Goal: Task Accomplishment & Management: Manage account settings

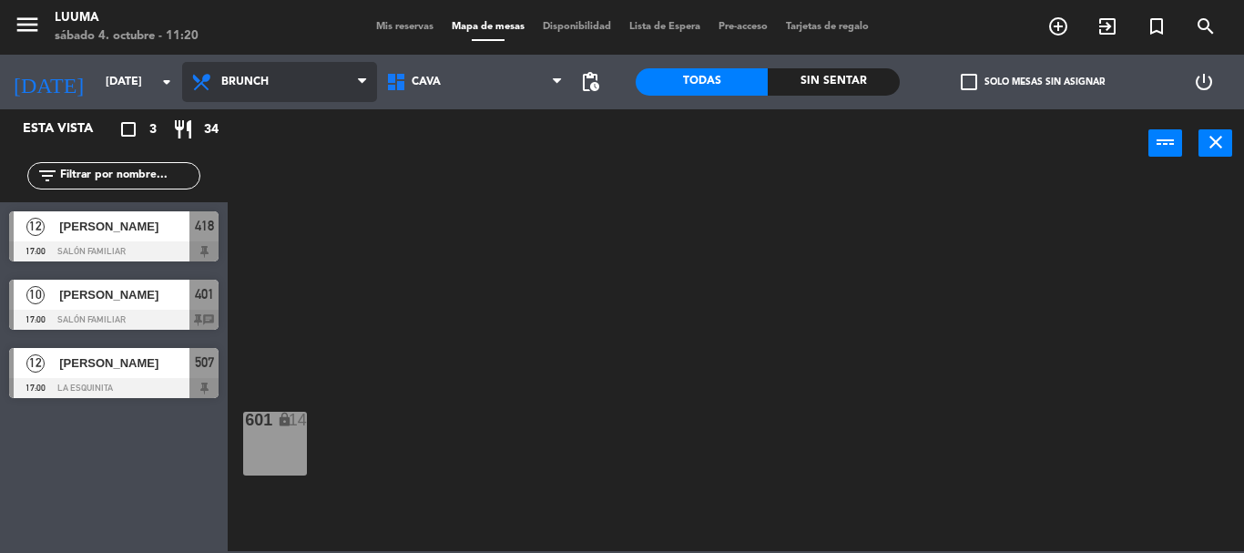
click at [366, 74] on span at bounding box center [367, 82] width 18 height 17
click at [257, 165] on ng-component "menu Luuma [DATE] 4. octubre - 11:20 Mis reservas Mapa de mesas Disponibilidad …" at bounding box center [622, 275] width 1244 height 551
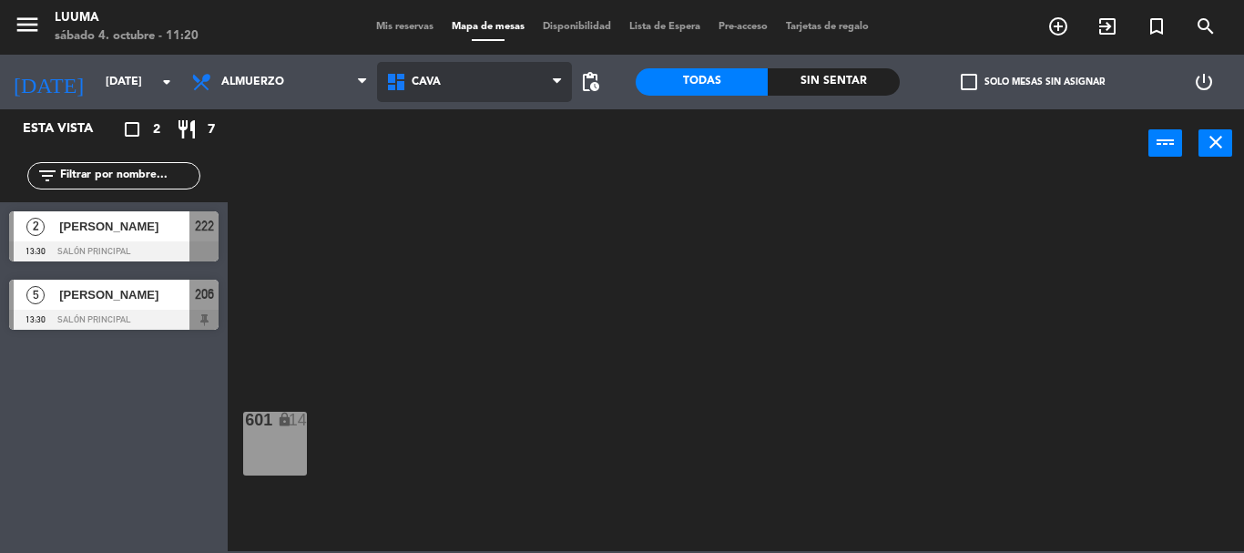
click at [506, 76] on span "Cava" at bounding box center [474, 82] width 195 height 40
click at [464, 338] on ng-component "menu Luuma [DATE] 4. octubre - 11:20 Mis reservas Mapa de mesas Disponibilidad …" at bounding box center [622, 275] width 1244 height 551
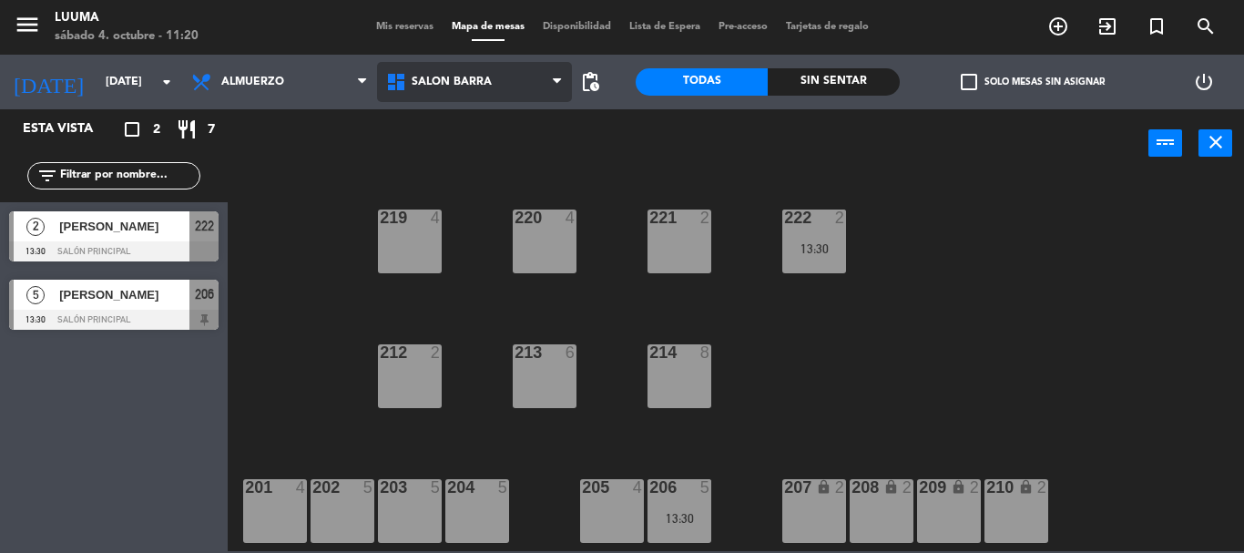
click at [449, 74] on span "Salon Barra" at bounding box center [474, 82] width 195 height 40
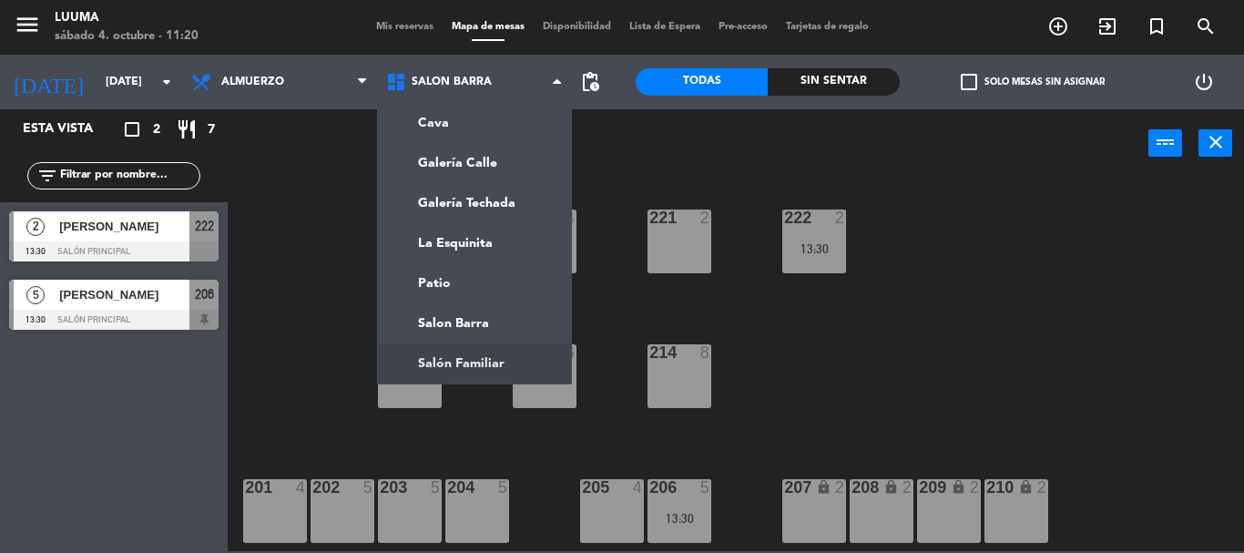
click at [514, 353] on ng-component "menu Luuma [DATE] 4. octubre - 11:20 Mis reservas Mapa de mesas Disponibilidad …" at bounding box center [622, 275] width 1244 height 551
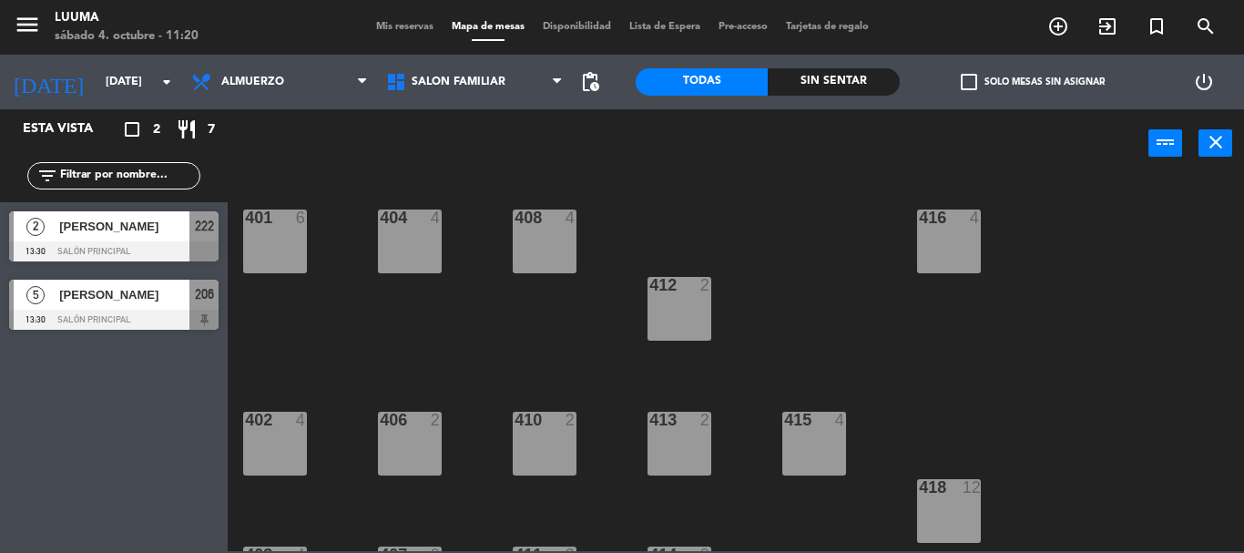
click at [276, 230] on div "401 6" at bounding box center [275, 242] width 64 height 64
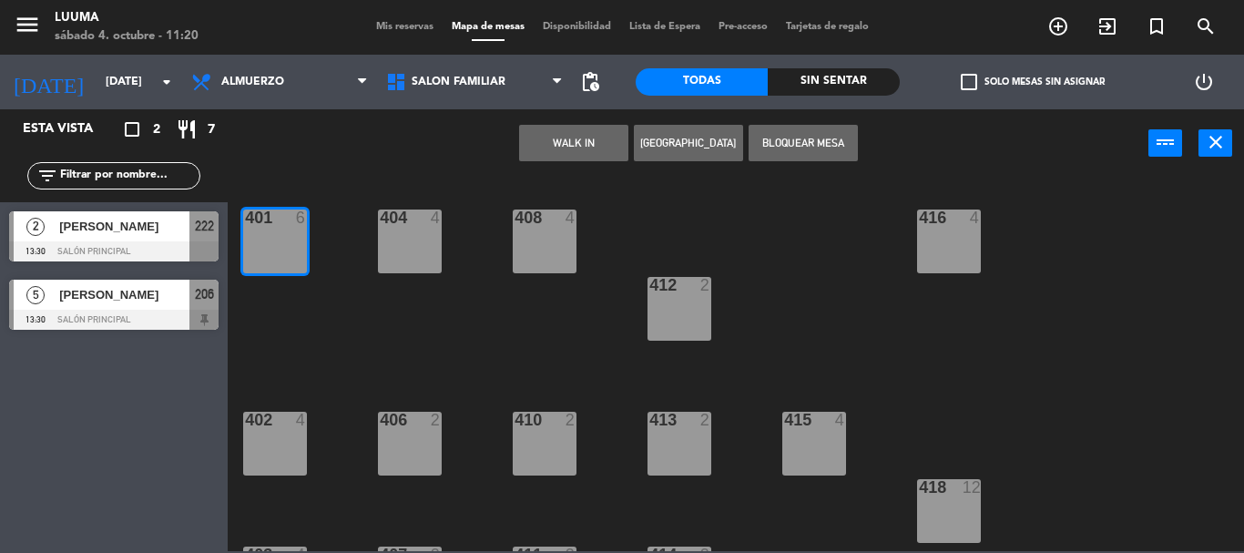
click at [276, 230] on div "401 6" at bounding box center [275, 242] width 64 height 64
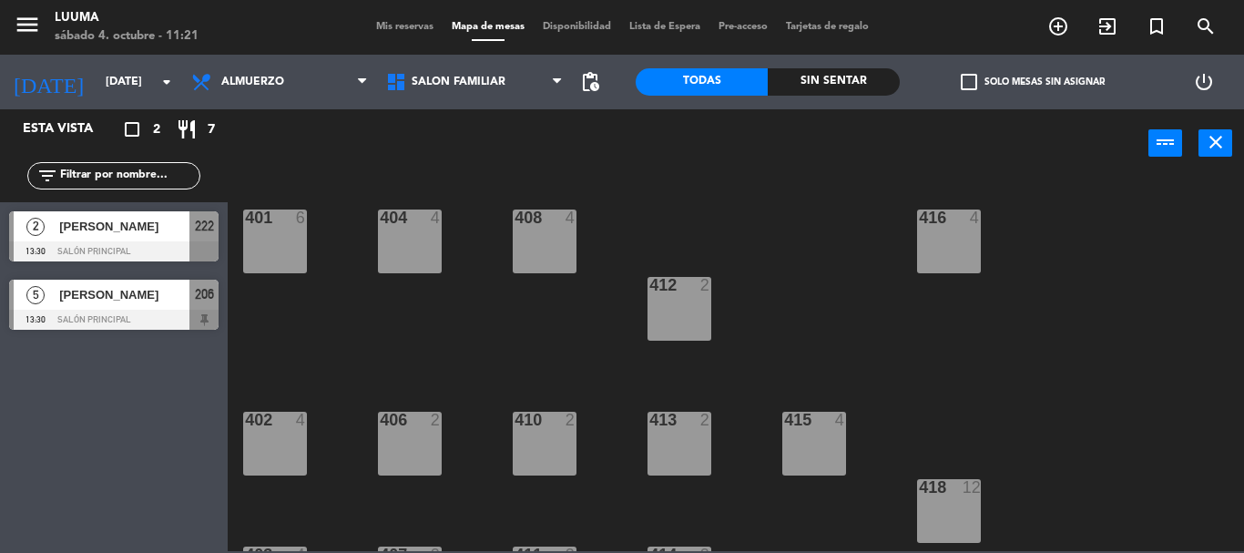
click at [276, 230] on div "401 6" at bounding box center [275, 242] width 64 height 64
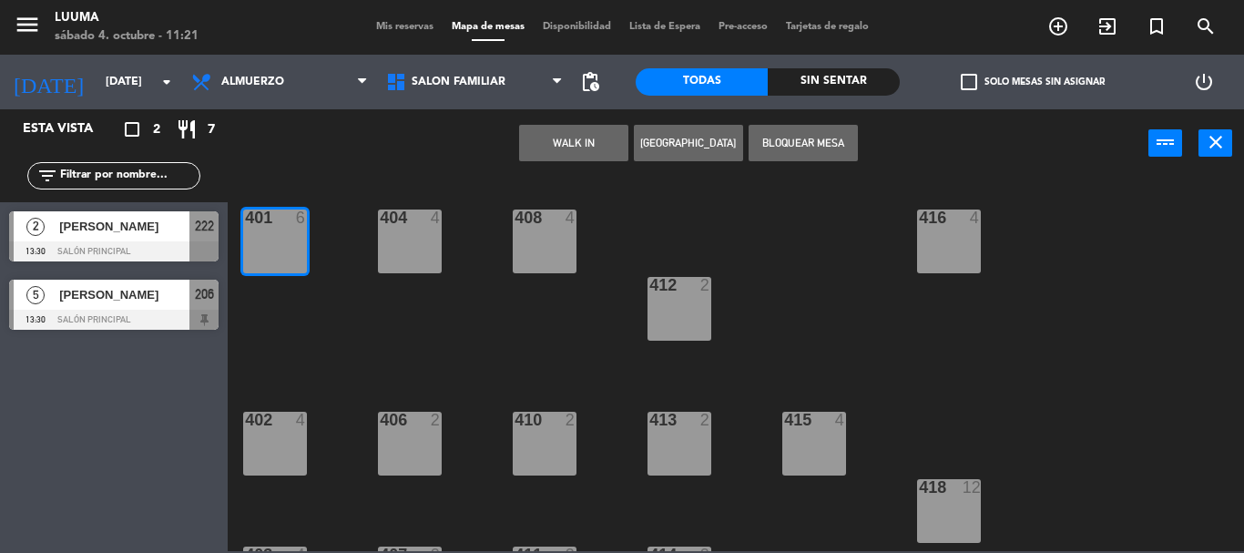
click at [271, 215] on div at bounding box center [275, 218] width 30 height 16
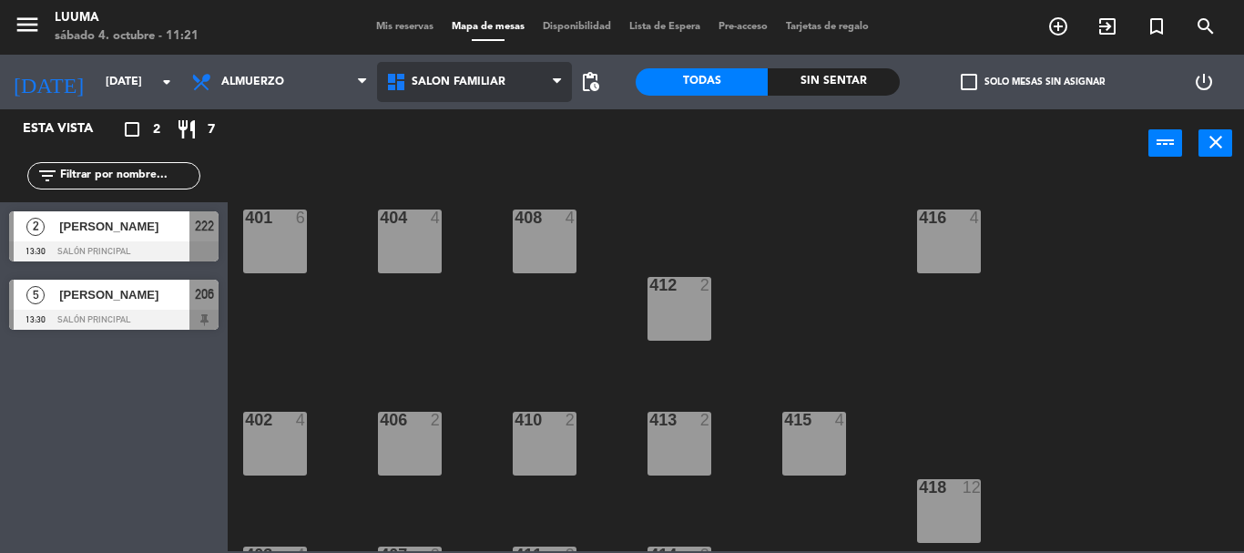
click at [475, 93] on span "Salón Familiar" at bounding box center [474, 82] width 195 height 40
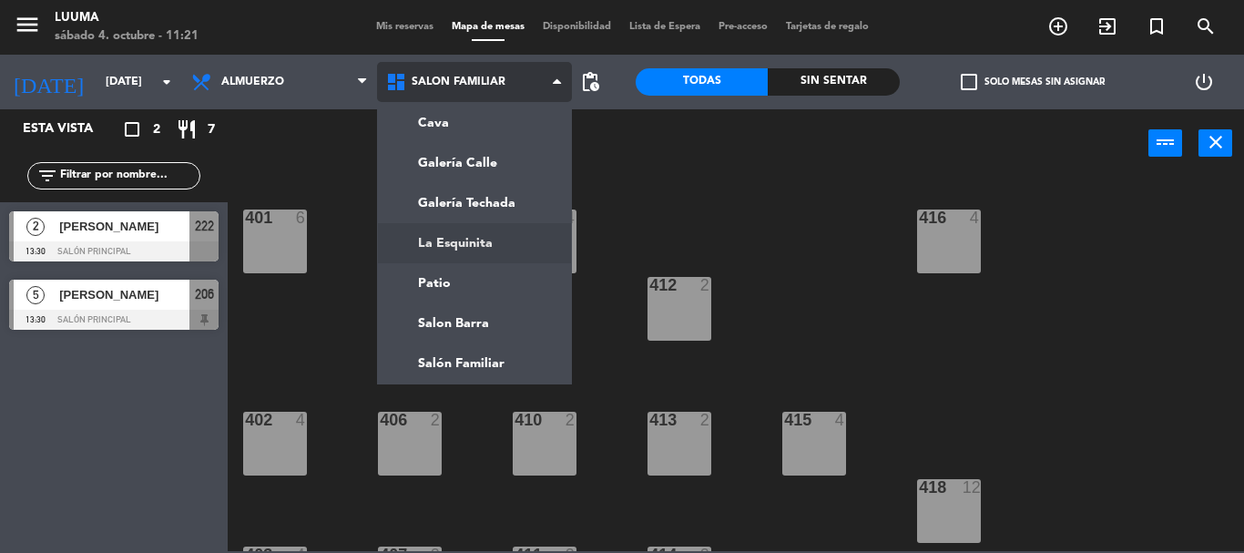
click at [493, 240] on ng-component "menu Luuma [DATE] 4. octubre - 11:21 Mis reservas Mapa de mesas Disponibilidad …" at bounding box center [622, 275] width 1244 height 551
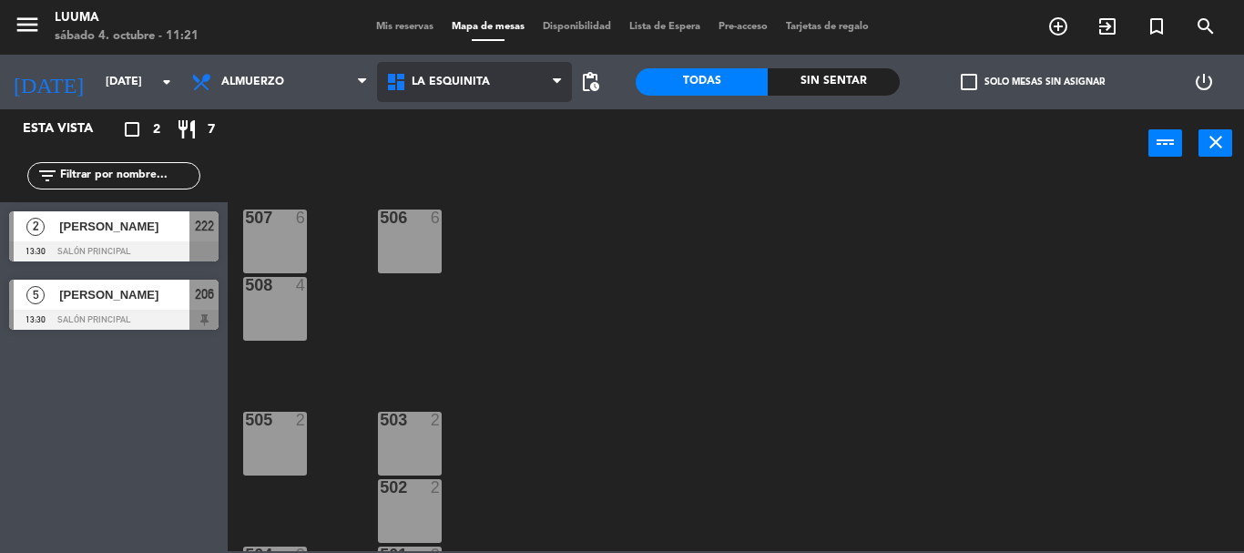
click at [408, 81] on icon at bounding box center [398, 82] width 26 height 22
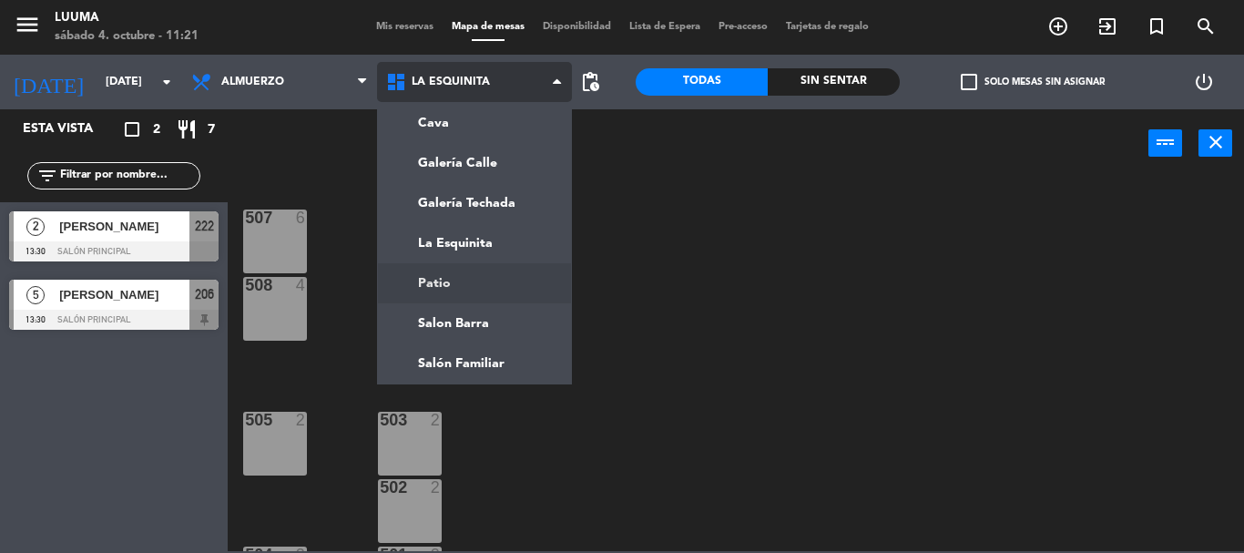
click at [495, 280] on ng-component "menu Luuma [DATE] 4. octubre - 11:21 Mis reservas Mapa de mesas Disponibilidad …" at bounding box center [622, 275] width 1244 height 551
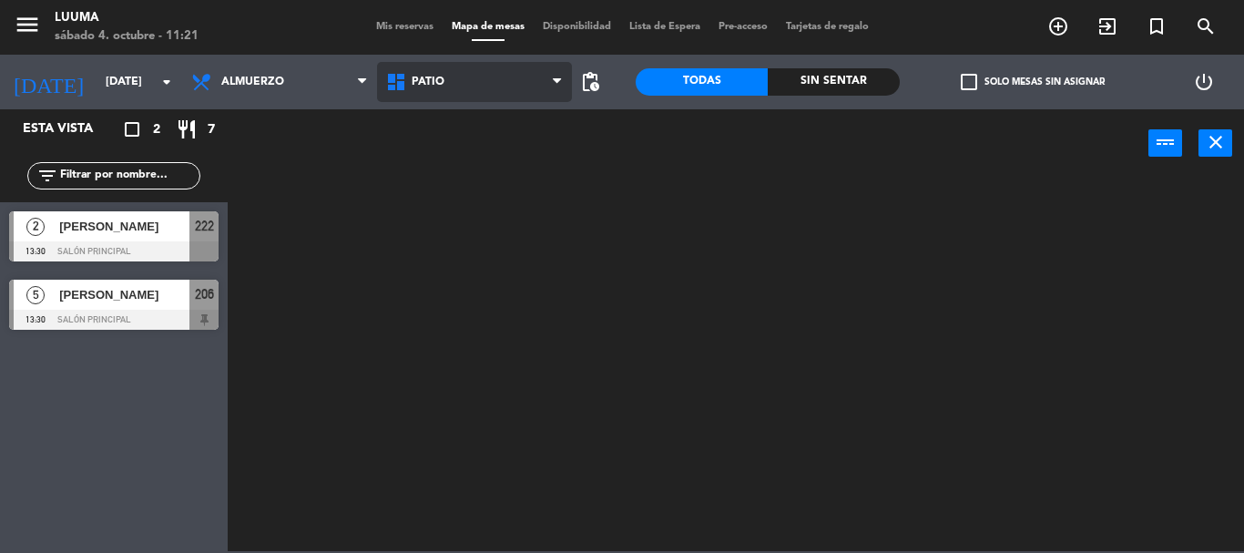
click at [478, 80] on span "Patio" at bounding box center [474, 82] width 195 height 40
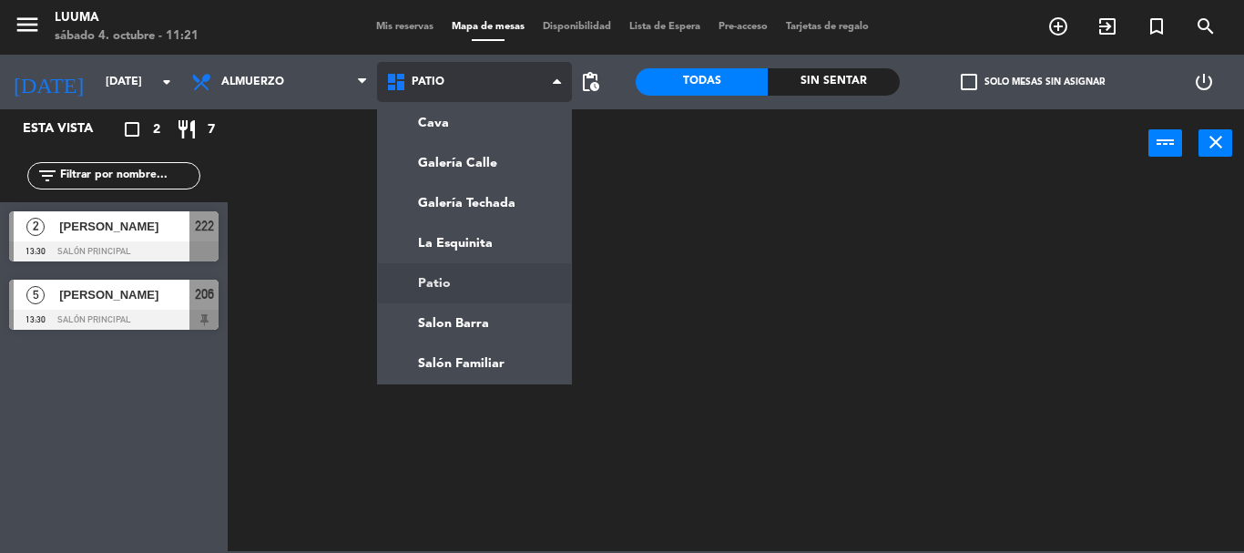
click at [496, 283] on ng-component "menu Luuma [DATE] 4. octubre - 11:21 Mis reservas Mapa de mesas Disponibilidad …" at bounding box center [622, 275] width 1244 height 551
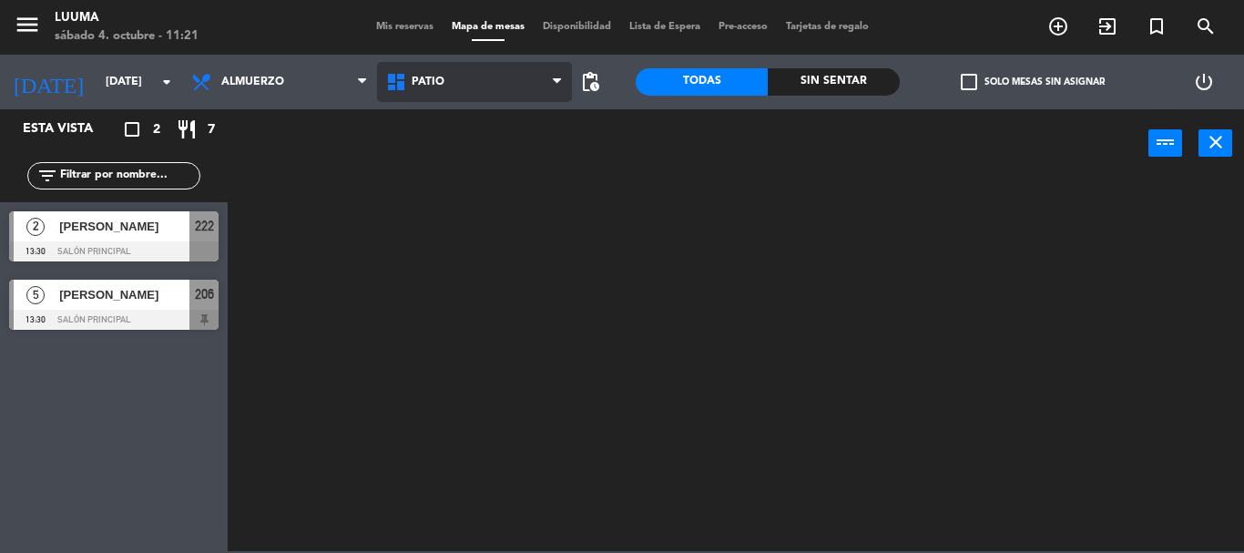
click at [444, 97] on span "Patio" at bounding box center [474, 82] width 195 height 40
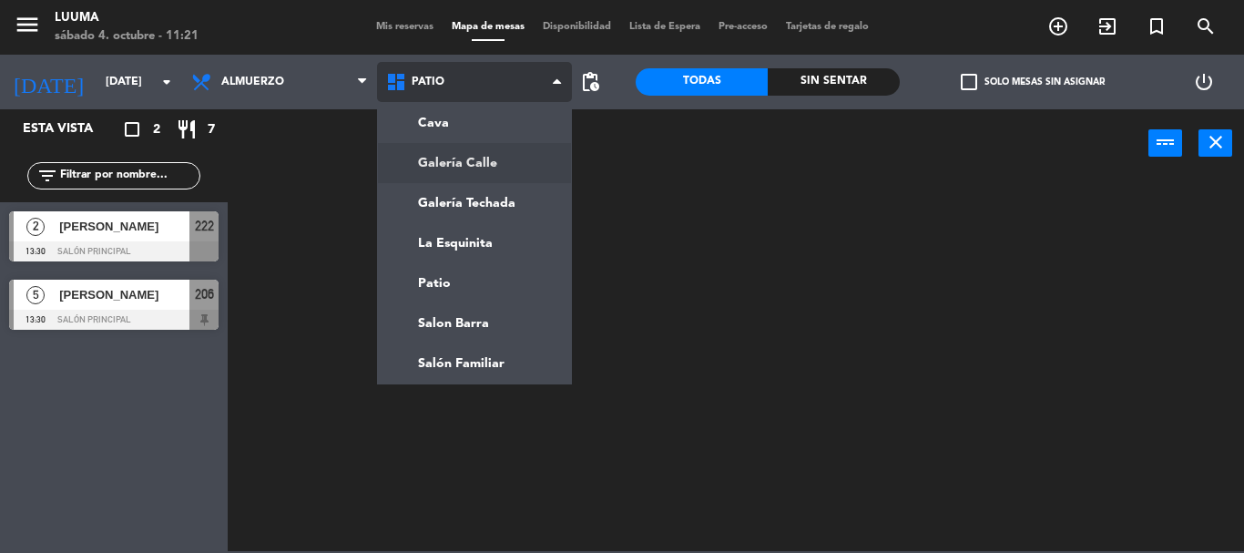
click at [445, 176] on ng-component "menu Luuma [DATE] 4. octubre - 11:21 Mis reservas Mapa de mesas Disponibilidad …" at bounding box center [622, 275] width 1244 height 551
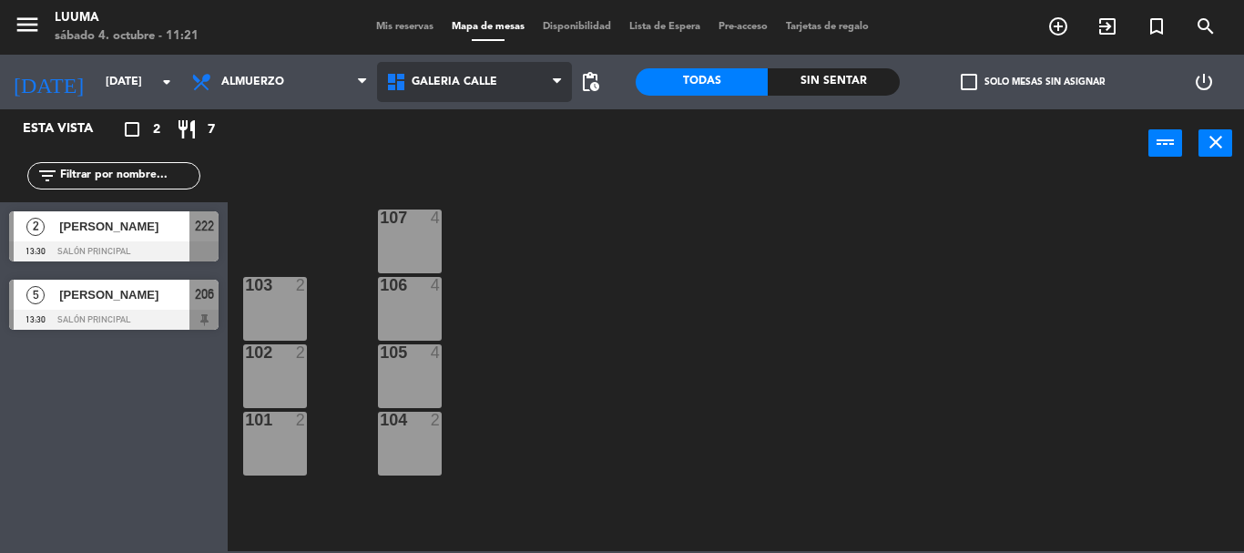
click at [425, 91] on span "Galería Calle" at bounding box center [474, 82] width 195 height 40
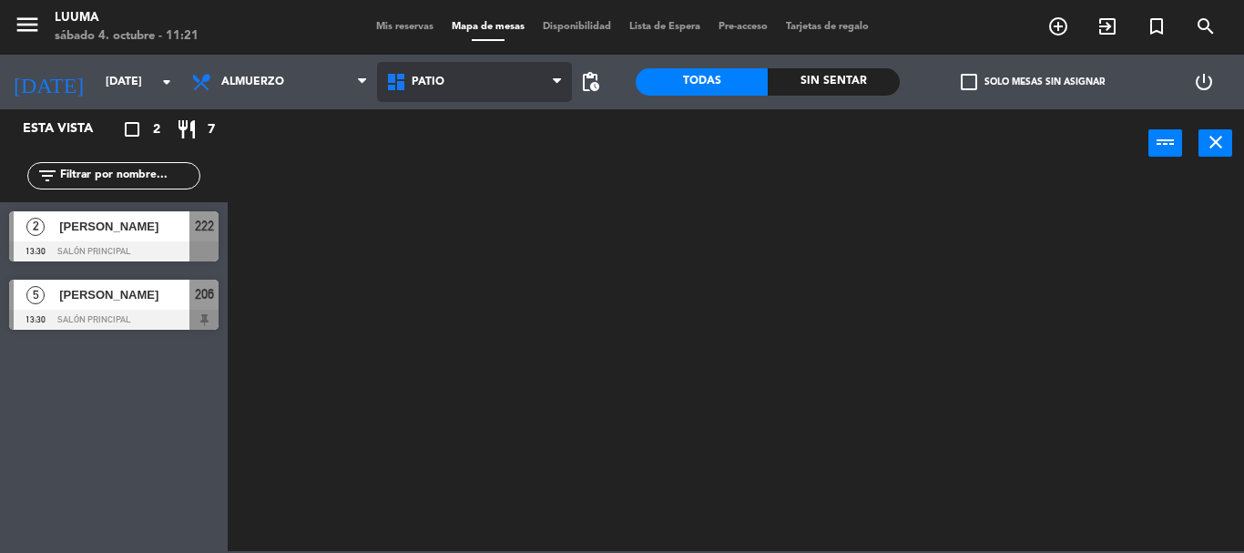
click at [457, 296] on ng-component "menu Luuma [DATE] 4. octubre - 11:21 Mis reservas Mapa de mesas Disponibilidad …" at bounding box center [622, 275] width 1244 height 551
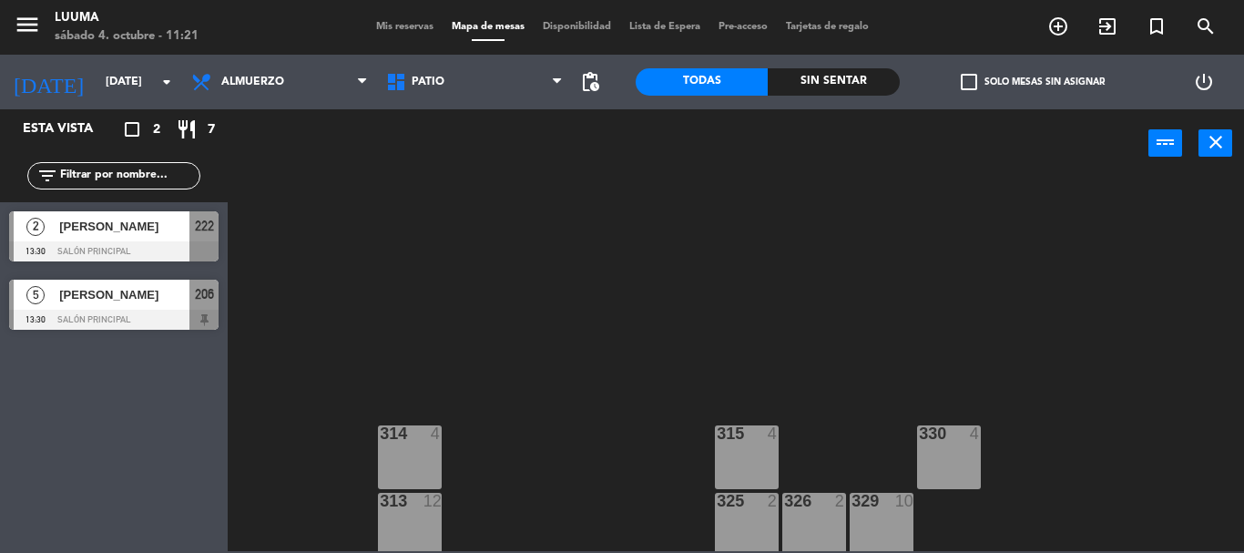
scroll to position [194, 0]
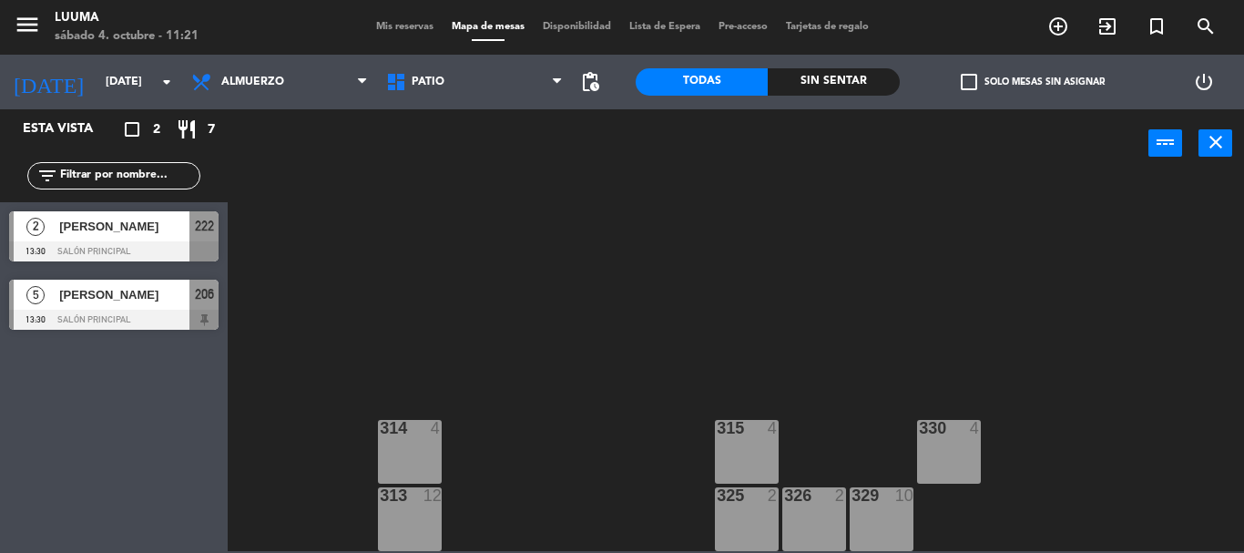
drag, startPoint x: 363, startPoint y: 203, endPoint x: 461, endPoint y: 220, distance: 99.0
click at [364, 202] on div "314 4 330 4 315 4 313 12 325 2 326 2 329 10" at bounding box center [742, 364] width 1004 height 373
click at [588, 296] on div "314 4 330 4 315 4 313 12 325 2 326 2 329 10" at bounding box center [742, 364] width 1004 height 373
click at [474, 96] on span "Patio" at bounding box center [474, 82] width 195 height 40
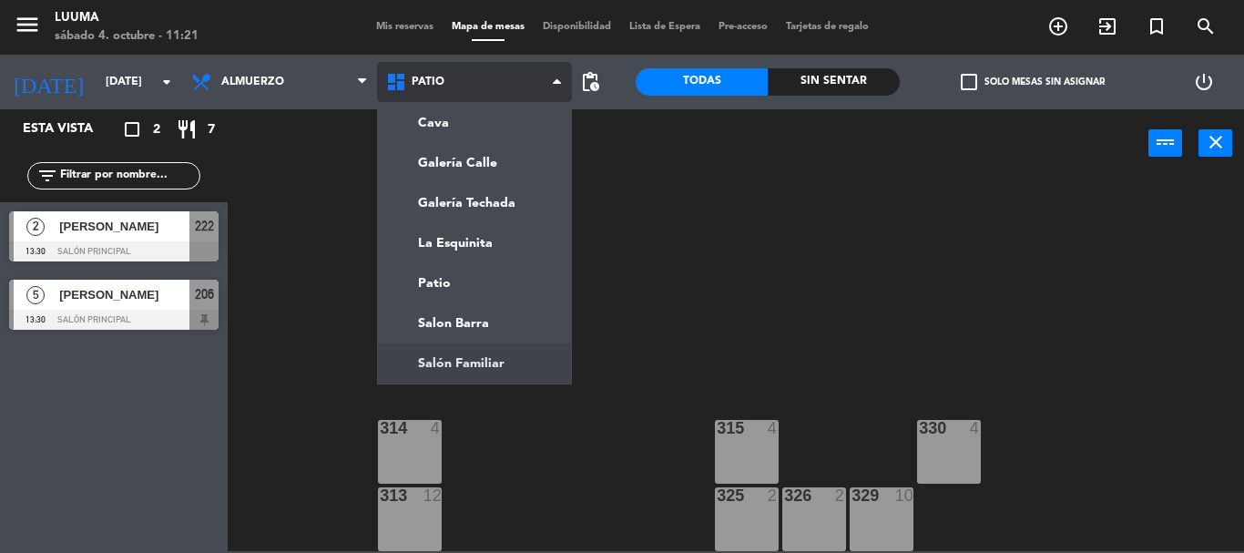
scroll to position [0, 0]
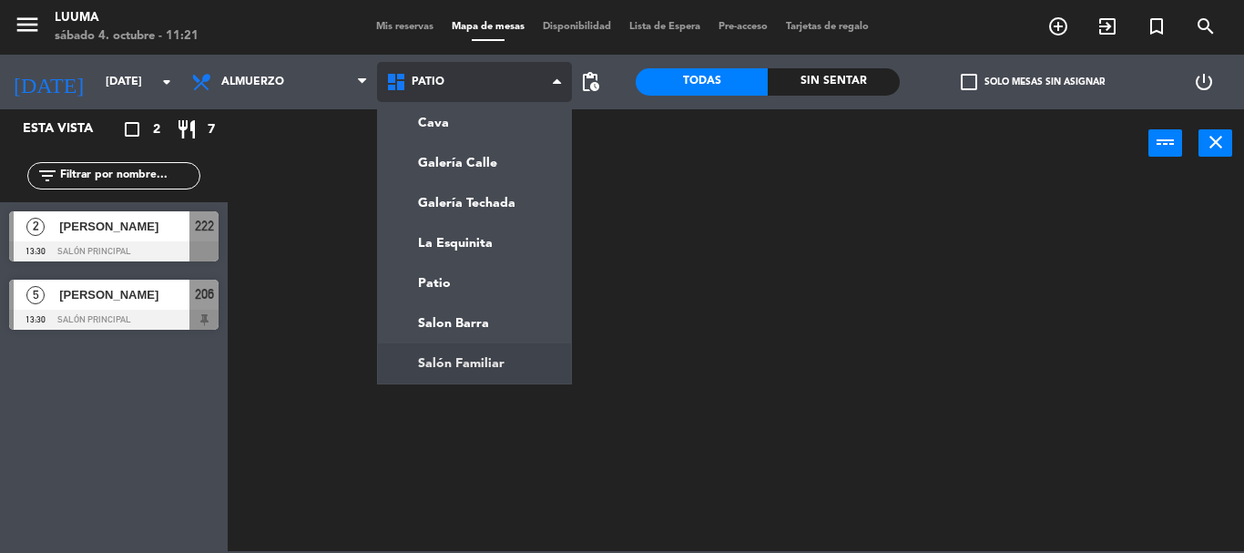
click at [509, 346] on ng-component "menu Luuma [DATE] 4. octubre - 11:21 Mis reservas Mapa de mesas Disponibilidad …" at bounding box center [622, 275] width 1244 height 551
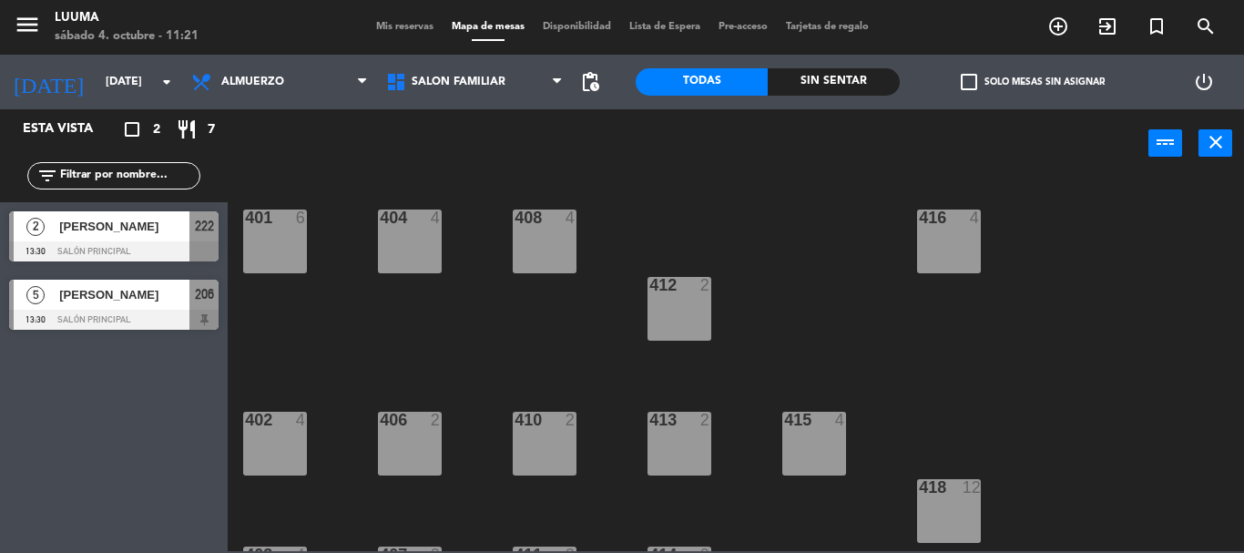
click at [295, 251] on div "401 6" at bounding box center [275, 242] width 64 height 64
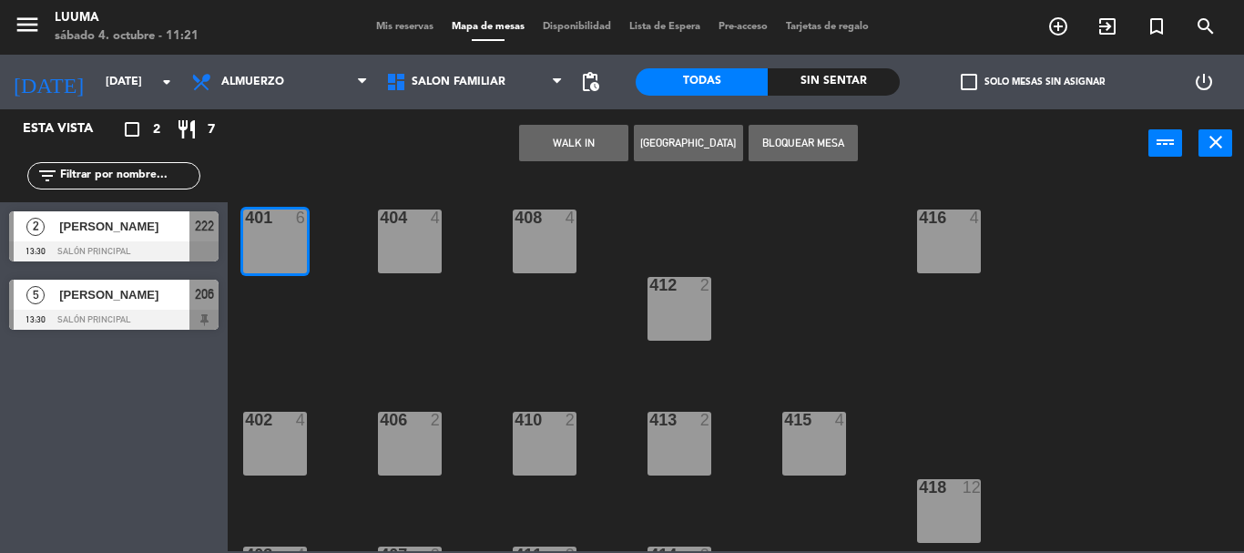
click at [704, 140] on button "[GEOGRAPHIC_DATA]" at bounding box center [688, 143] width 109 height 36
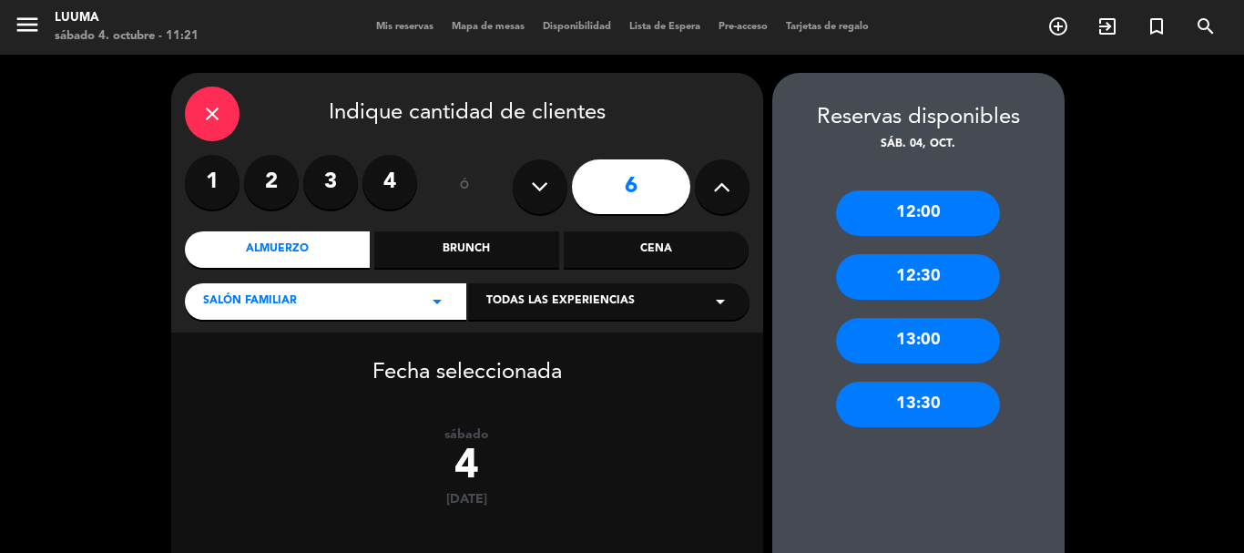
click at [703, 190] on button at bounding box center [722, 186] width 55 height 55
type input "7"
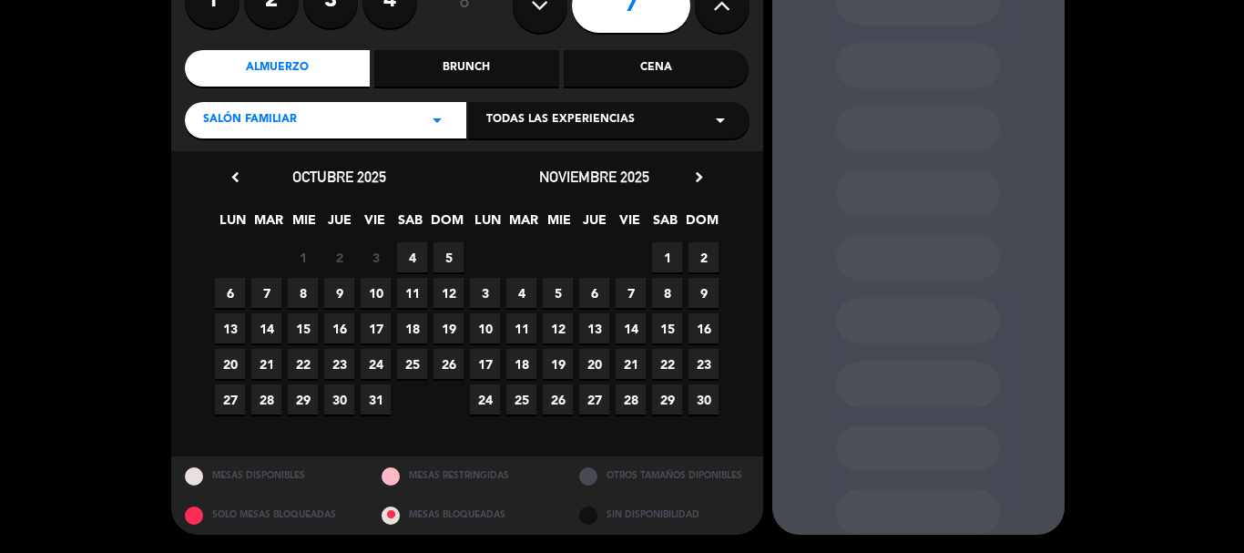
click at [414, 258] on span "4" at bounding box center [412, 257] width 30 height 30
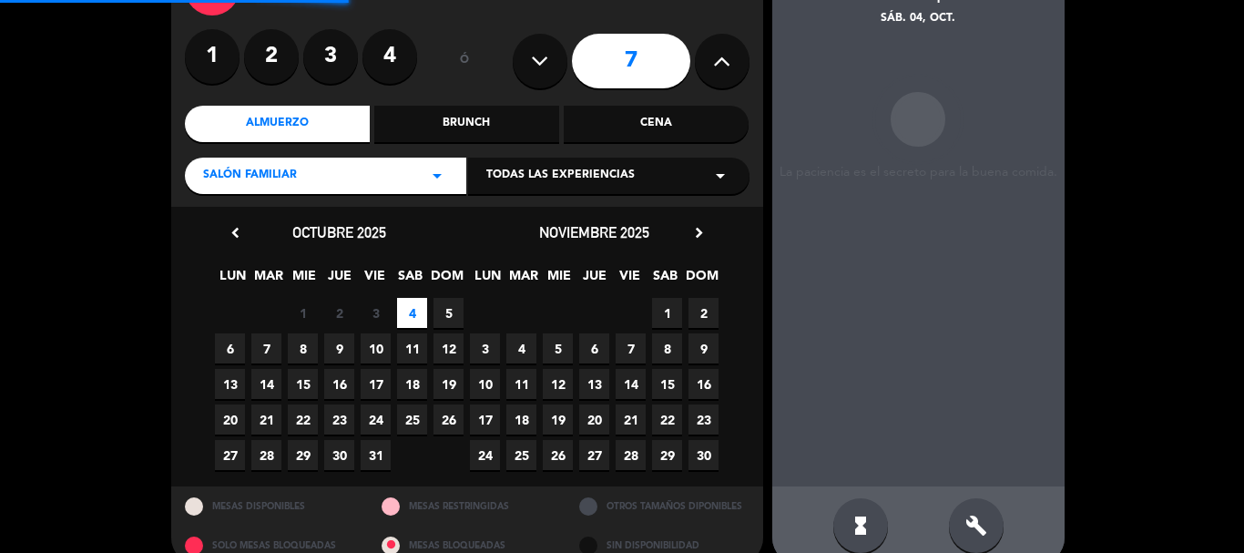
scroll to position [155, 0]
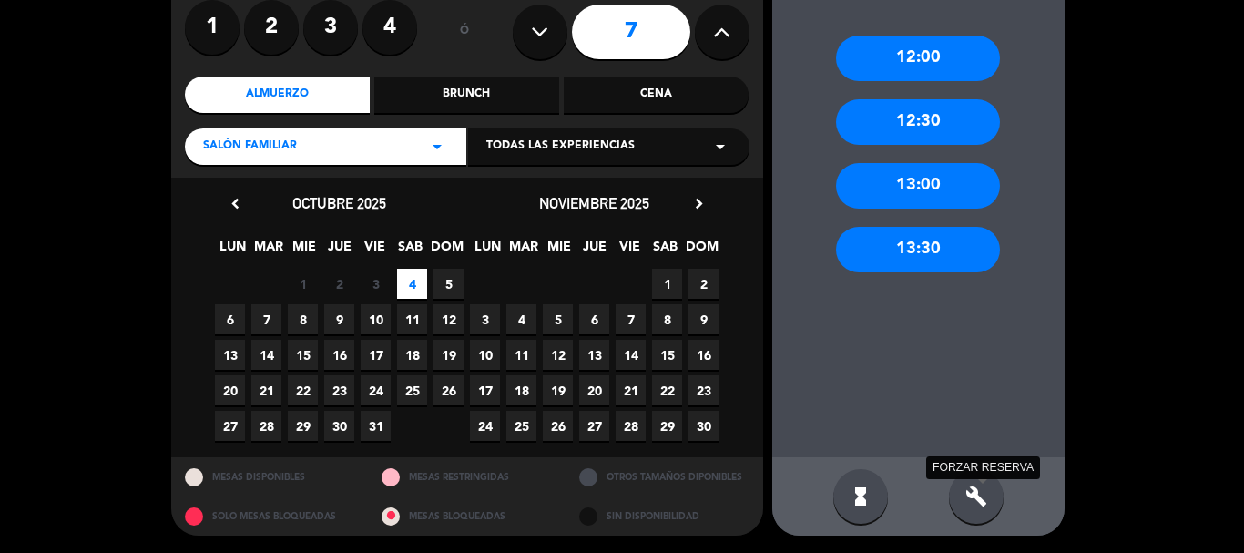
click at [977, 486] on icon "build" at bounding box center [977, 497] width 22 height 22
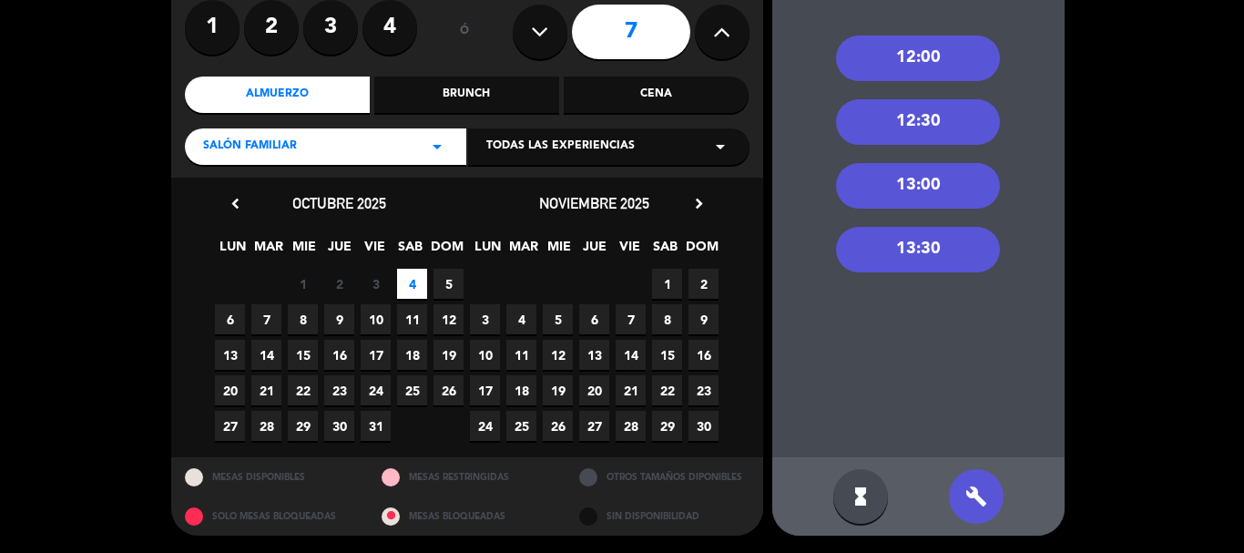
click at [946, 248] on div "13:30" at bounding box center [918, 250] width 164 height 46
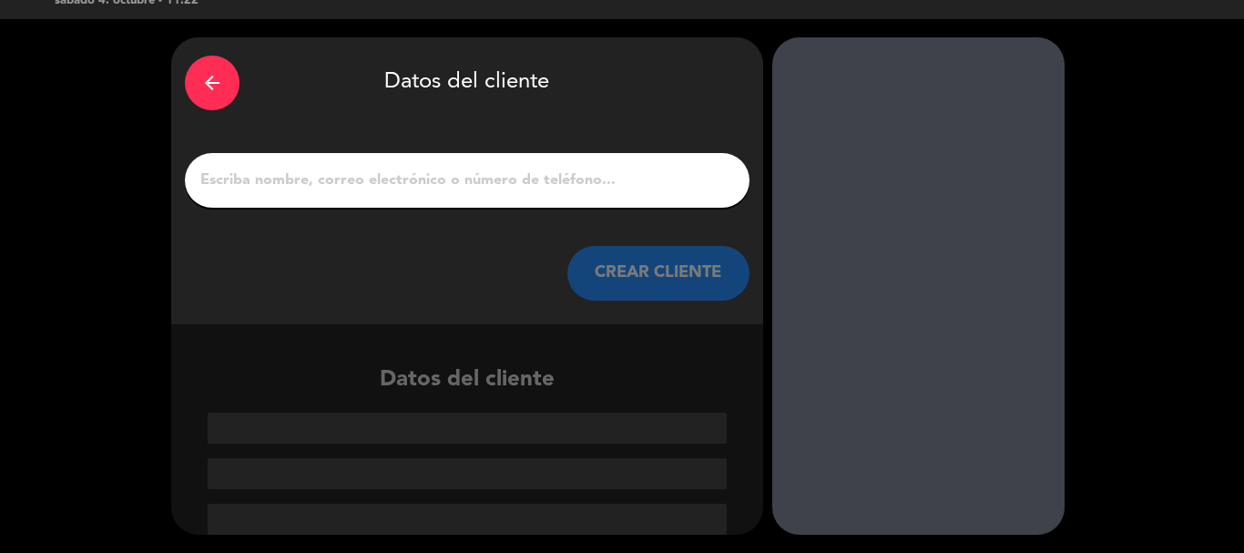
click at [321, 181] on input "1" at bounding box center [467, 181] width 537 height 26
click at [404, 179] on input "1" at bounding box center [467, 181] width 537 height 26
paste input "[PERSON_NAME]"
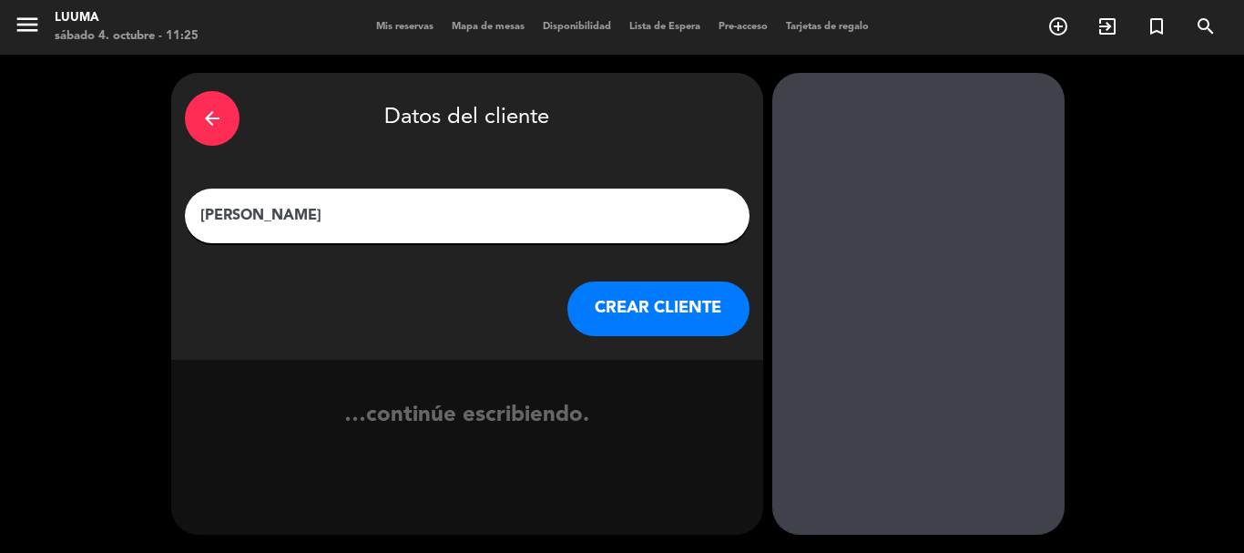
scroll to position [0, 0]
type input "[PERSON_NAME]"
click at [671, 306] on button "CREAR CLIENTE" at bounding box center [659, 308] width 182 height 55
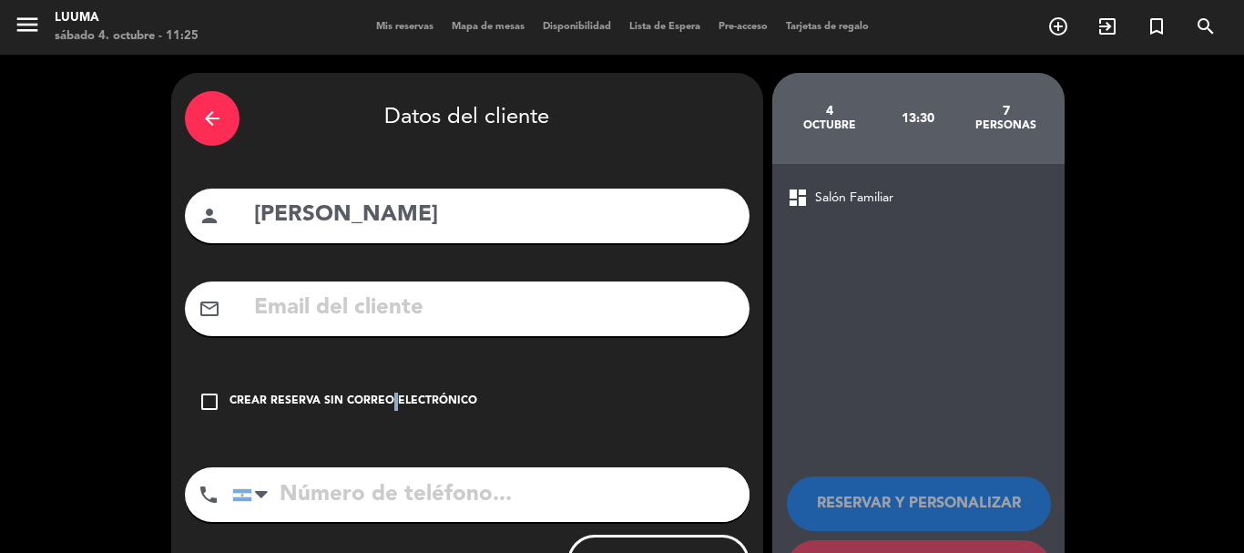
click at [387, 394] on div "Crear reserva sin correo electrónico" at bounding box center [354, 402] width 248 height 18
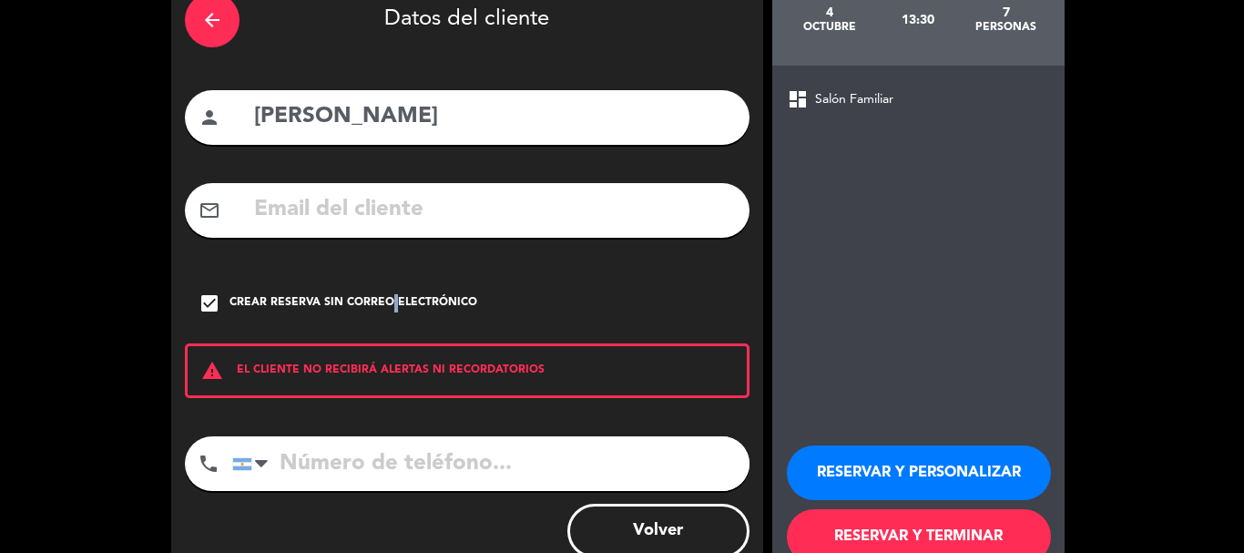
scroll to position [149, 0]
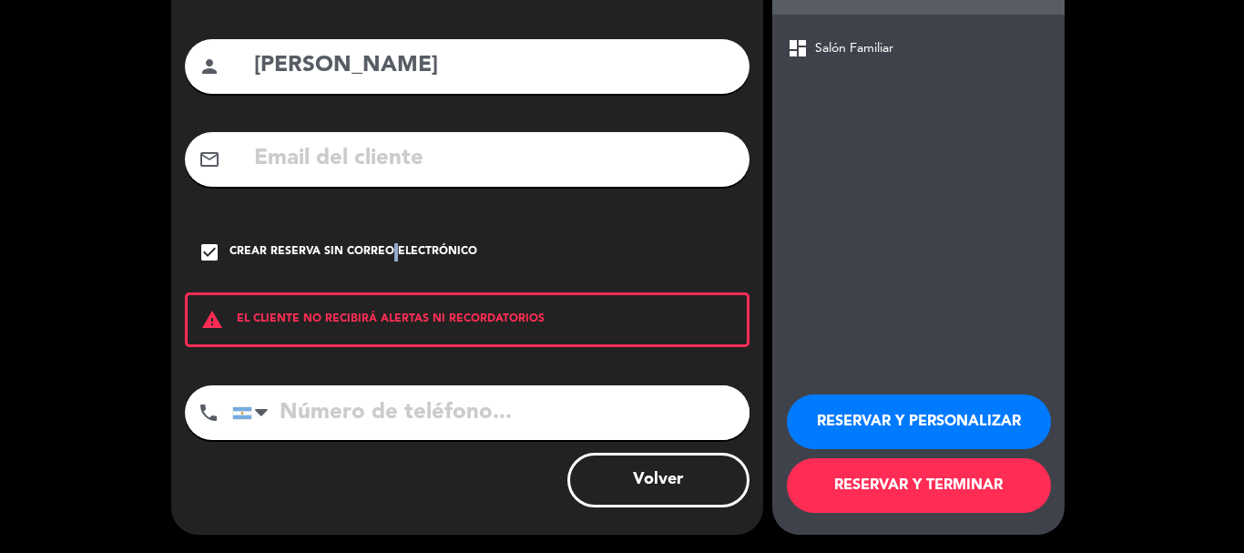
click at [1012, 477] on button "RESERVAR Y TERMINAR" at bounding box center [919, 485] width 264 height 55
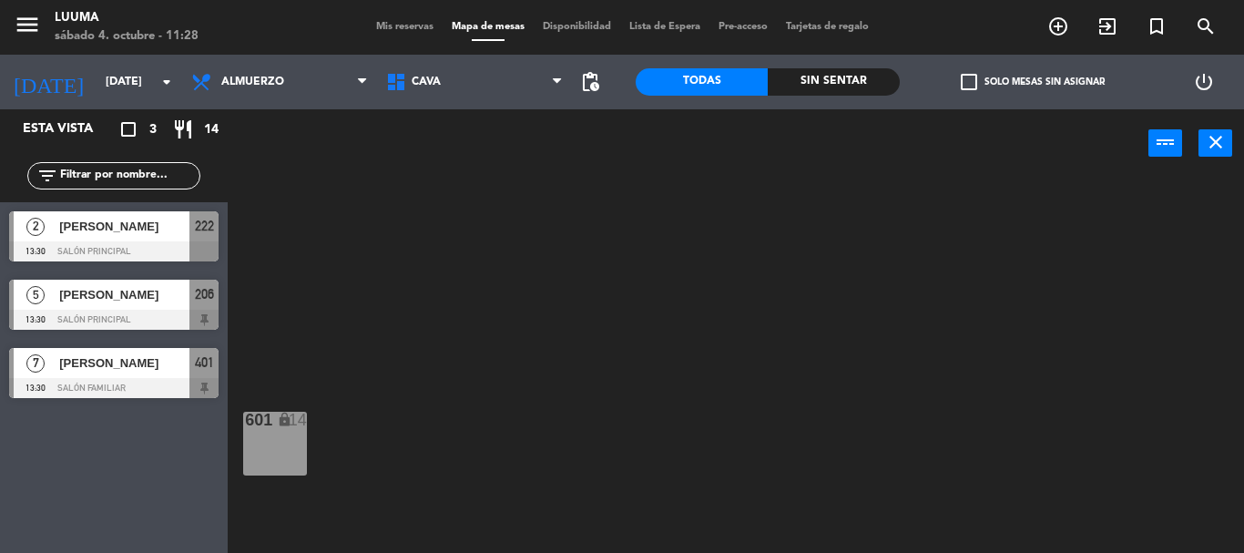
click at [490, 106] on div "Cava Galería Calle Galería Techada La Esquinita Patio Salon Barra [GEOGRAPHIC_D…" at bounding box center [474, 82] width 195 height 55
click at [487, 86] on span "Cava" at bounding box center [474, 82] width 195 height 40
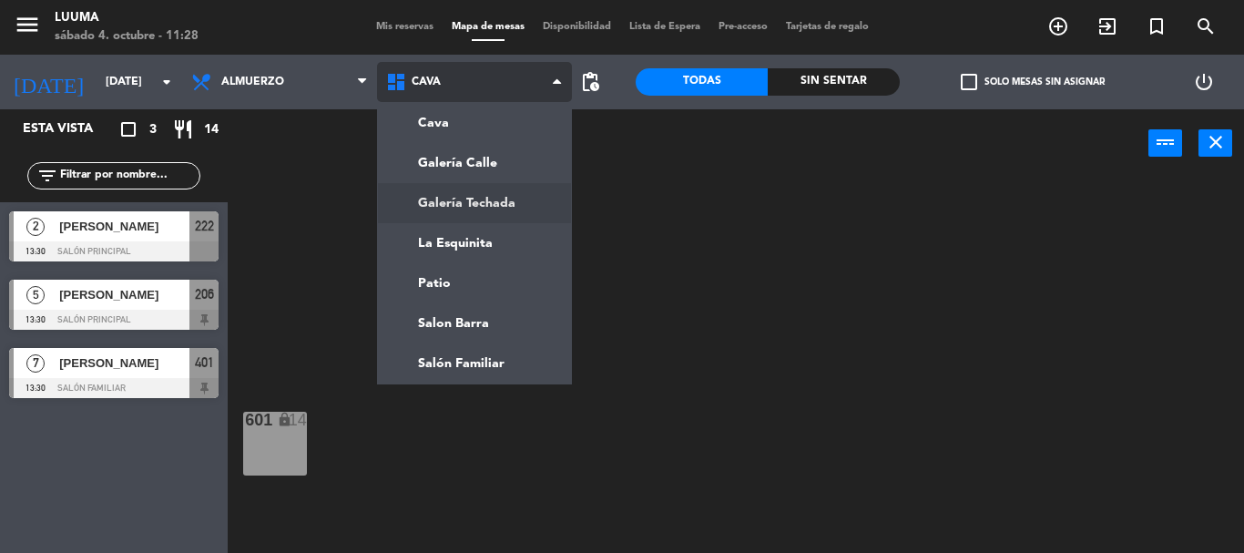
click at [486, 206] on ng-component "menu Luuma [DATE] 4. octubre - 11:28 Mis reservas Mapa de mesas Disponibilidad …" at bounding box center [622, 276] width 1244 height 553
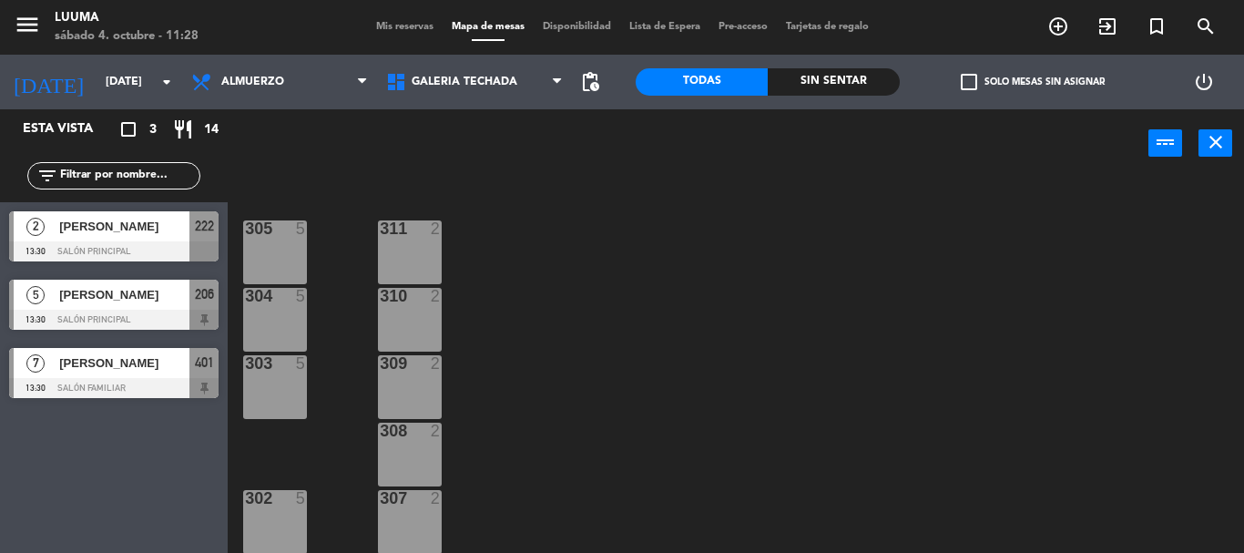
scroll to position [125, 0]
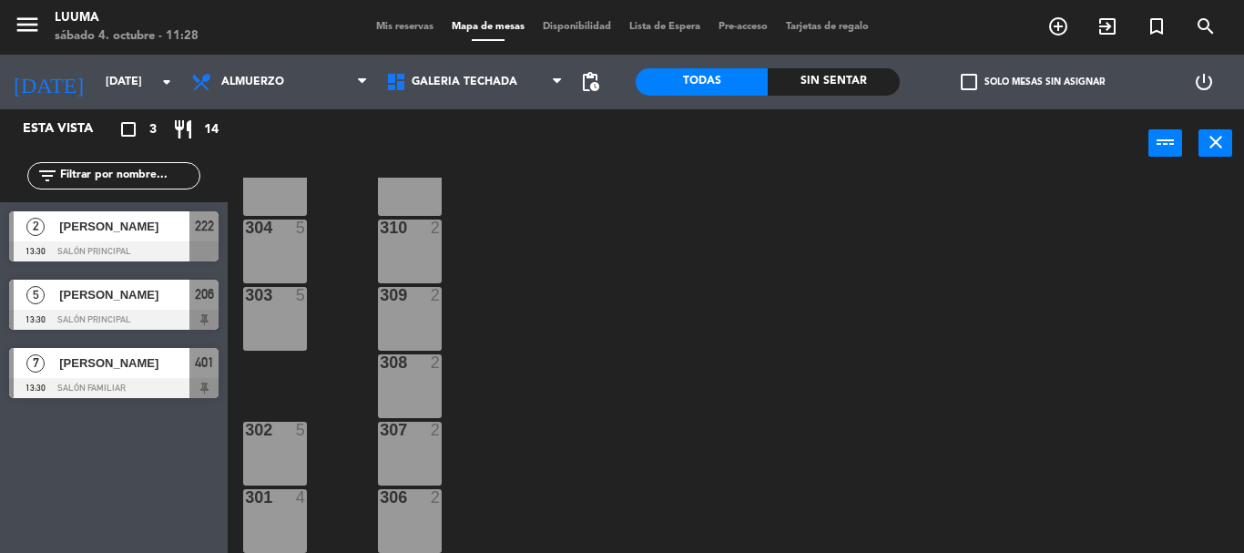
click at [416, 451] on div "307 2" at bounding box center [410, 454] width 64 height 64
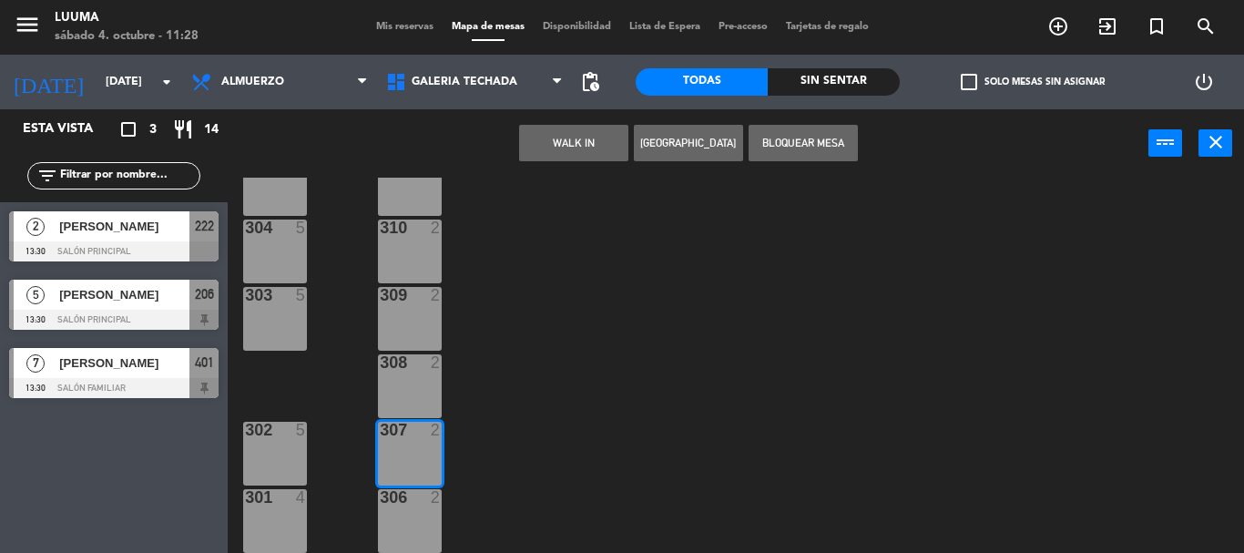
click at [646, 143] on button "[GEOGRAPHIC_DATA]" at bounding box center [688, 143] width 109 height 36
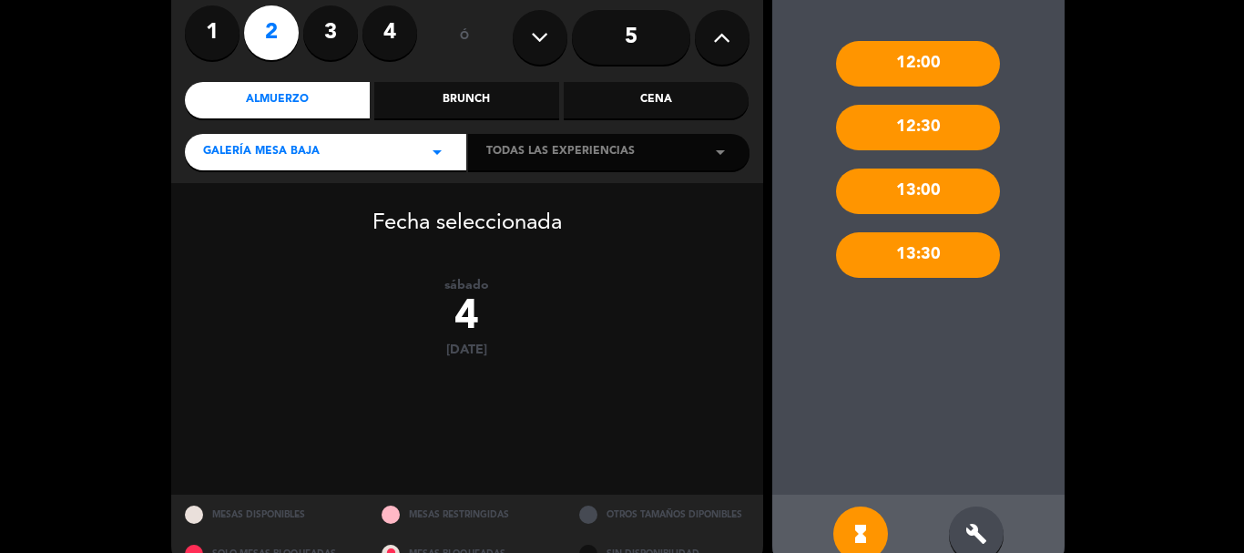
scroll to position [182, 0]
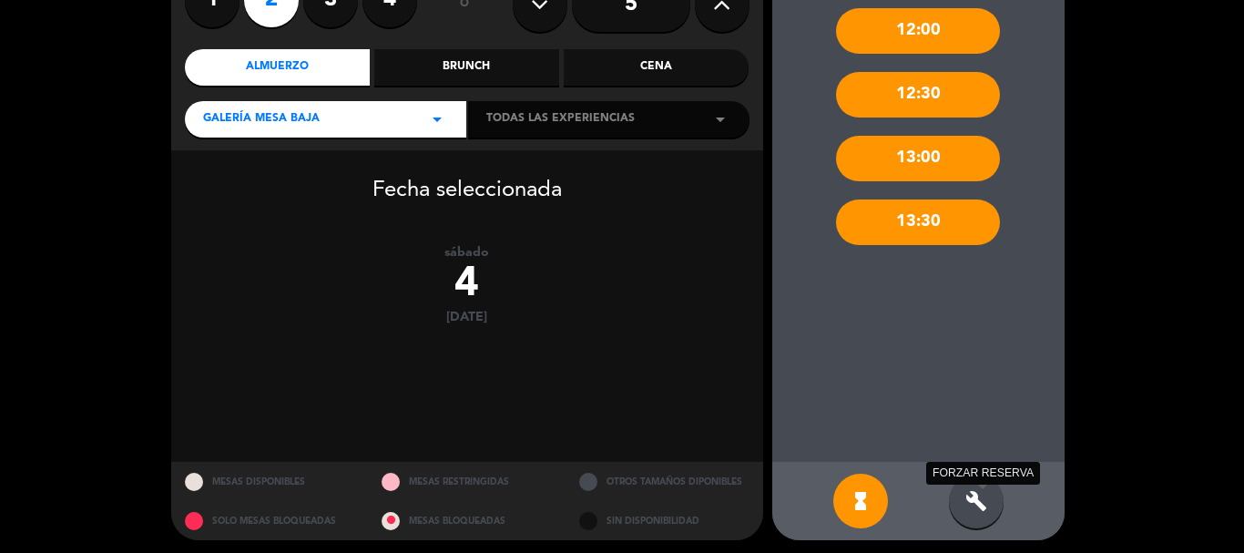
drag, startPoint x: 976, startPoint y: 509, endPoint x: 991, endPoint y: 315, distance: 194.6
click at [976, 506] on icon "build" at bounding box center [977, 501] width 22 height 22
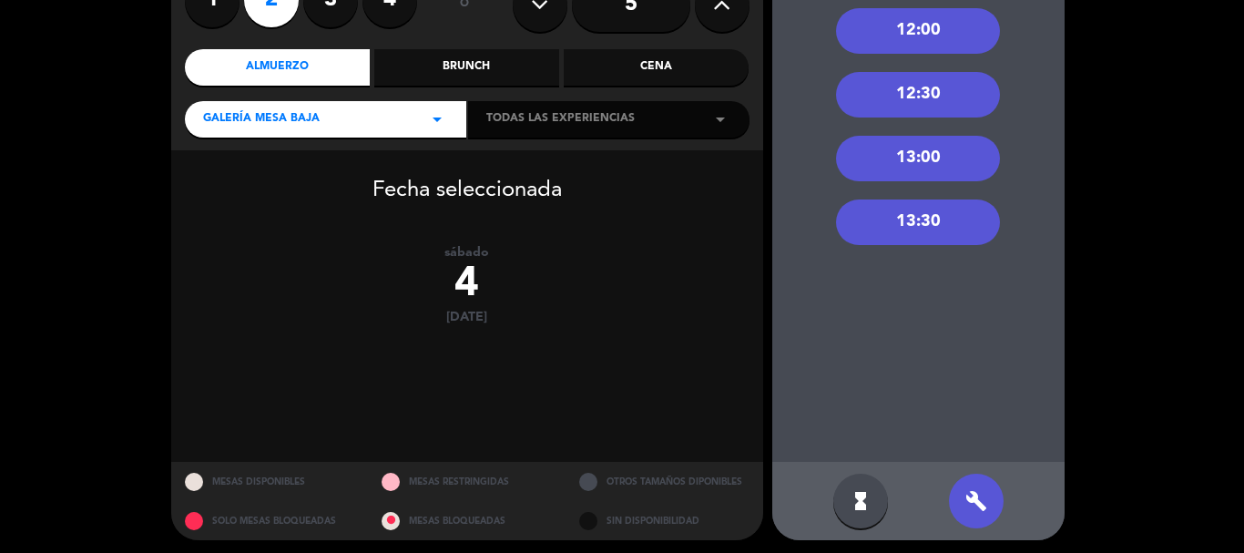
click at [909, 162] on div "13:00" at bounding box center [918, 159] width 164 height 46
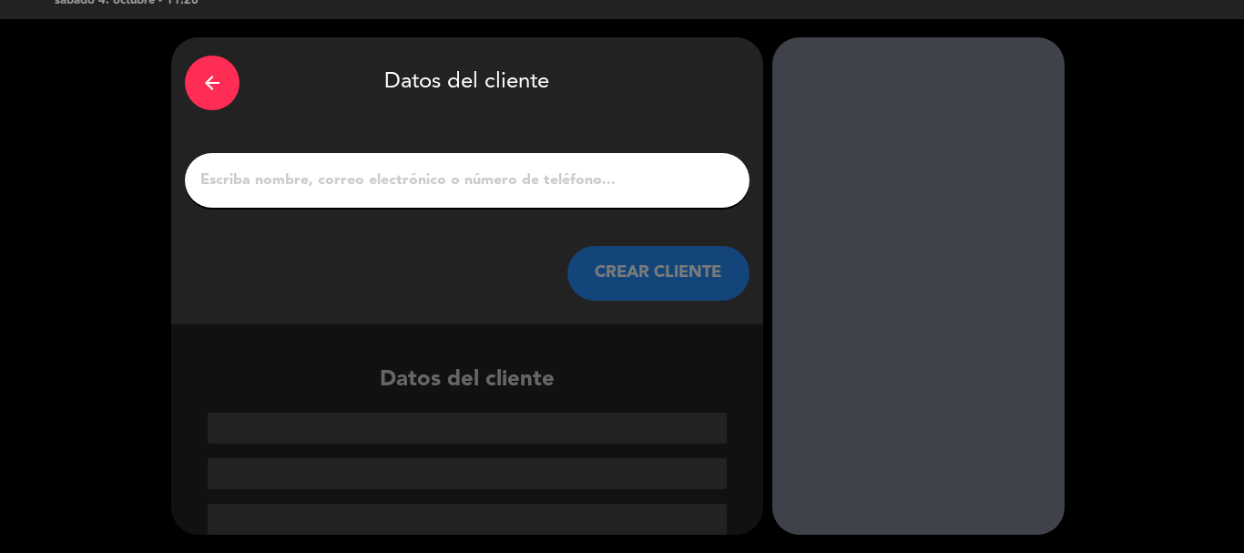
click at [343, 169] on input "1" at bounding box center [467, 181] width 537 height 26
paste input "Carolina"
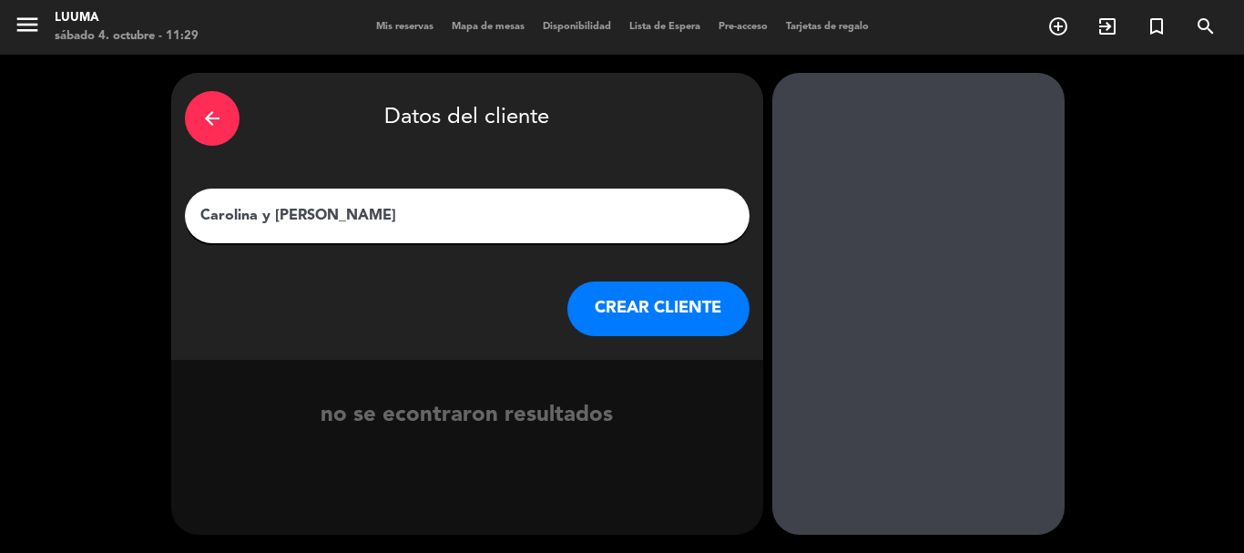
click at [278, 213] on input "Carolina y [PERSON_NAME]" at bounding box center [467, 216] width 537 height 26
type input "Carolina y [PERSON_NAME]"
click at [612, 288] on button "CREAR CLIENTE" at bounding box center [659, 308] width 182 height 55
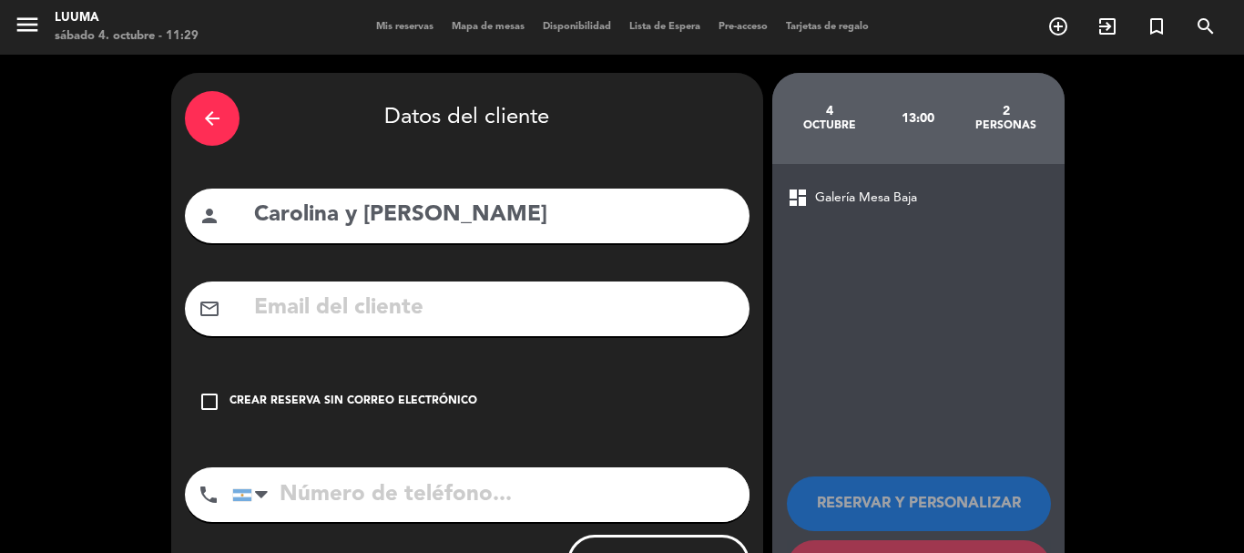
click at [400, 314] on input "text" at bounding box center [494, 308] width 484 height 37
click at [371, 375] on div "check_box_outline_blank Crear reserva sin correo electrónico" at bounding box center [467, 401] width 565 height 55
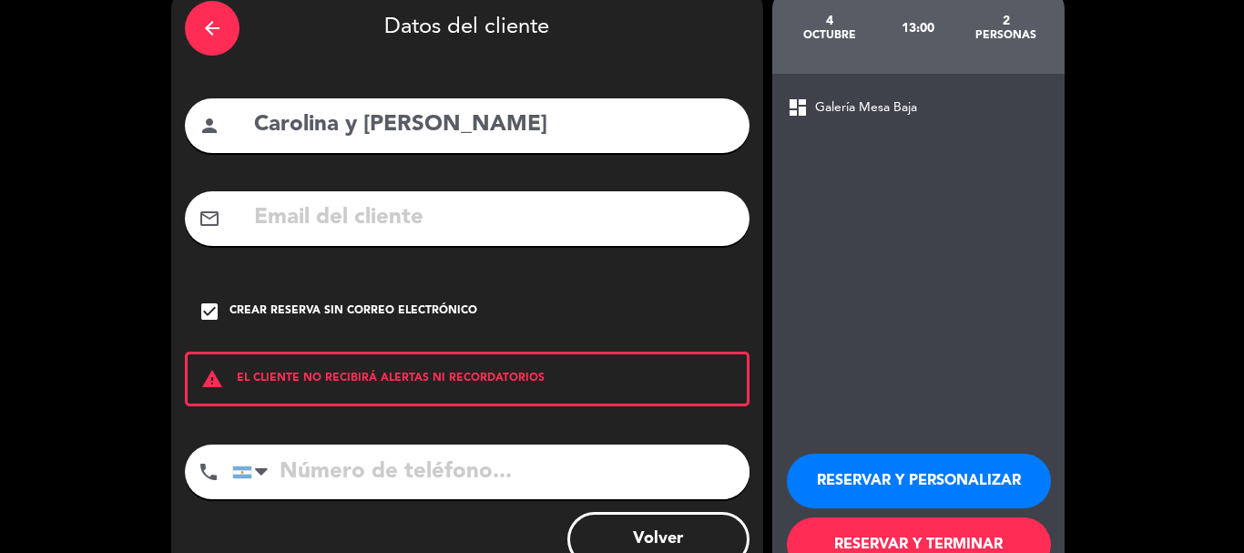
scroll to position [149, 0]
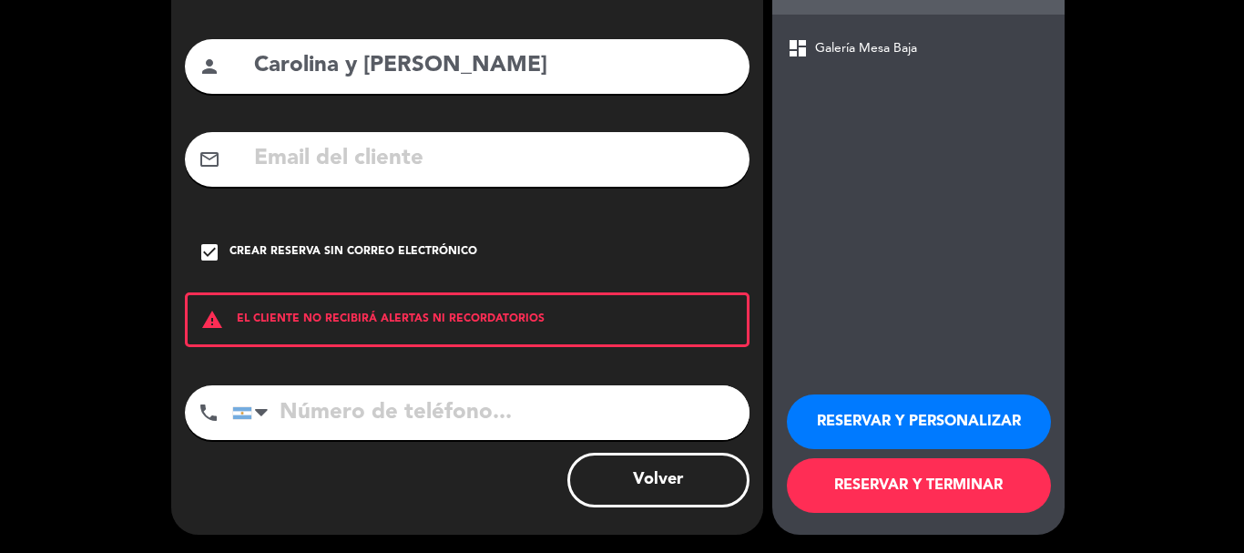
click at [992, 470] on button "RESERVAR Y TERMINAR" at bounding box center [919, 485] width 264 height 55
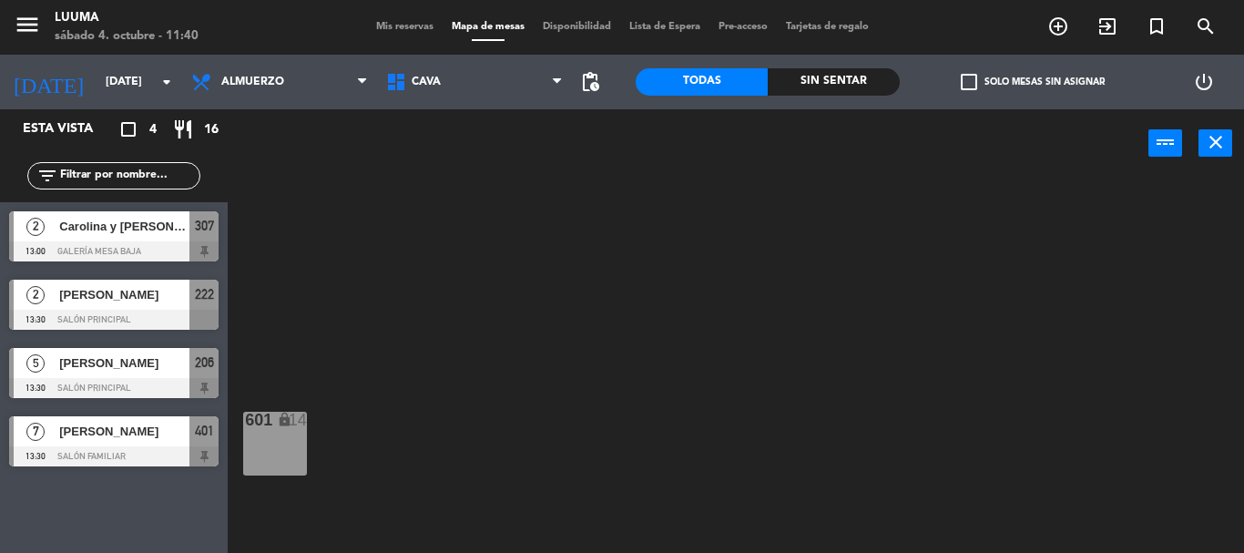
click at [441, 51] on div "menu Luuma [DATE] 4. octubre - 11:40 Mis reservas Mapa de mesas Disponibilidad …" at bounding box center [622, 27] width 1244 height 55
click at [444, 65] on span "Cava" at bounding box center [474, 82] width 195 height 40
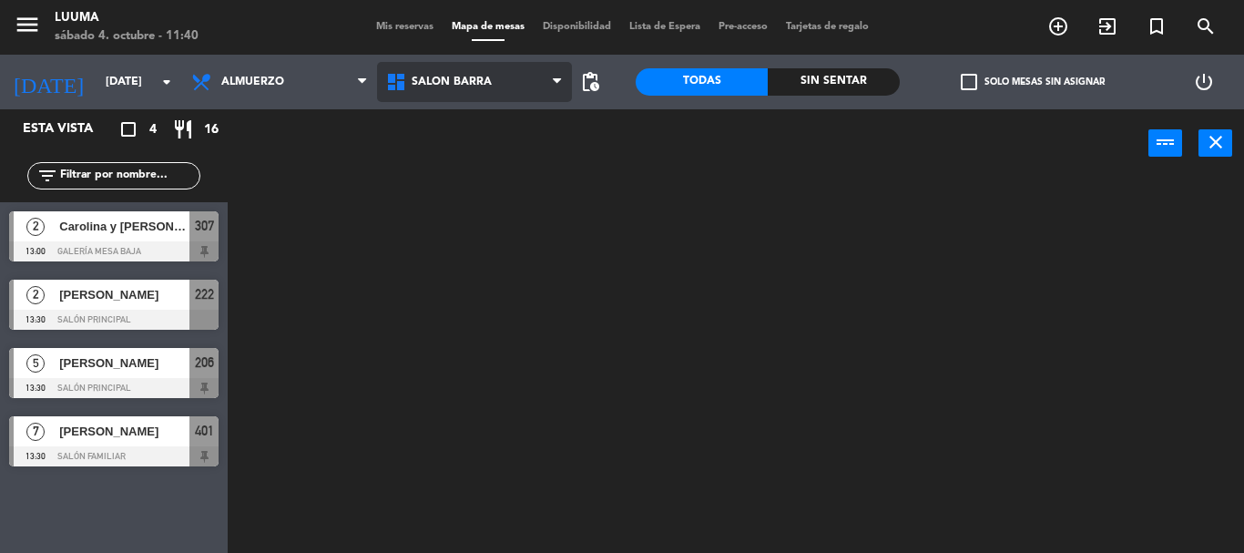
click at [491, 314] on ng-component "menu Luuma [DATE] 4. octubre - 11:40 Mis reservas Mapa de mesas Disponibilidad …" at bounding box center [622, 276] width 1244 height 553
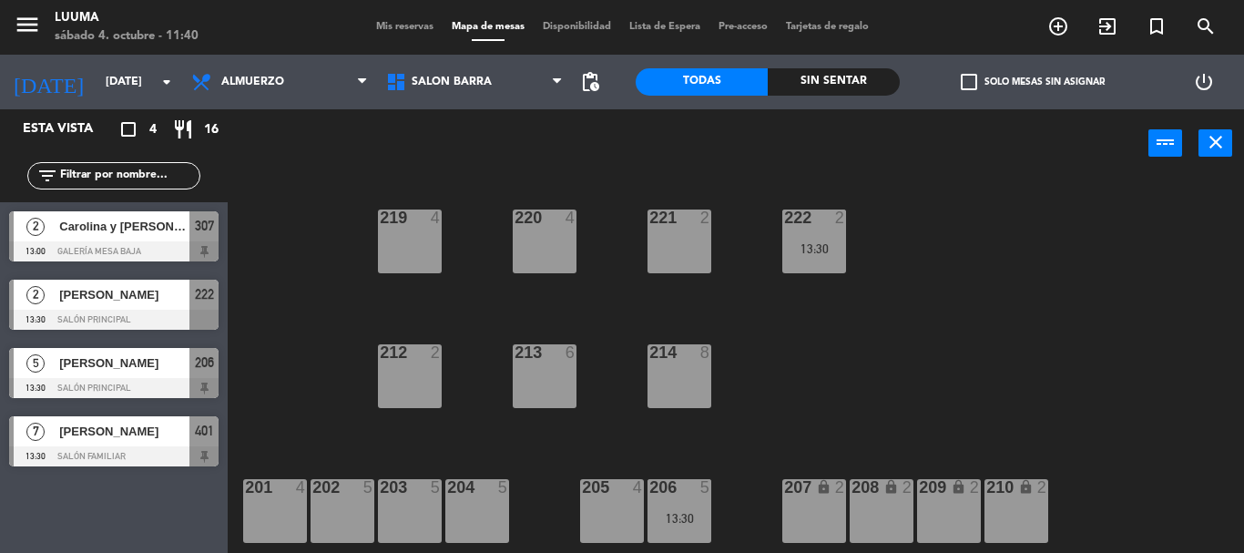
click at [694, 241] on div "221 2" at bounding box center [680, 242] width 64 height 64
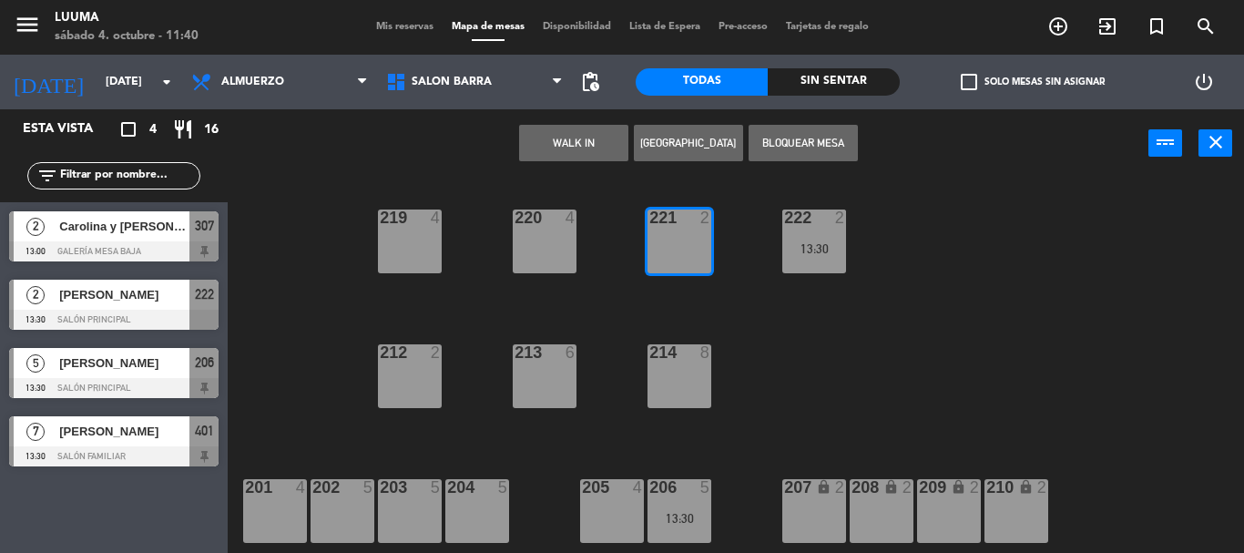
click at [696, 135] on button "[GEOGRAPHIC_DATA]" at bounding box center [688, 143] width 109 height 36
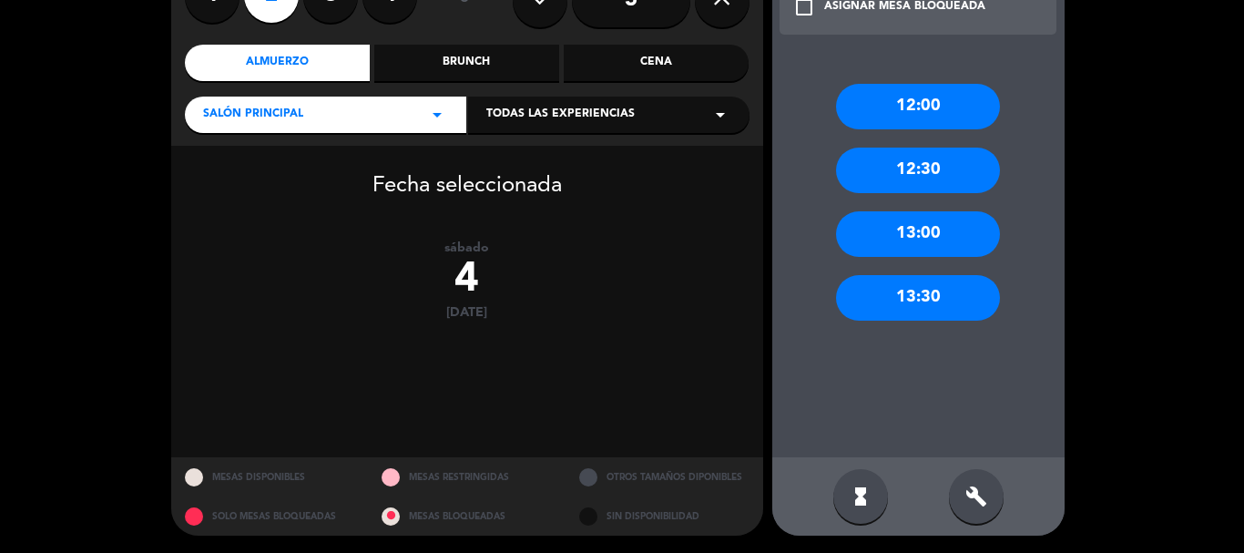
scroll to position [188, 0]
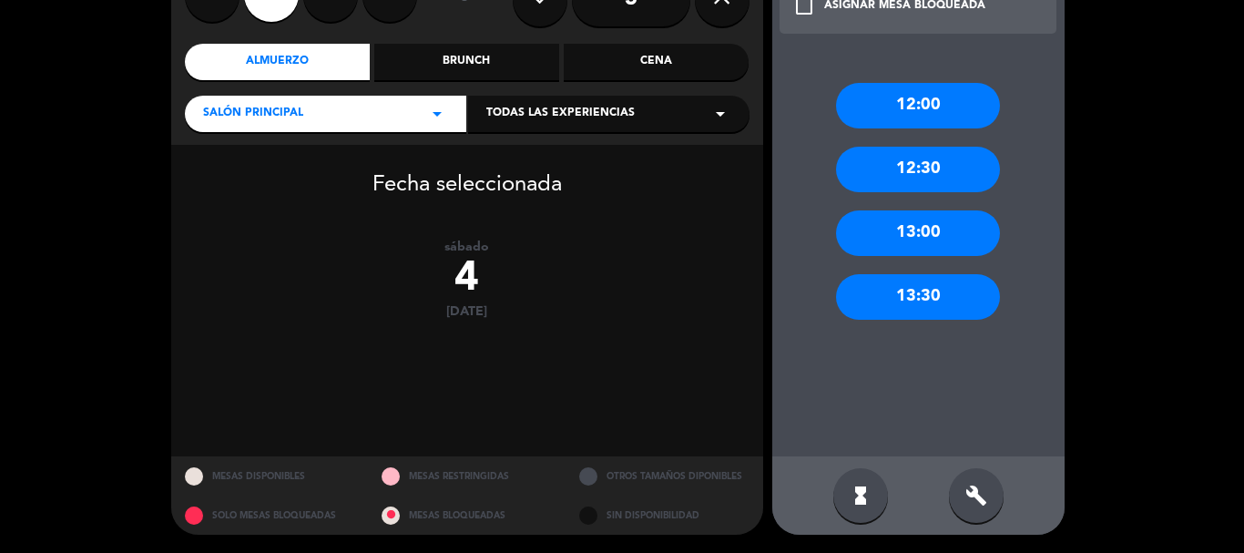
click at [987, 477] on div "build" at bounding box center [976, 495] width 55 height 55
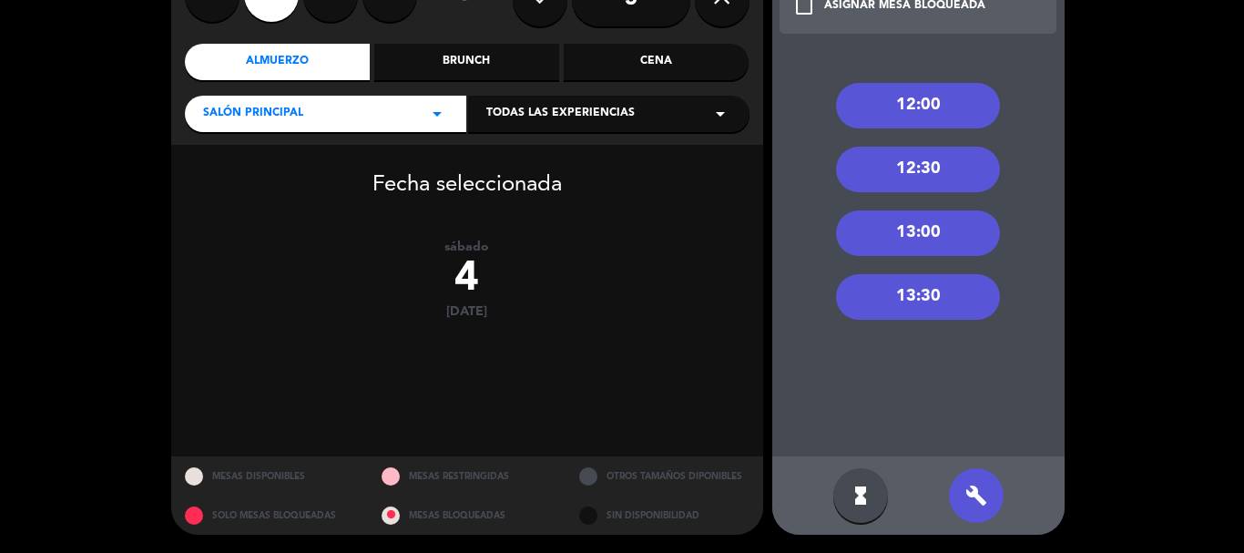
drag, startPoint x: 915, startPoint y: 300, endPoint x: 802, endPoint y: 288, distance: 113.6
click at [914, 300] on div "13:30" at bounding box center [918, 297] width 164 height 46
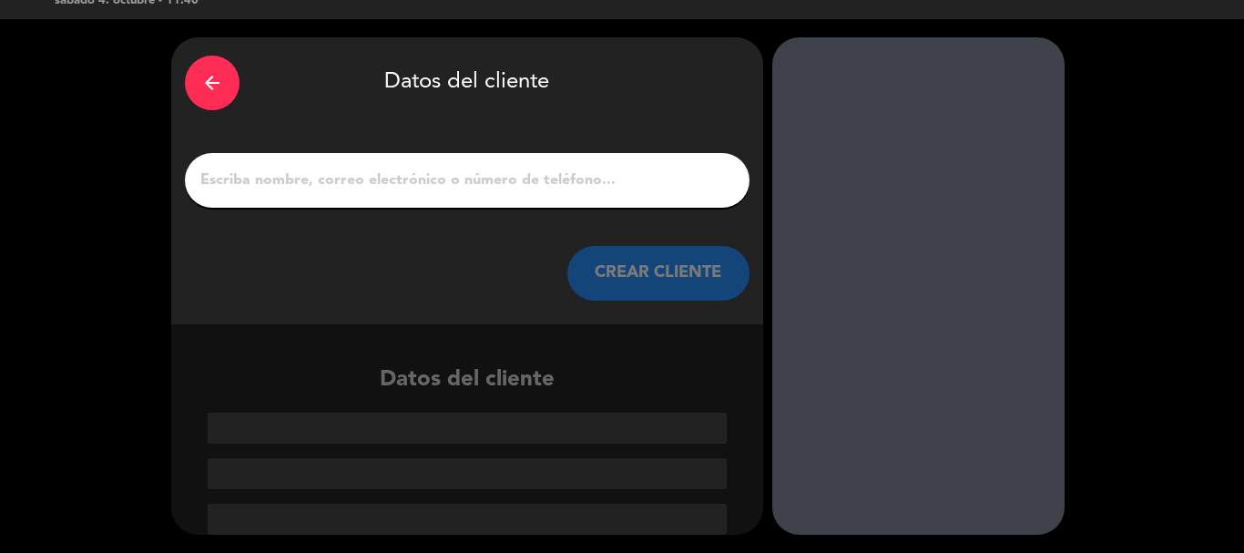
click at [531, 165] on div at bounding box center [467, 180] width 565 height 55
paste input "[PERSON_NAME]"
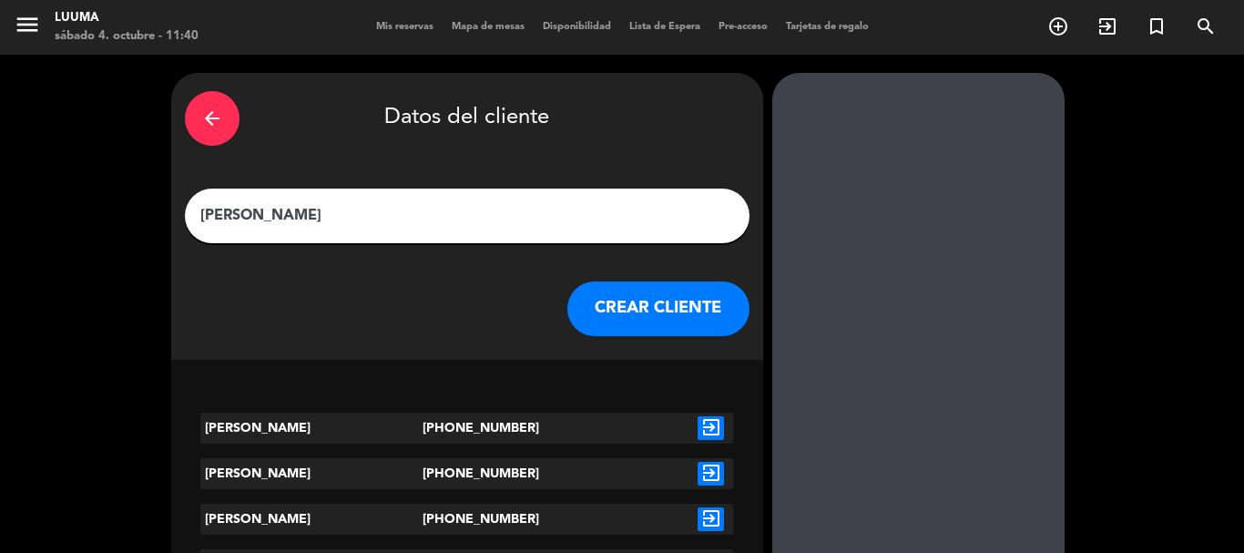
type input "[PERSON_NAME]"
drag, startPoint x: 633, startPoint y: 293, endPoint x: 719, endPoint y: 429, distance: 160.5
click at [721, 430] on div "arrow_back Datos del cliente [PERSON_NAME] CREAR CLIENTE [PERSON_NAME] [PHONE_N…" at bounding box center [467, 463] width 592 height 781
click at [719, 429] on icon "exit_to_app" at bounding box center [711, 428] width 26 height 24
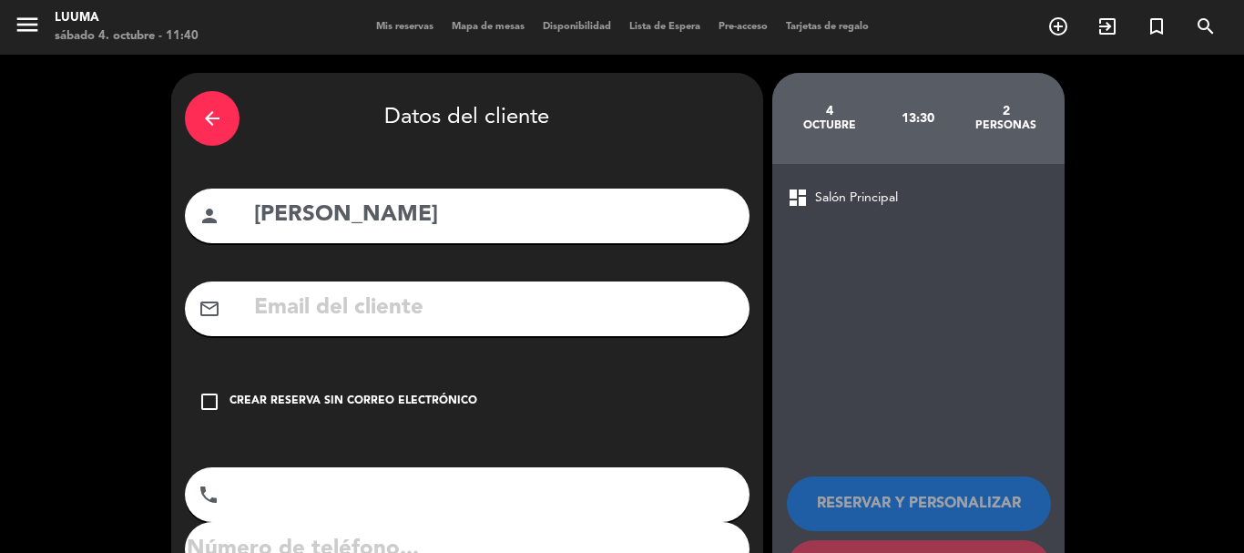
type input "[PHONE_NUMBER]"
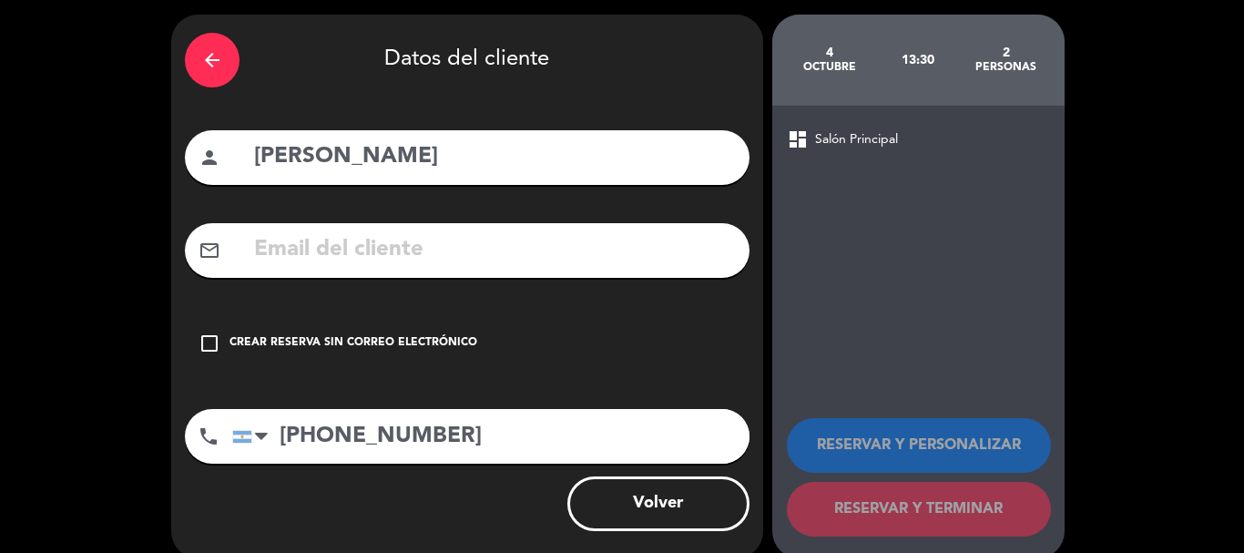
scroll to position [82, 0]
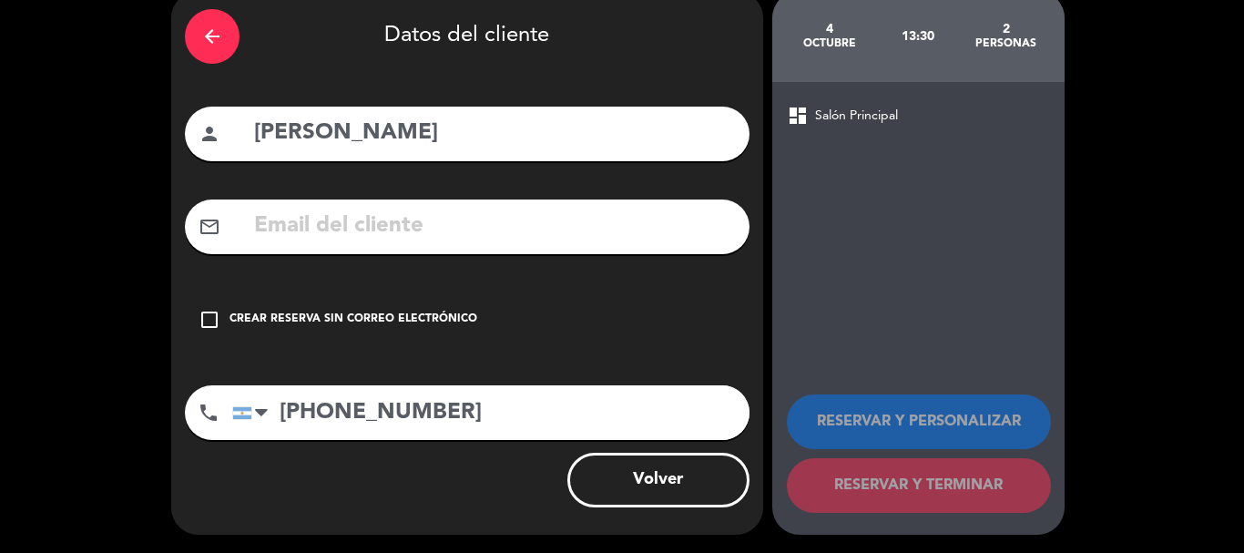
click at [473, 310] on div "check_box_outline_blank Crear reserva sin correo electrónico" at bounding box center [467, 319] width 565 height 55
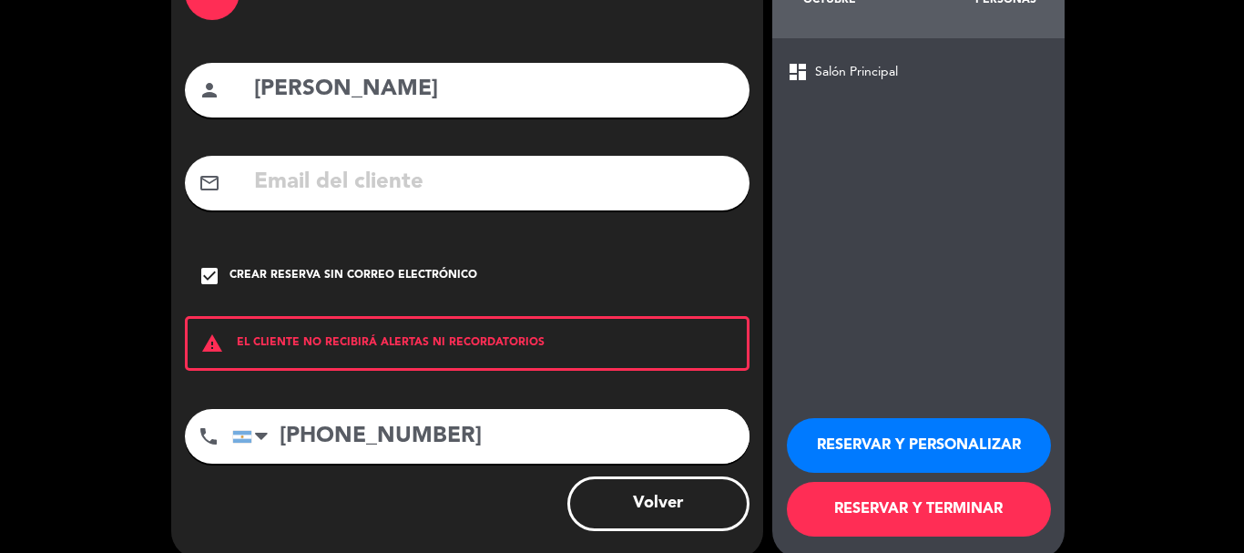
scroll to position [149, 0]
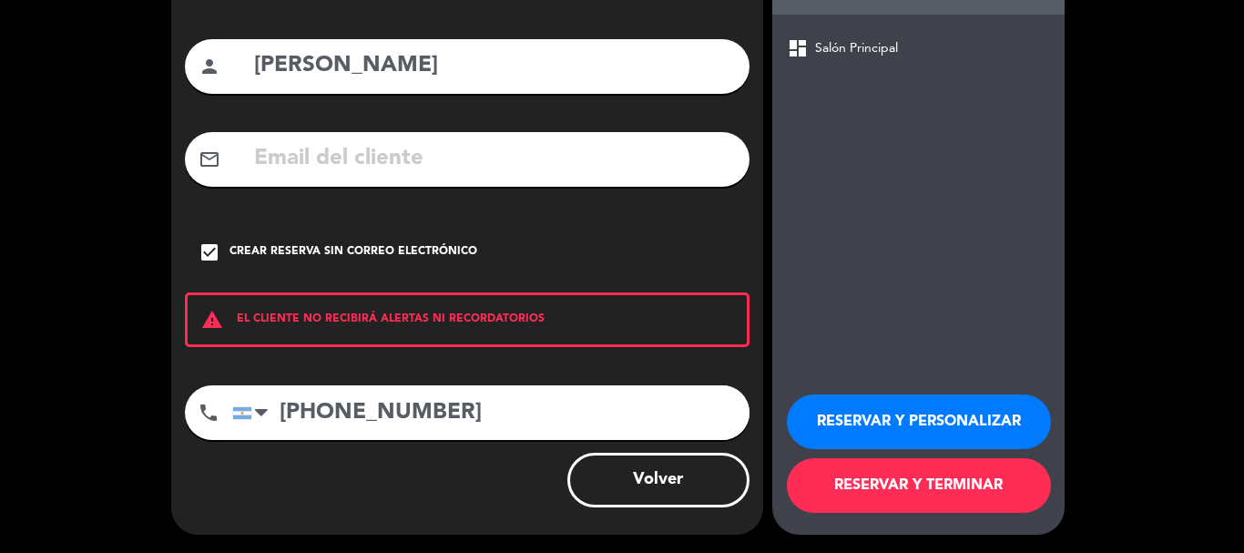
click at [1005, 455] on div "RESERVAR Y PERSONALIZAR RESERVAR Y TERMINAR" at bounding box center [918, 445] width 263 height 179
click at [1002, 479] on button "RESERVAR Y TERMINAR" at bounding box center [919, 485] width 264 height 55
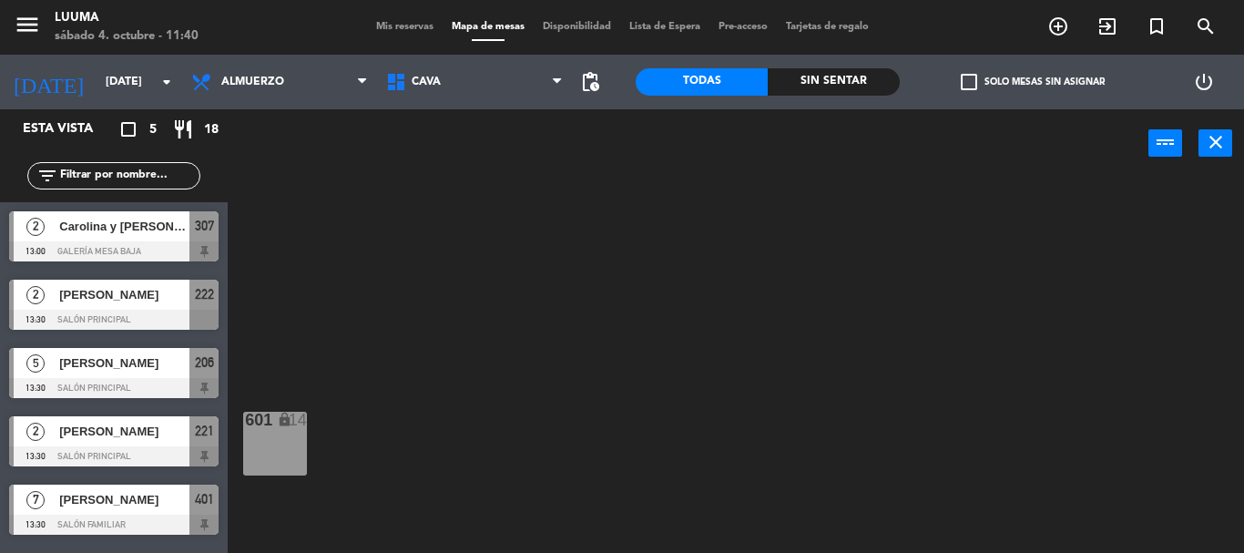
click at [408, 26] on span "Mis reservas" at bounding box center [405, 27] width 76 height 10
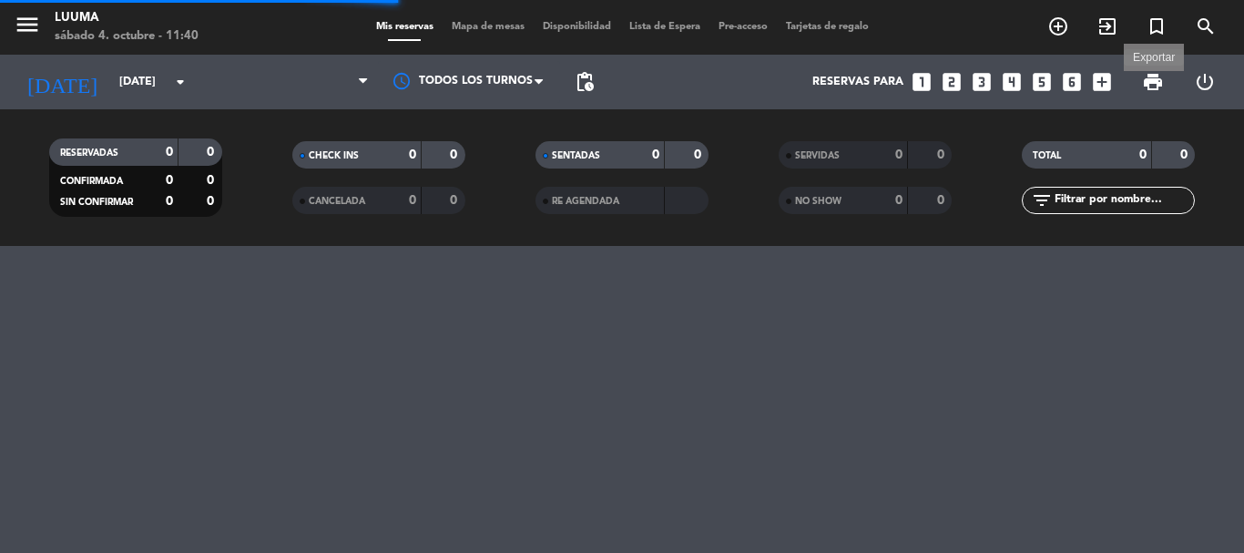
click at [1142, 87] on span "print" at bounding box center [1153, 82] width 22 height 22
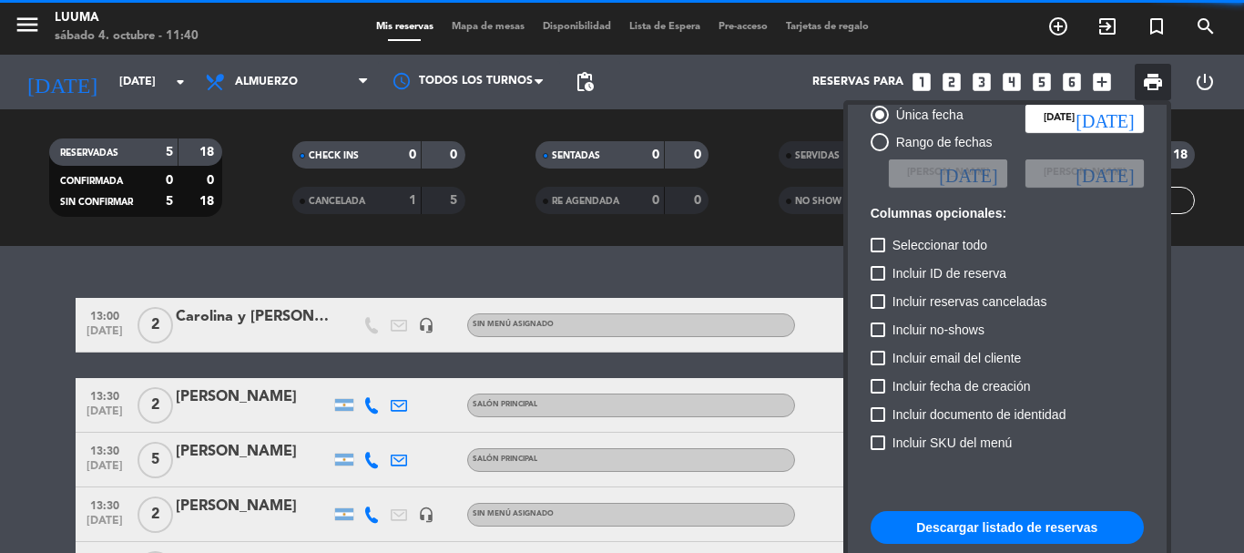
scroll to position [111, 0]
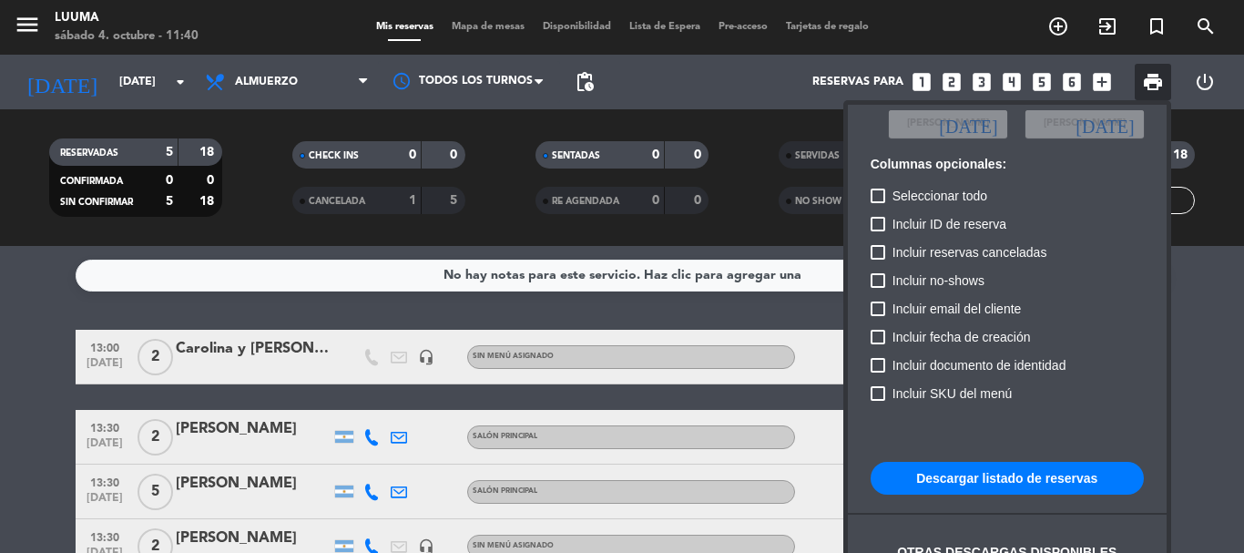
click at [1038, 476] on button "Descargar listado de reservas" at bounding box center [1007, 478] width 273 height 33
click at [304, 83] on div at bounding box center [622, 276] width 1244 height 553
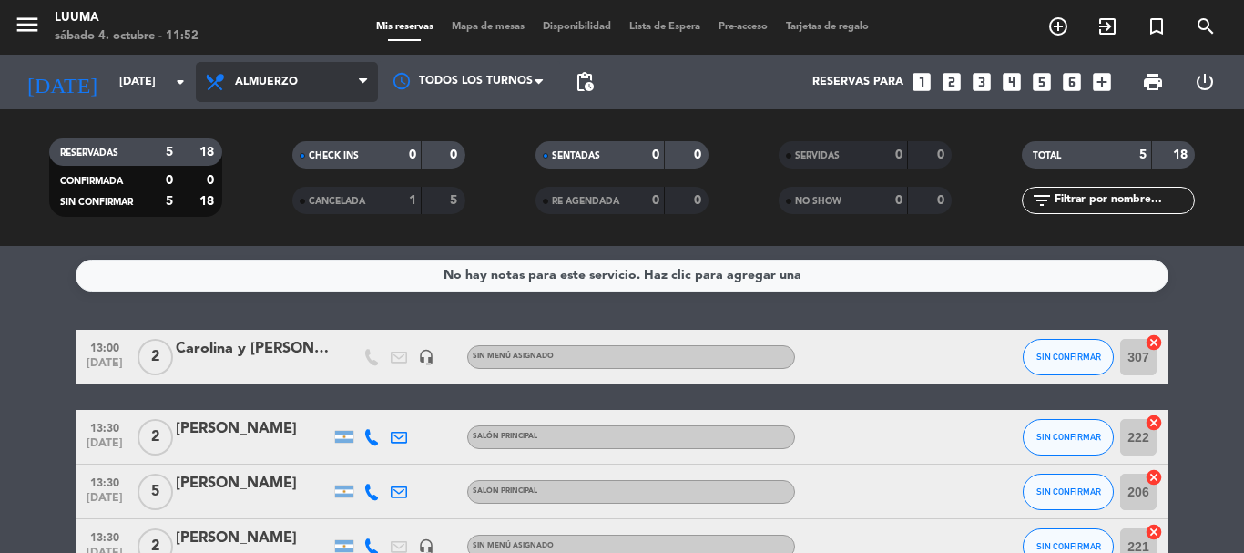
click at [313, 98] on span "Almuerzo" at bounding box center [287, 82] width 182 height 40
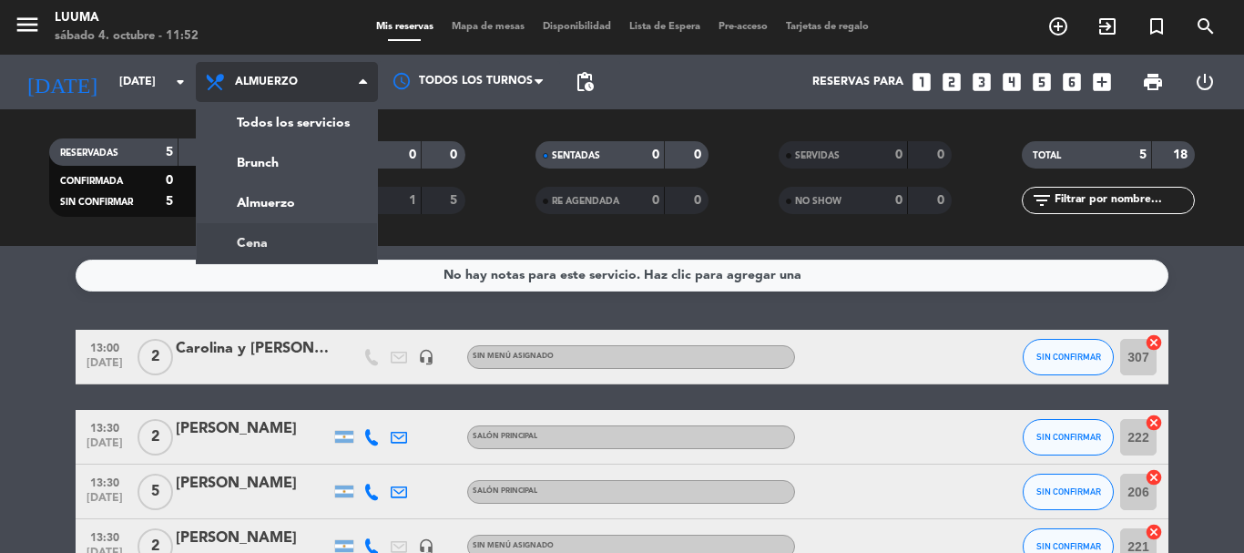
click at [304, 240] on div "menu Luuma [DATE] 4. octubre - 11:52 Mis reservas Mapa de mesas Disponibilidad …" at bounding box center [622, 123] width 1244 height 246
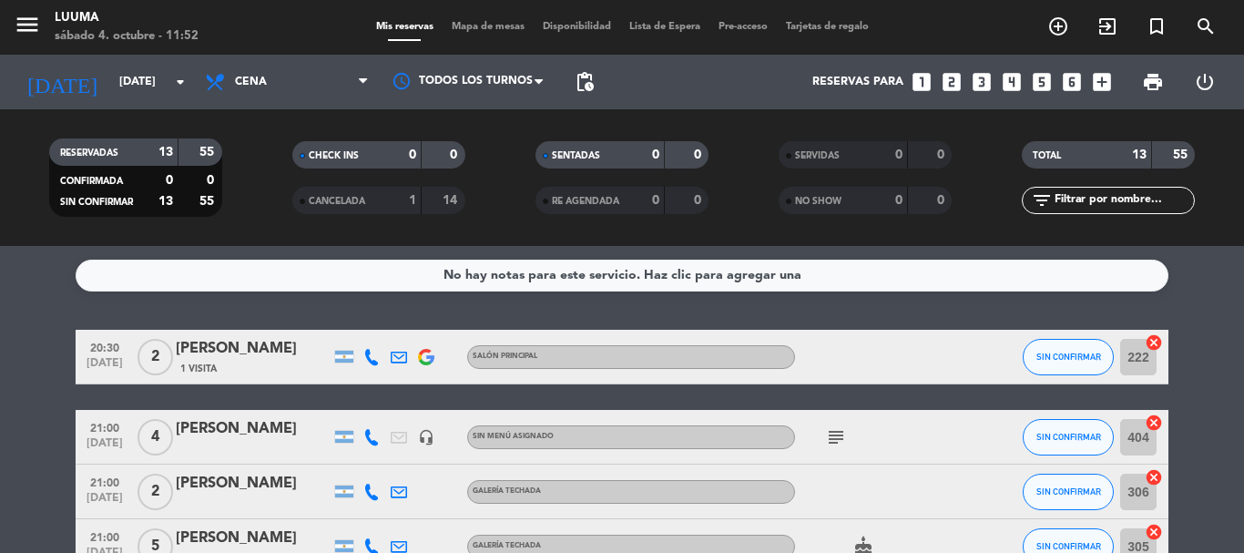
click at [461, 24] on span "Mapa de mesas" at bounding box center [488, 27] width 91 height 10
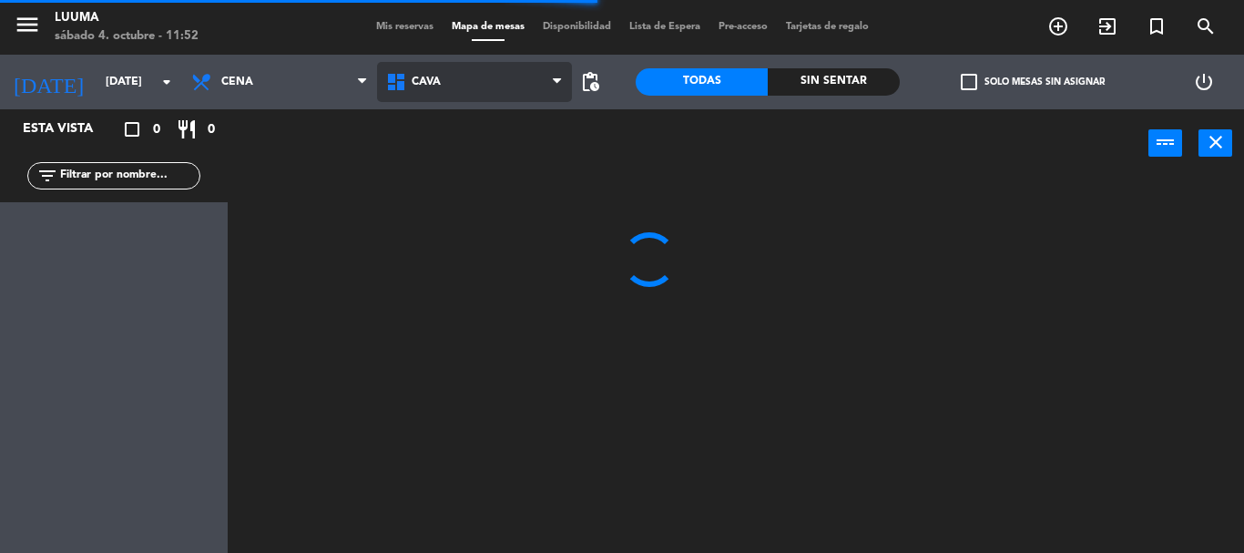
click at [456, 95] on span "Cava" at bounding box center [474, 82] width 195 height 40
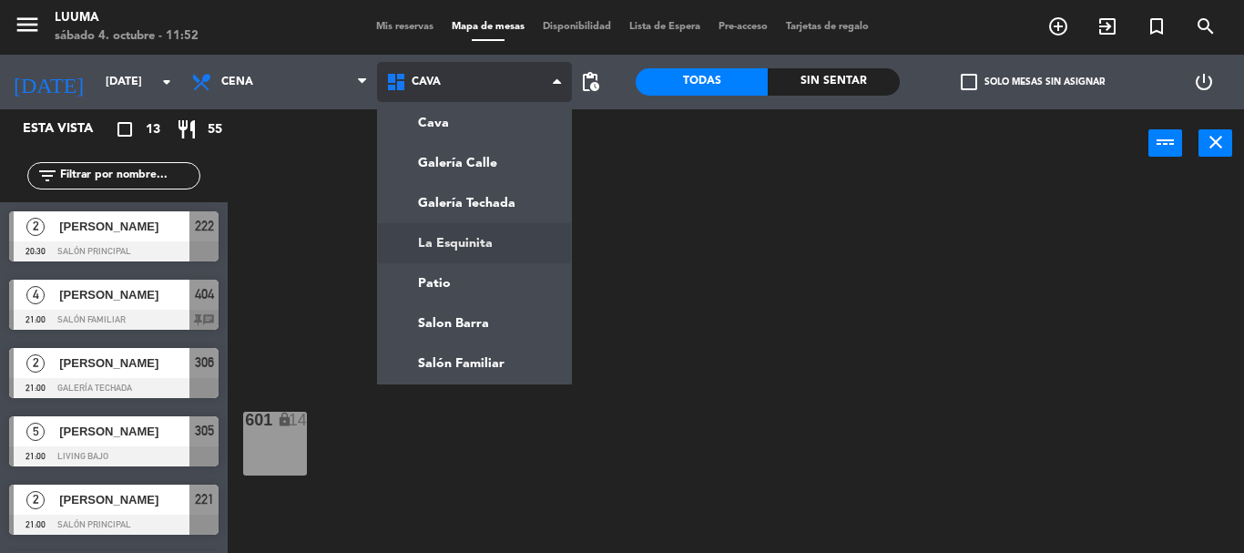
click at [487, 245] on ng-component "menu Luuma [DATE] 4. octubre - 11:52 Mis reservas Mapa de mesas Disponibilidad …" at bounding box center [622, 276] width 1244 height 553
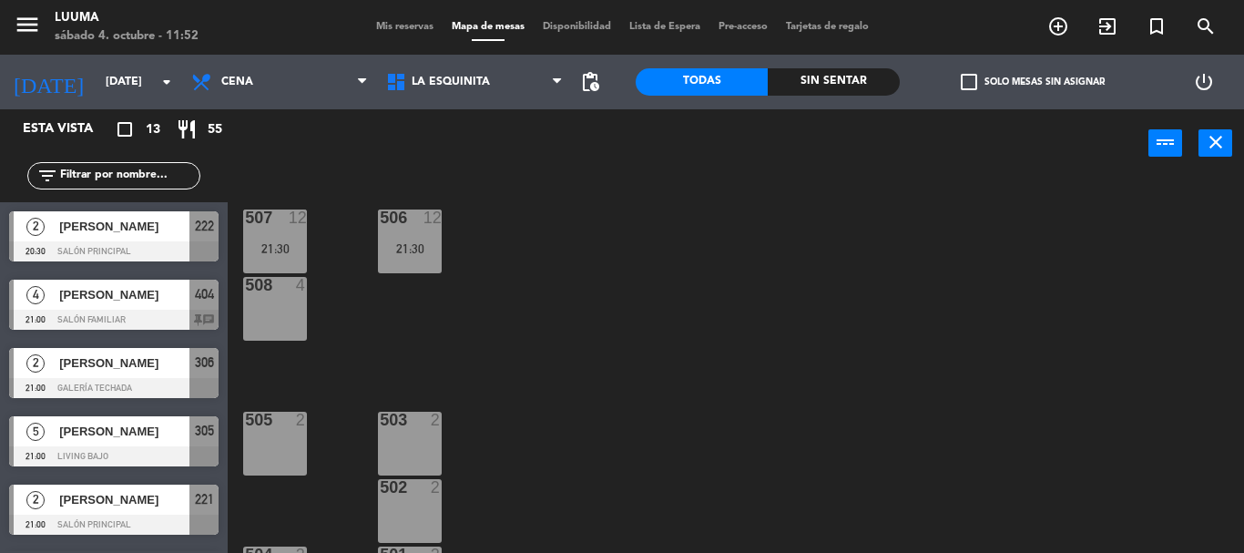
click at [291, 303] on div "508 4" at bounding box center [275, 309] width 64 height 64
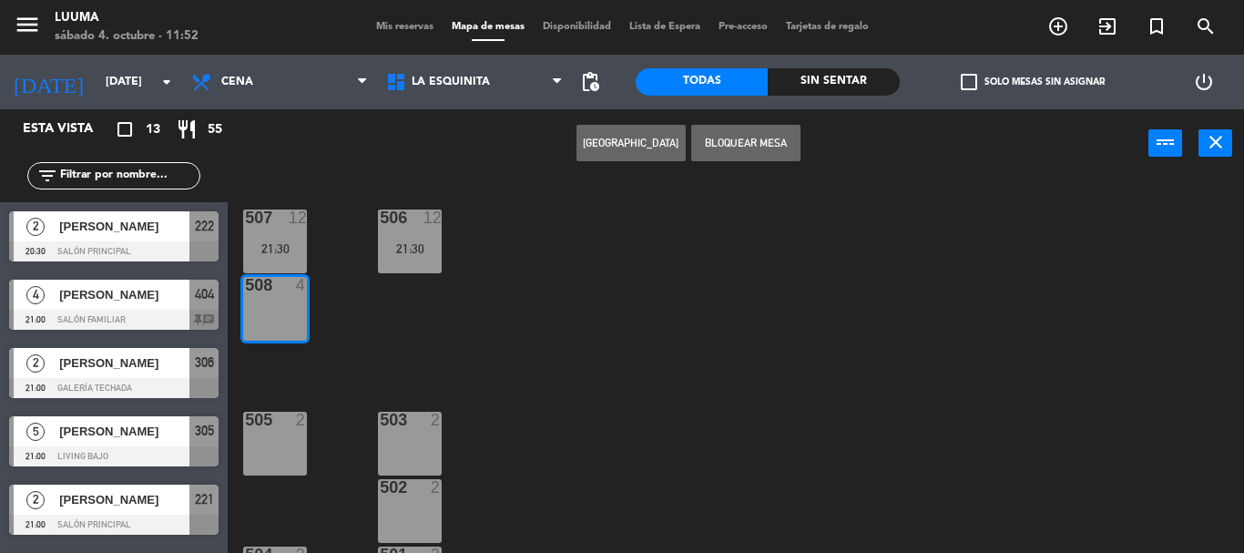
click at [612, 141] on button "[GEOGRAPHIC_DATA]" at bounding box center [631, 143] width 109 height 36
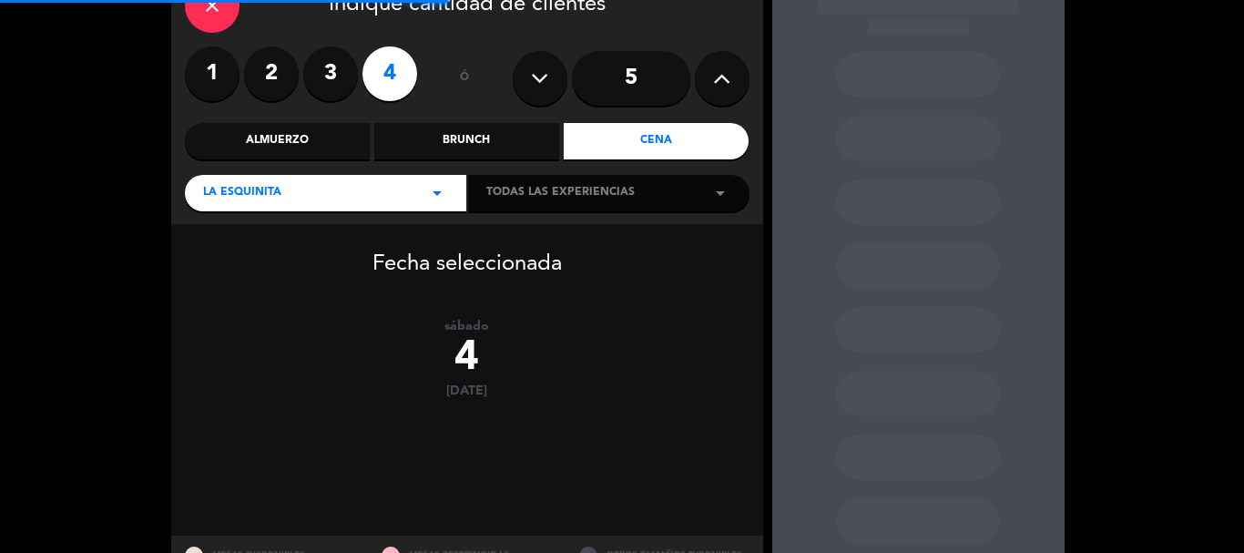
scroll to position [188, 0]
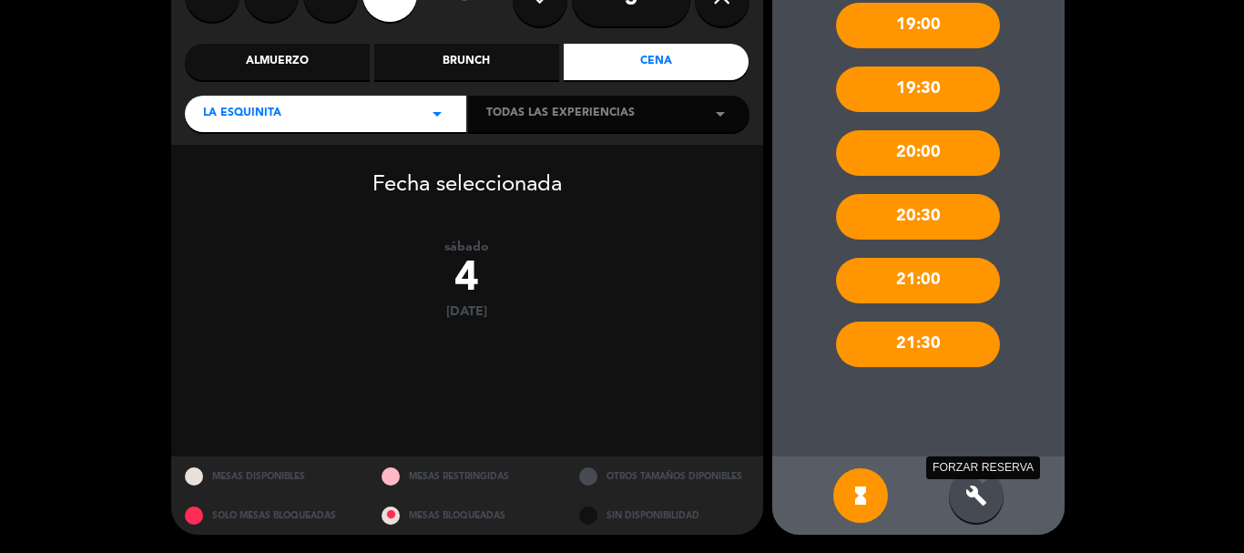
click at [980, 495] on icon "build" at bounding box center [977, 496] width 22 height 22
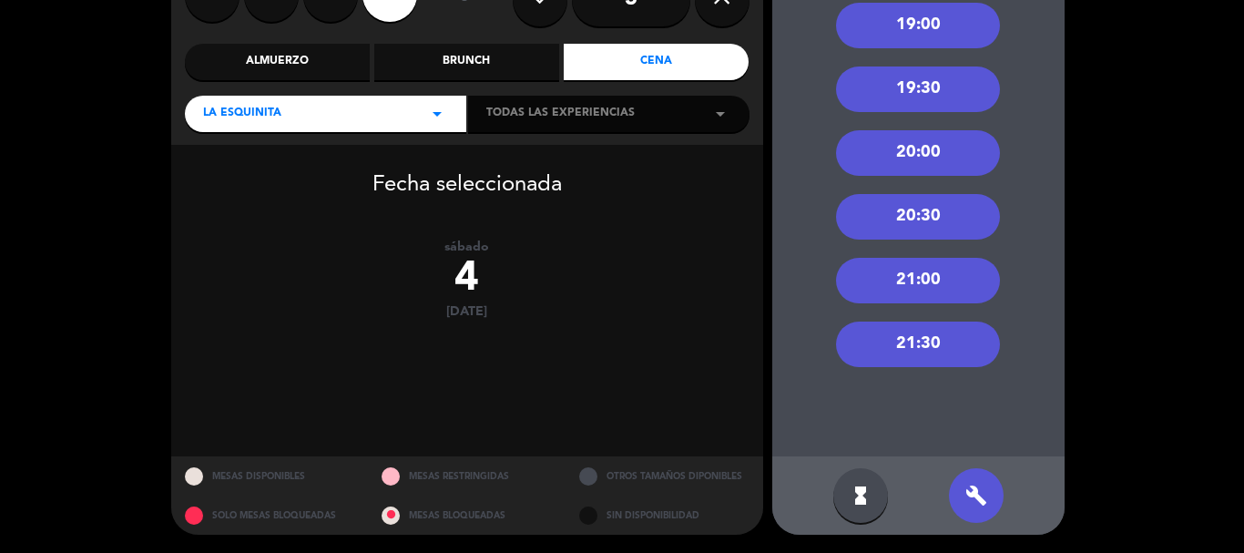
click at [906, 337] on div "21:30" at bounding box center [918, 345] width 164 height 46
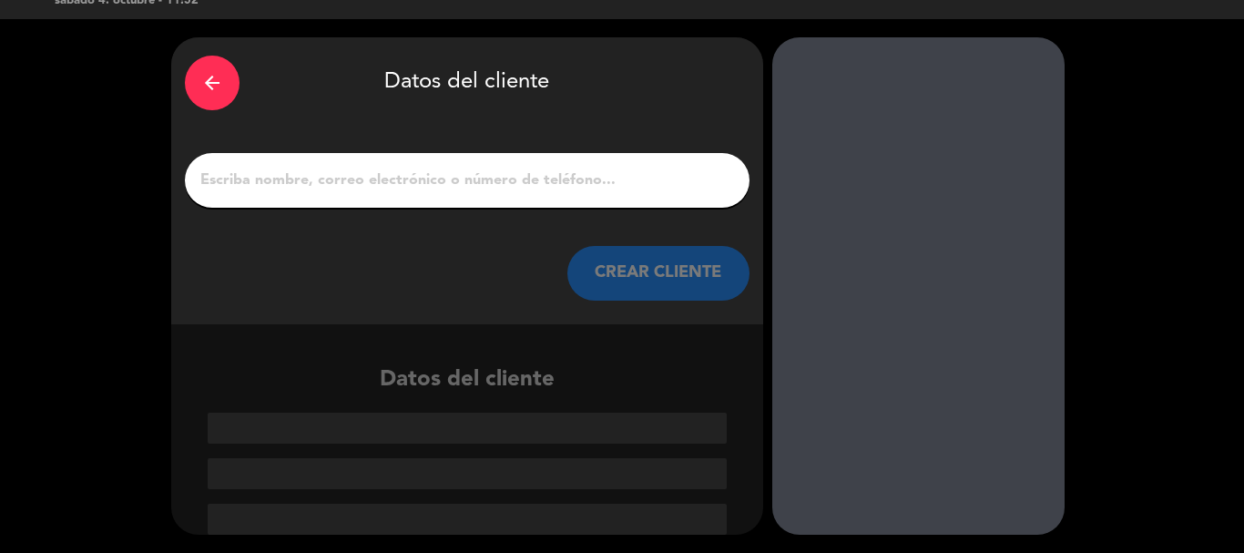
click at [338, 181] on input "1" at bounding box center [467, 181] width 537 height 26
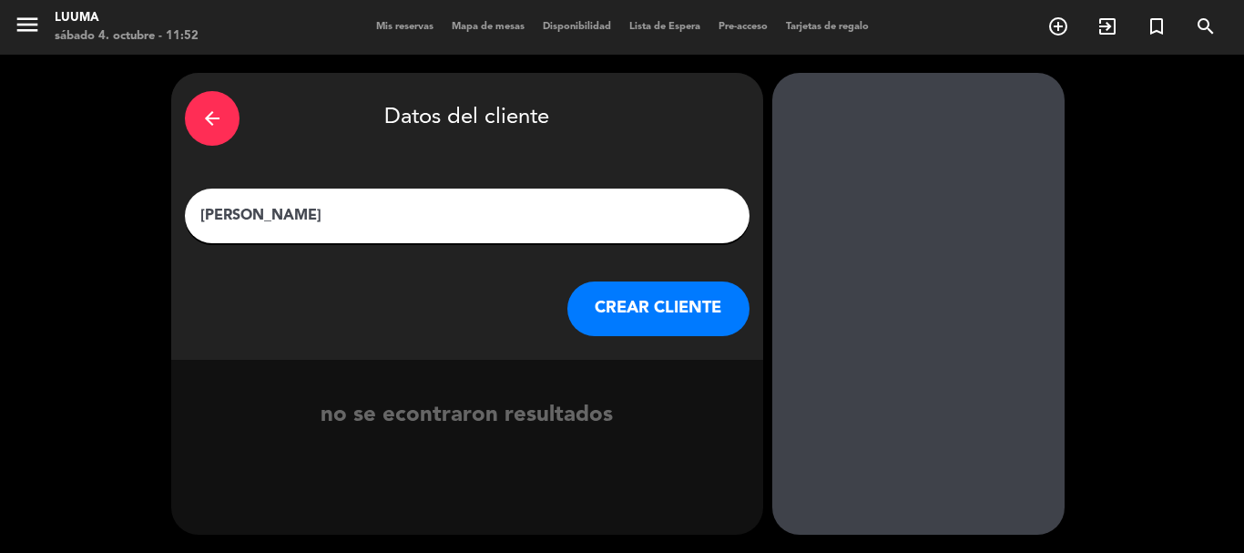
type input "[PERSON_NAME]"
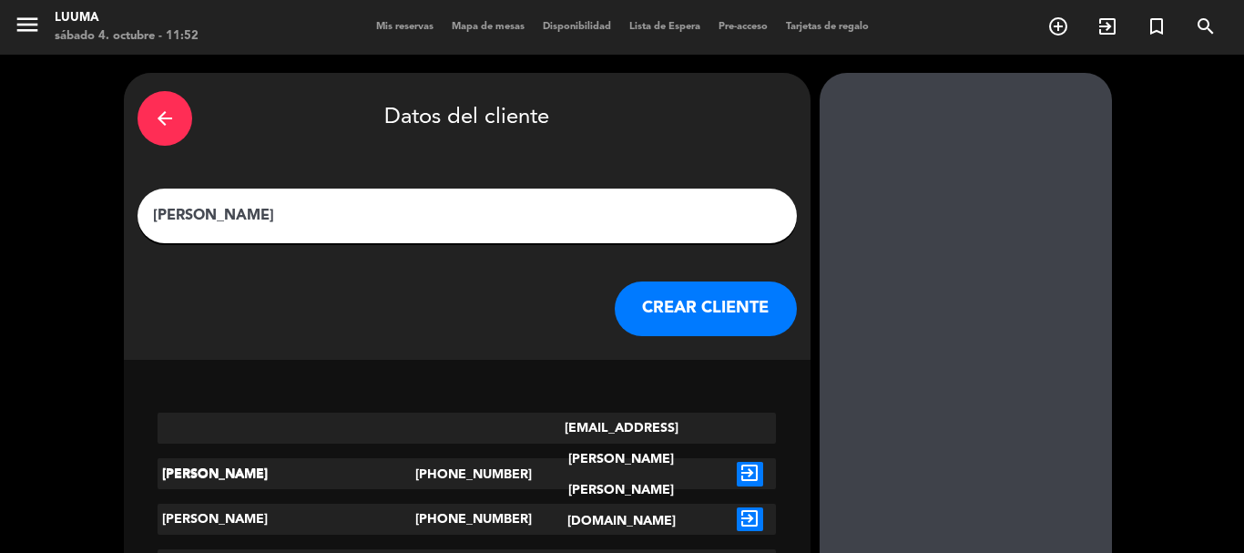
click at [699, 311] on button "CREAR CLIENTE" at bounding box center [706, 308] width 182 height 55
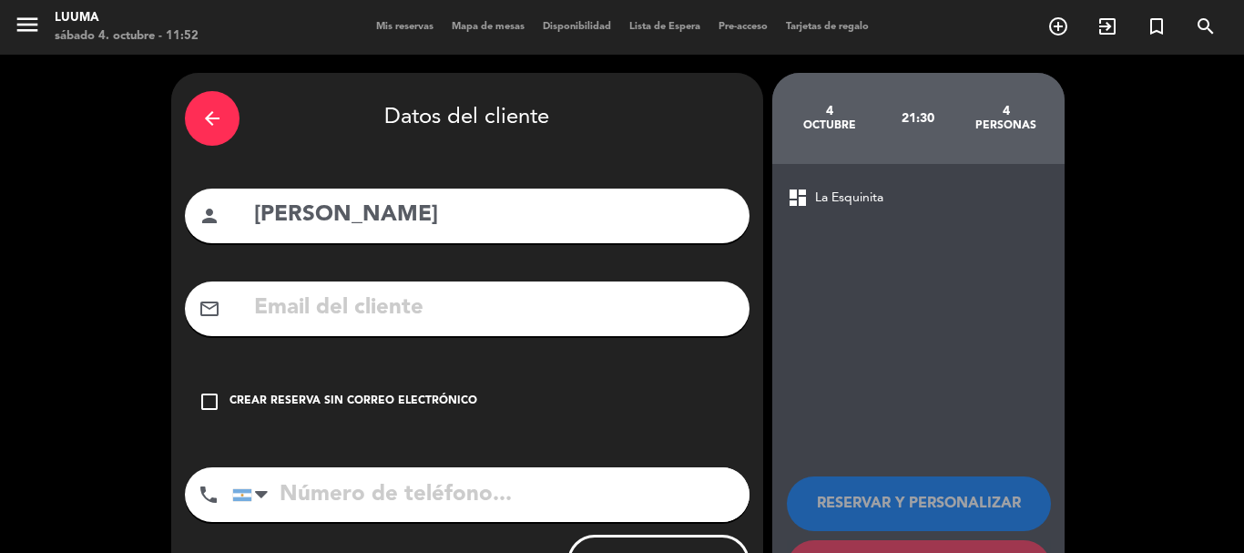
click at [360, 392] on div "check_box_outline_blank Crear reserva sin correo electrónico" at bounding box center [467, 401] width 565 height 55
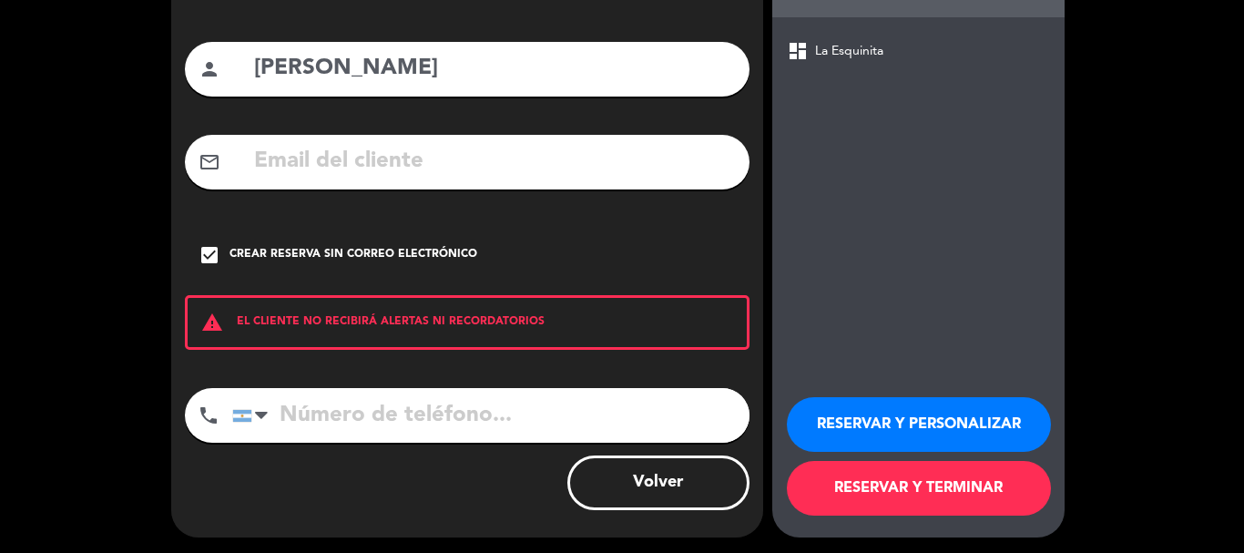
scroll to position [149, 0]
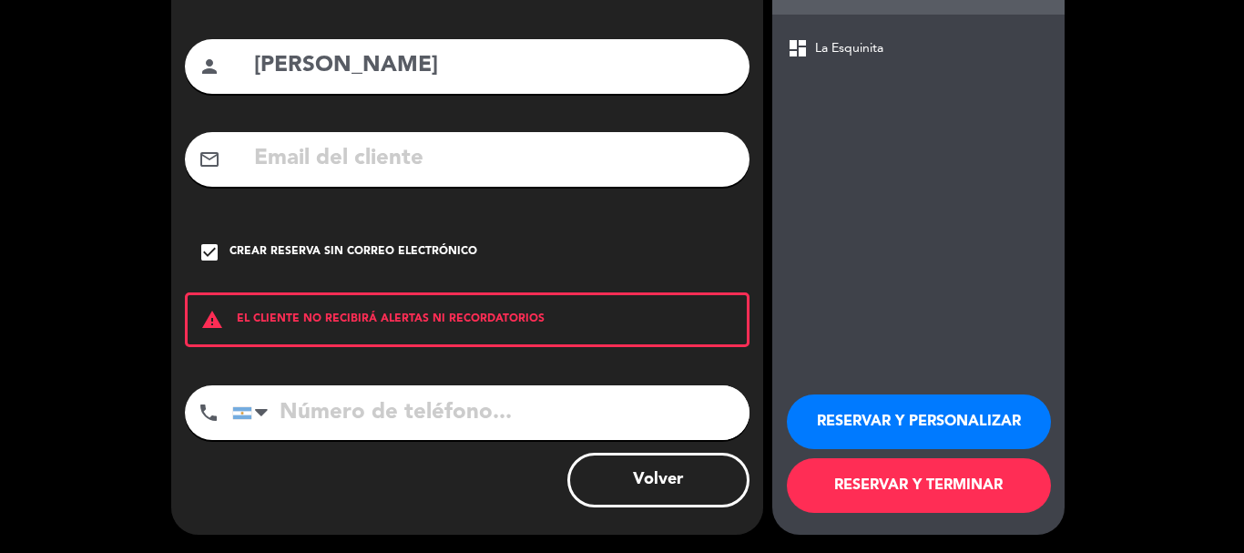
click at [422, 407] on input "tel" at bounding box center [490, 412] width 517 height 55
type input "3515559048"
click at [836, 476] on button "RESERVAR Y TERMINAR" at bounding box center [919, 485] width 264 height 55
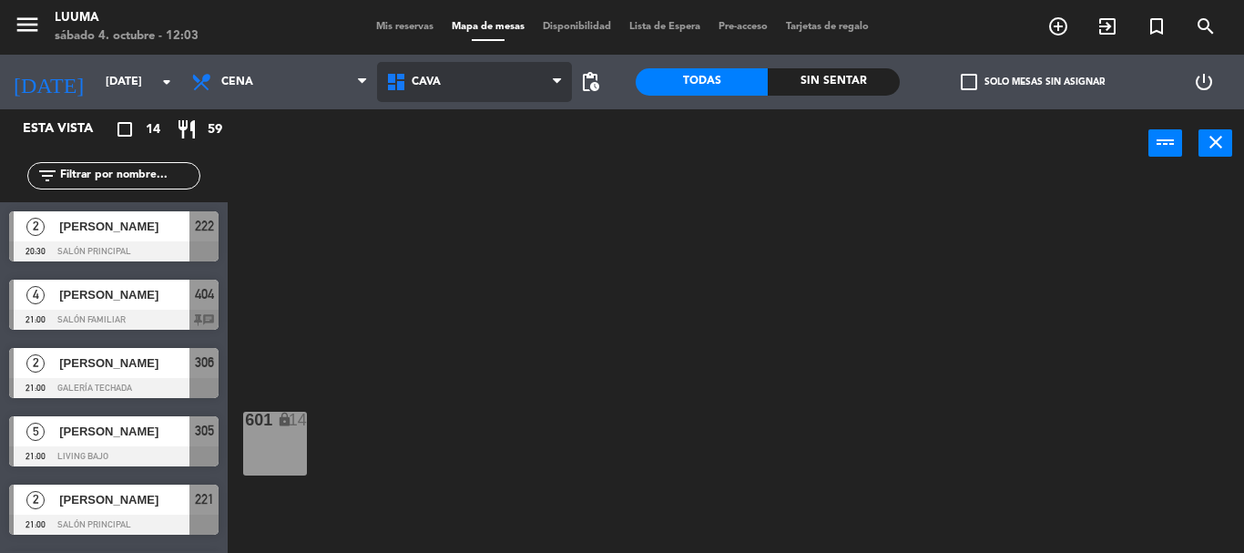
click at [459, 97] on span "Cava" at bounding box center [474, 82] width 195 height 40
click at [522, 348] on ng-component "menu Luuma [DATE] 4. octubre - 12:03 Mis reservas Mapa de mesas Disponibilidad …" at bounding box center [622, 276] width 1244 height 553
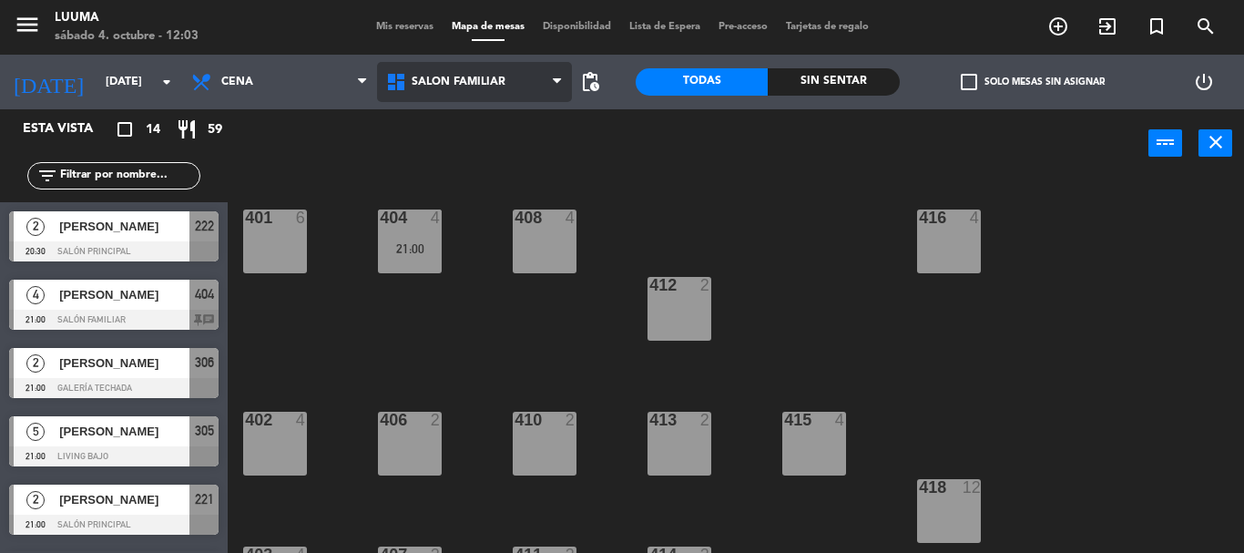
click at [423, 64] on span "Salón Familiar" at bounding box center [474, 82] width 195 height 40
drag, startPoint x: 327, startPoint y: 390, endPoint x: 344, endPoint y: 350, distance: 43.7
click at [326, 387] on div "401 6 404 4 21:00 408 4 416 4 412 2 402 4 406 2 410 2 413 2 415 4 418 12 414 2 …" at bounding box center [742, 365] width 1004 height 375
click at [422, 242] on div "21:00" at bounding box center [410, 248] width 64 height 13
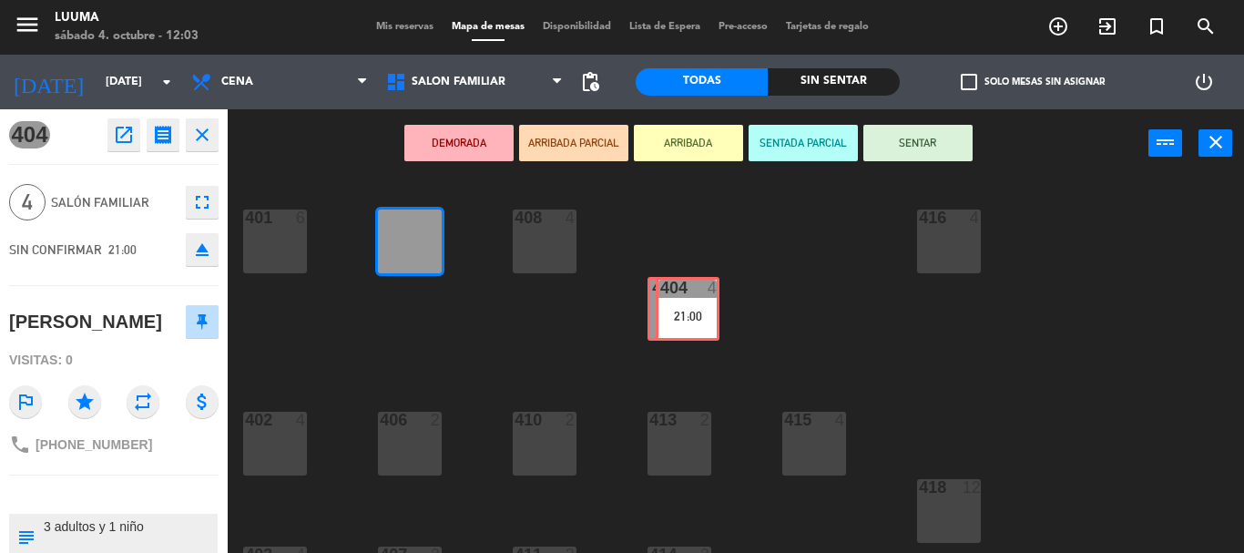
drag, startPoint x: 421, startPoint y: 242, endPoint x: 698, endPoint y: 307, distance: 284.4
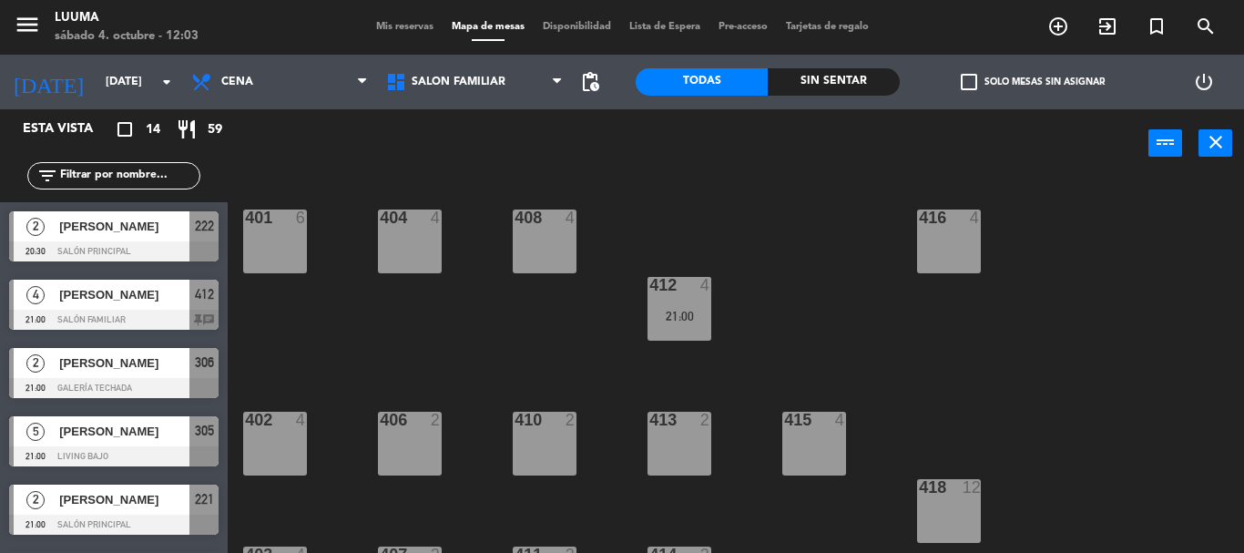
click at [738, 225] on div "401 6 404 4 408 4 416 4 412 4 21:00 402 4 406 2 410 2 413 2 415 4 418 12 414 2 …" at bounding box center [742, 365] width 1004 height 375
click at [676, 295] on div "412 4" at bounding box center [680, 286] width 64 height 18
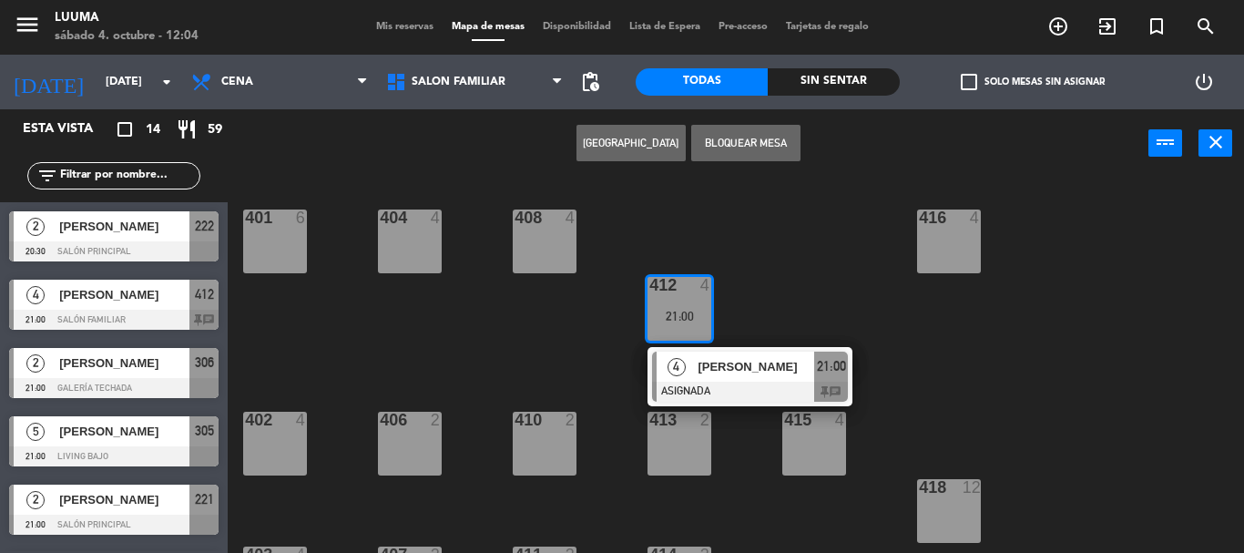
click at [673, 291] on div at bounding box center [679, 285] width 30 height 16
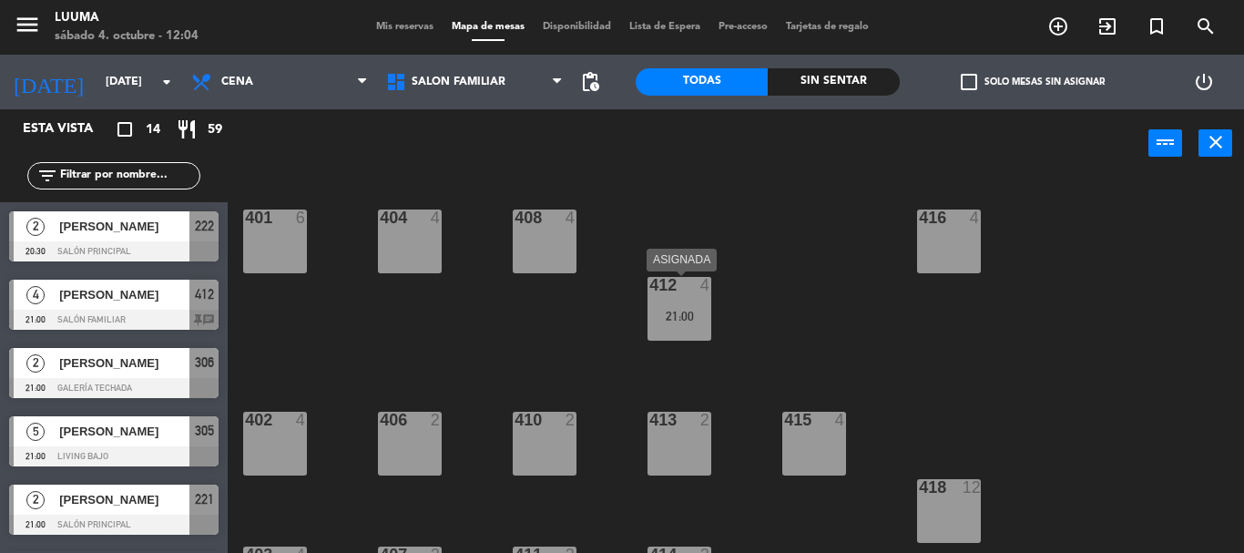
click at [674, 315] on div "21:00" at bounding box center [680, 316] width 64 height 13
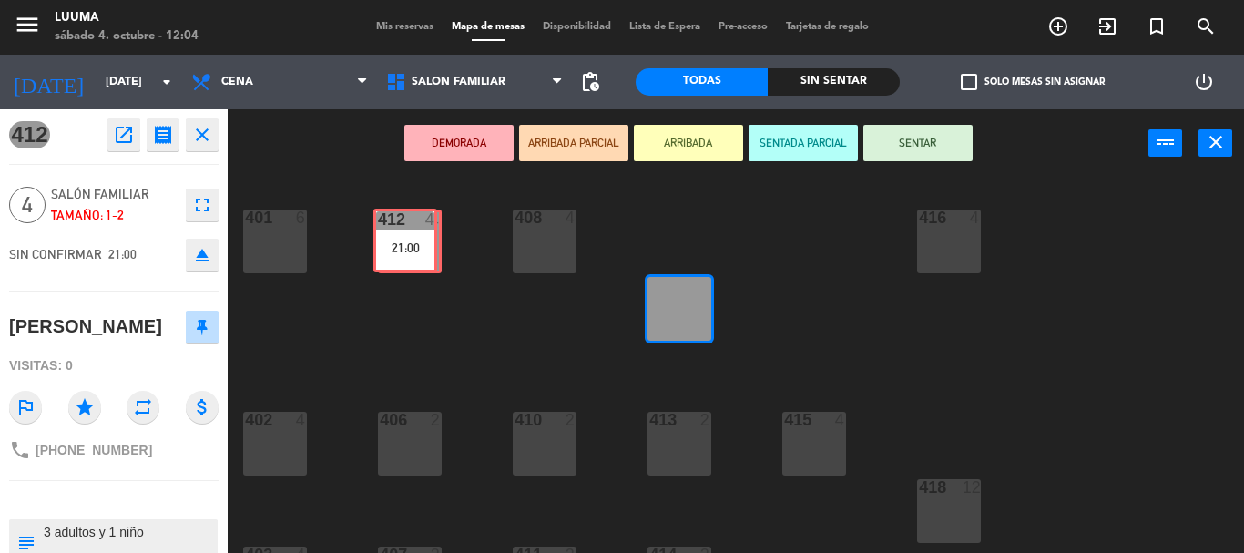
drag, startPoint x: 668, startPoint y: 312, endPoint x: 395, endPoint y: 245, distance: 280.6
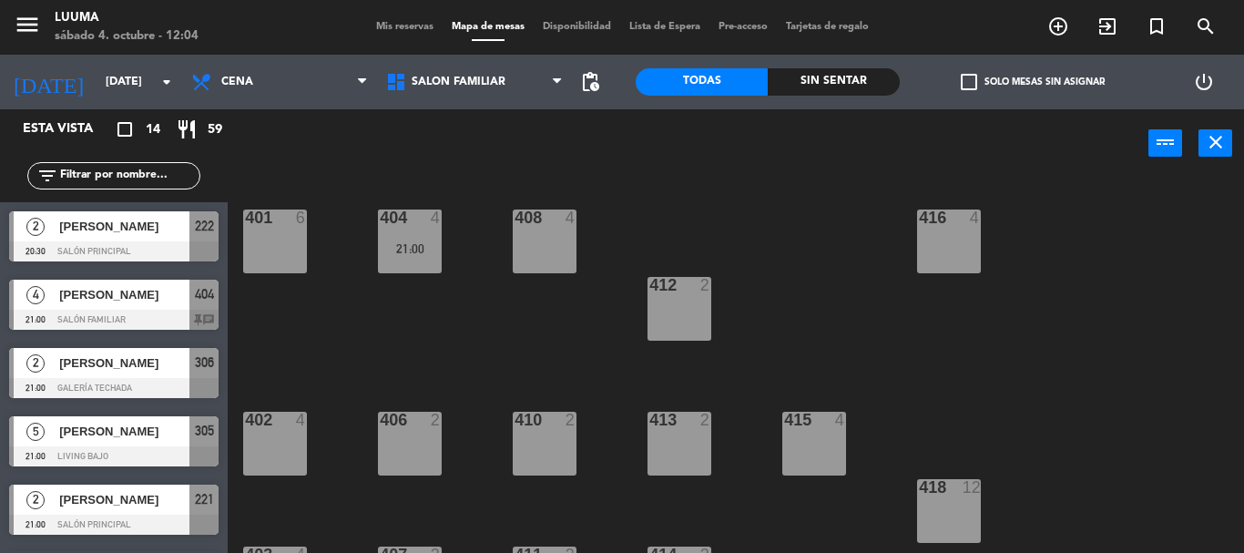
click at [235, 61] on div "Brunch Almuerzo Cena Cena Brunch Almuerzo Cena" at bounding box center [279, 82] width 195 height 55
click at [251, 74] on span "Cena" at bounding box center [279, 82] width 195 height 40
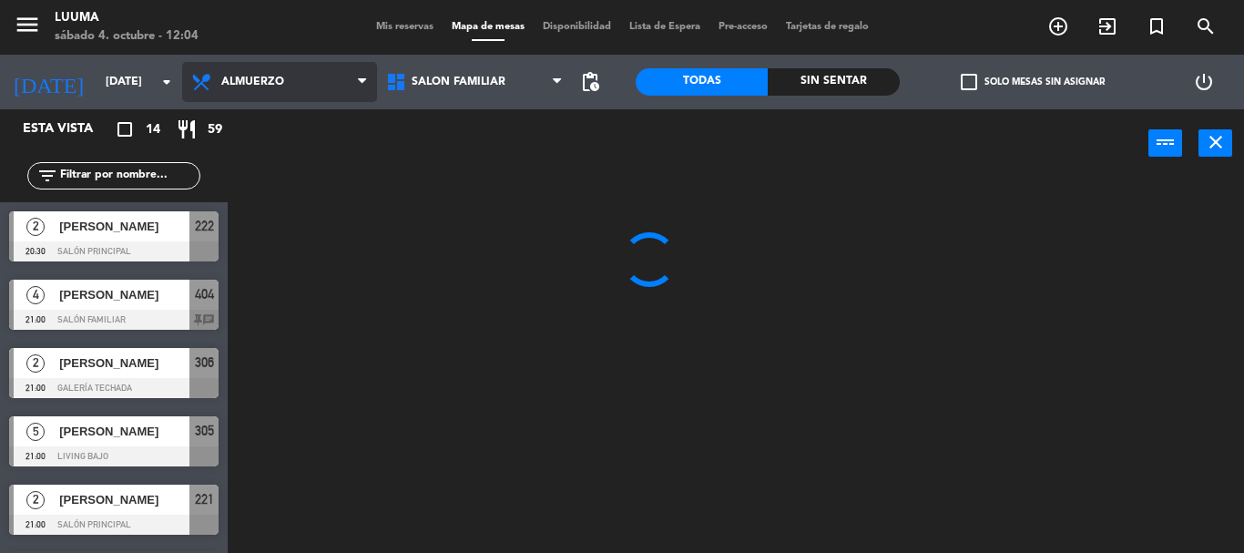
click at [286, 179] on ng-component "menu Luuma [DATE] 4. octubre - 12:04 Mis reservas Mapa de mesas Disponibilidad …" at bounding box center [622, 276] width 1244 height 553
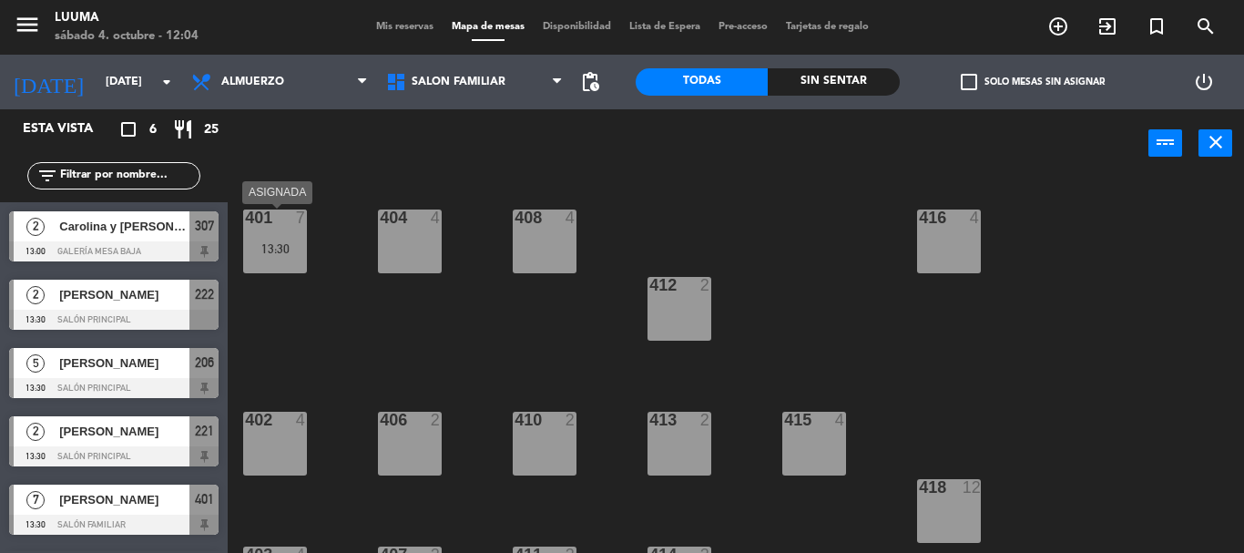
click at [283, 242] on div "13:30" at bounding box center [275, 248] width 64 height 13
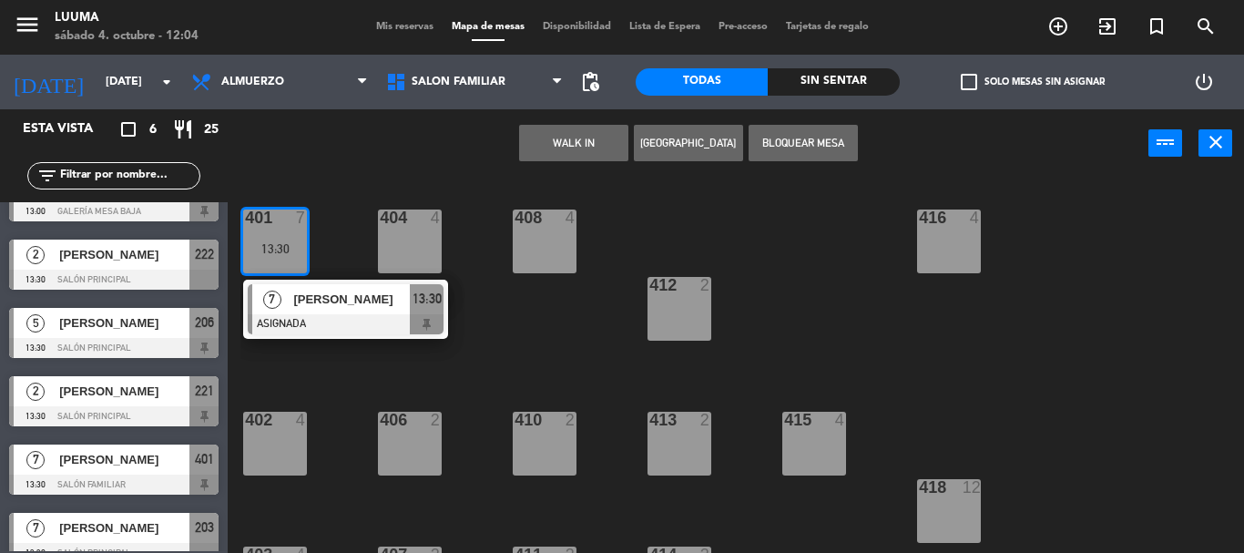
scroll to position [61, 0]
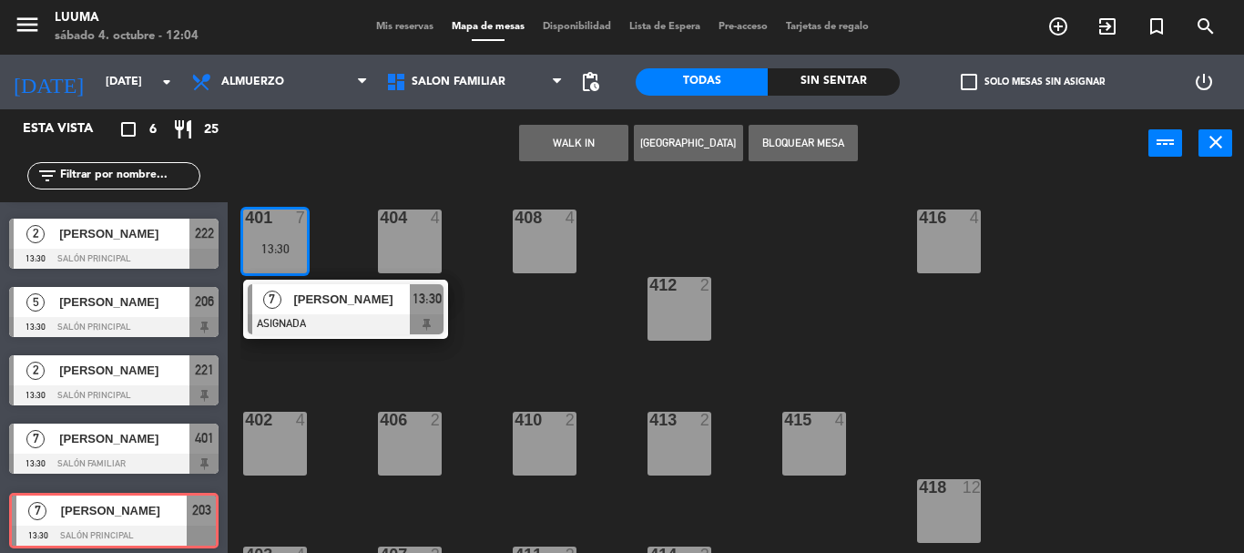
click at [113, 500] on div "7 [PERSON_NAME] 13:30 Salón Principal 203 7 [PERSON_NAME] 13:30 Salón Principal…" at bounding box center [114, 520] width 228 height 74
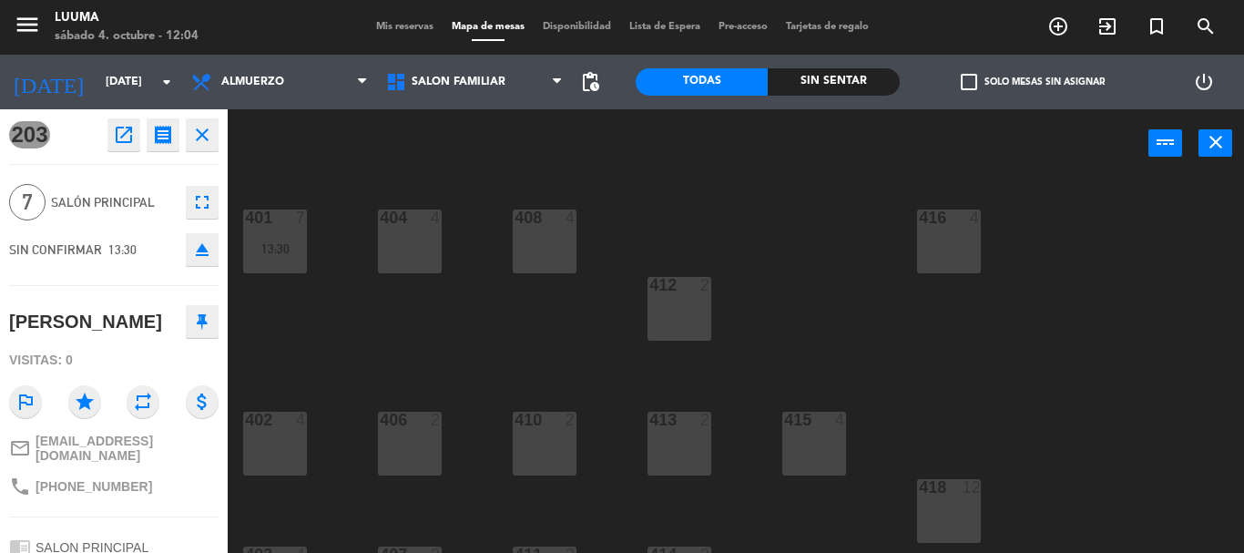
click at [463, 358] on div "401 7 13:30 404 4 408 4 416 4 412 2 402 4 406 2 410 2 413 2 415 4 418 12 414 2 …" at bounding box center [742, 365] width 1004 height 375
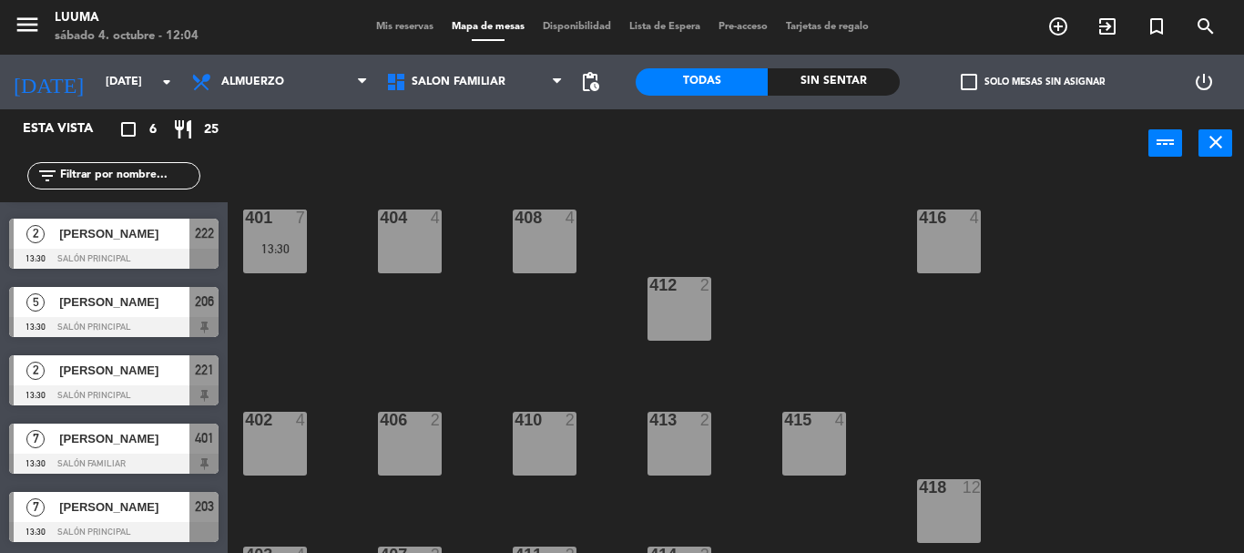
click at [156, 516] on span "[PERSON_NAME]" at bounding box center [124, 506] width 130 height 19
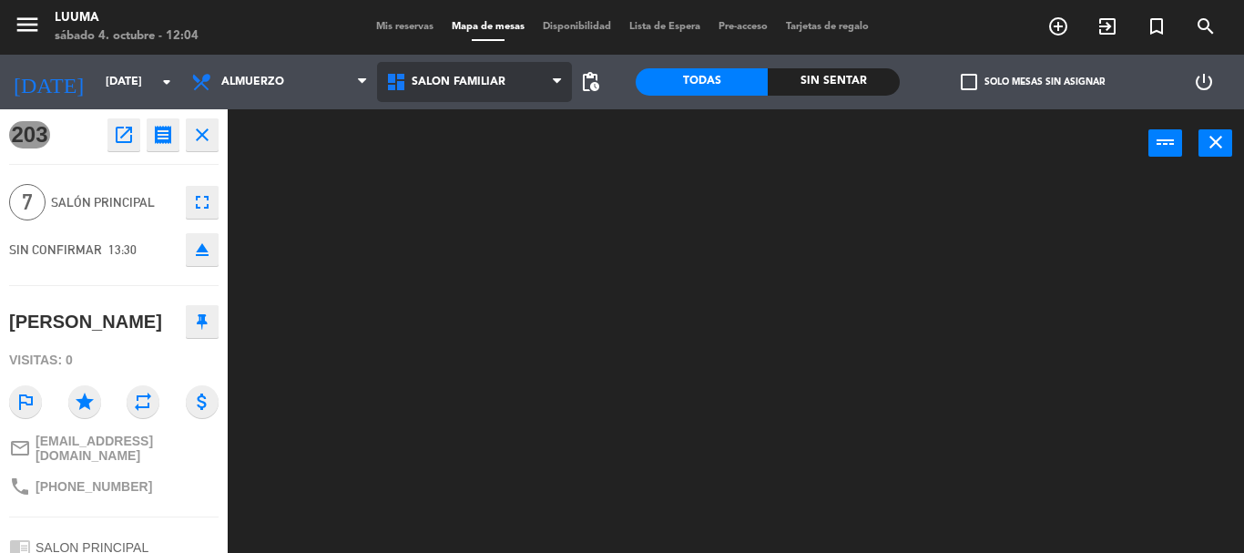
click at [499, 77] on span "Salón Familiar" at bounding box center [459, 82] width 94 height 13
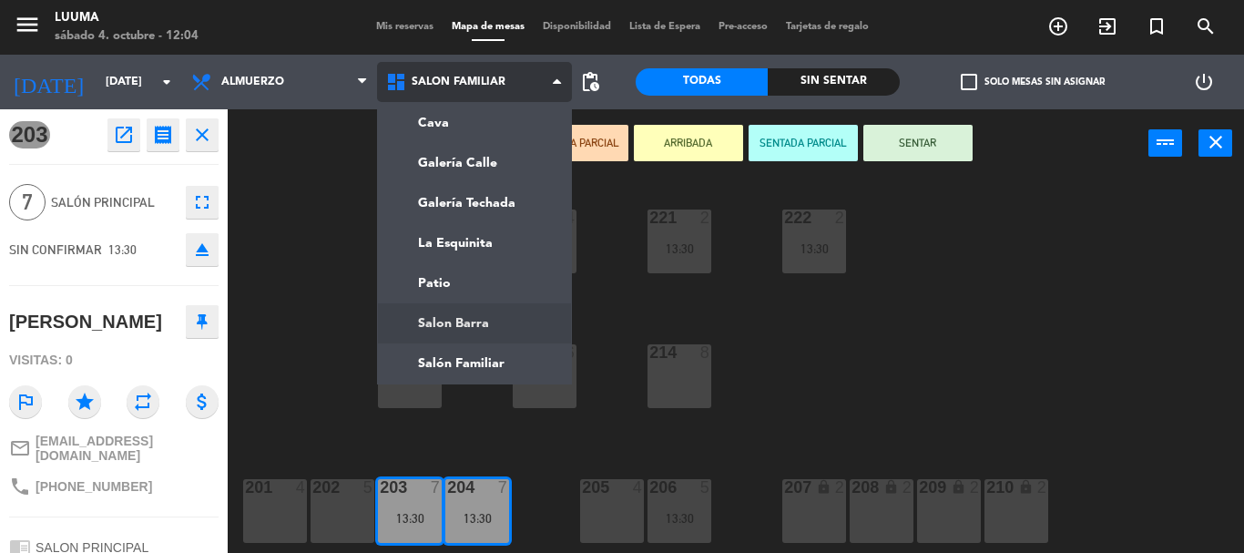
click at [447, 327] on ng-component "menu Luuma [DATE] 4. octubre - 12:04 Mis reservas Mapa de mesas Disponibilidad …" at bounding box center [622, 276] width 1244 height 553
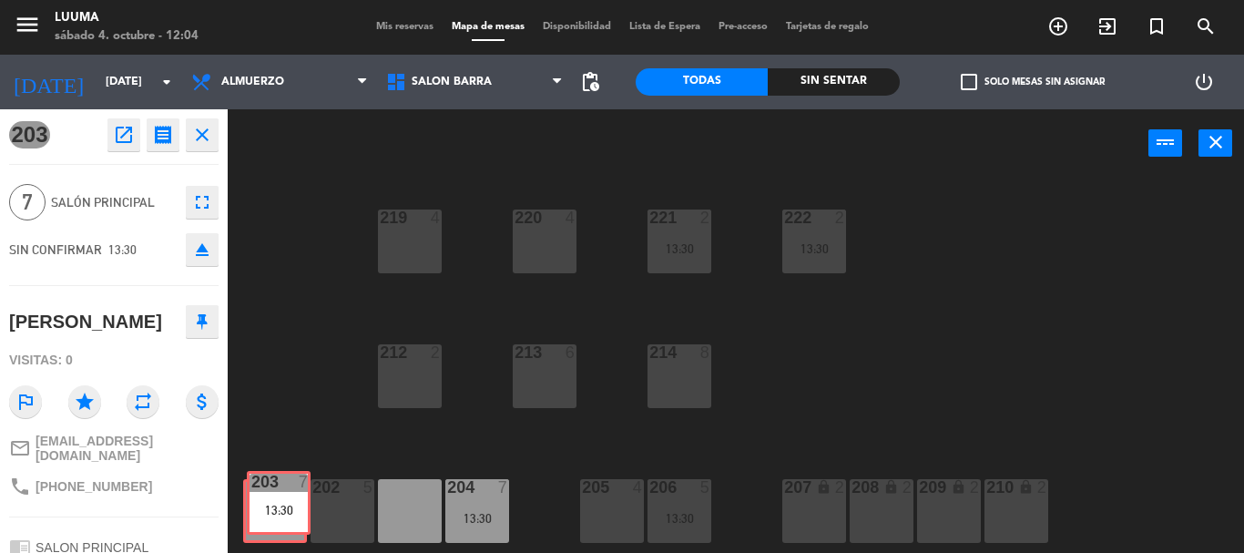
drag, startPoint x: 425, startPoint y: 514, endPoint x: 294, endPoint y: 505, distance: 131.5
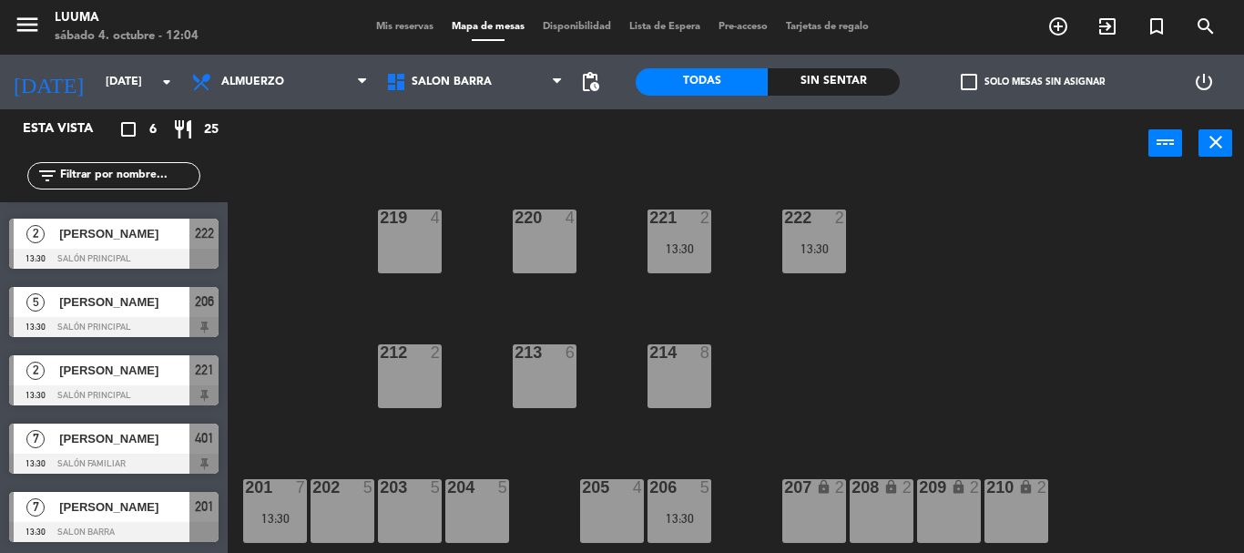
click at [350, 321] on div "220 4 221 2 13:30 219 4 222 2 13:30 213 6 214 8 212 2 201 7 13:30 202 5 203 5 2…" at bounding box center [742, 365] width 1004 height 375
click at [334, 525] on div "202 5" at bounding box center [343, 511] width 64 height 64
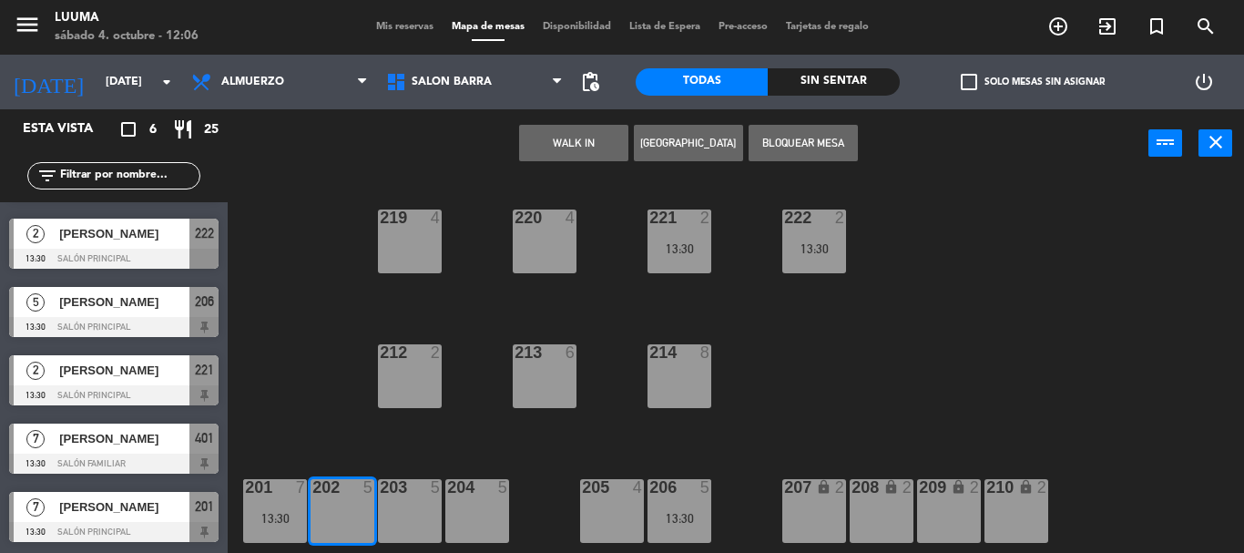
click at [772, 138] on button "Bloquear Mesa" at bounding box center [803, 143] width 109 height 36
click at [434, 26] on span "Mis reservas" at bounding box center [405, 27] width 76 height 10
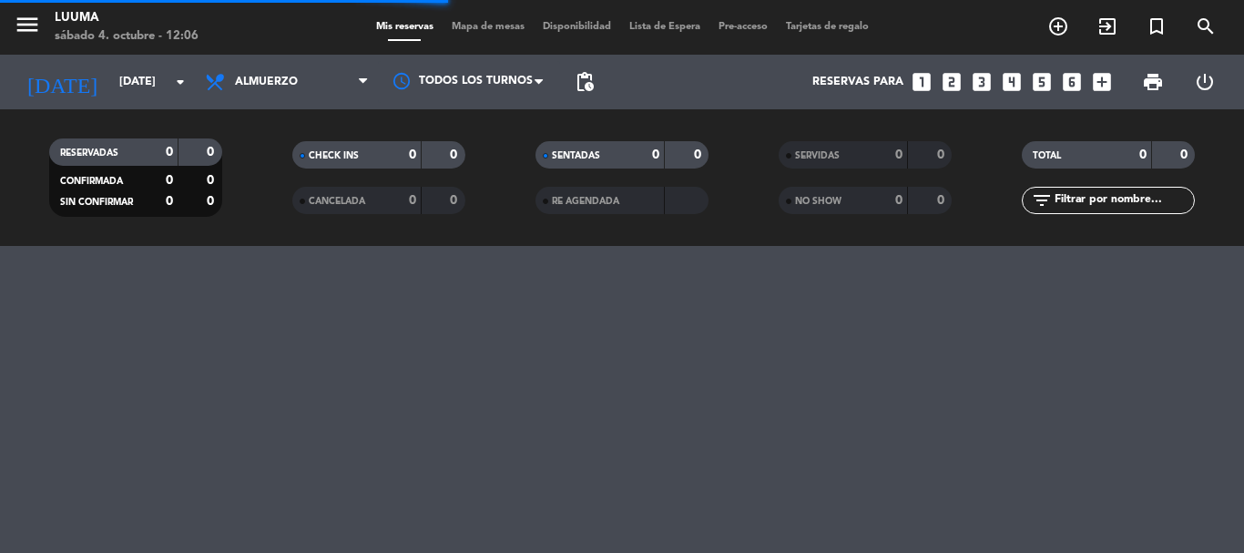
click at [456, 26] on span "Mapa de mesas" at bounding box center [488, 27] width 91 height 10
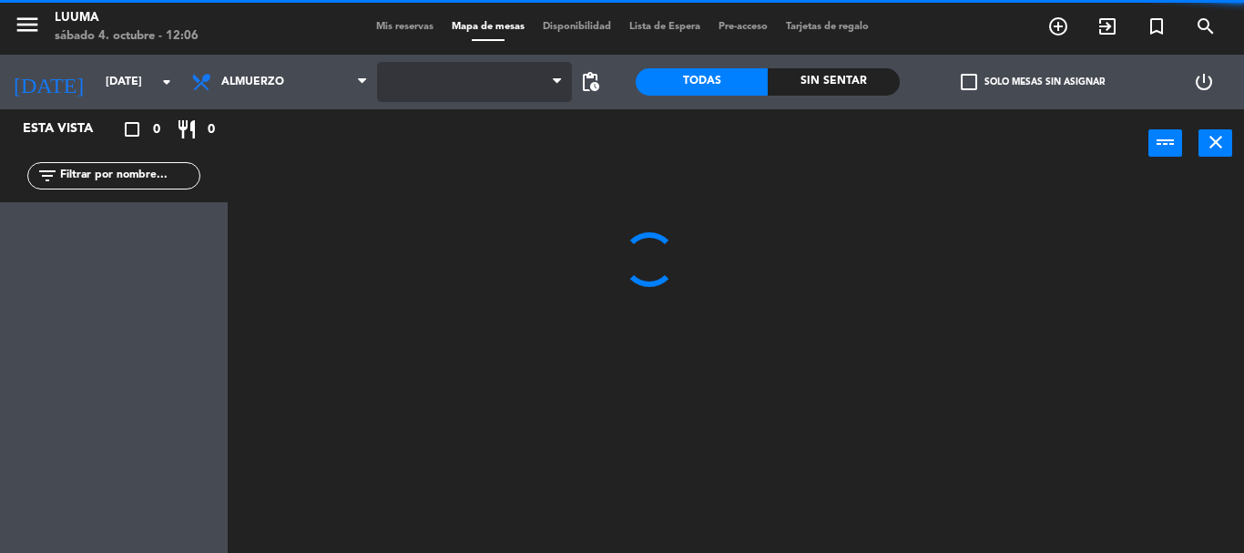
click at [493, 86] on span at bounding box center [474, 82] width 195 height 40
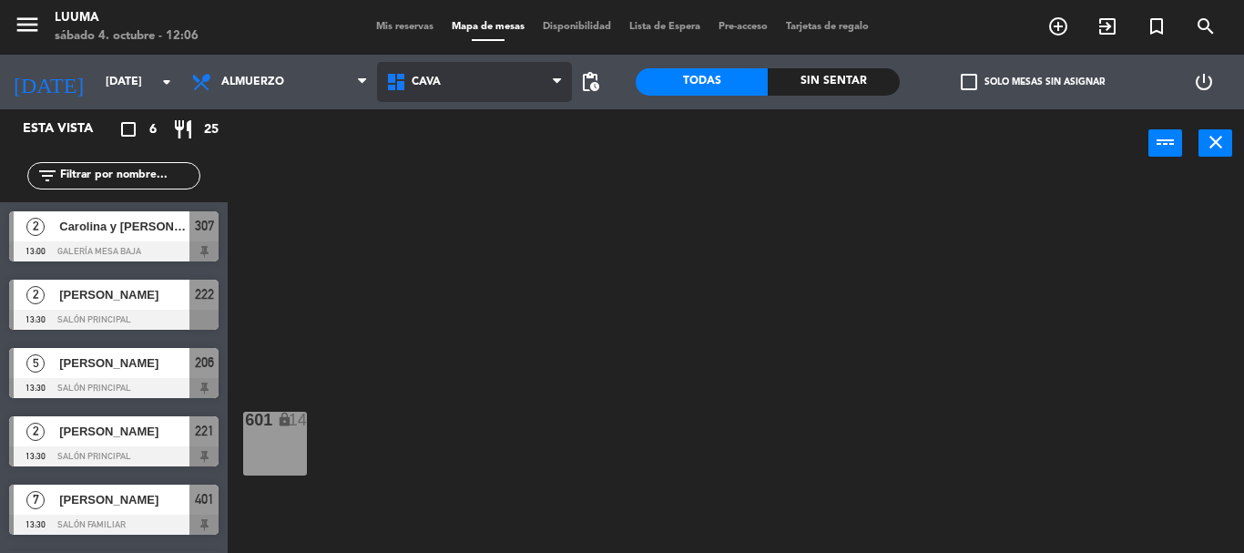
click at [500, 96] on span "Cava" at bounding box center [474, 82] width 195 height 40
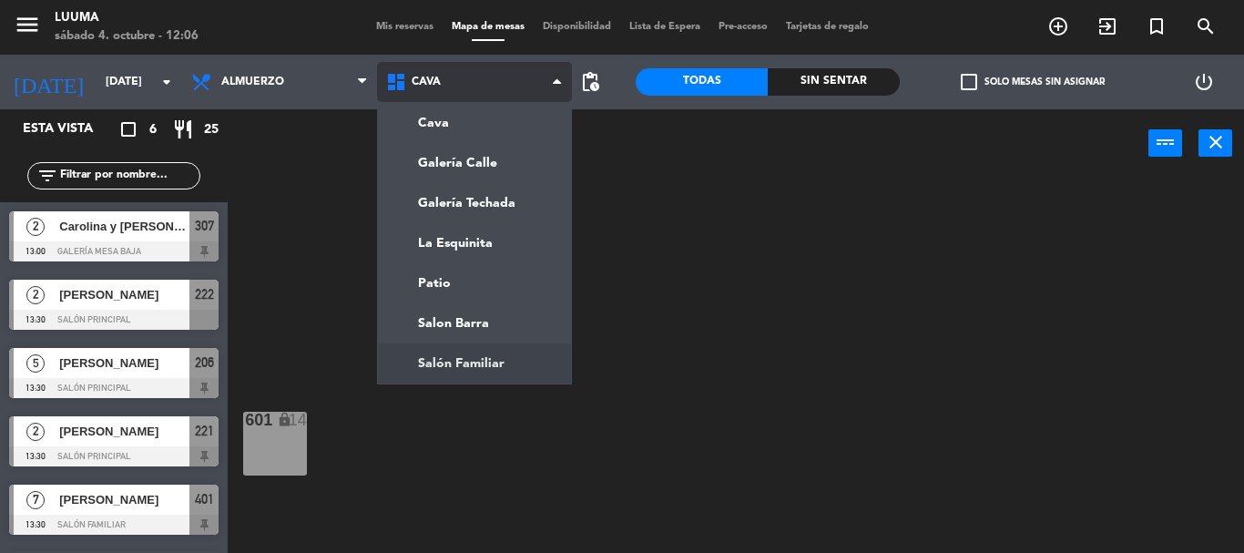
click at [469, 353] on ng-component "menu Luuma [DATE] 4. octubre - 12:06 Mis reservas Mapa de mesas Disponibilidad …" at bounding box center [622, 276] width 1244 height 553
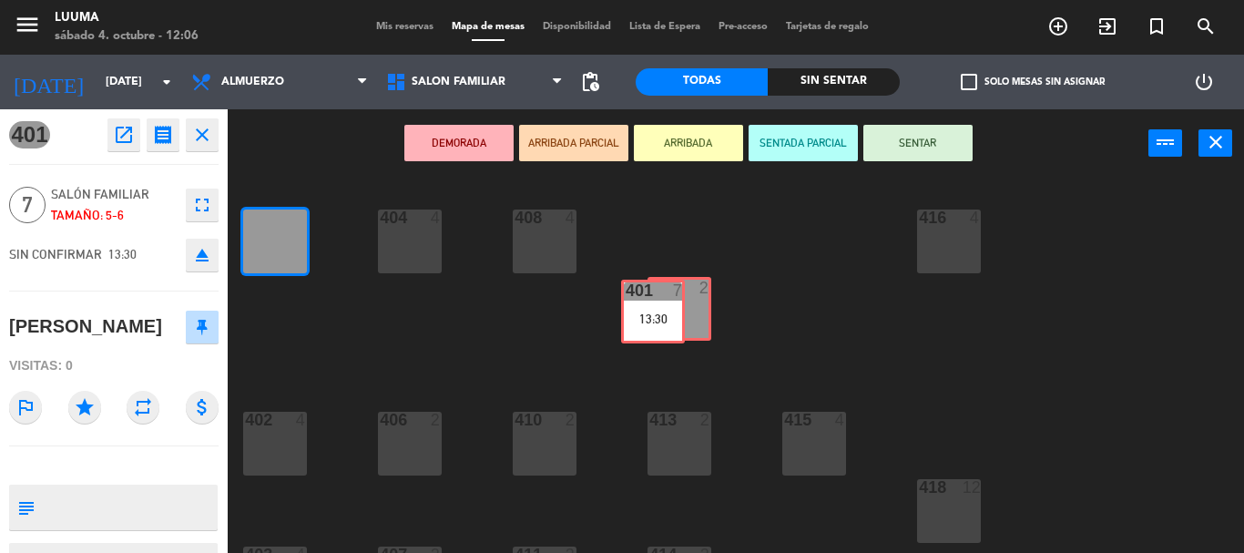
drag, startPoint x: 281, startPoint y: 245, endPoint x: 660, endPoint y: 315, distance: 384.5
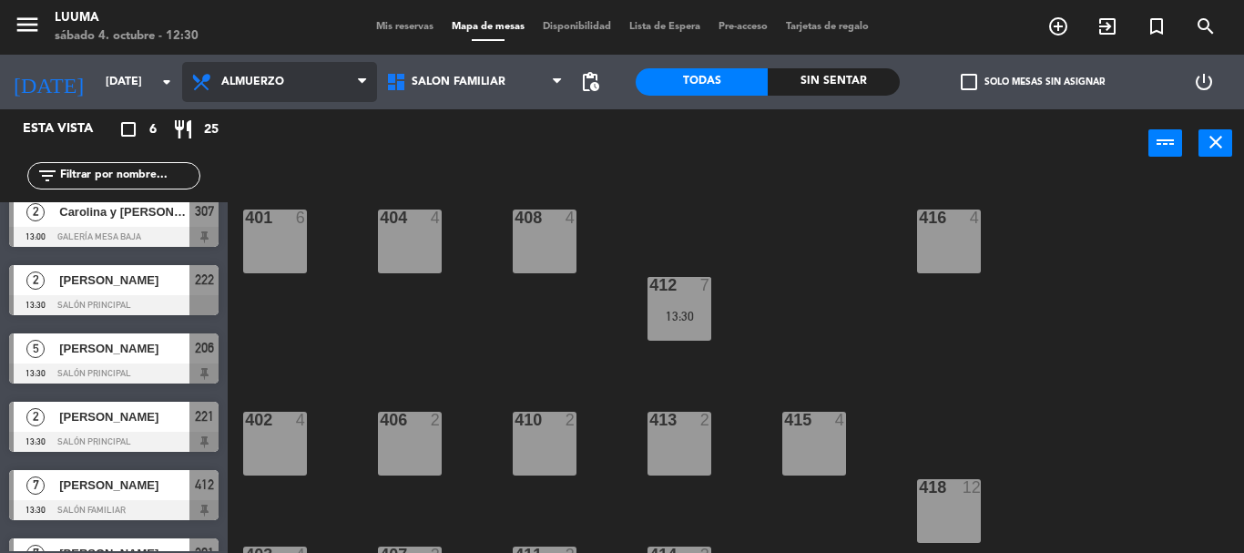
click at [247, 93] on span "Almuerzo" at bounding box center [279, 82] width 195 height 40
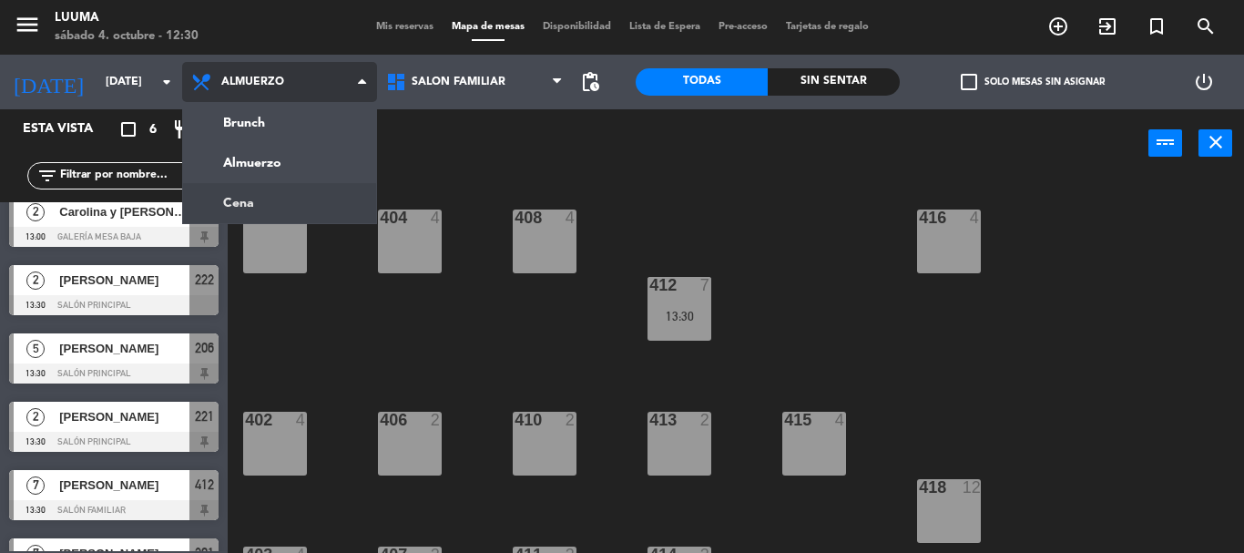
click at [288, 196] on ng-component "menu Luuma [DATE] 4. octubre - 12:30 Mis reservas Mapa de mesas Disponibilidad …" at bounding box center [622, 276] width 1244 height 553
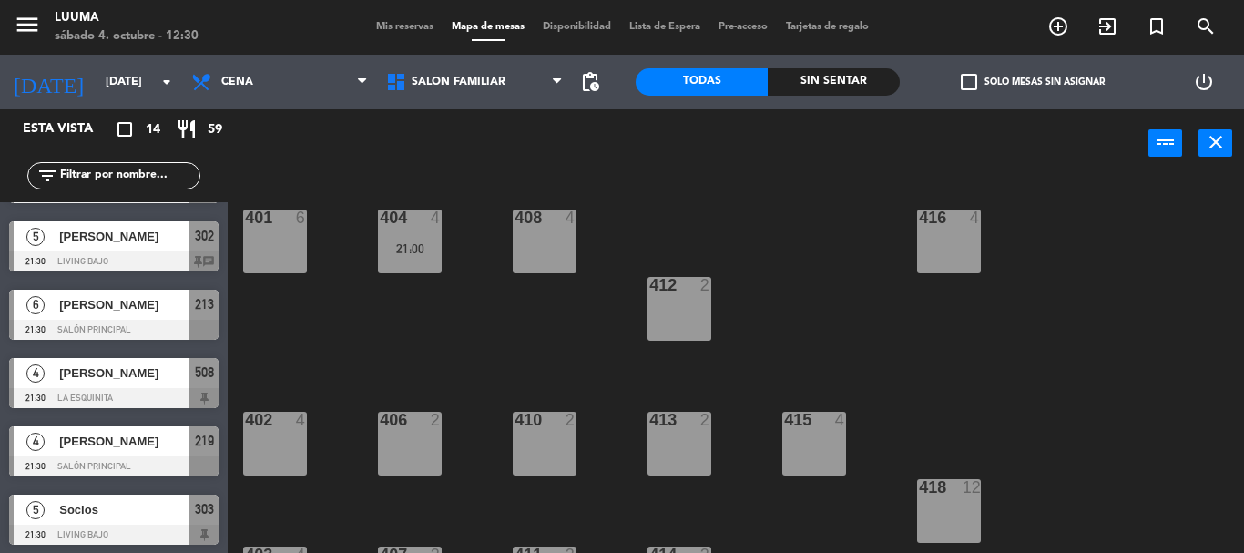
scroll to position [470, 0]
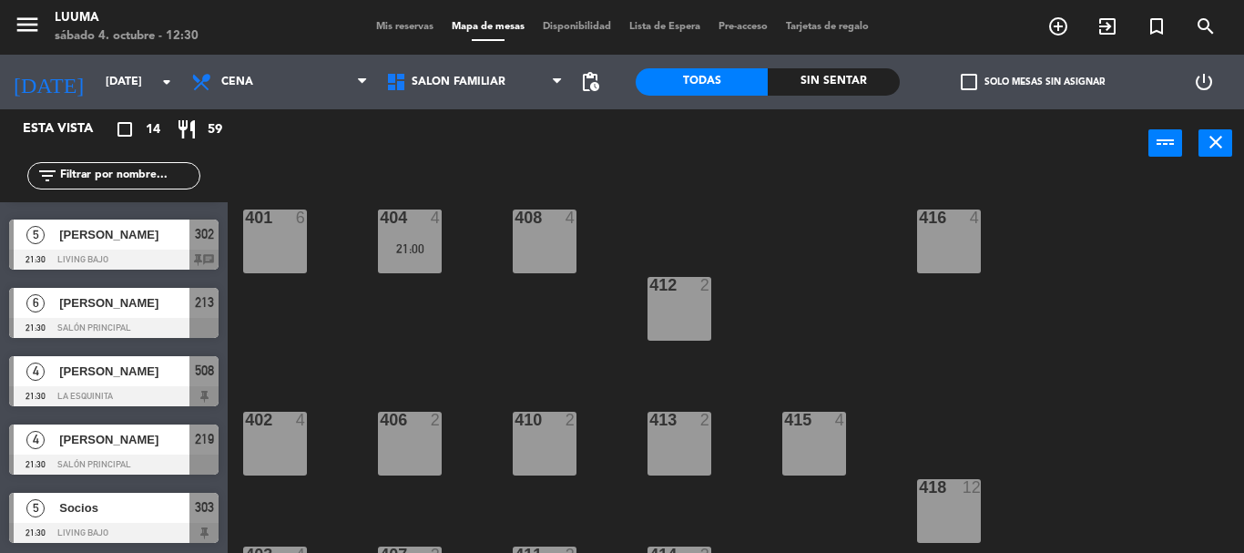
click at [115, 375] on span "[PERSON_NAME]" at bounding box center [124, 371] width 130 height 19
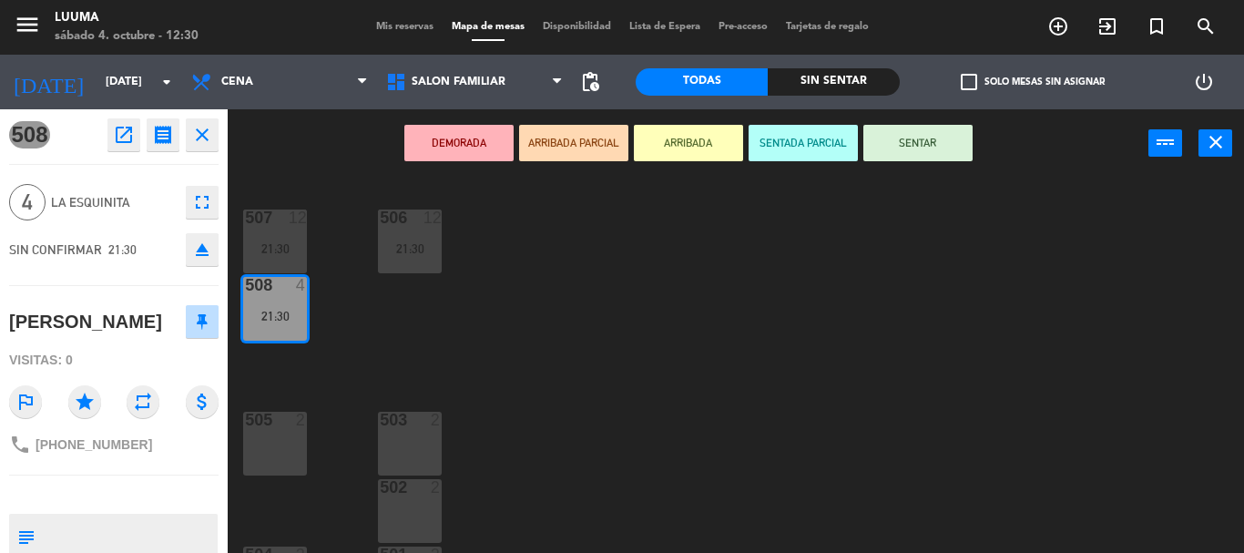
click at [282, 448] on div "505 2" at bounding box center [275, 444] width 64 height 64
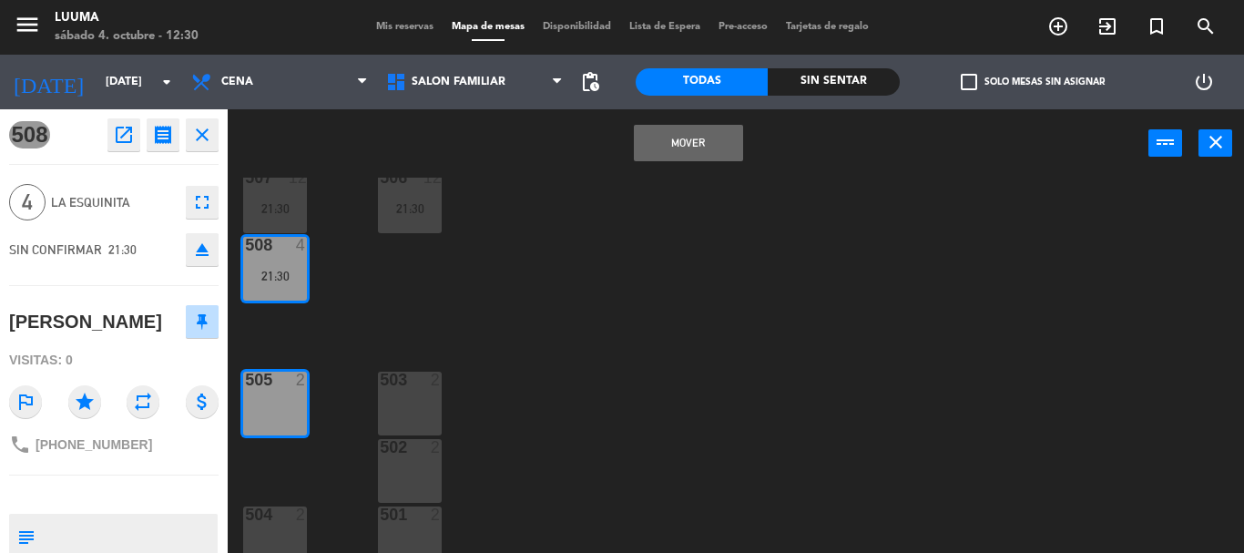
scroll to position [57, 0]
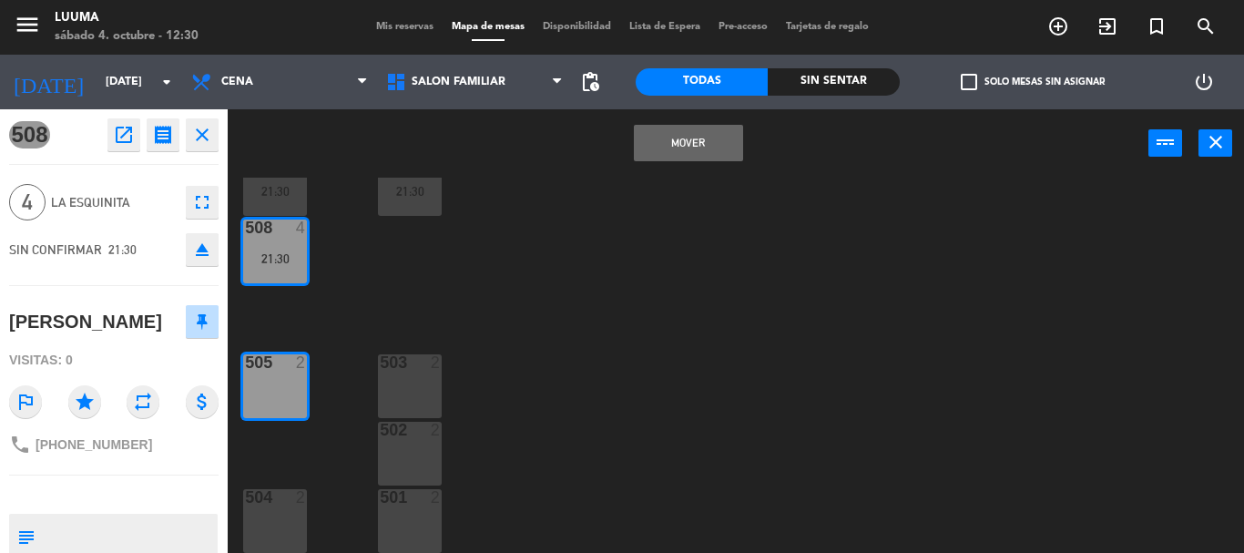
click at [263, 511] on div "504 2" at bounding box center [275, 521] width 64 height 64
click at [269, 484] on div "507 12 21:30 506 12 21:30 508 4 21:30 505 2 503 2 502 2 504 2 501 2" at bounding box center [742, 365] width 1004 height 375
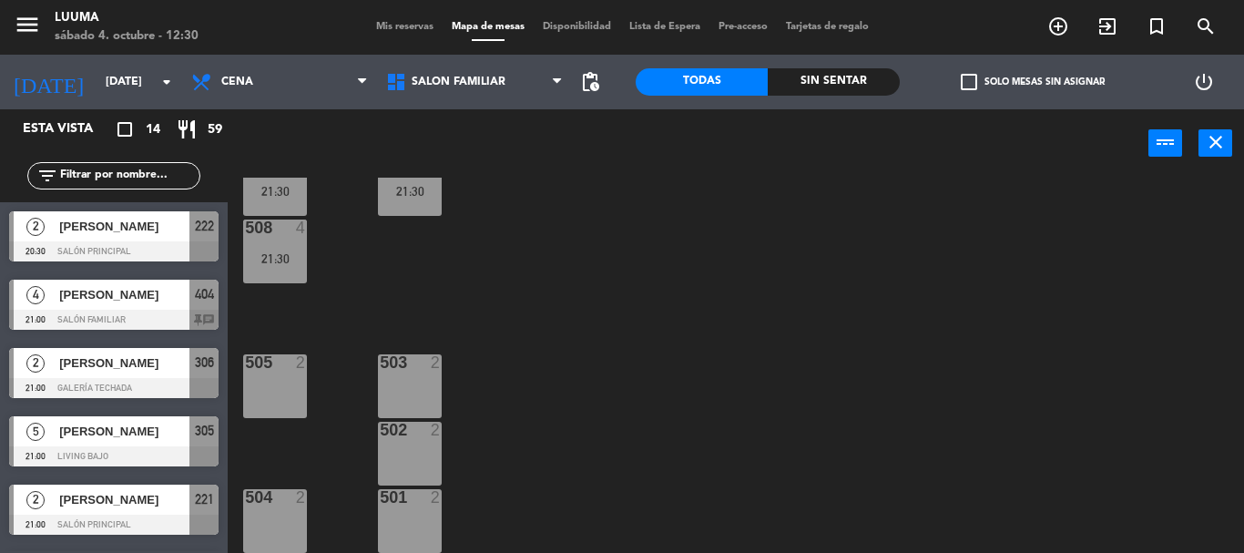
scroll to position [1, 0]
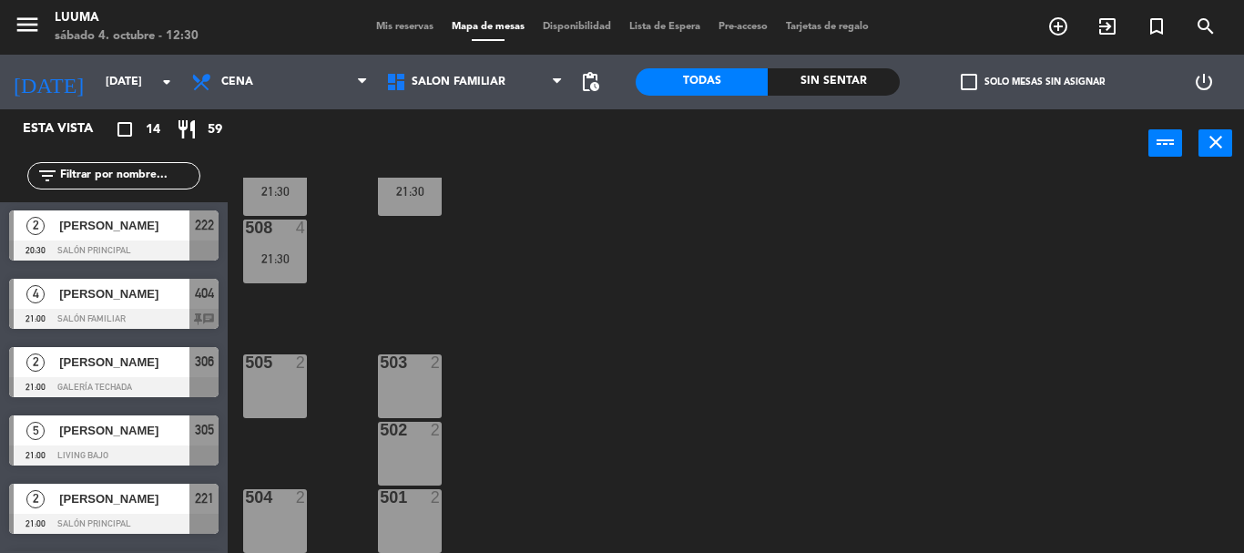
click at [281, 510] on div "504 2" at bounding box center [275, 521] width 64 height 64
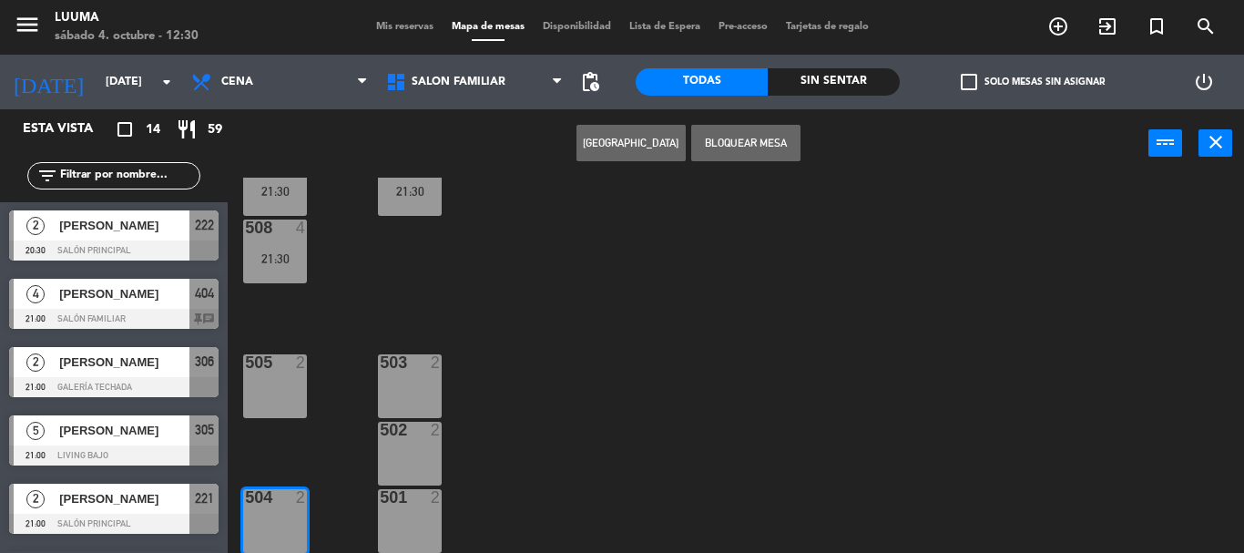
click at [251, 396] on div "505 2" at bounding box center [275, 386] width 64 height 64
click at [289, 258] on div "21:30" at bounding box center [275, 258] width 64 height 13
click at [360, 386] on div "507 12 21:30 506 12 21:30 508 4 21:30 505 2 503 2 502 2 504 2 501 2" at bounding box center [742, 365] width 1004 height 375
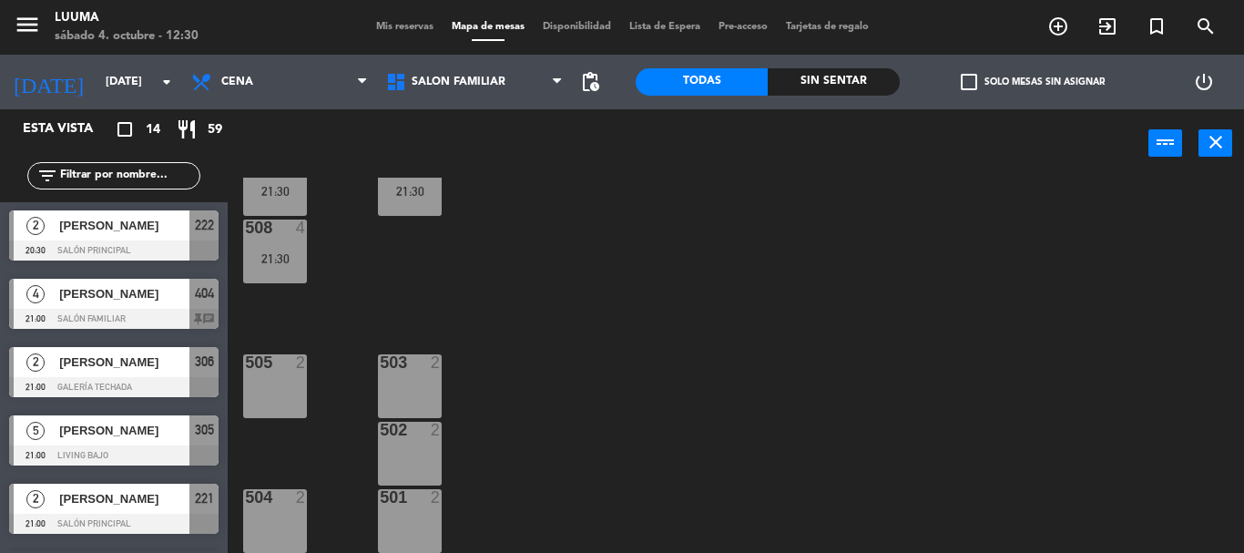
click at [267, 269] on div "508 4 21:30" at bounding box center [275, 252] width 64 height 64
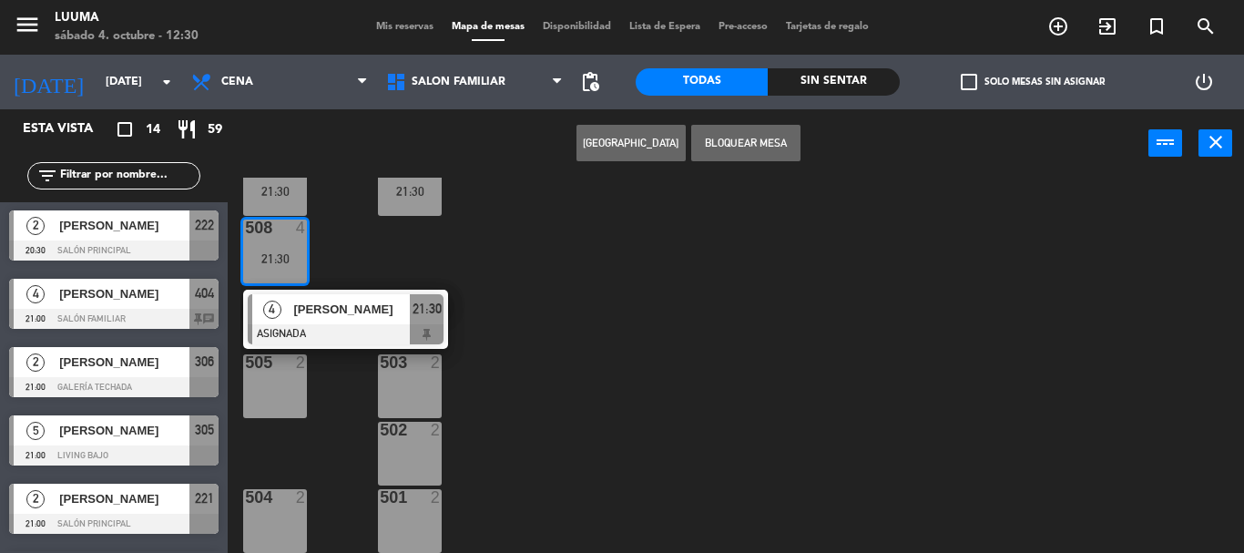
click at [301, 304] on span "[PERSON_NAME]" at bounding box center [351, 309] width 117 height 19
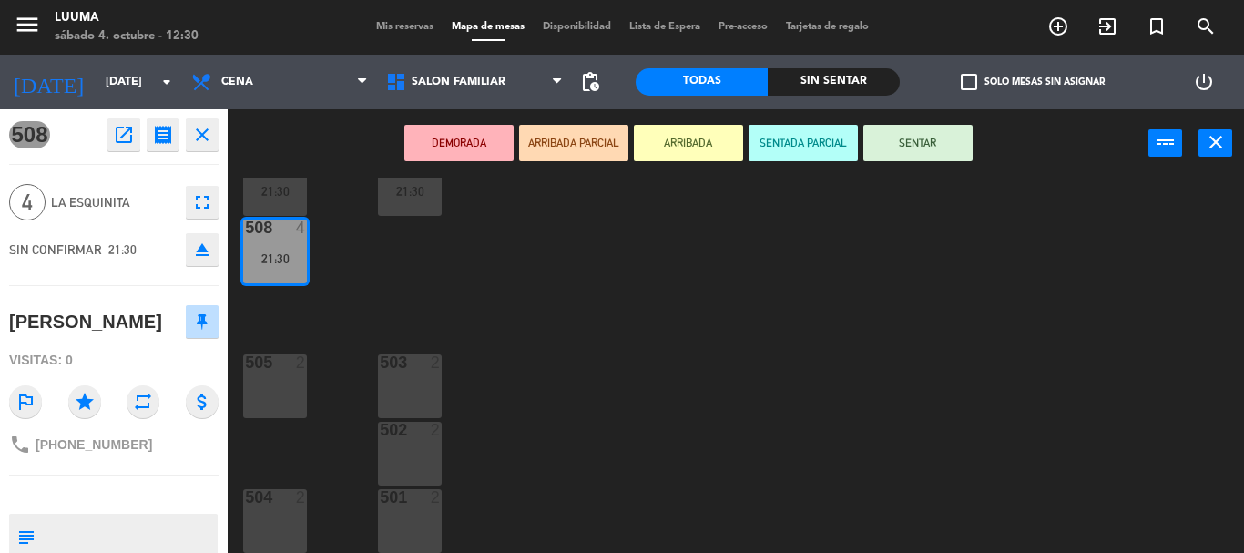
click at [203, 197] on icon "fullscreen" at bounding box center [202, 202] width 22 height 22
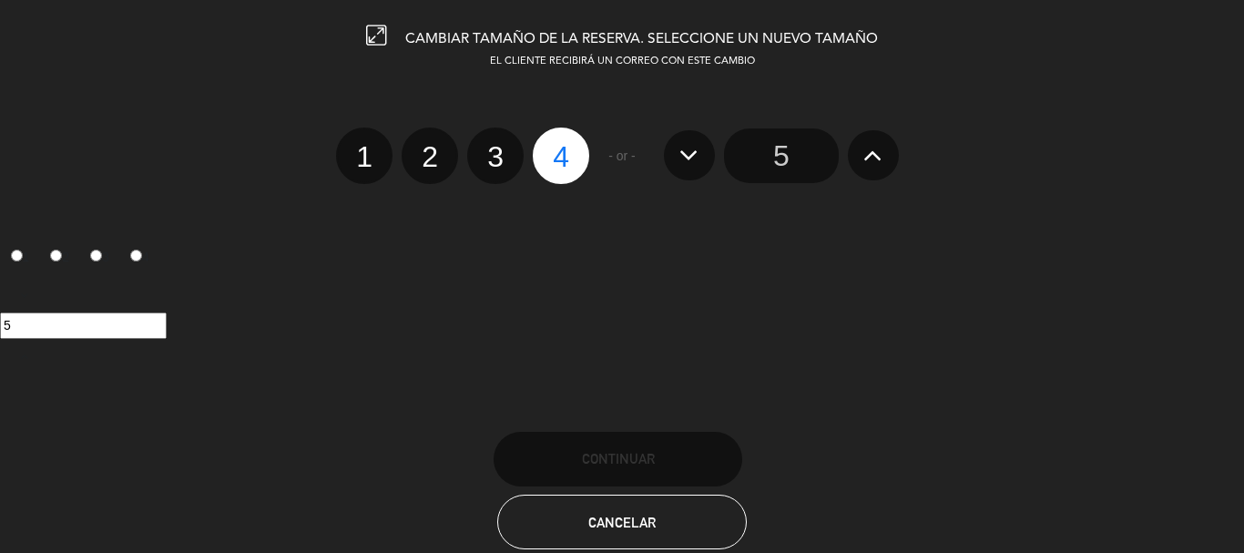
click at [862, 160] on button at bounding box center [873, 154] width 51 height 49
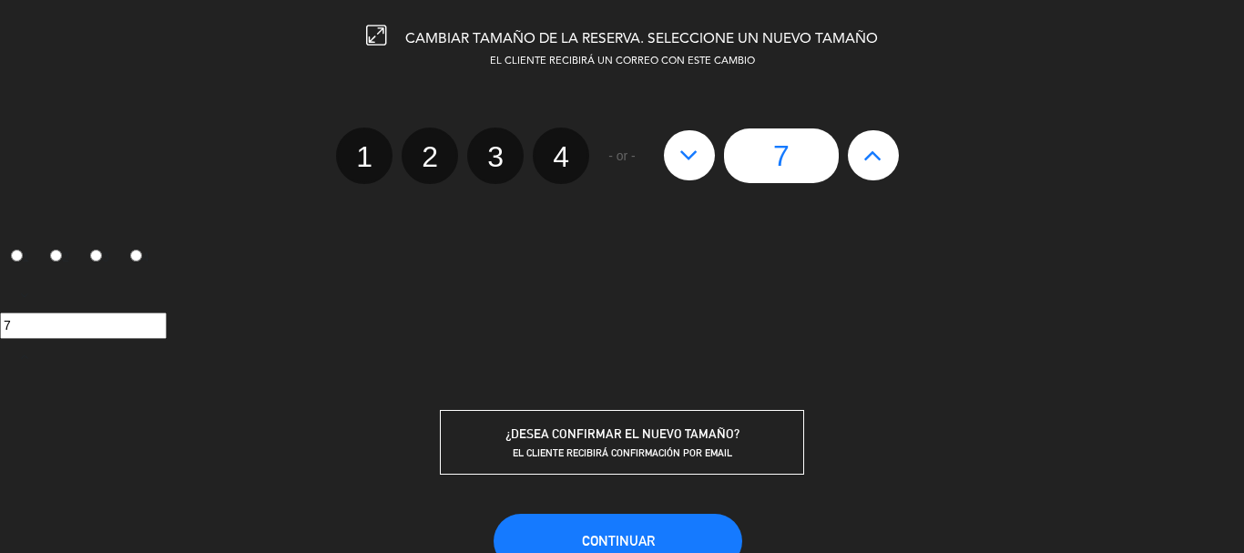
click at [862, 160] on button at bounding box center [873, 154] width 51 height 49
type input "8"
click at [619, 528] on button "Continuar" at bounding box center [618, 541] width 249 height 55
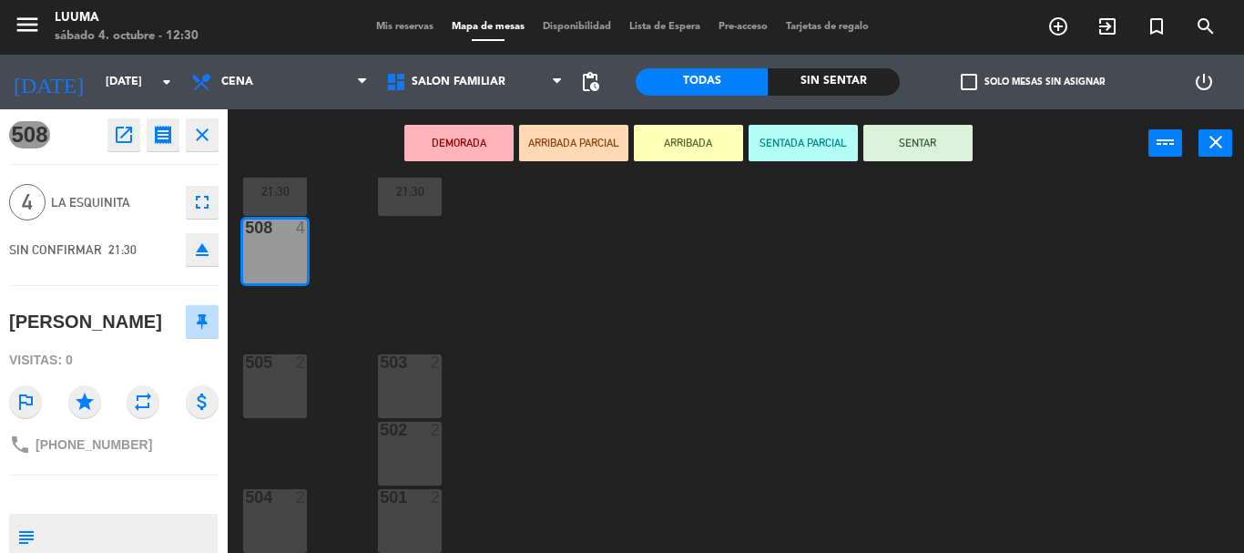
click at [295, 398] on div "505 2" at bounding box center [275, 386] width 64 height 64
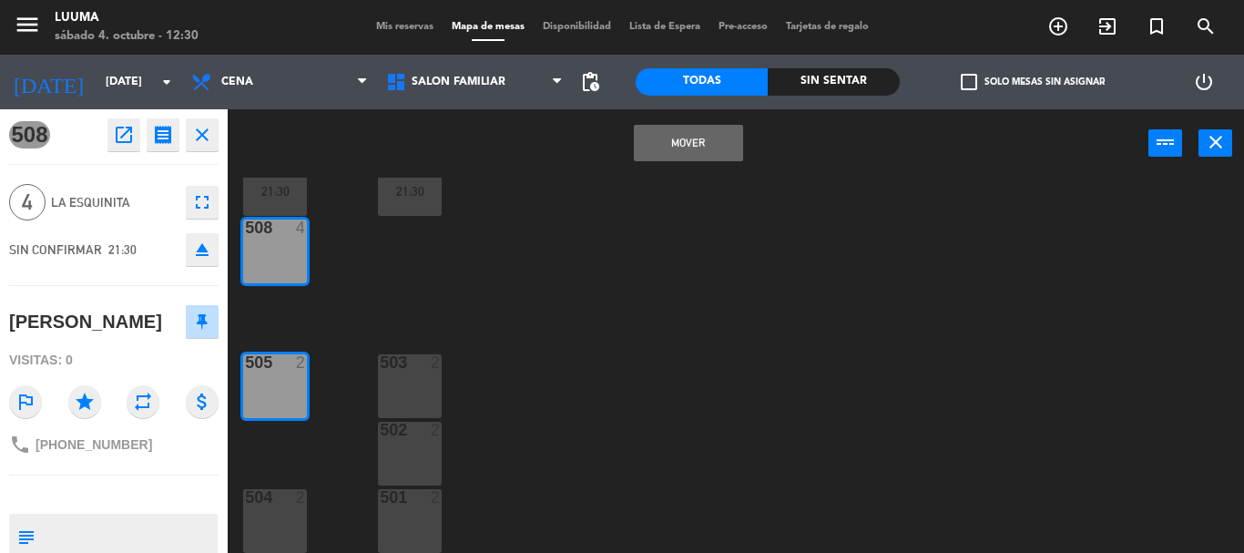
scroll to position [0, 0]
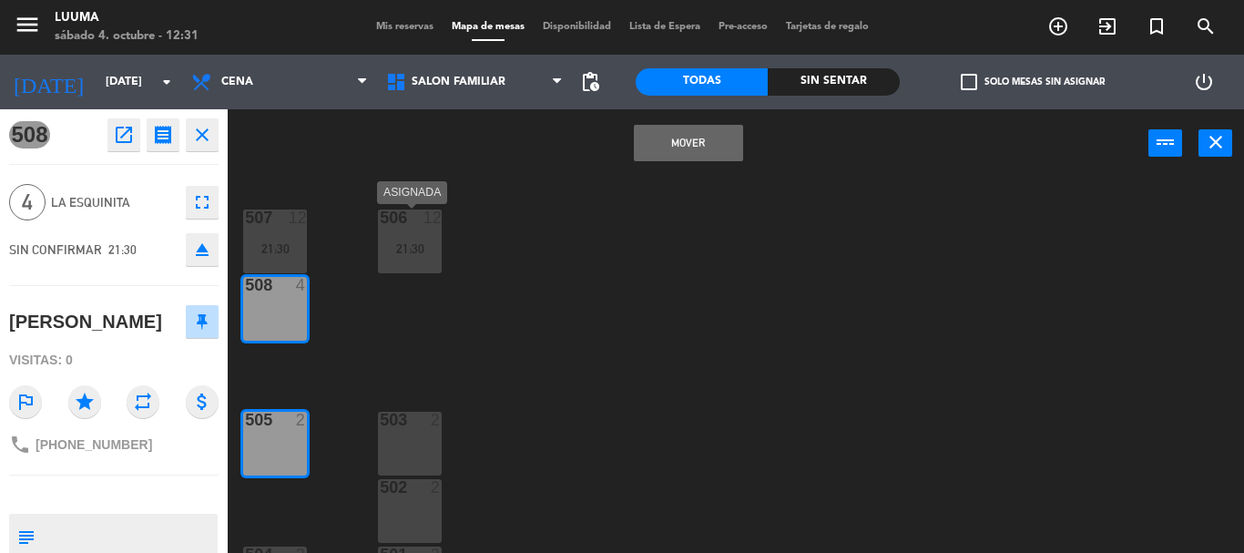
click at [411, 243] on div "21:30" at bounding box center [410, 248] width 64 height 13
click at [388, 324] on div "507 12 21:30 506 12 21:30 508 4 505 2 503 2 502 2 504 2 501 2" at bounding box center [742, 365] width 1004 height 375
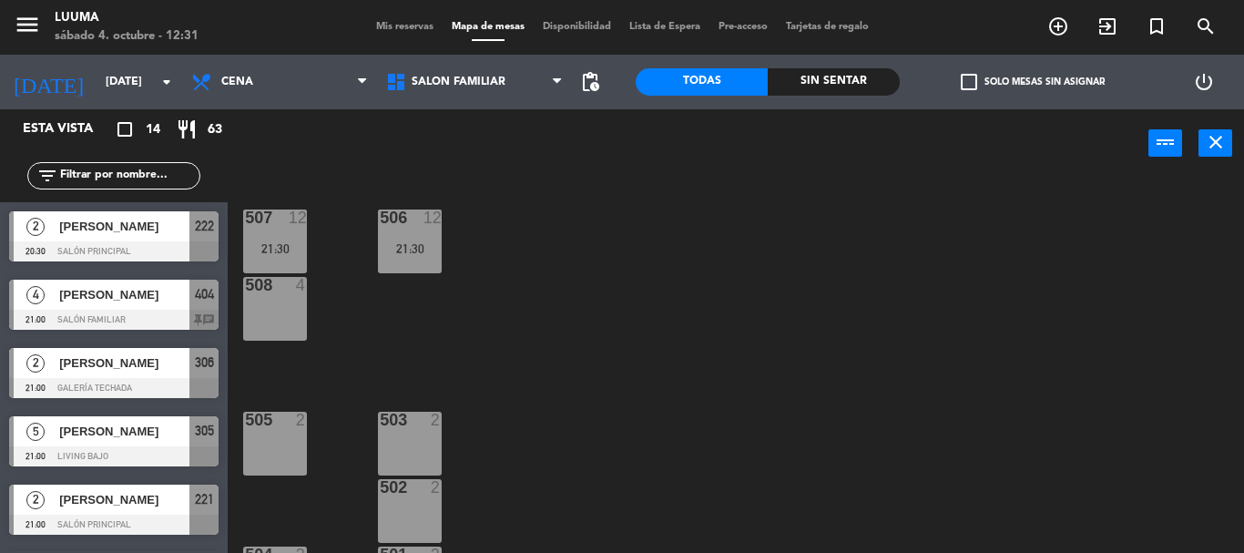
scroll to position [1, 0]
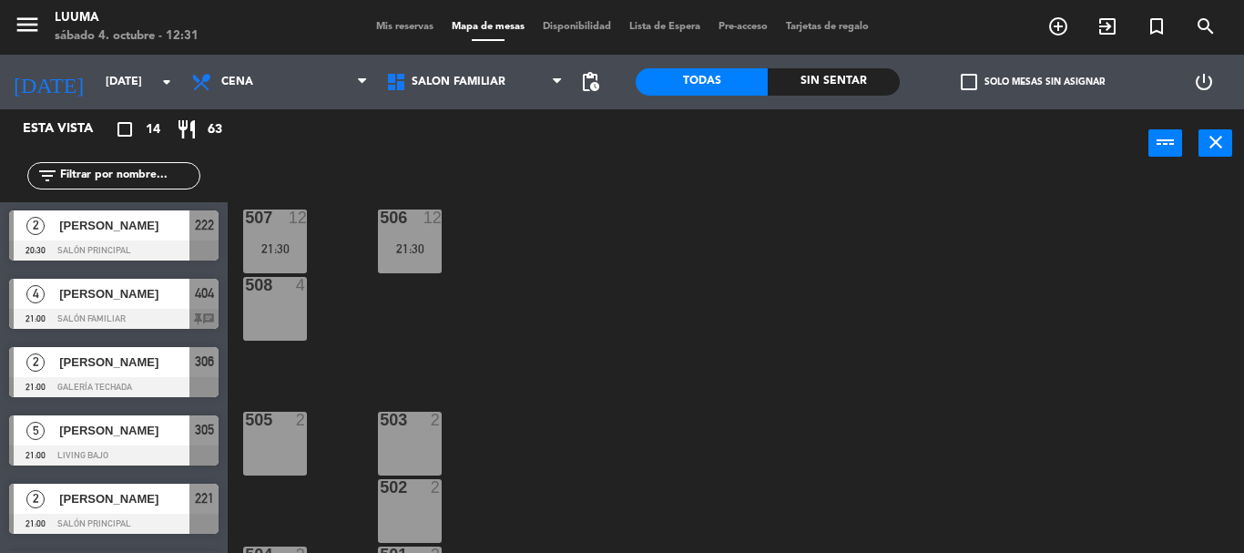
click at [286, 240] on div "507 12 21:30" at bounding box center [275, 242] width 64 height 64
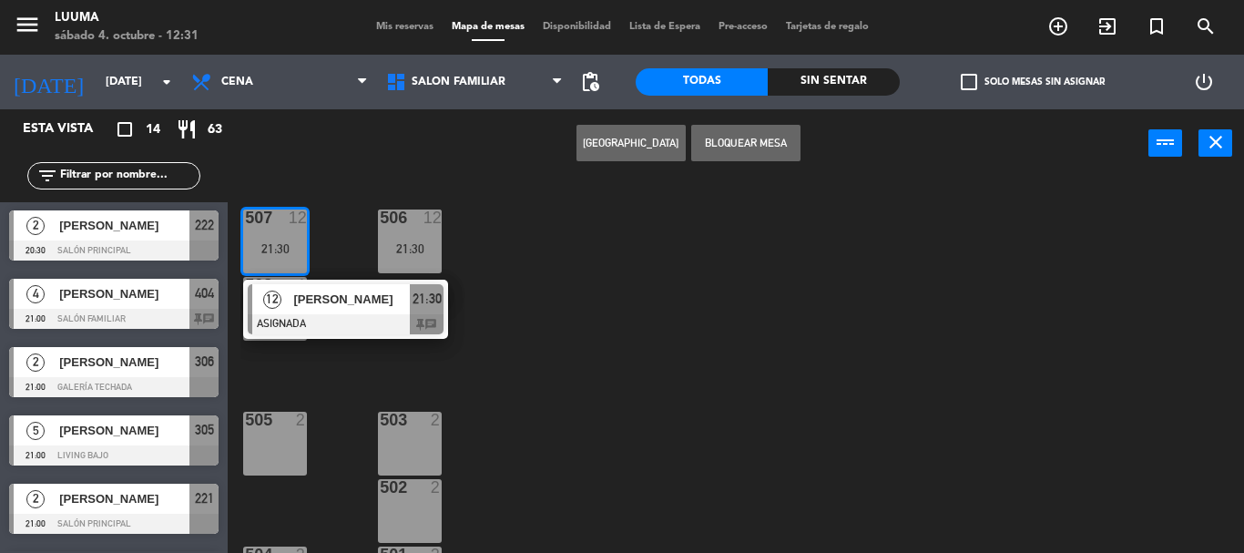
click at [286, 240] on div "507 12 21:30" at bounding box center [275, 242] width 64 height 64
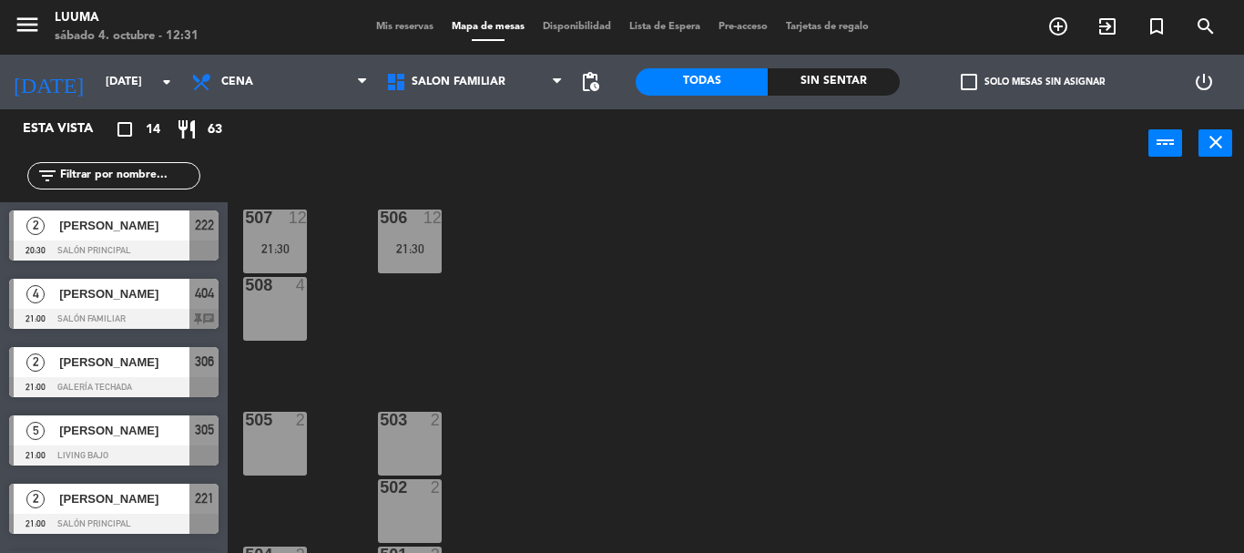
click at [394, 242] on div "21:30" at bounding box center [410, 248] width 64 height 13
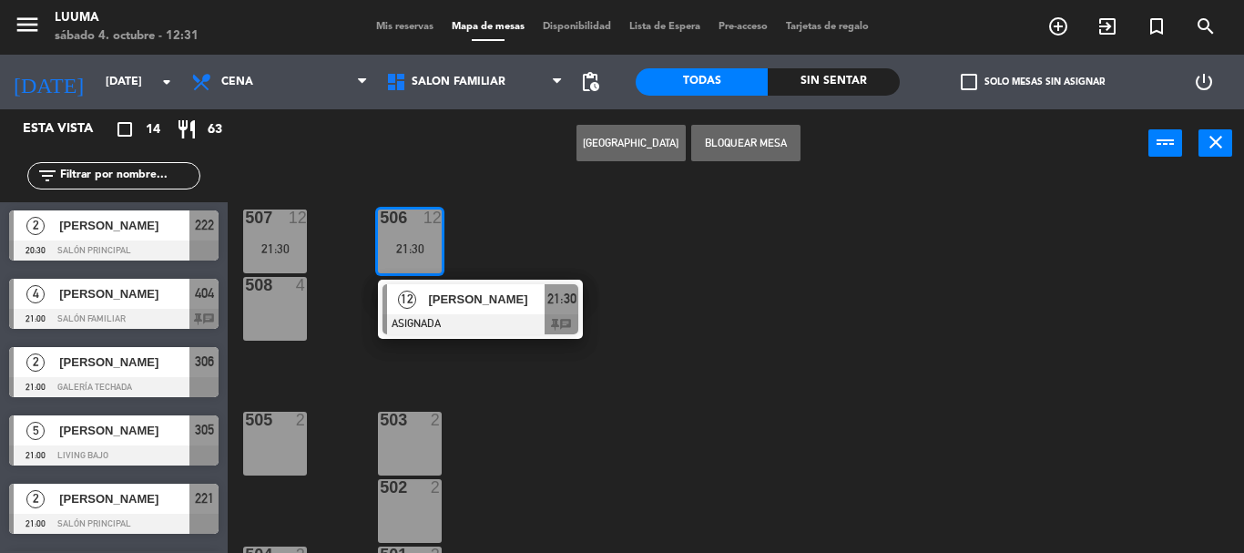
click at [394, 242] on div "21:30" at bounding box center [410, 248] width 64 height 13
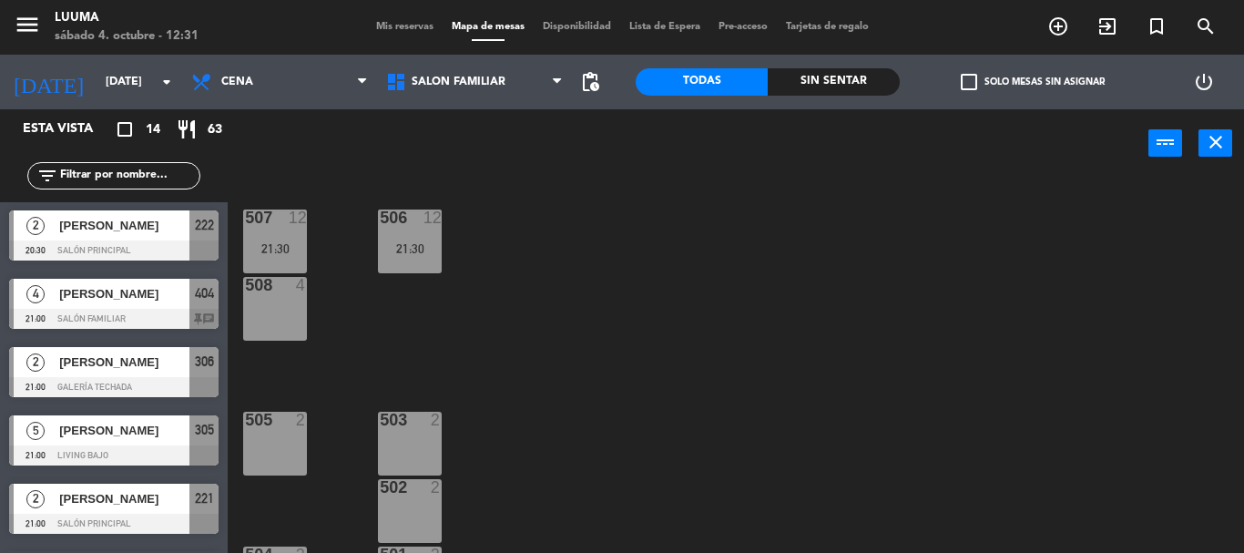
click at [323, 371] on div "507 12 21:30 506 12 21:30 508 4 505 2 503 2 502 2 504 2 501 2" at bounding box center [742, 365] width 1004 height 375
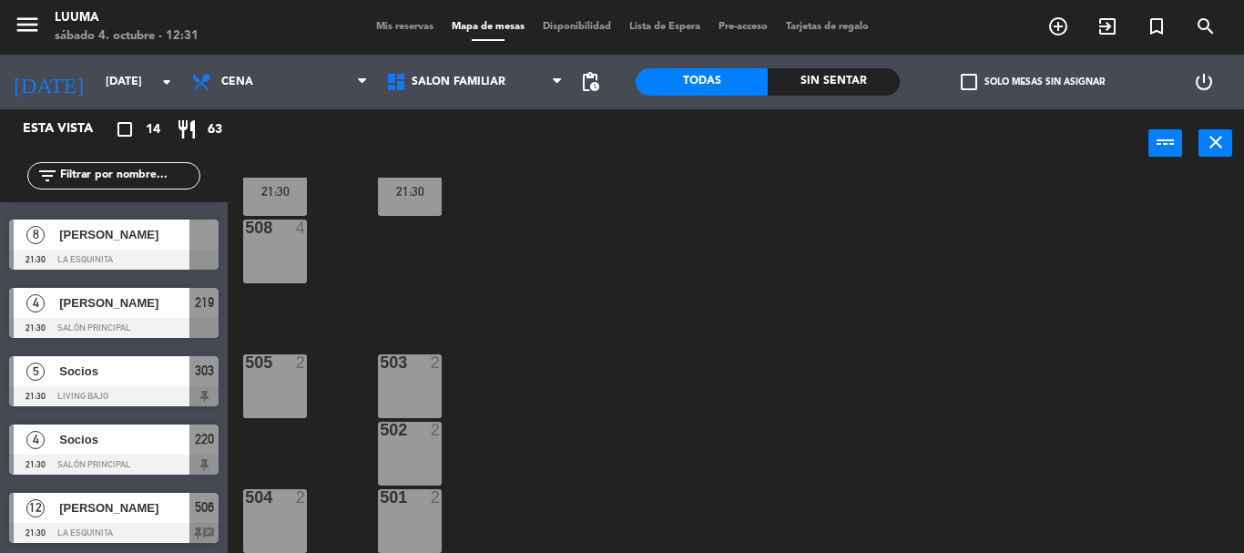
scroll to position [608, 0]
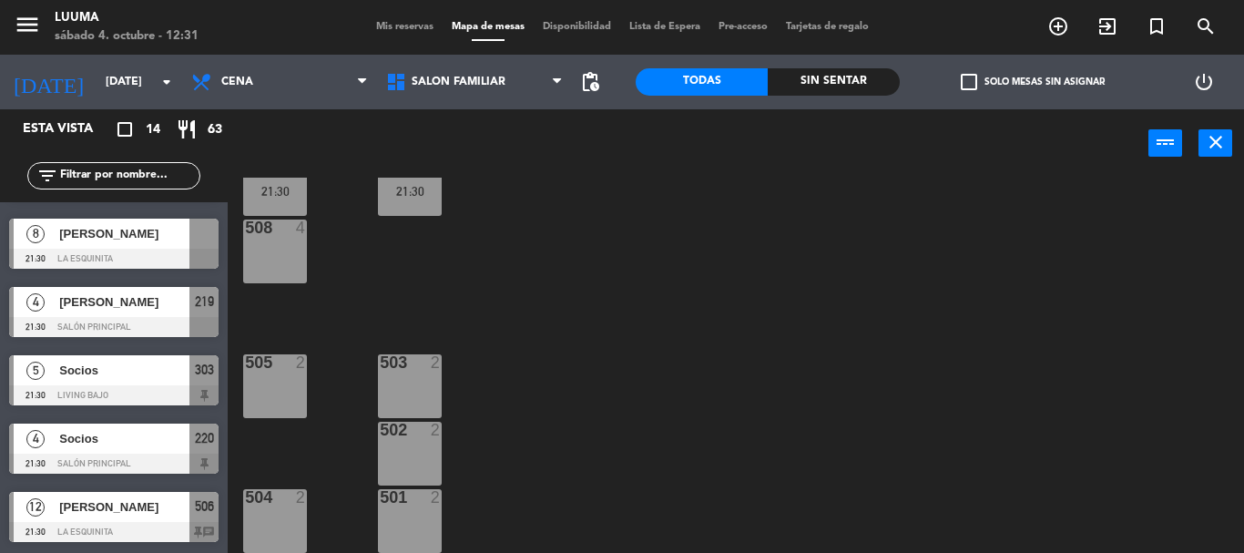
click at [139, 303] on span "[PERSON_NAME]" at bounding box center [124, 301] width 130 height 19
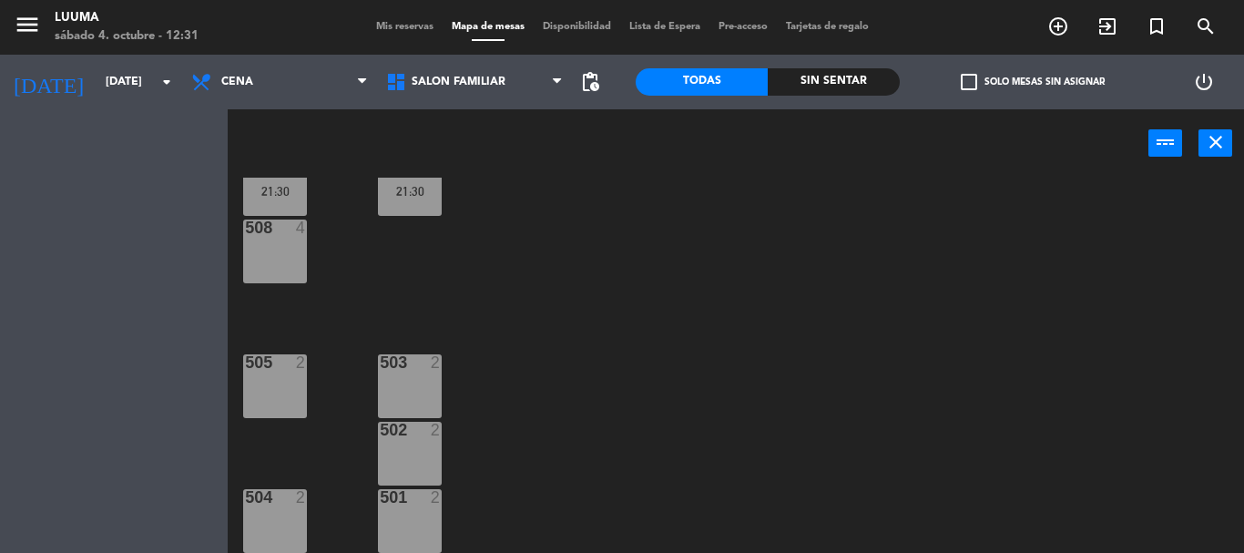
scroll to position [0, 0]
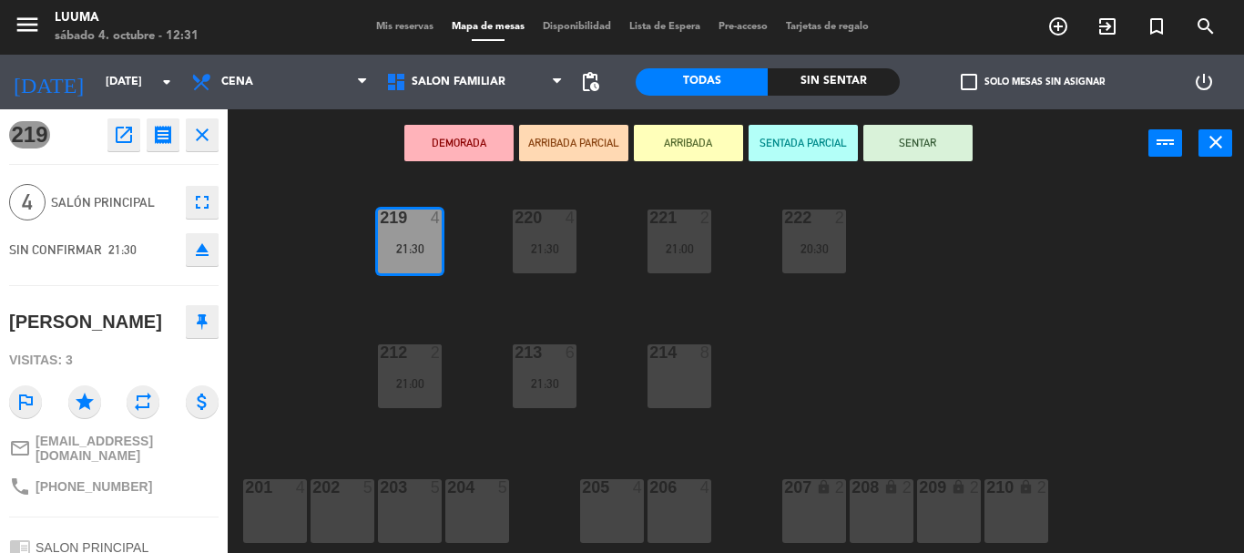
click at [211, 127] on icon "close" at bounding box center [202, 135] width 22 height 22
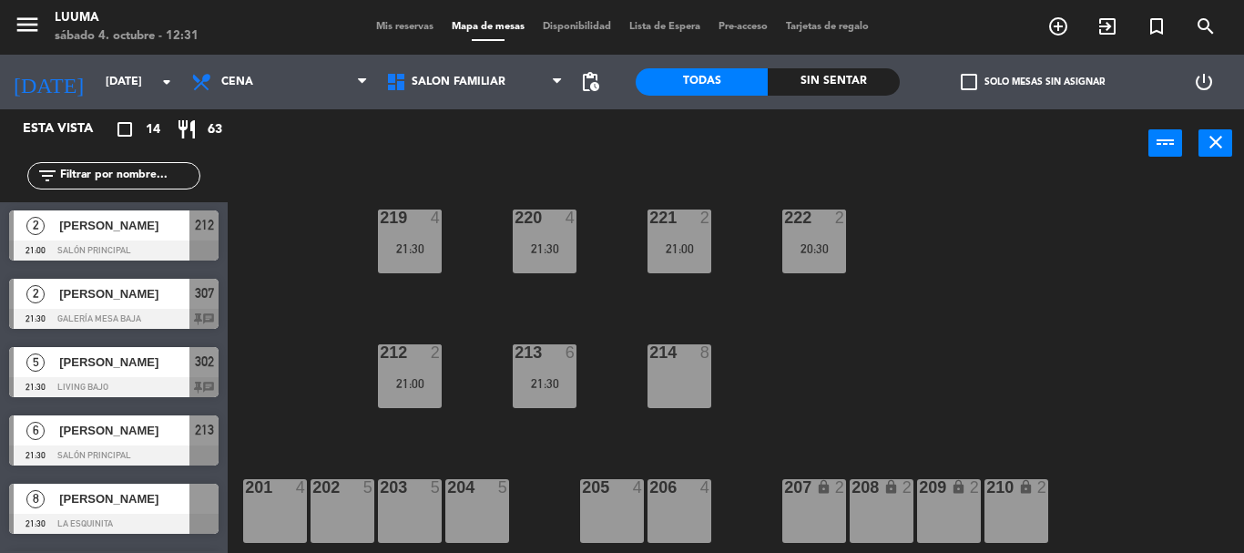
scroll to position [434, 0]
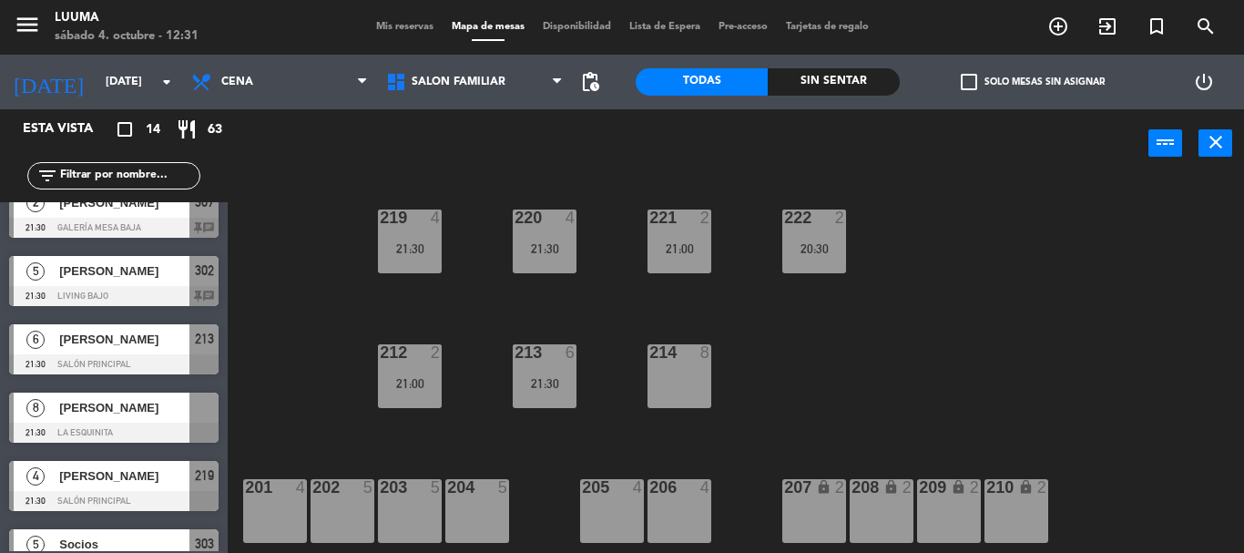
click at [148, 404] on span "[PERSON_NAME]" at bounding box center [124, 407] width 130 height 19
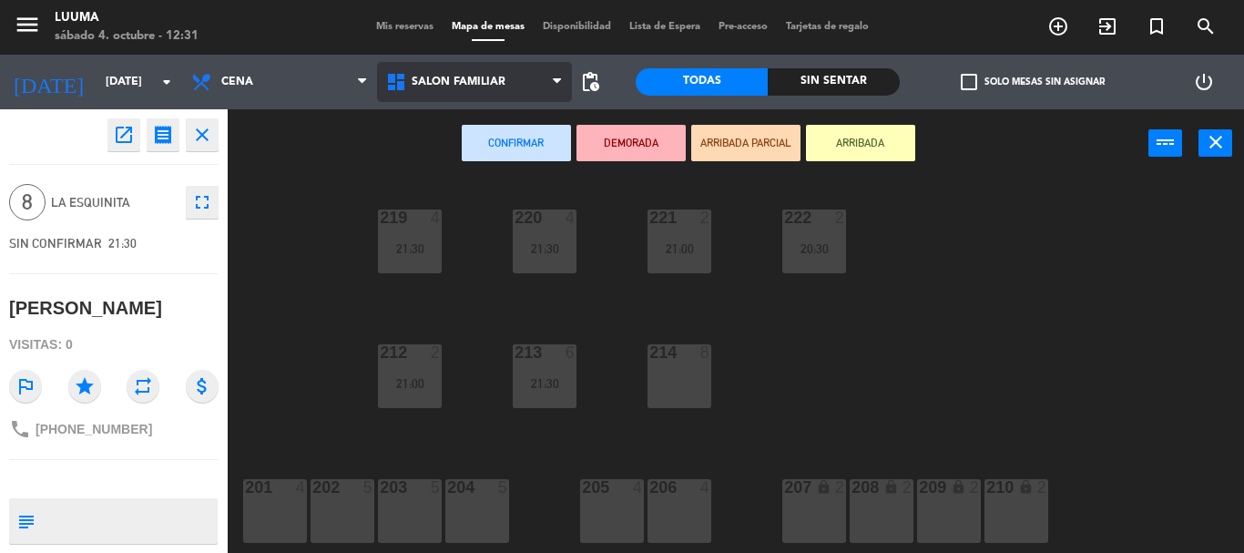
click at [506, 67] on span "Salón Familiar" at bounding box center [474, 82] width 195 height 40
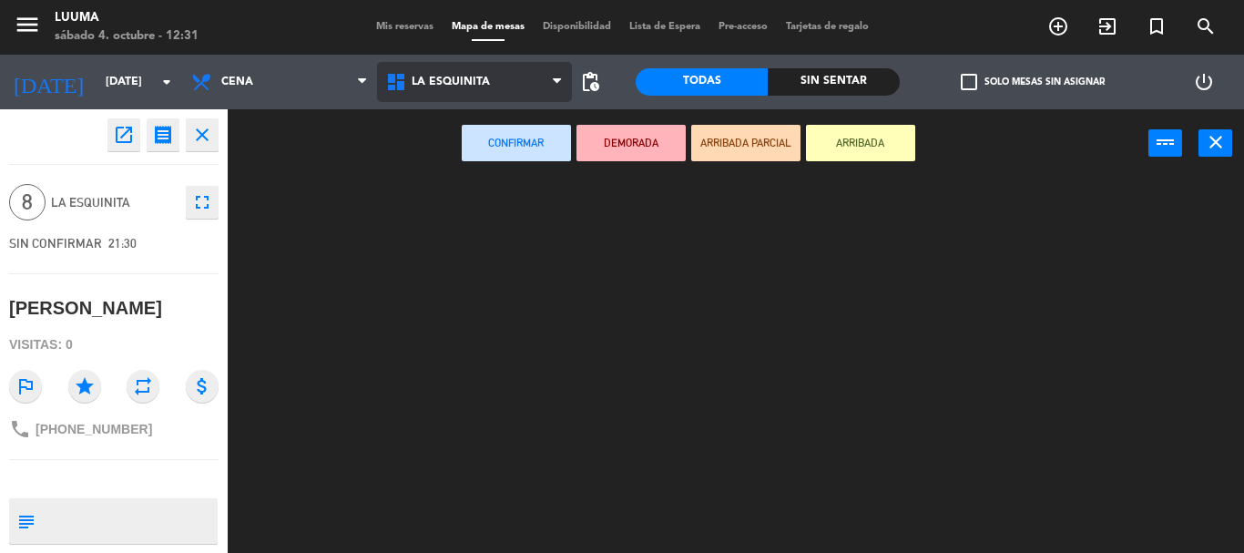
click at [485, 229] on ng-component "menu Luuma [DATE] 4. octubre - 12:31 Mis reservas Mapa de mesas Disponibilidad …" at bounding box center [622, 276] width 1244 height 553
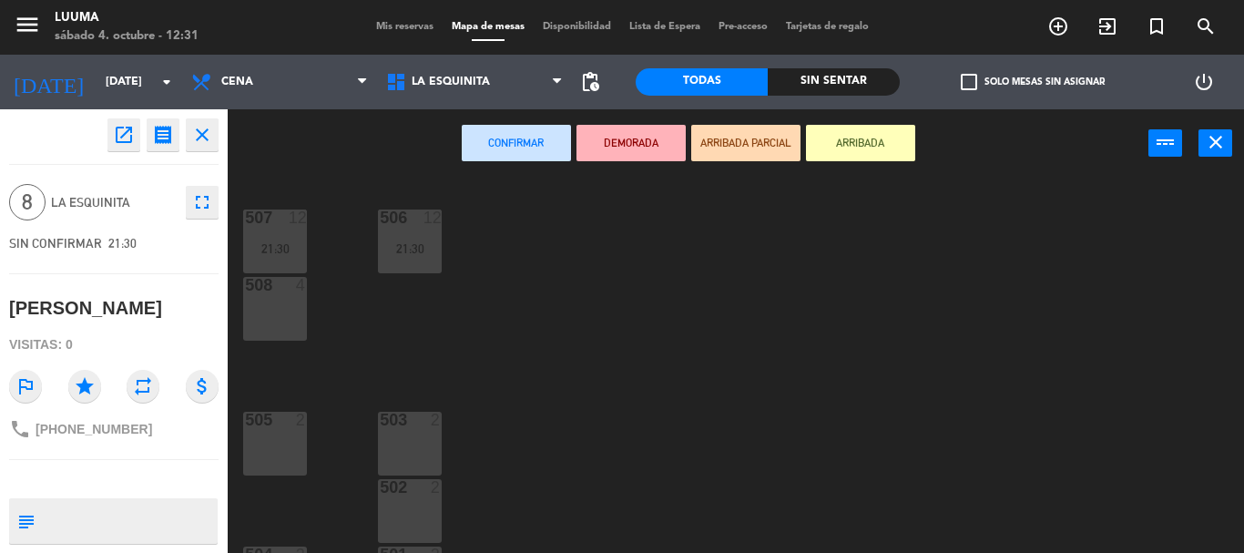
click at [291, 305] on div "508 4" at bounding box center [275, 309] width 64 height 64
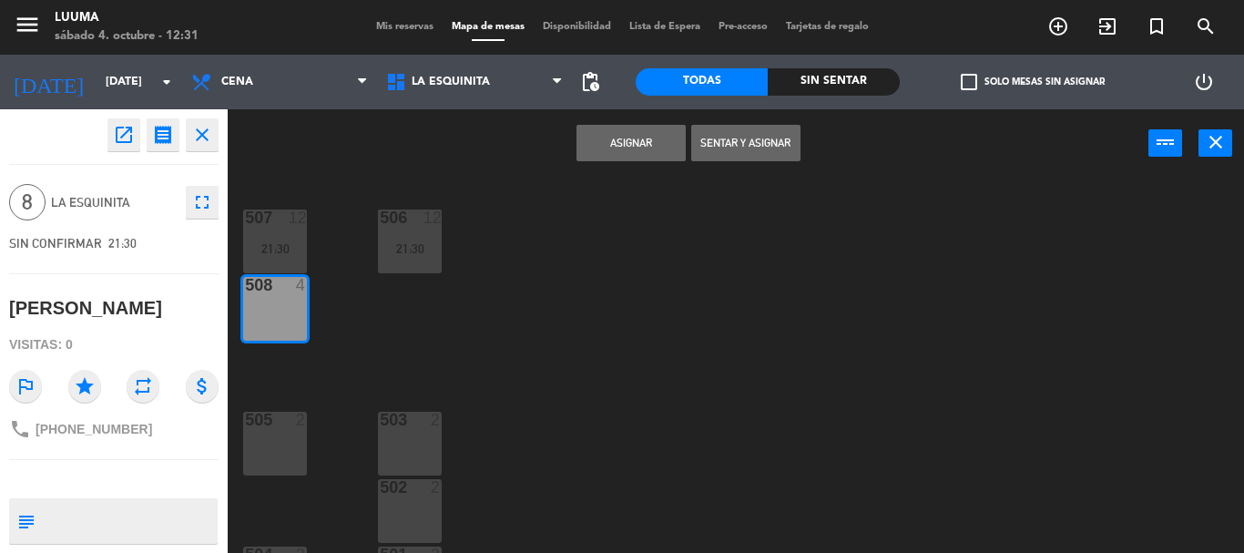
click at [253, 453] on div "505 2" at bounding box center [275, 444] width 64 height 64
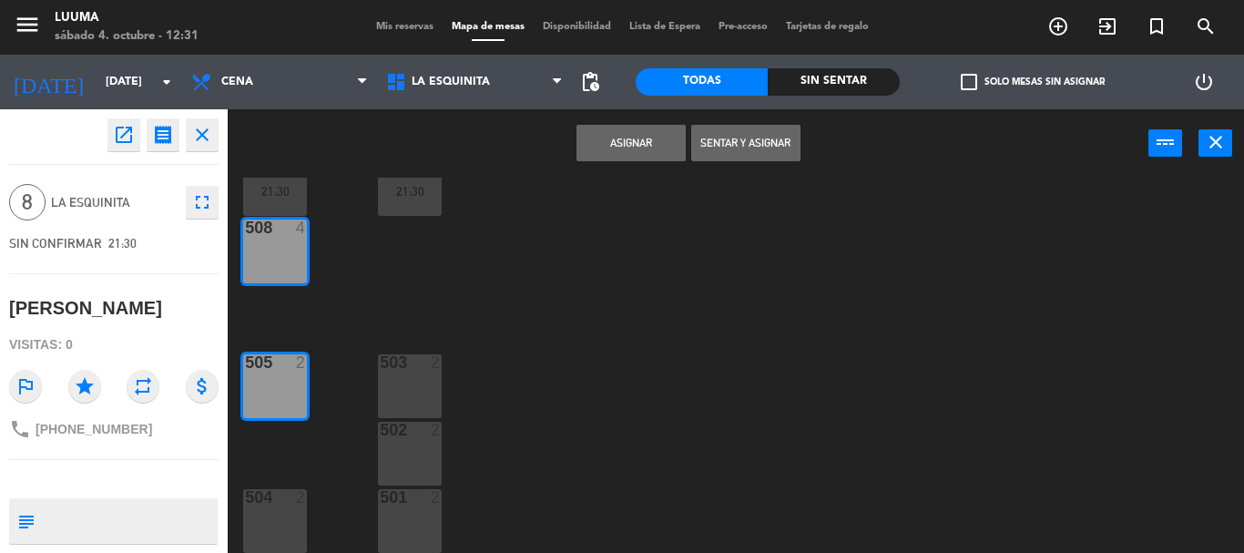
click at [267, 501] on div at bounding box center [275, 497] width 30 height 16
click at [628, 154] on button "Asignar" at bounding box center [631, 143] width 109 height 36
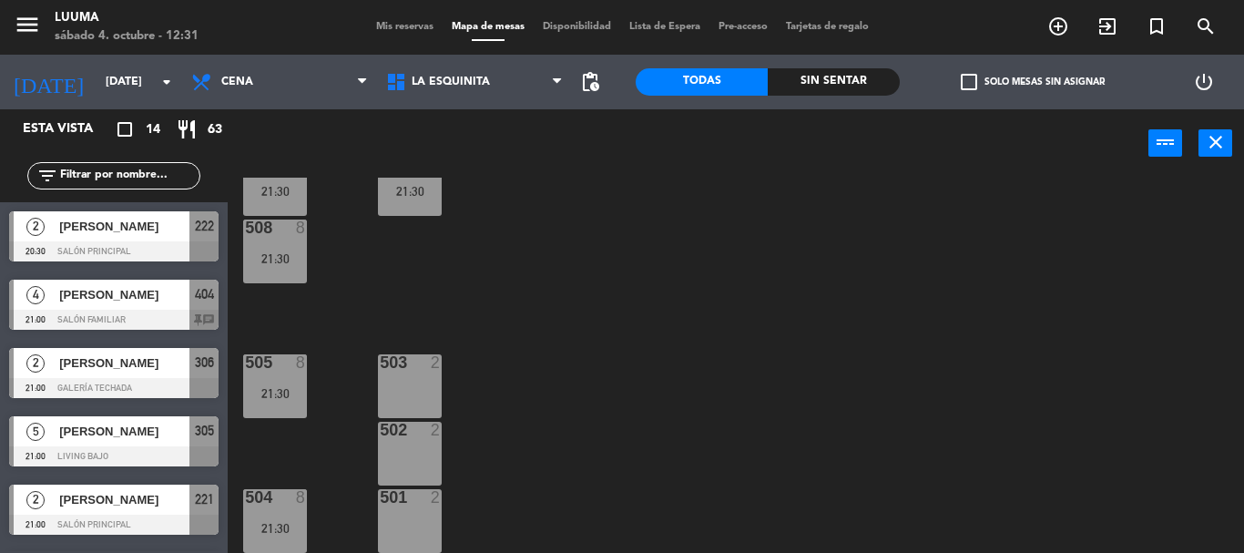
scroll to position [1, 0]
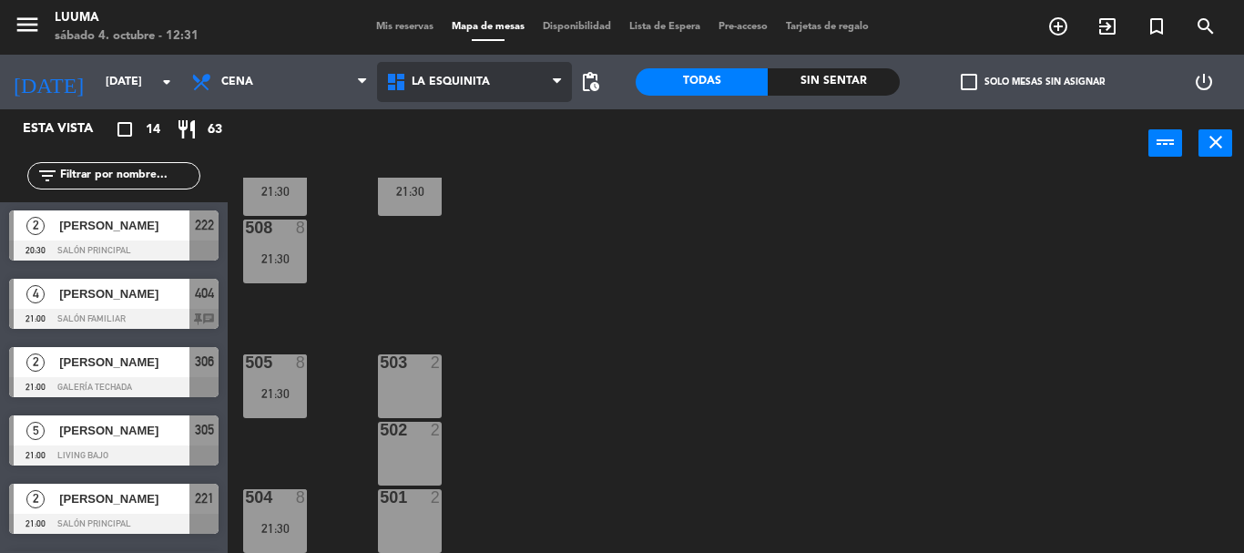
click at [460, 82] on span "La Esquinita" at bounding box center [451, 82] width 78 height 13
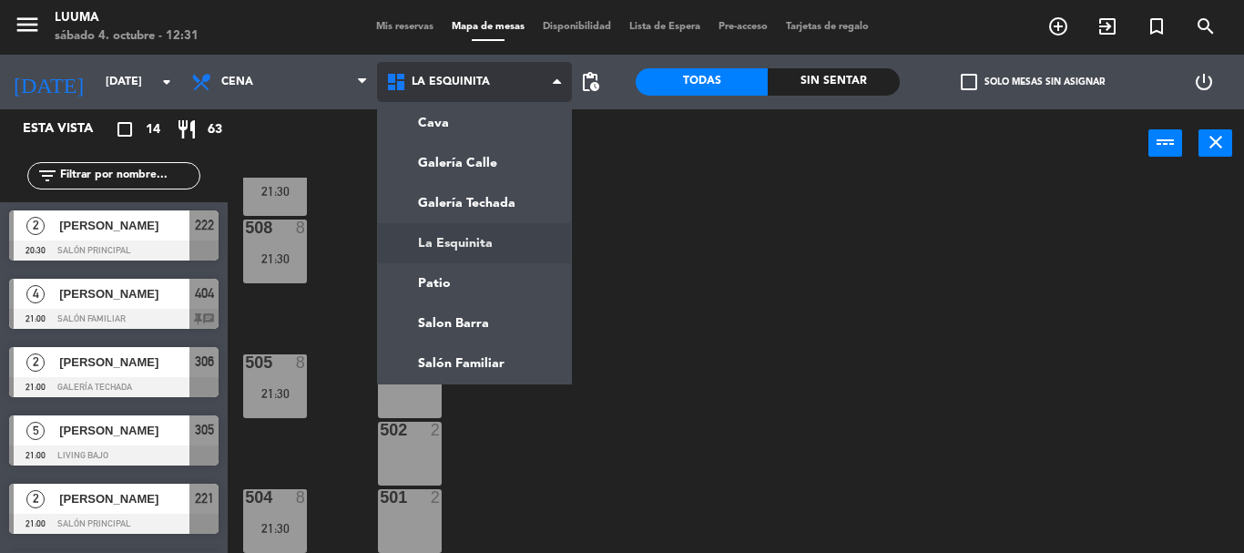
click at [460, 82] on span "La Esquinita" at bounding box center [451, 82] width 78 height 13
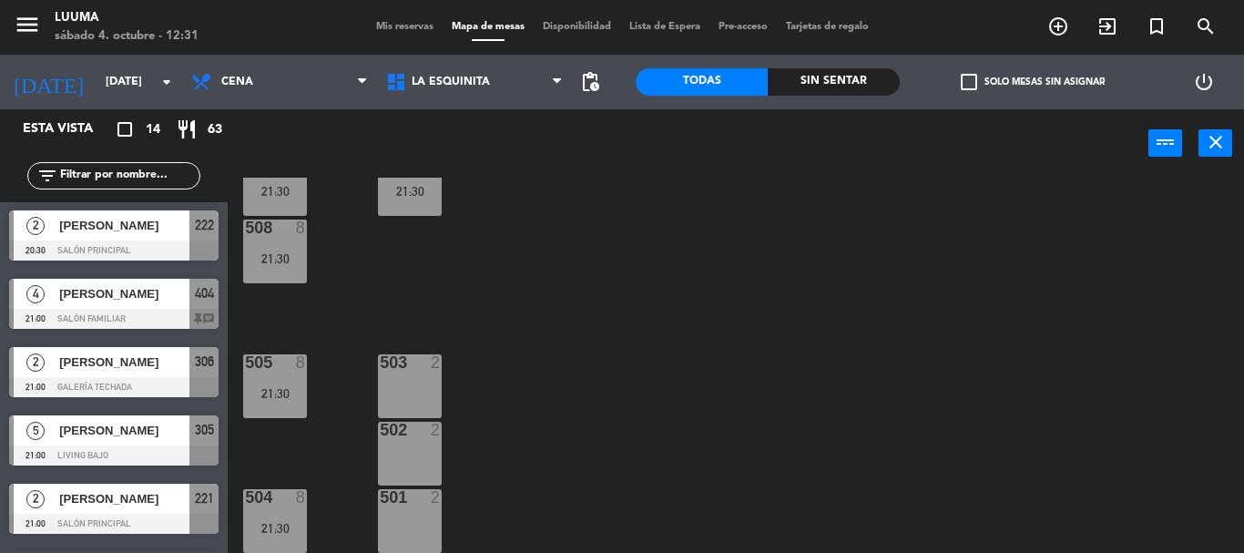
click at [363, 184] on div "507 12 21:30 506 12 21:30 508 8 21:30 505 8 21:30 503 2 502 2 504 8 21:30 501 2" at bounding box center [742, 365] width 1004 height 375
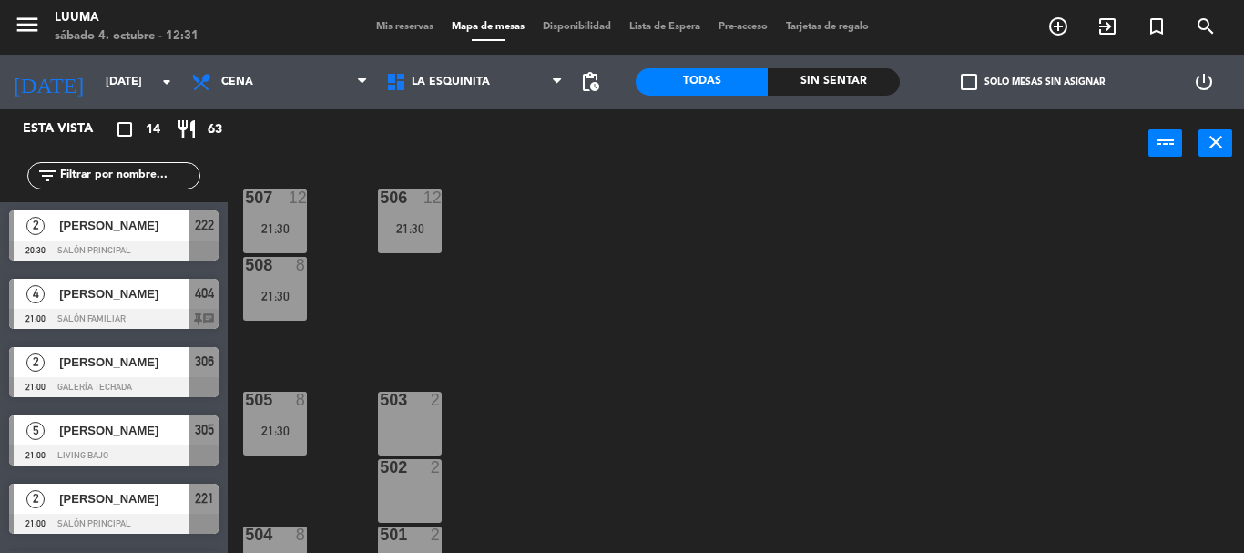
scroll to position [0, 0]
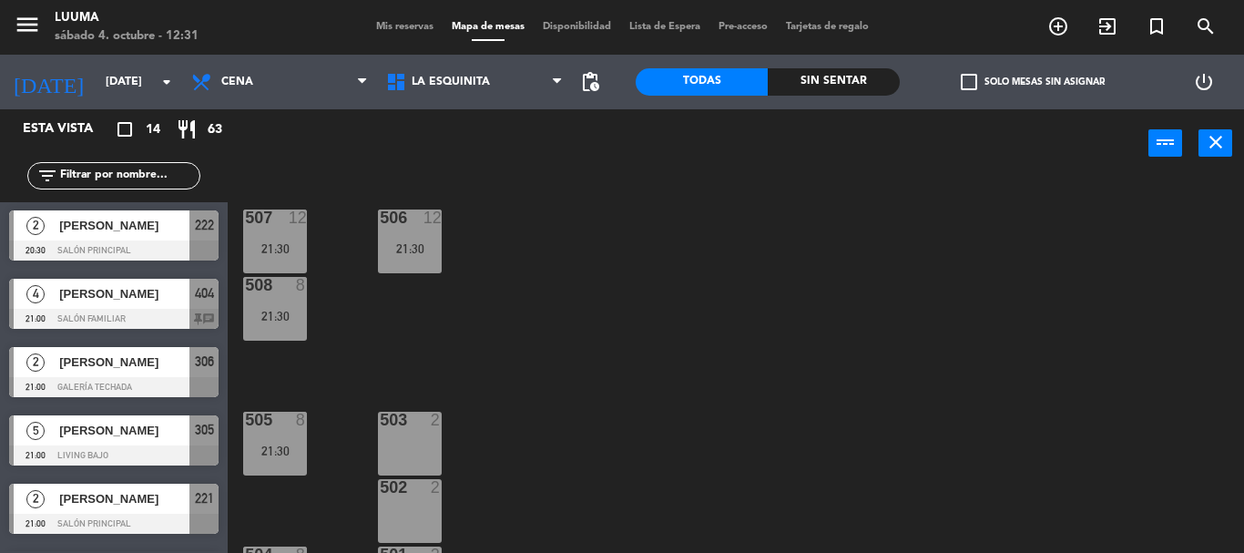
click at [289, 250] on div "21:30" at bounding box center [275, 248] width 64 height 13
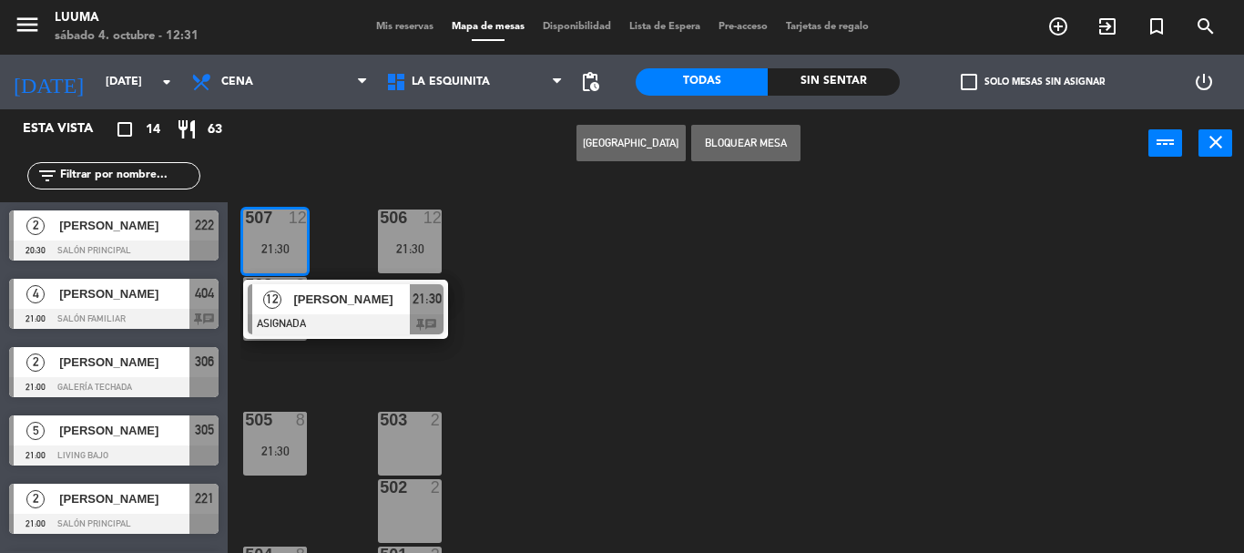
click at [289, 250] on div "21:30" at bounding box center [275, 248] width 64 height 13
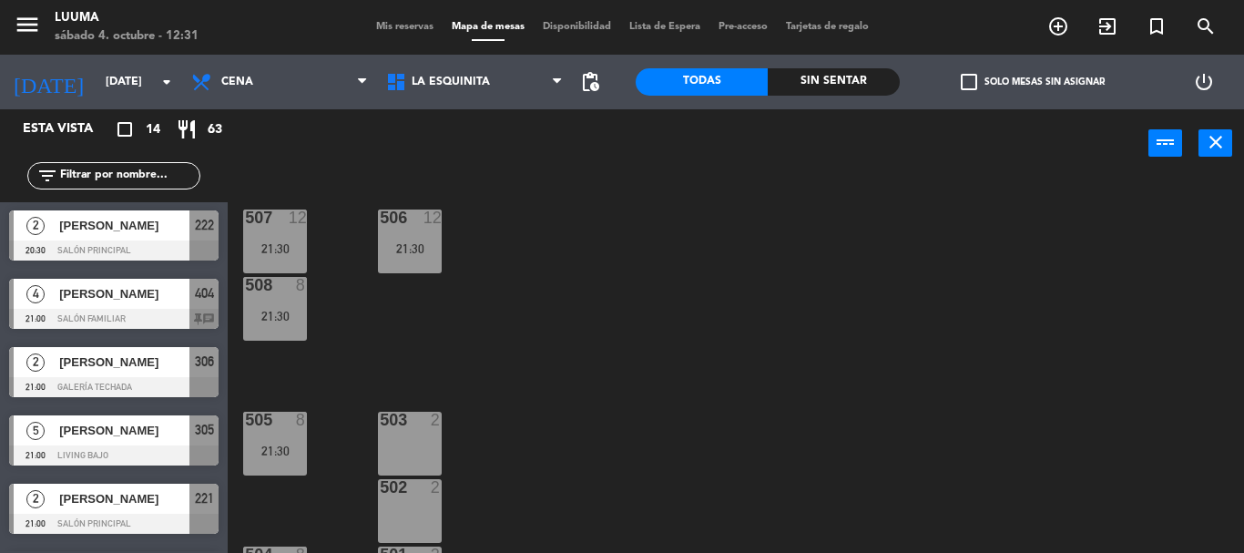
click at [345, 238] on div "507 12 21:30 506 12 21:30 508 8 21:30 505 8 21:30 503 2 502 2 504 8 21:30 501 2" at bounding box center [742, 365] width 1004 height 375
click at [429, 234] on div "506 12 21:30" at bounding box center [410, 242] width 64 height 64
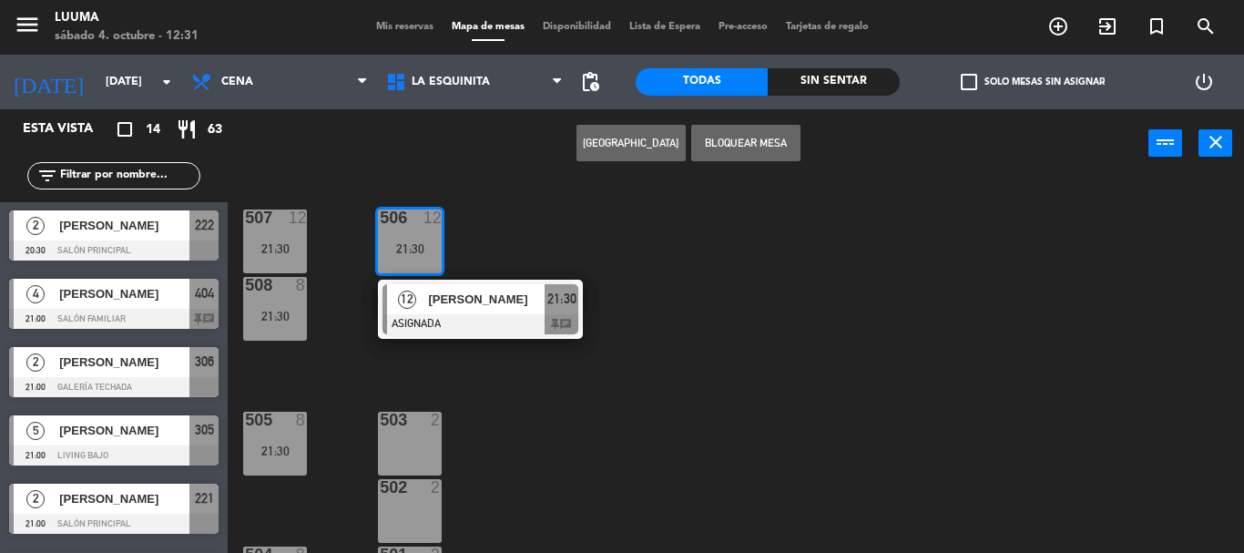
click at [430, 234] on div "506 12 21:30" at bounding box center [410, 242] width 64 height 64
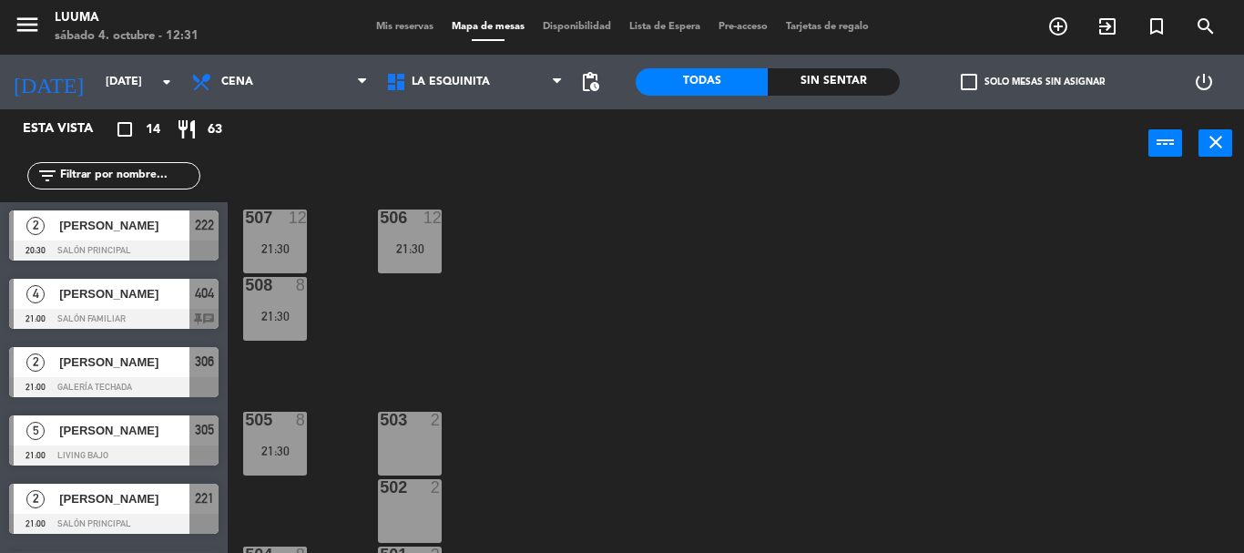
scroll to position [57, 0]
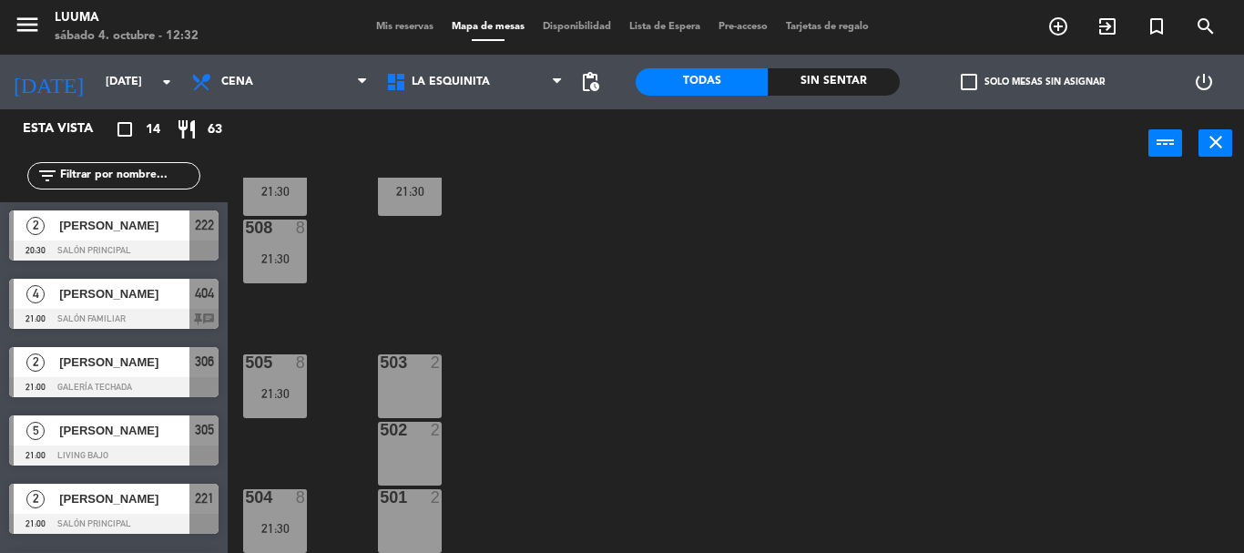
click at [381, 367] on div "503" at bounding box center [380, 362] width 1 height 16
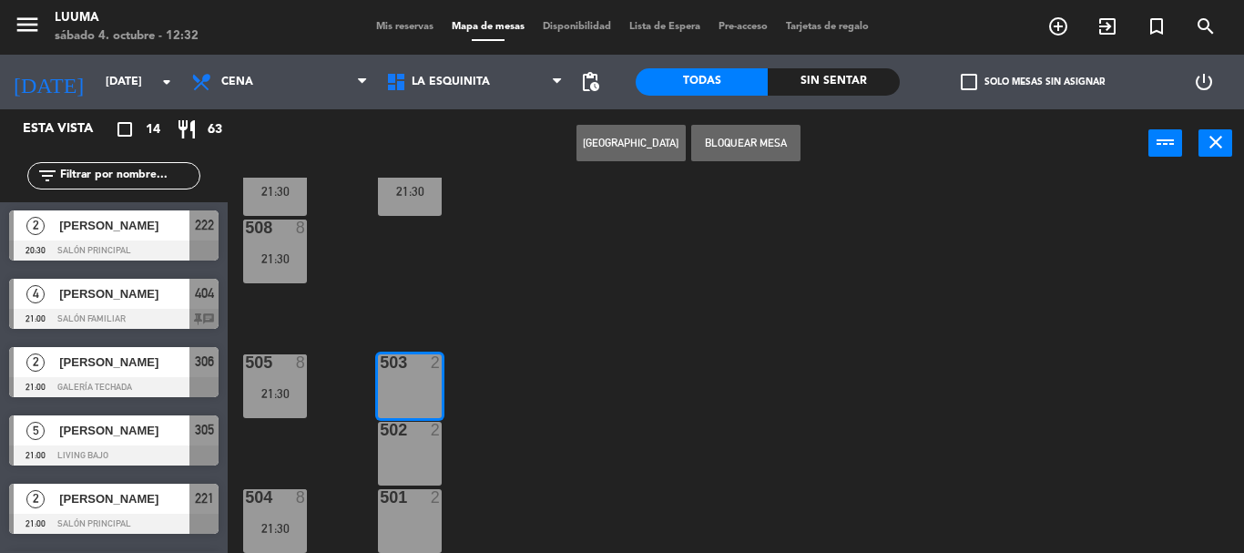
click at [713, 146] on button "Bloquear Mesa" at bounding box center [745, 143] width 109 height 36
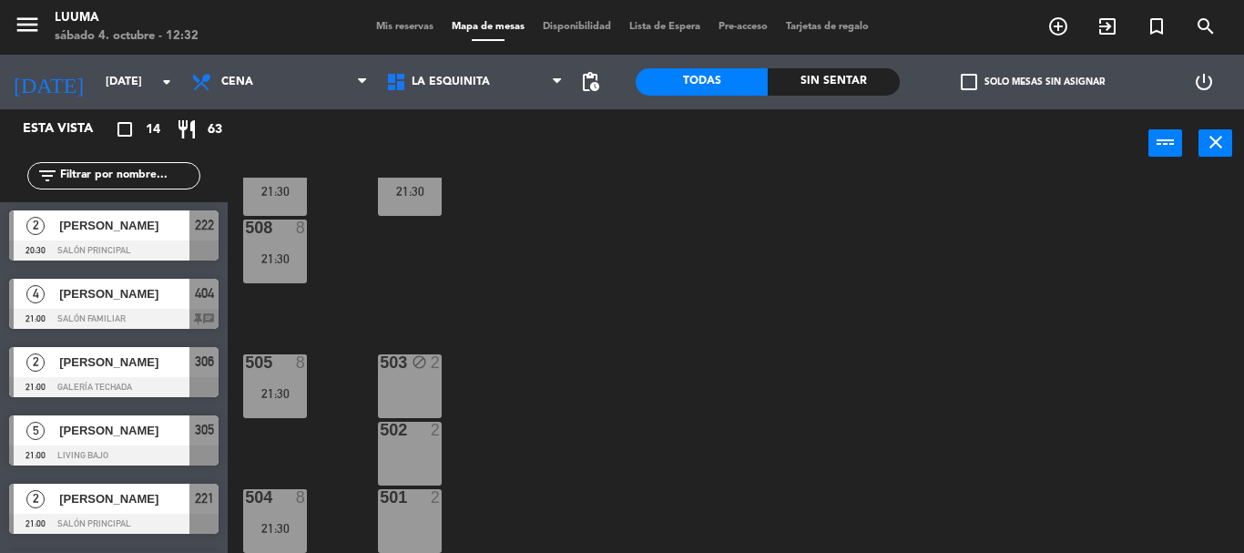
click at [410, 454] on div "502 2" at bounding box center [410, 454] width 64 height 64
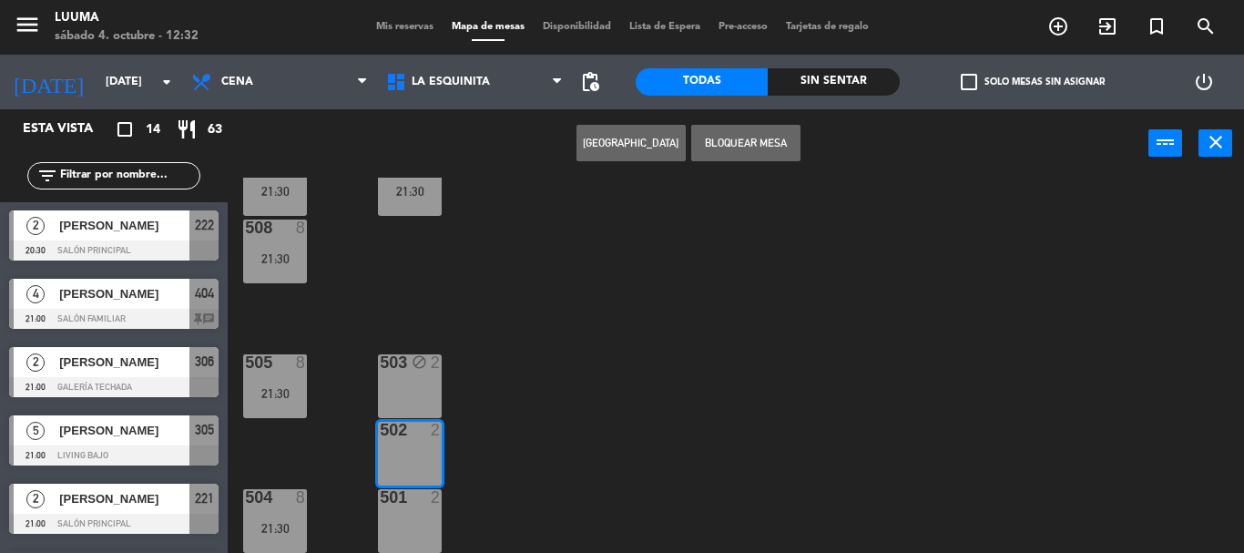
click at [772, 126] on button "Bloquear Mesa" at bounding box center [745, 143] width 109 height 36
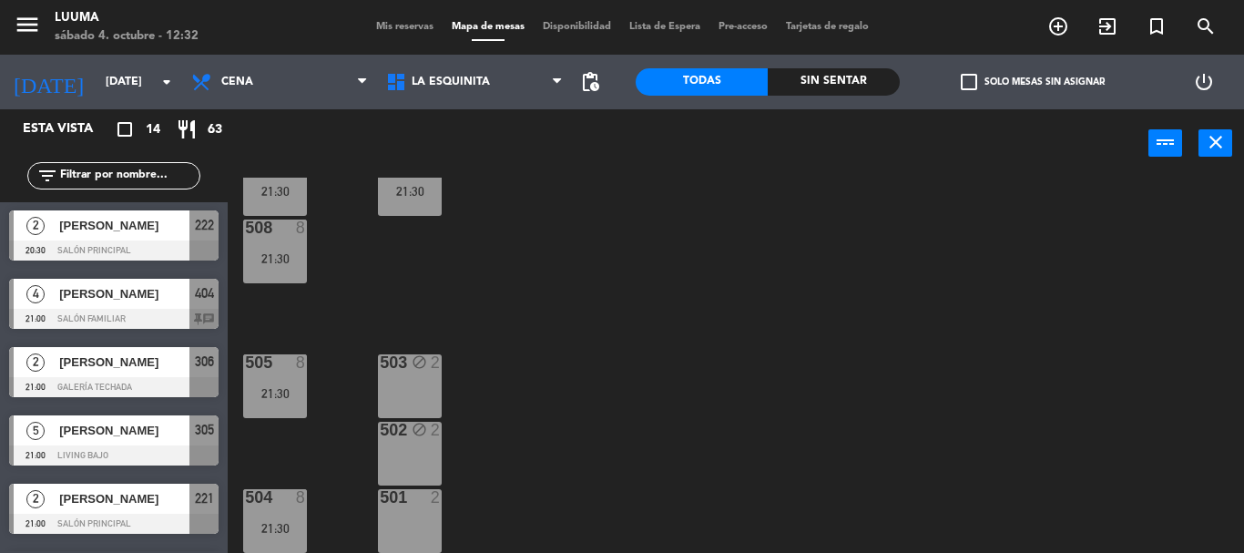
click at [381, 506] on div "501" at bounding box center [380, 497] width 1 height 16
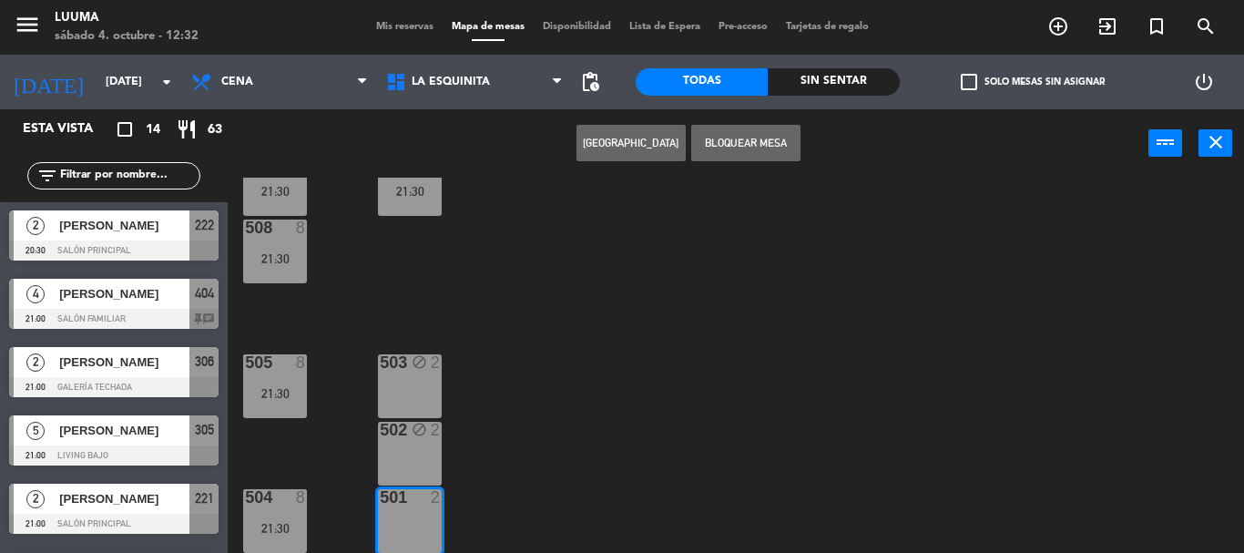
click at [746, 129] on button "Bloquear Mesa" at bounding box center [745, 143] width 109 height 36
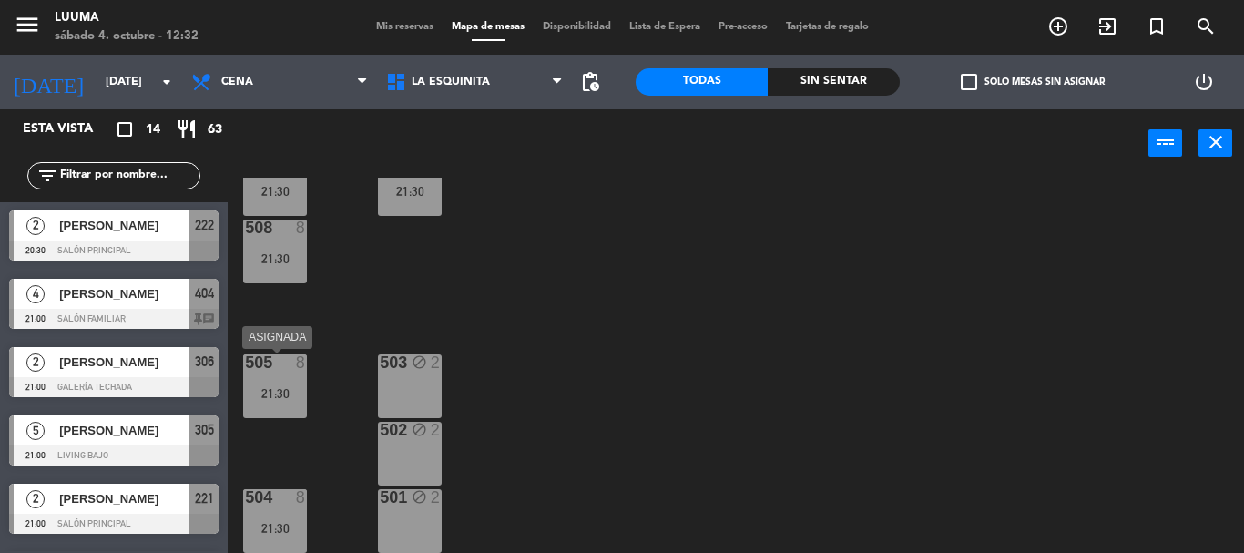
click at [279, 355] on div at bounding box center [275, 362] width 30 height 16
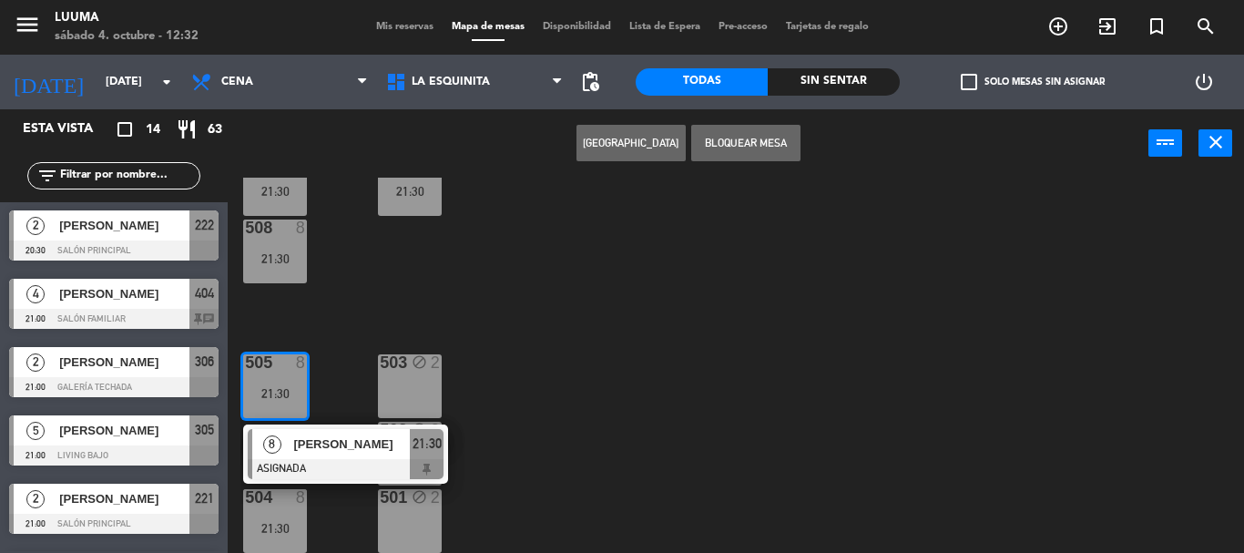
click at [752, 138] on button "Bloquear Mesa" at bounding box center [745, 143] width 109 height 36
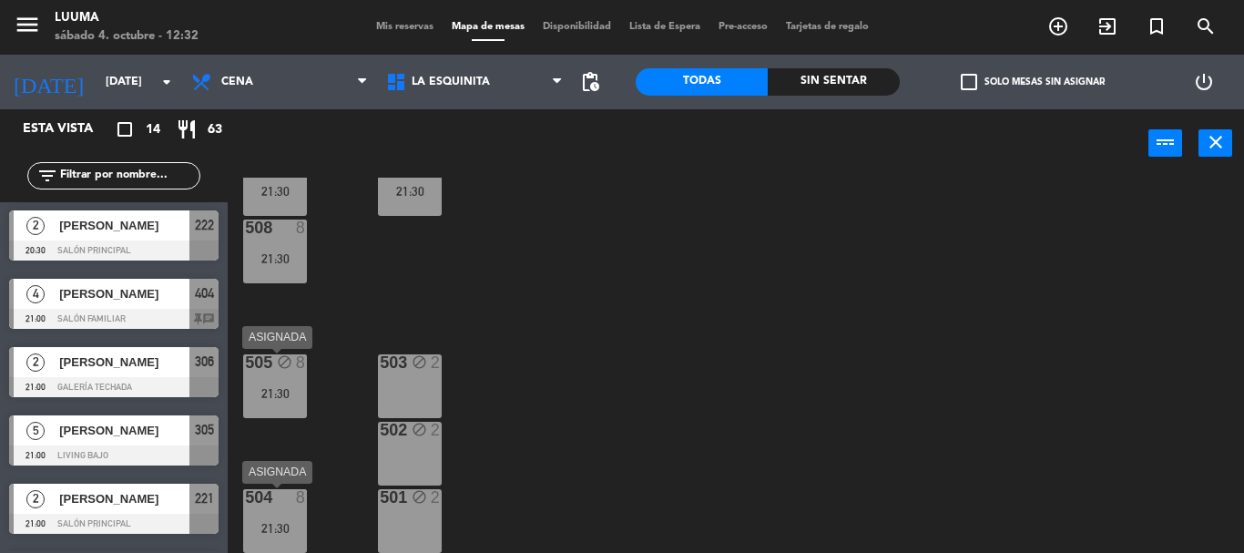
click at [274, 508] on div "504 8 21:30" at bounding box center [275, 521] width 64 height 64
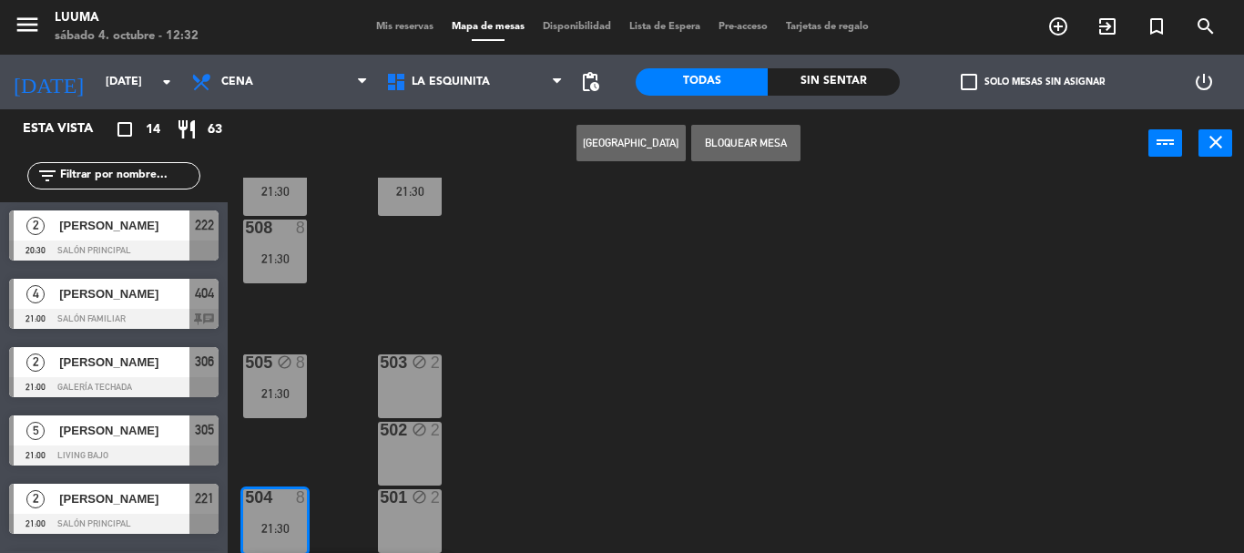
click at [751, 148] on button "Bloquear Mesa" at bounding box center [745, 143] width 109 height 36
click at [414, 206] on div "506 12 21:30" at bounding box center [410, 184] width 64 height 64
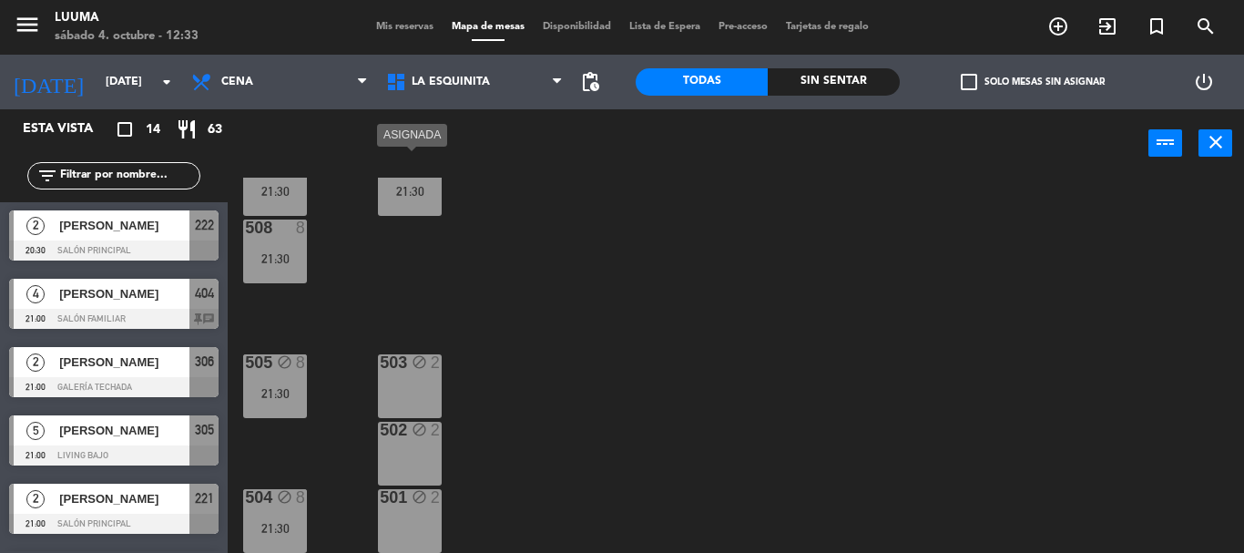
click at [421, 196] on div "21:30" at bounding box center [410, 191] width 64 height 13
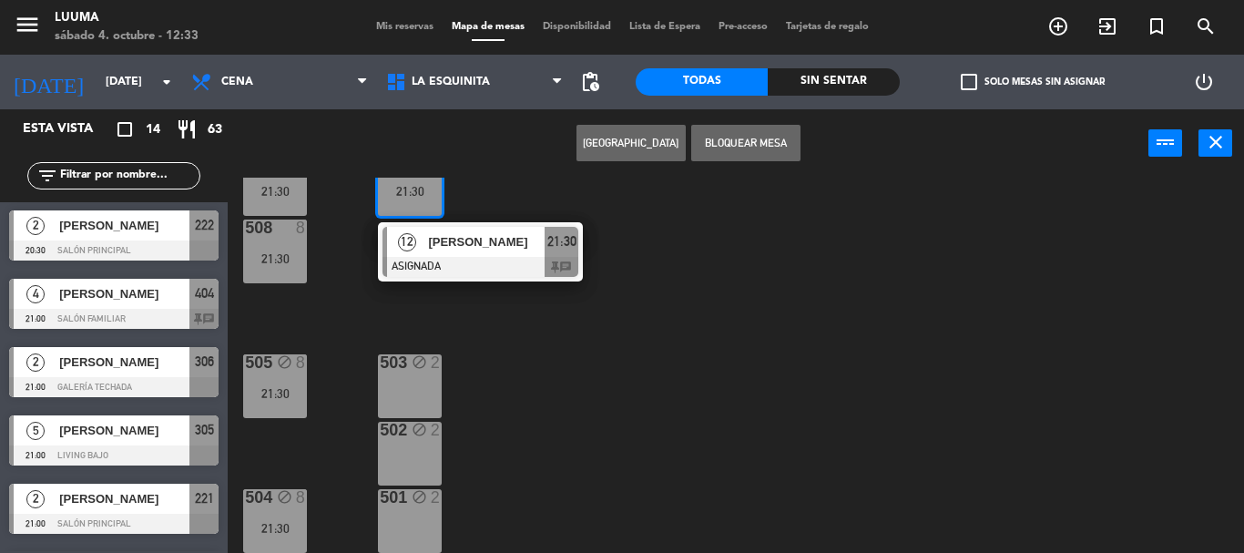
click at [544, 212] on div "507 12 21:30 506 12 21:30 12 [PERSON_NAME] ASIGNADA 21:30 chat 508 8 21:30 505 …" at bounding box center [742, 365] width 1004 height 375
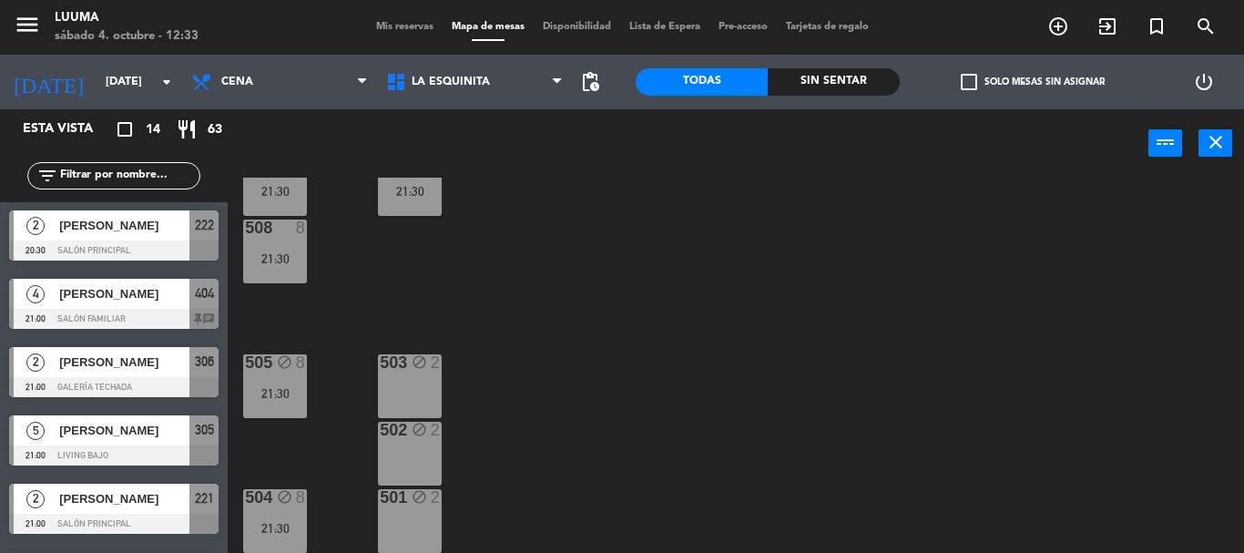
click at [283, 192] on div "21:30" at bounding box center [275, 191] width 64 height 13
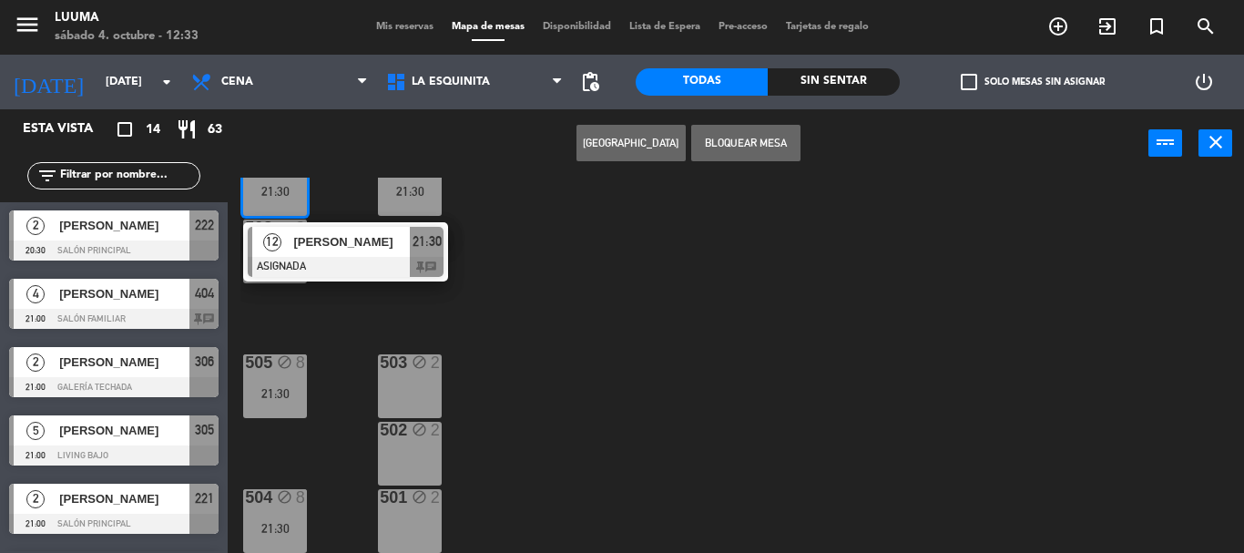
click at [536, 213] on div "507 12 21:30 12 [PERSON_NAME] ASIGNADA 21:30 chat 506 12 21:30 508 8 21:30 505 …" at bounding box center [742, 365] width 1004 height 375
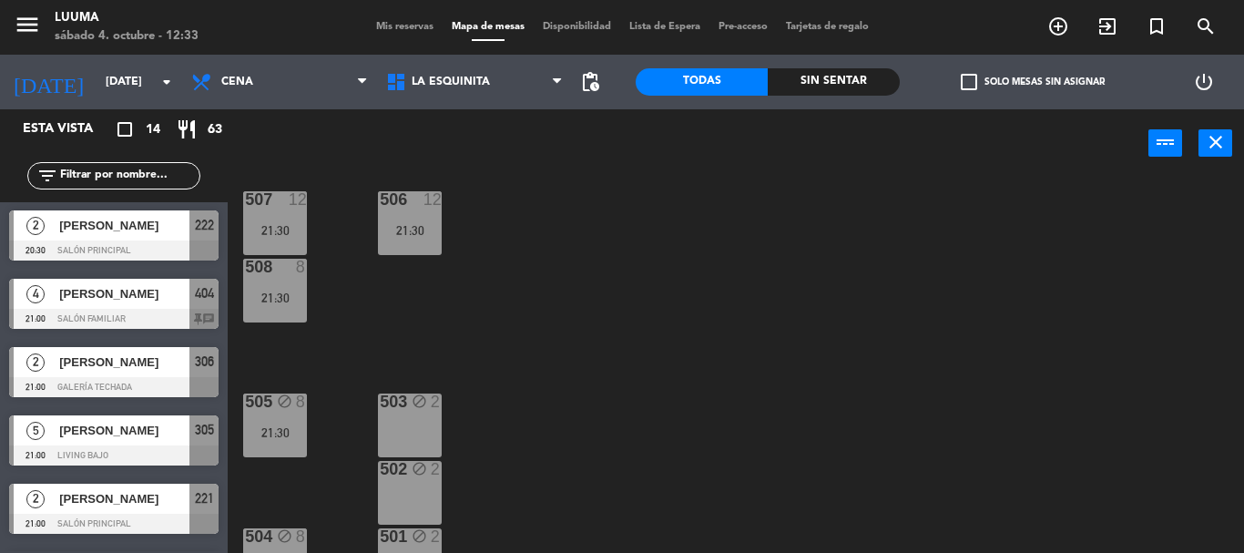
scroll to position [0, 0]
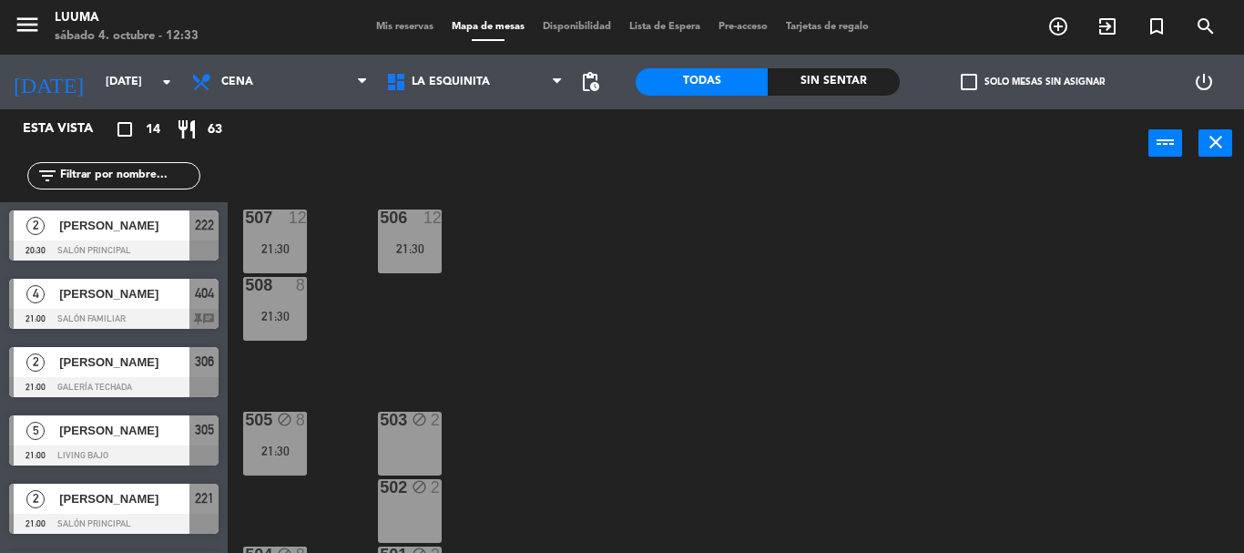
click at [283, 237] on div "507 12 21:30" at bounding box center [275, 242] width 64 height 64
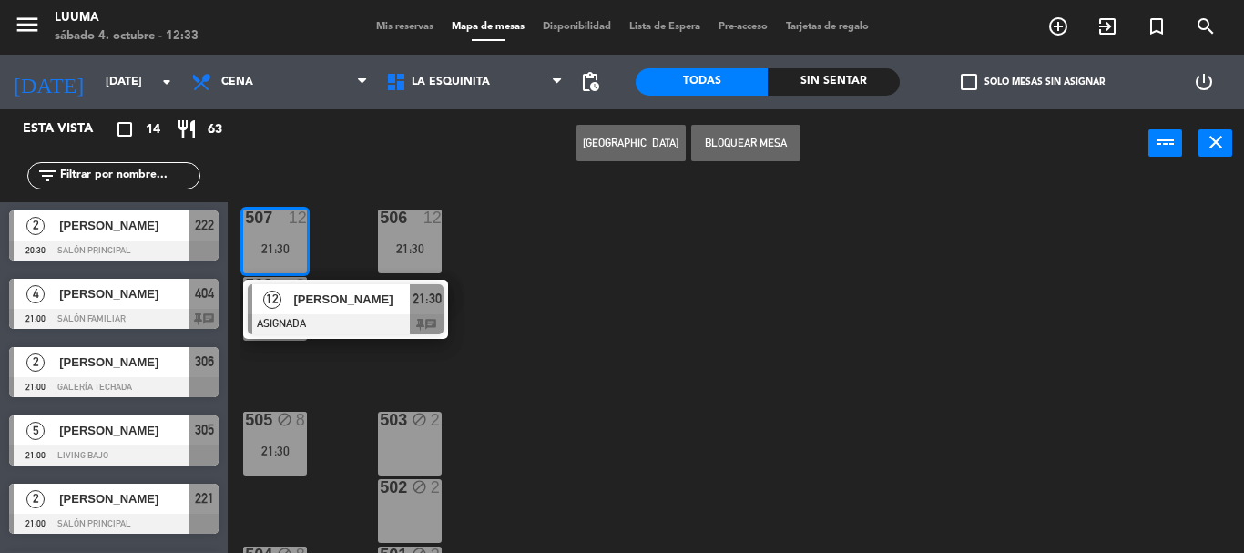
click at [743, 149] on button "Bloquear Mesa" at bounding box center [745, 143] width 109 height 36
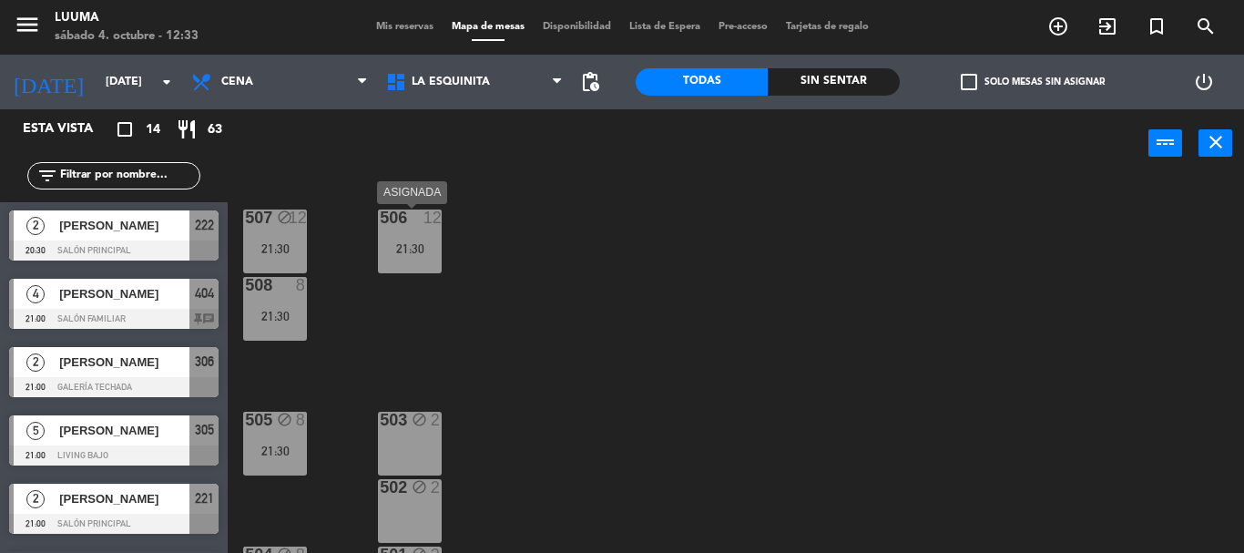
drag, startPoint x: 430, startPoint y: 248, endPoint x: 477, endPoint y: 194, distance: 71.6
click at [429, 247] on div "21:30" at bounding box center [410, 248] width 64 height 13
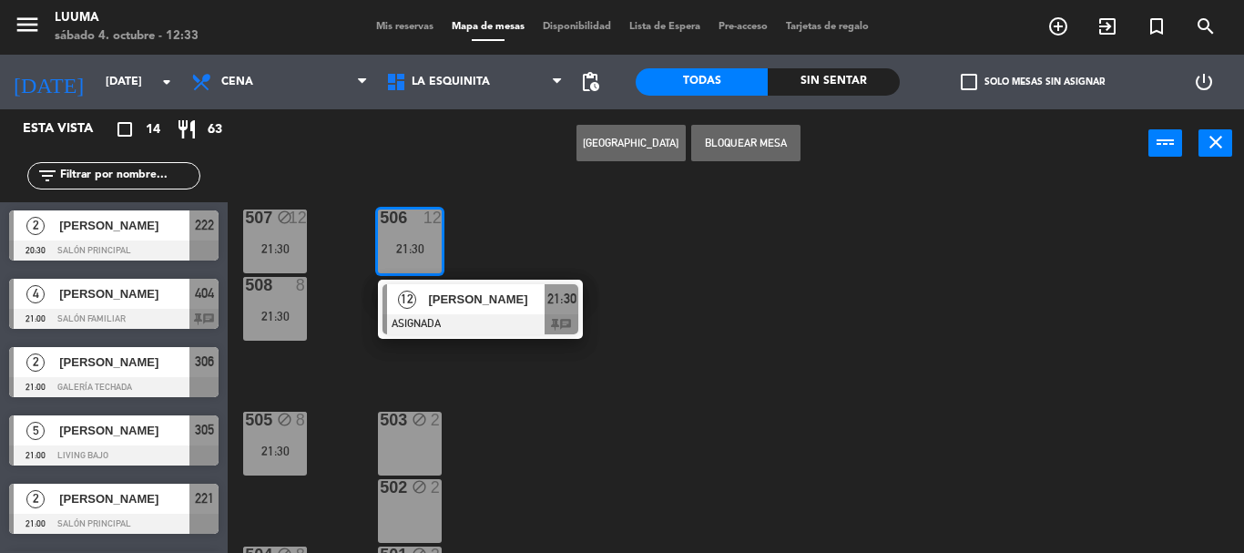
click at [776, 137] on button "Bloquear Mesa" at bounding box center [745, 143] width 109 height 36
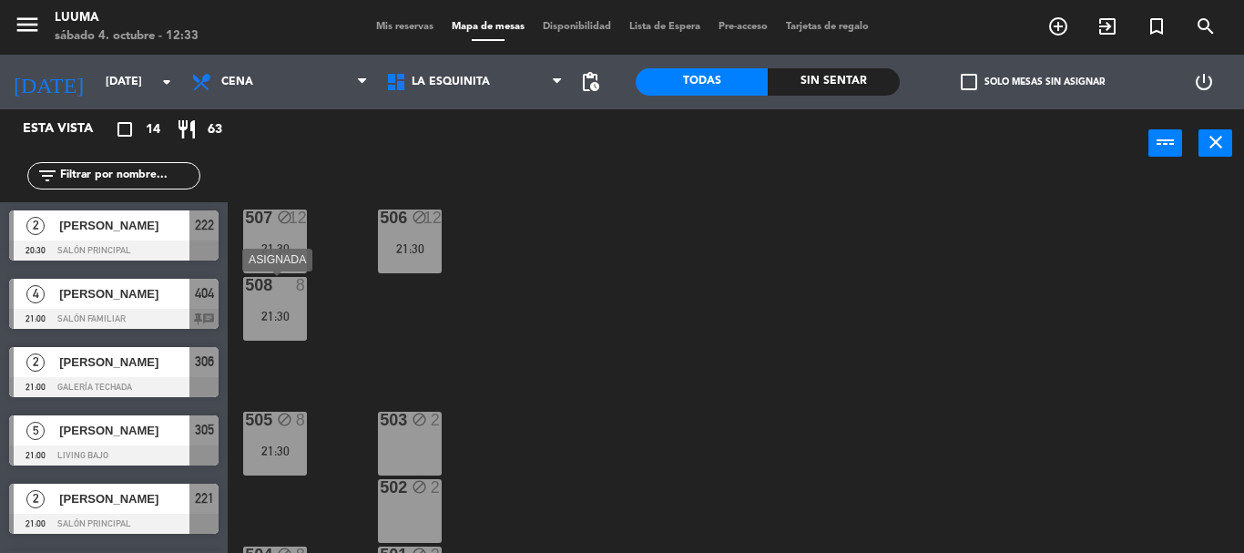
click at [275, 292] on div at bounding box center [275, 285] width 30 height 16
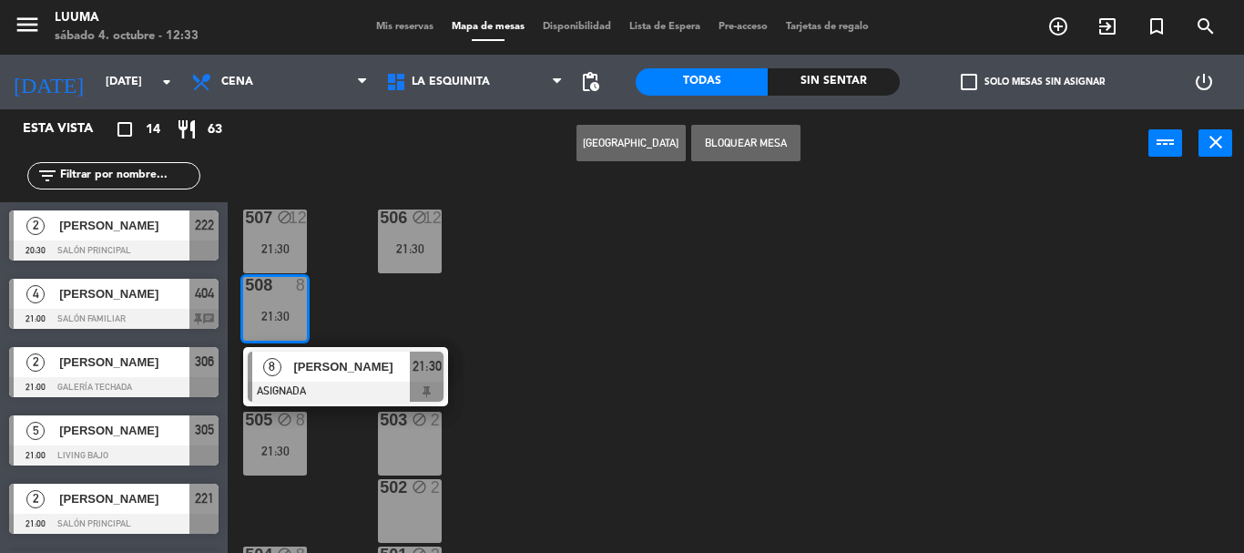
click at [751, 128] on button "Bloquear Mesa" at bounding box center [745, 143] width 109 height 36
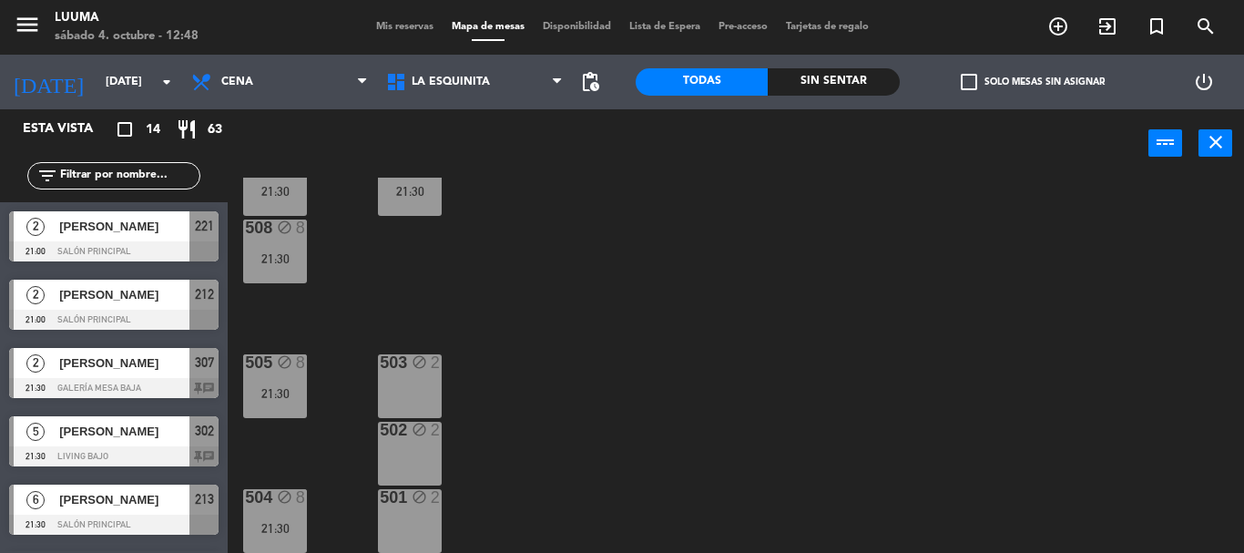
scroll to position [364, 0]
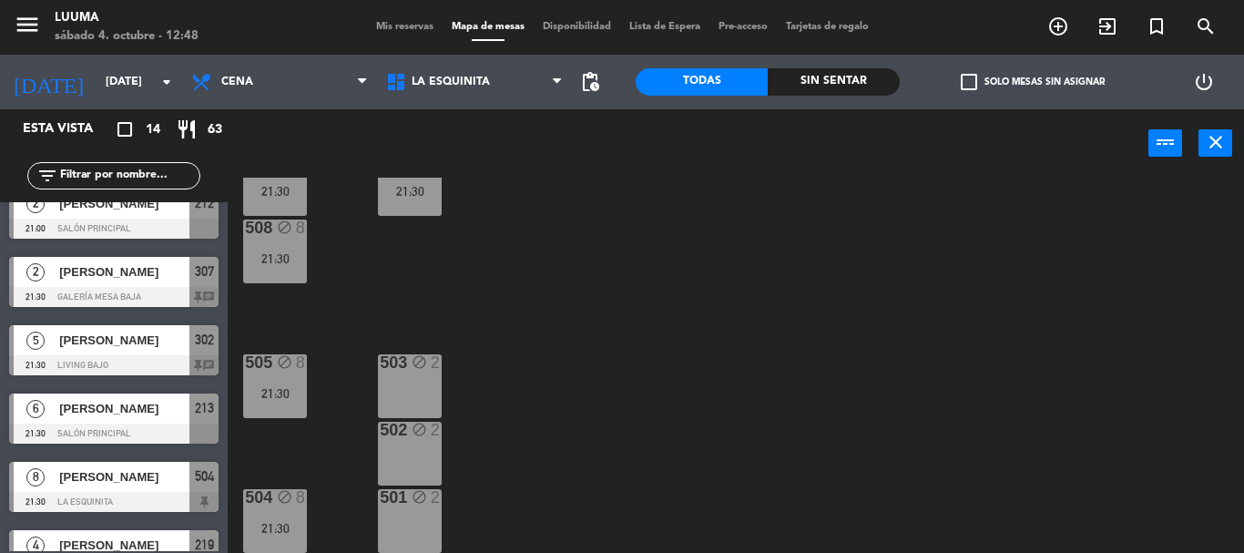
click at [133, 345] on div "5 [PERSON_NAME] 21:30 Living Bajo 302 chat" at bounding box center [114, 350] width 228 height 68
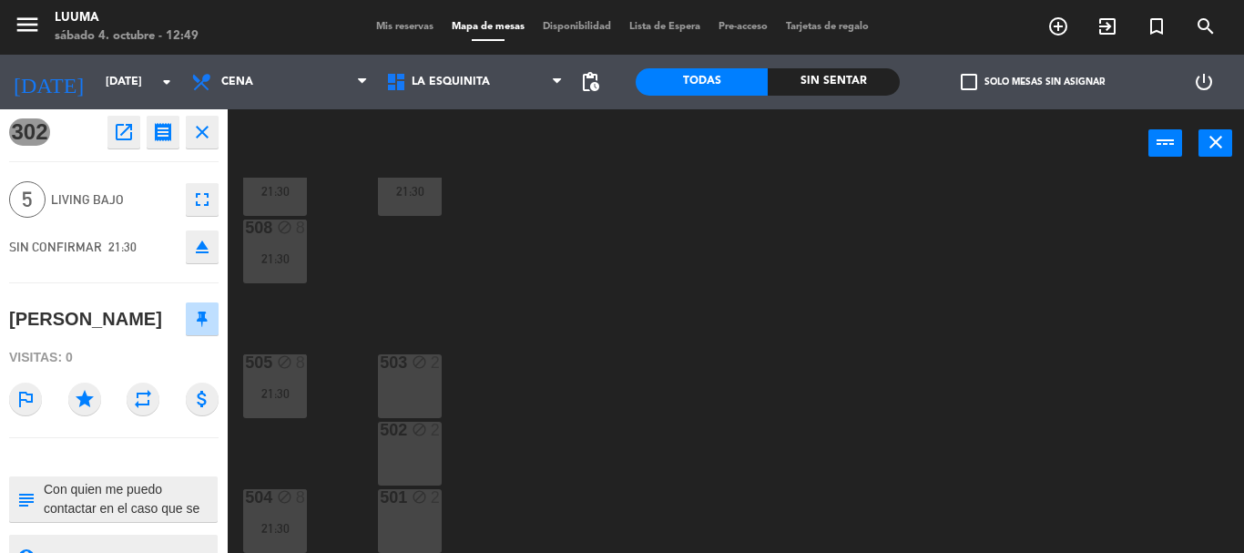
scroll to position [0, 0]
click at [193, 135] on icon "close" at bounding box center [202, 135] width 22 height 22
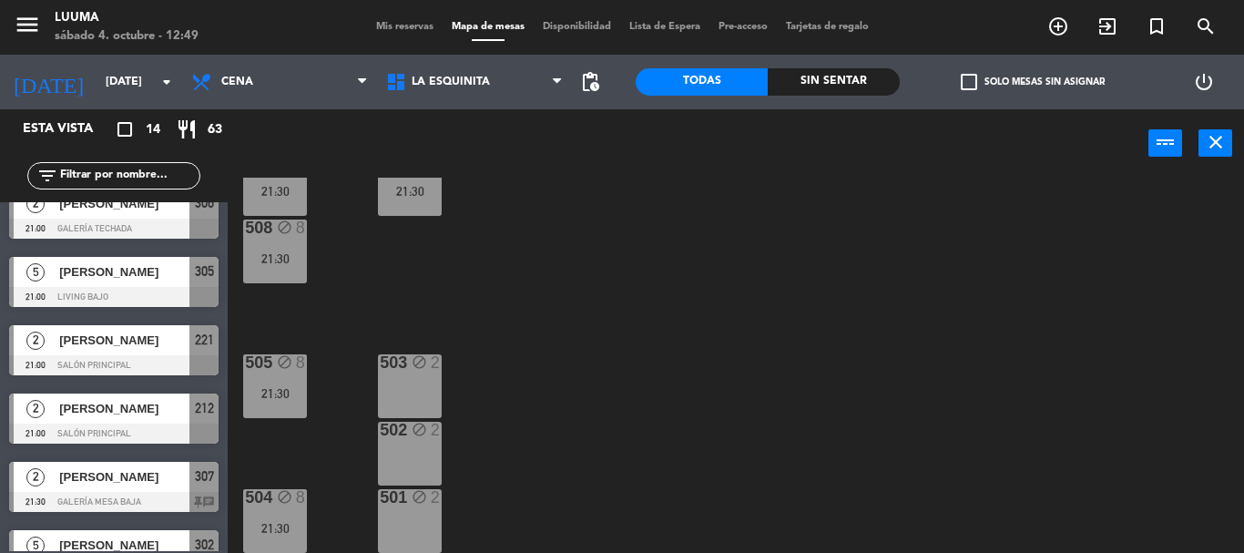
scroll to position [364, 0]
click at [114, 343] on span "[PERSON_NAME]" at bounding box center [124, 340] width 130 height 19
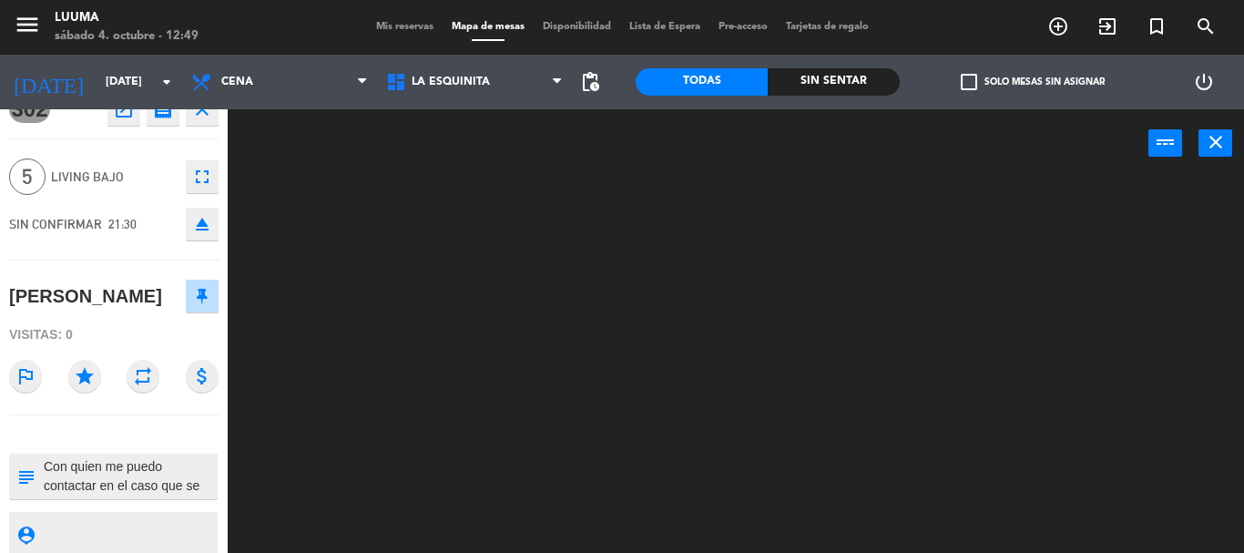
scroll to position [39, 0]
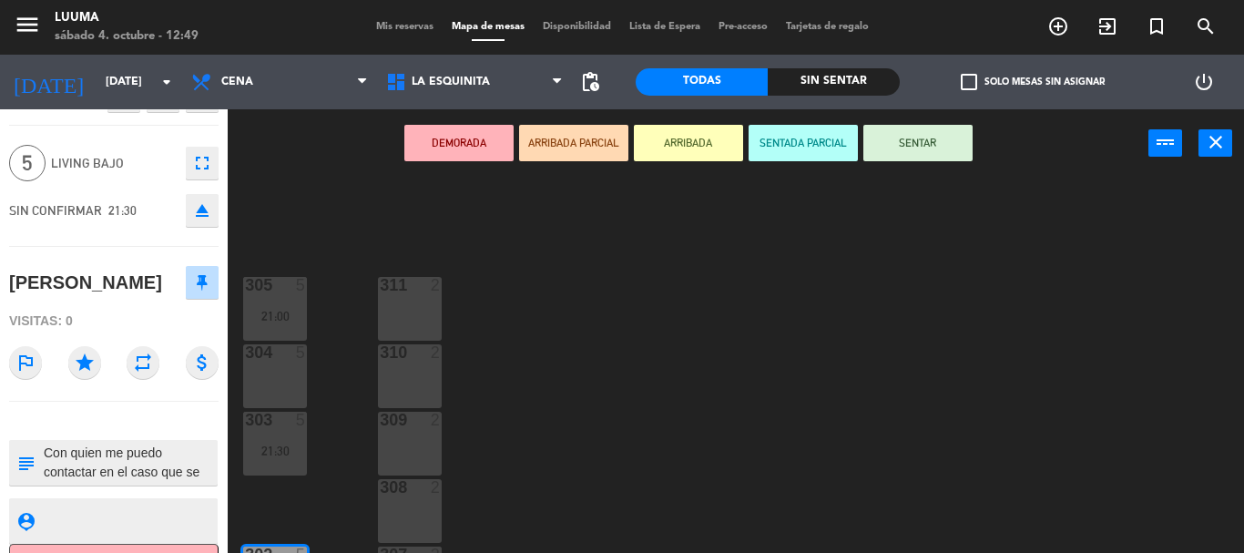
click at [161, 550] on button "Cancelar" at bounding box center [114, 564] width 210 height 41
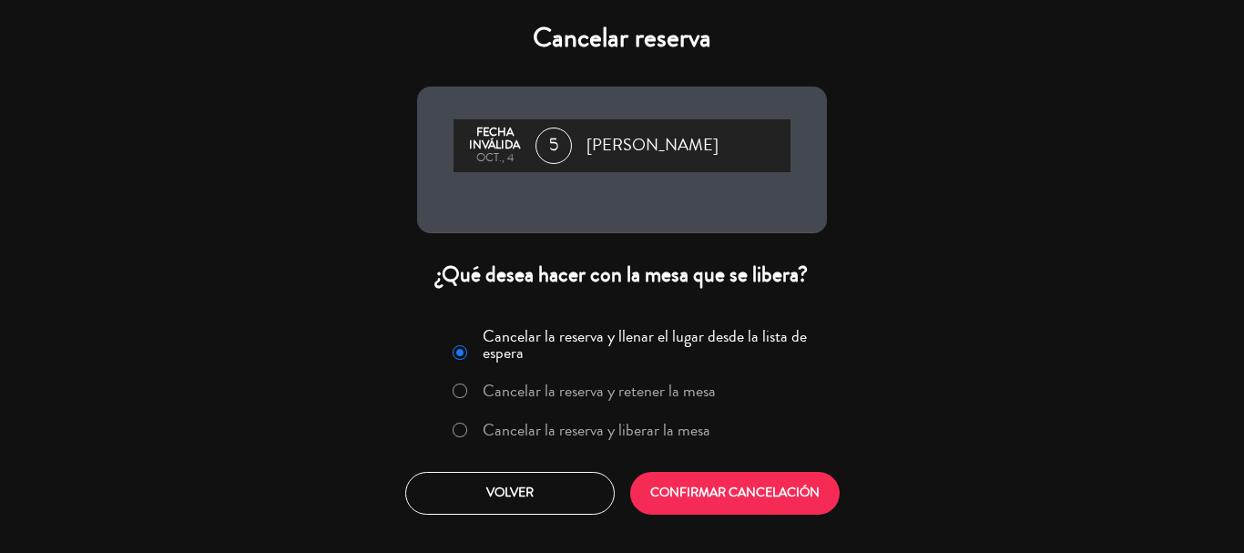
click at [662, 394] on label "Cancelar la reserva y retener la mesa" at bounding box center [599, 391] width 233 height 16
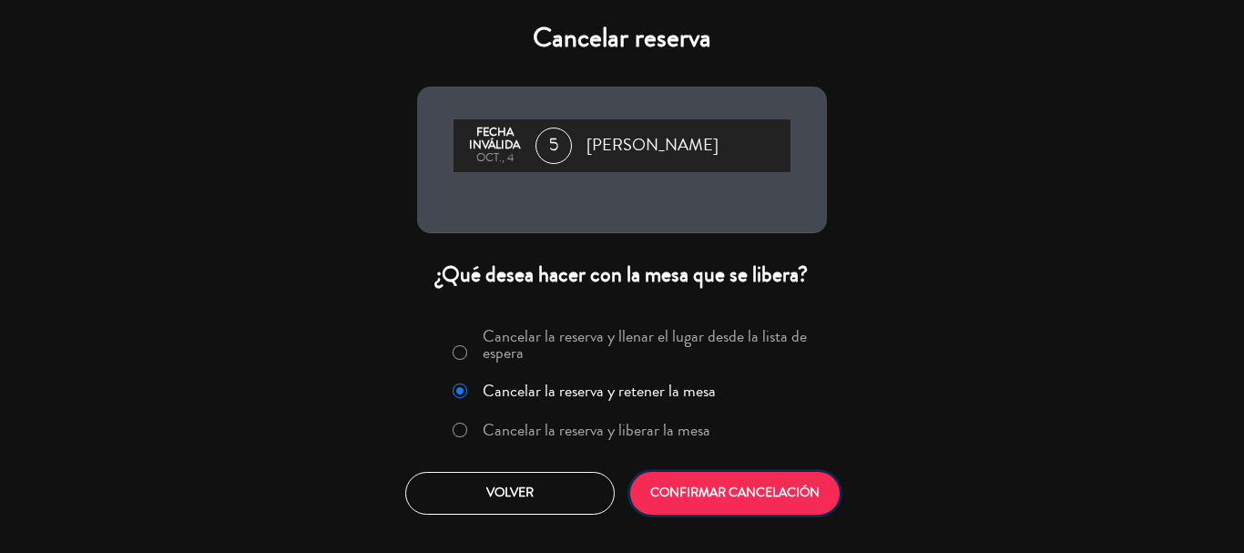
click at [706, 496] on button "CONFIRMAR CANCELACIÓN" at bounding box center [735, 493] width 210 height 43
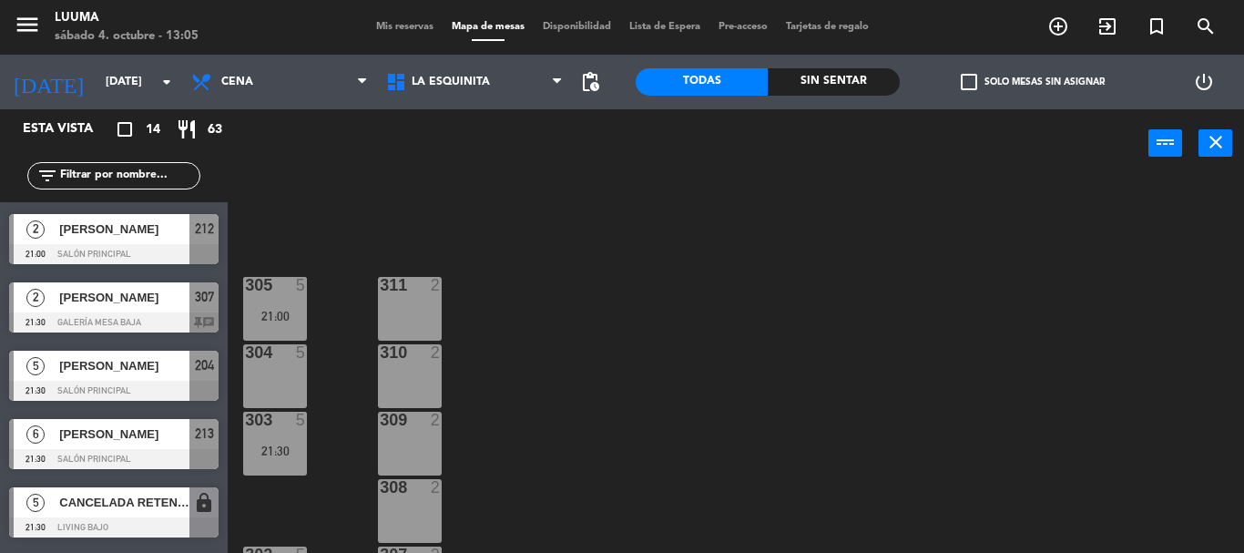
scroll to position [364, 0]
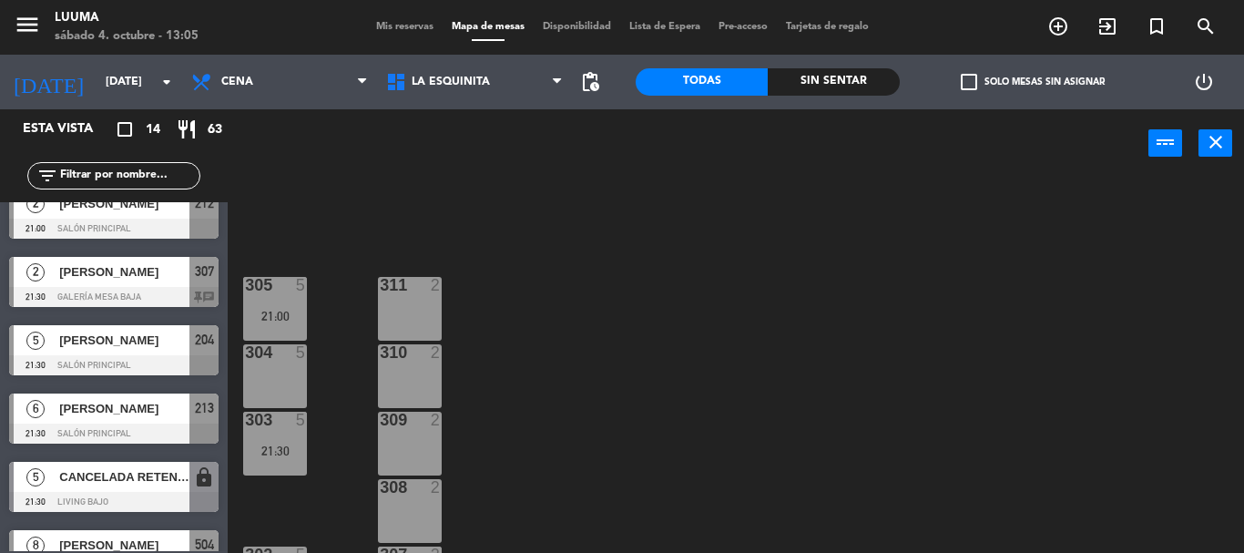
click at [136, 405] on span "[PERSON_NAME]" at bounding box center [124, 408] width 130 height 19
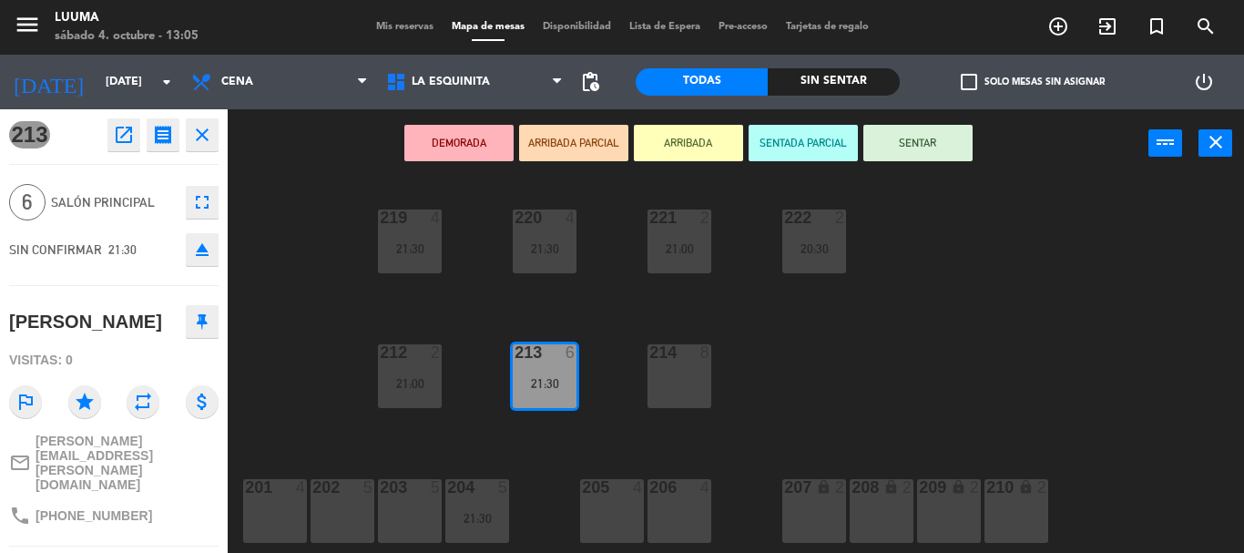
click at [198, 210] on icon "fullscreen" at bounding box center [202, 202] width 22 height 22
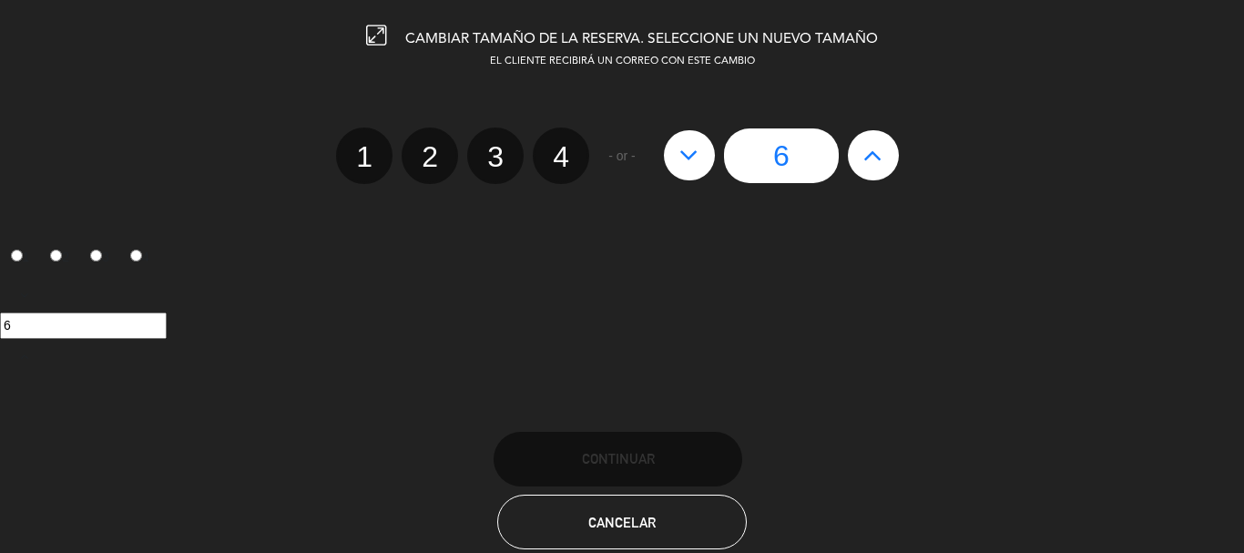
click at [880, 141] on icon at bounding box center [873, 154] width 19 height 29
type input "7"
click at [880, 141] on icon at bounding box center [873, 154] width 19 height 29
type input "8"
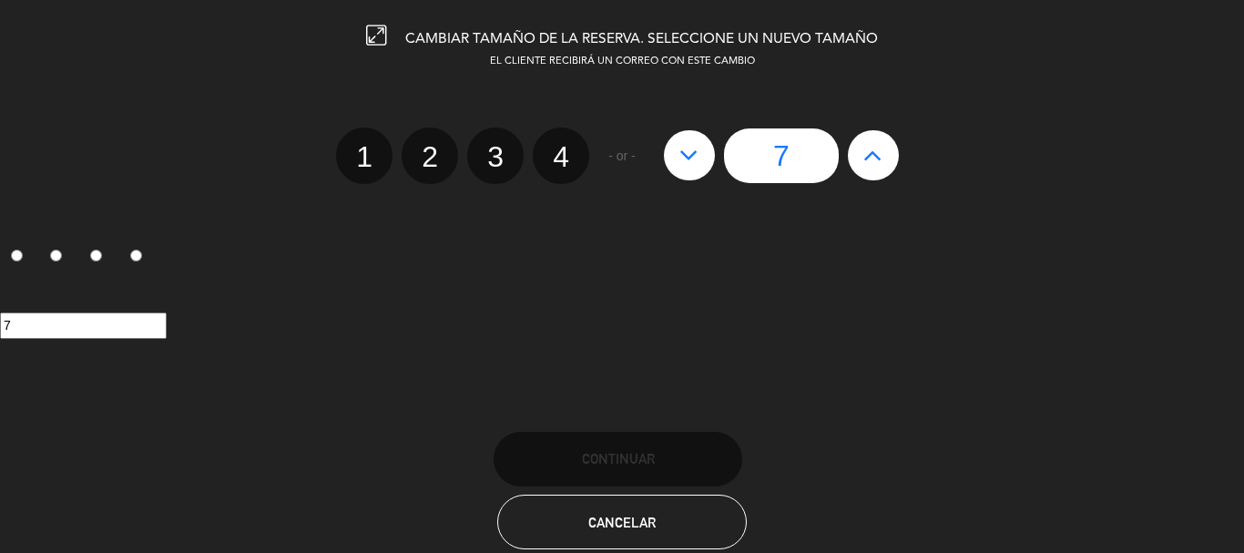
type input "8"
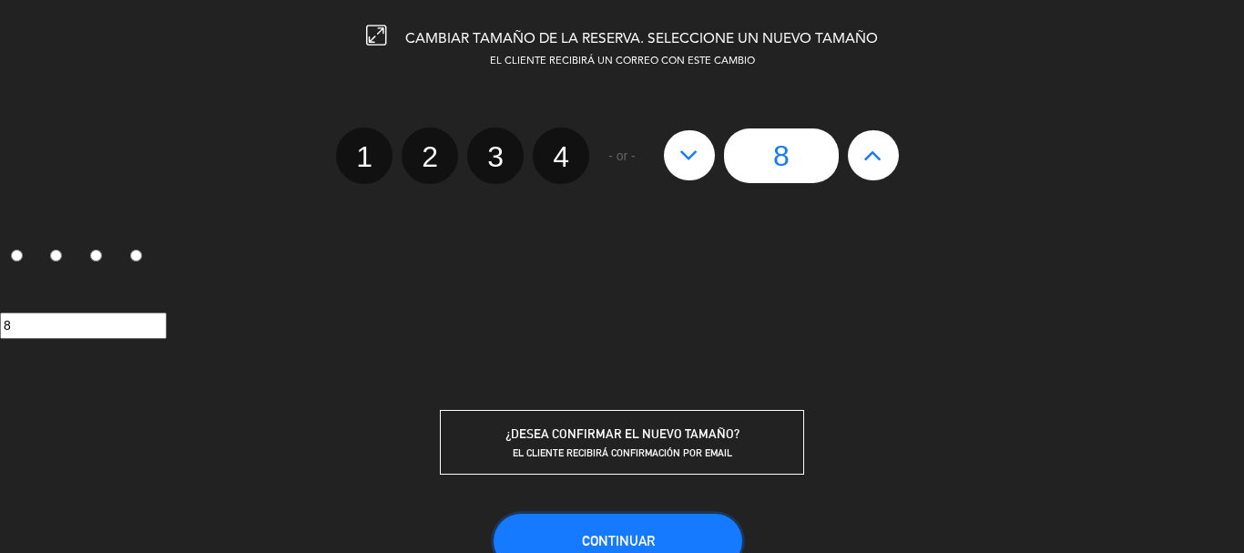
click at [668, 515] on button "Continuar" at bounding box center [618, 541] width 249 height 55
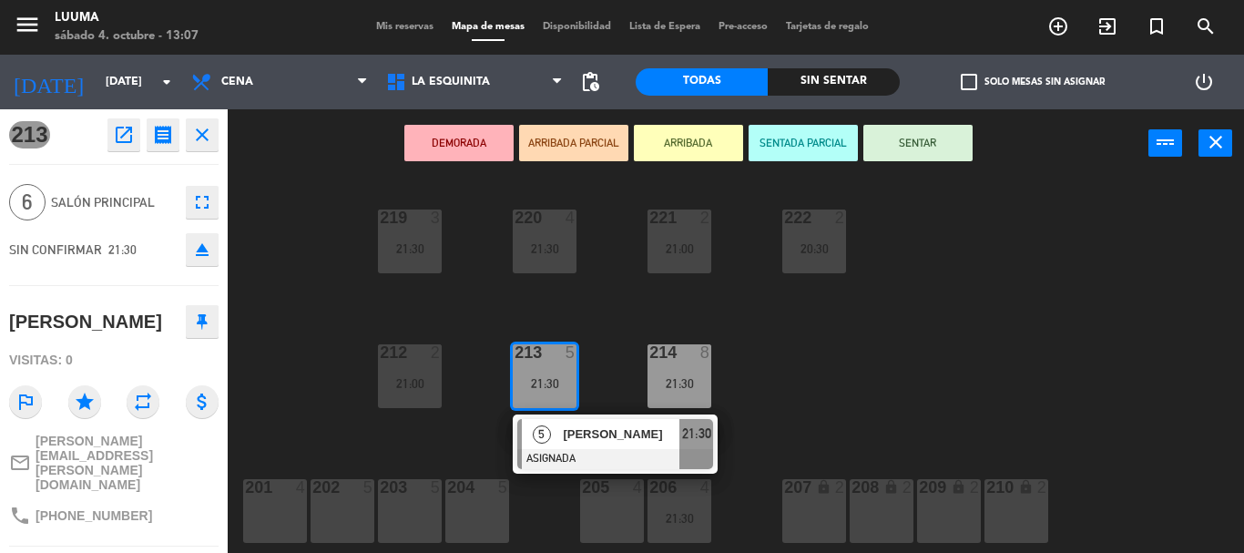
click at [199, 191] on icon "fullscreen" at bounding box center [202, 202] width 22 height 22
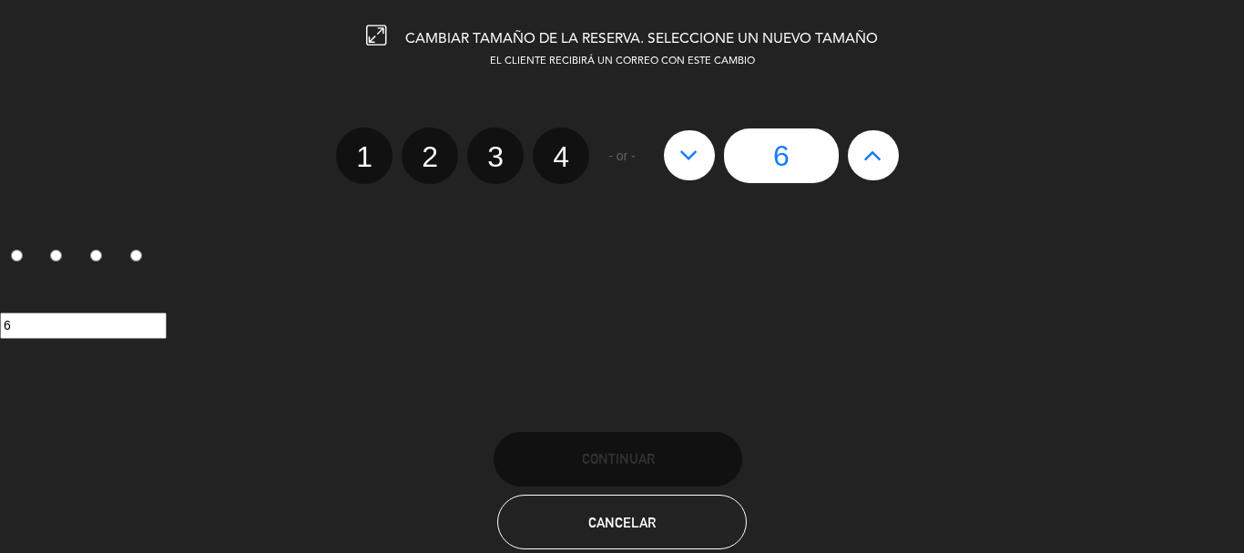
click at [882, 154] on icon at bounding box center [873, 154] width 19 height 29
type input "7"
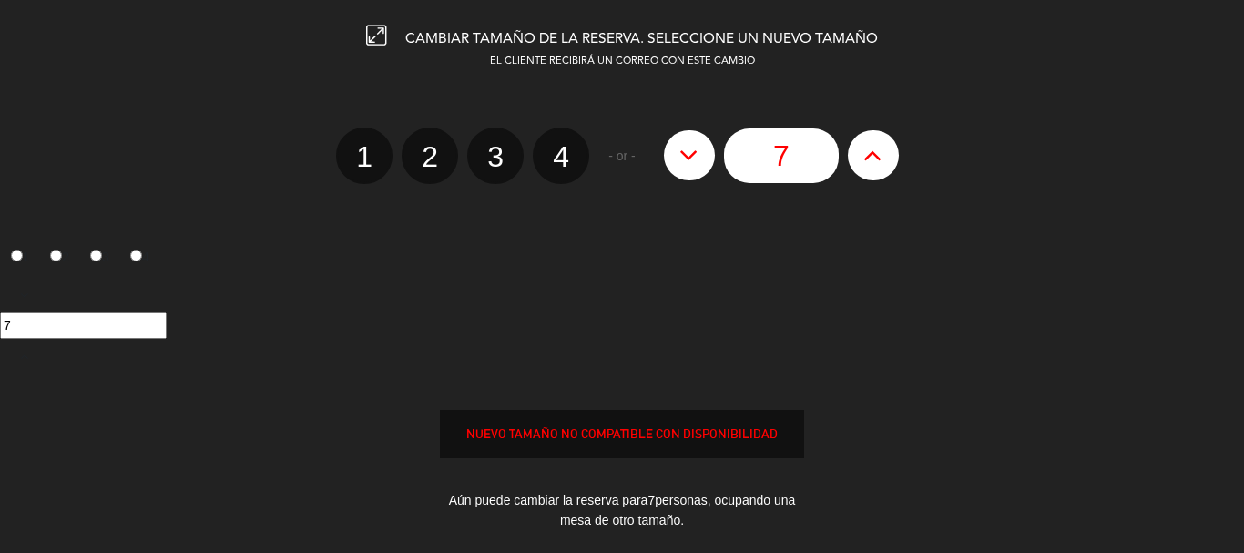
click at [882, 154] on icon at bounding box center [873, 154] width 19 height 29
type input "8"
click at [882, 154] on icon at bounding box center [873, 154] width 19 height 29
type input "9"
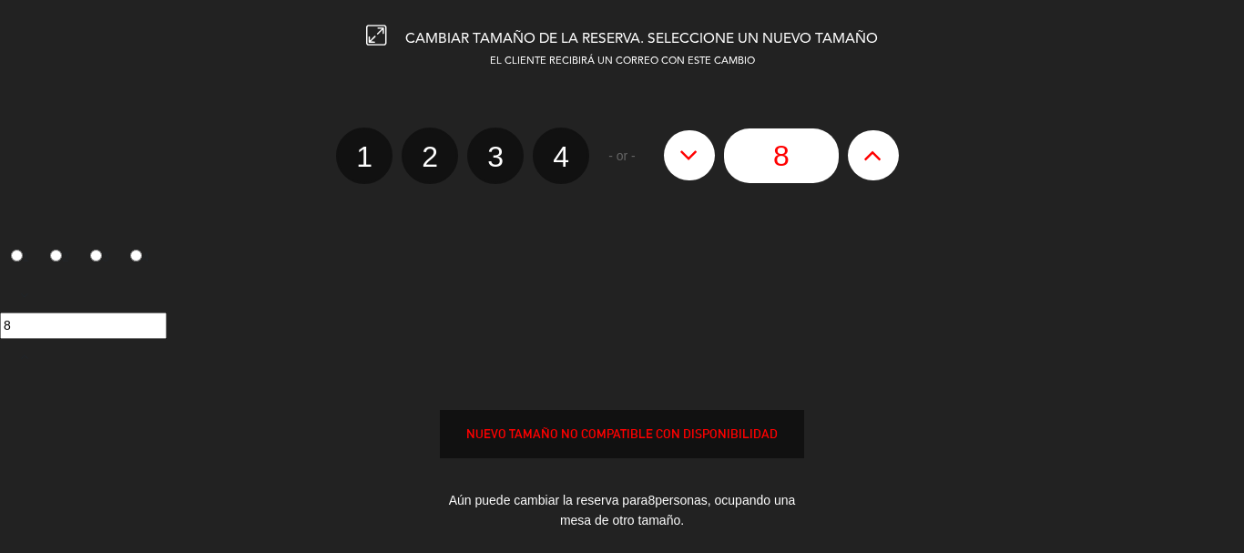
type input "9"
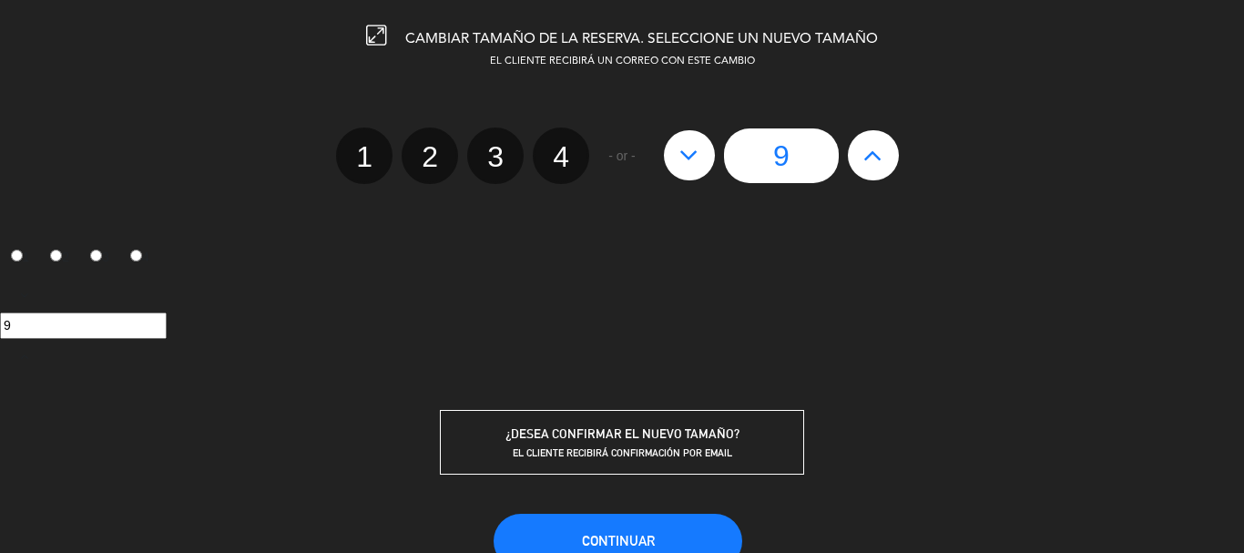
click at [680, 164] on icon at bounding box center [689, 154] width 19 height 29
type input "8"
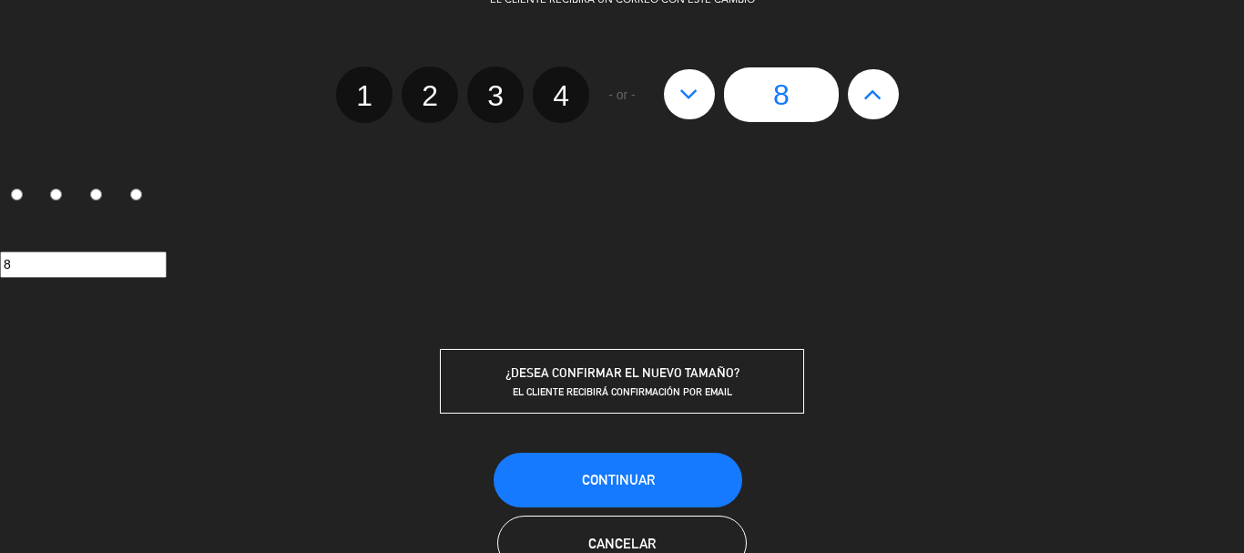
scroll to position [118, 0]
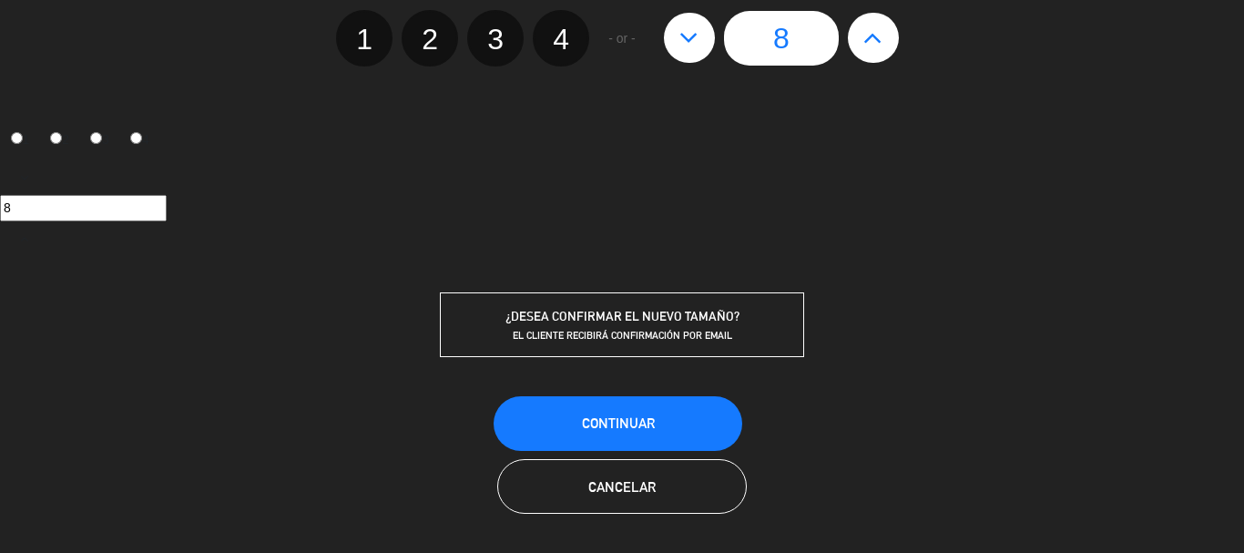
click at [678, 49] on button at bounding box center [689, 37] width 51 height 49
type input "7"
click at [603, 421] on span "Continuar" at bounding box center [618, 422] width 73 height 15
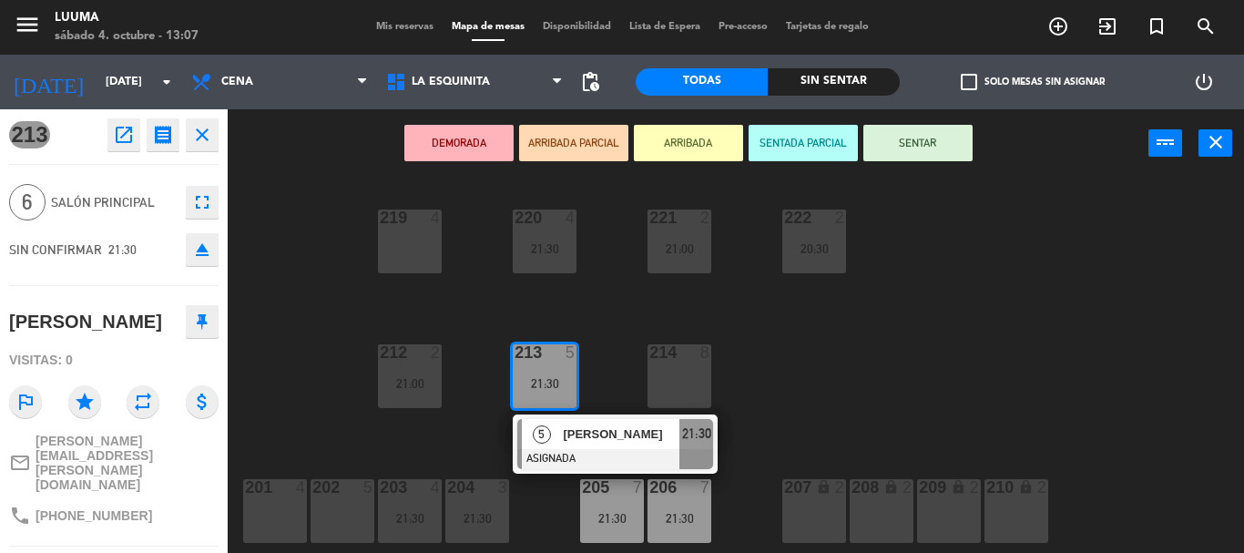
click at [199, 194] on icon "fullscreen" at bounding box center [202, 202] width 22 height 22
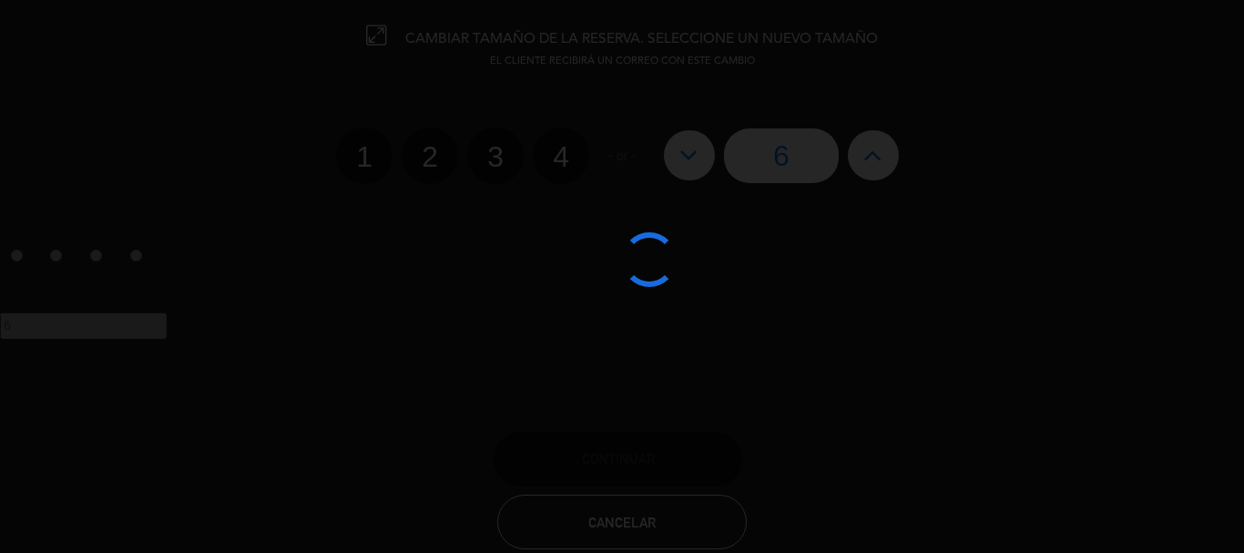
click at [857, 165] on div at bounding box center [622, 276] width 1244 height 553
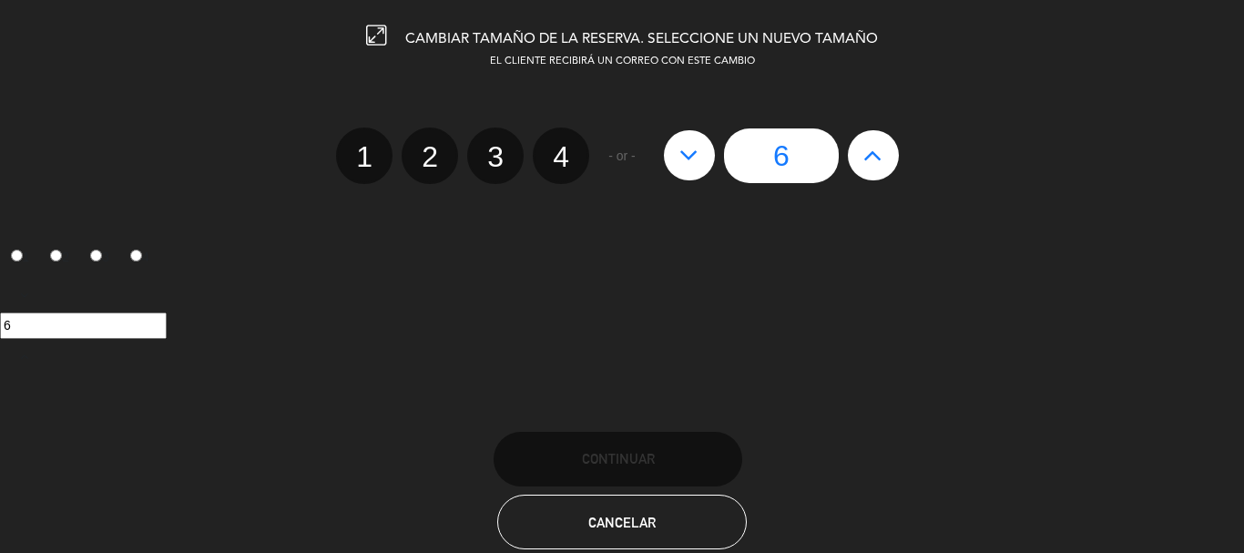
click at [857, 165] on button at bounding box center [873, 154] width 51 height 49
type input "7"
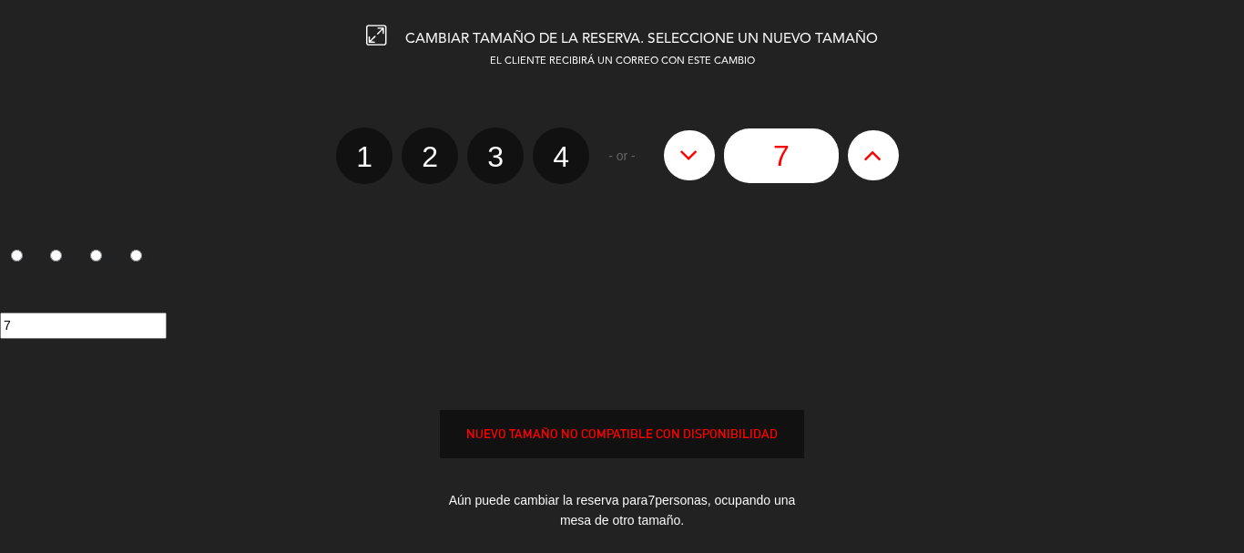
click at [857, 165] on button at bounding box center [873, 154] width 51 height 49
type input "8"
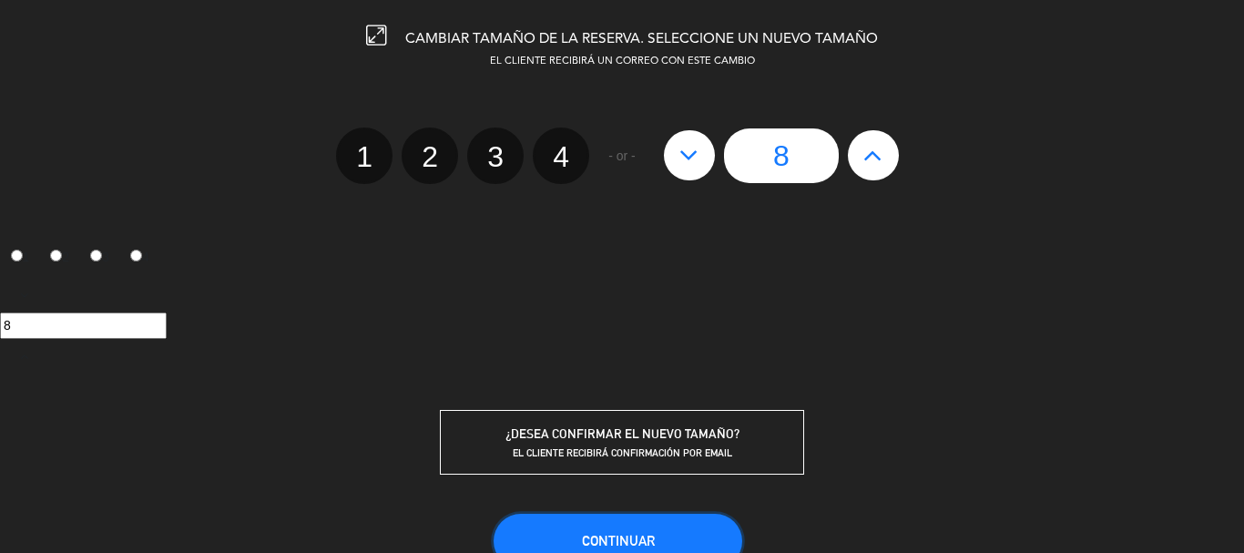
click at [611, 521] on button "Continuar" at bounding box center [618, 541] width 249 height 55
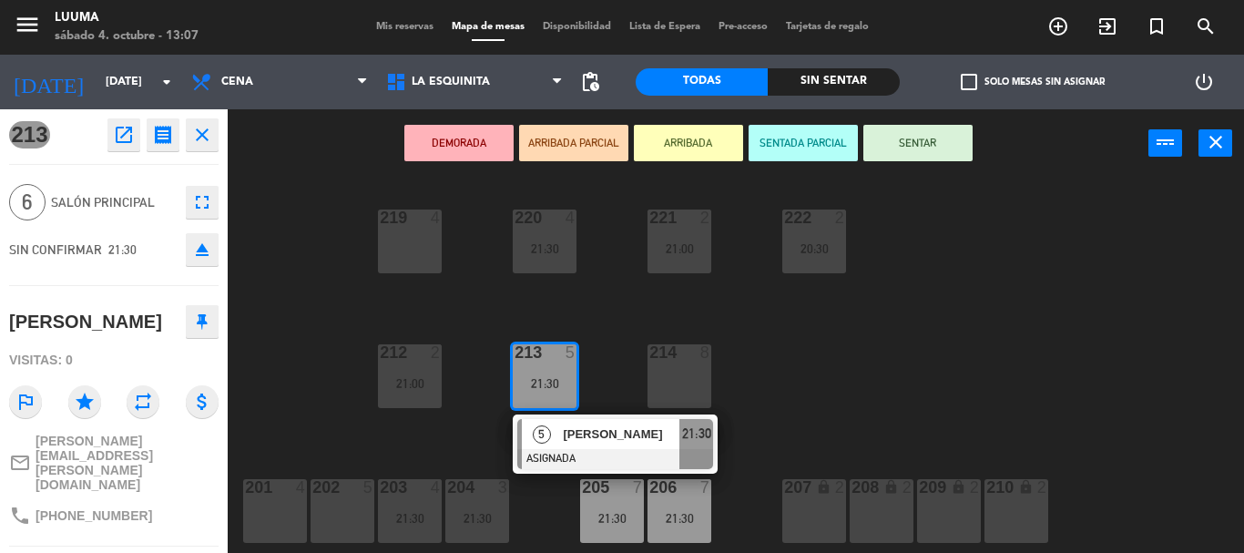
click at [196, 118] on button "close" at bounding box center [202, 134] width 33 height 33
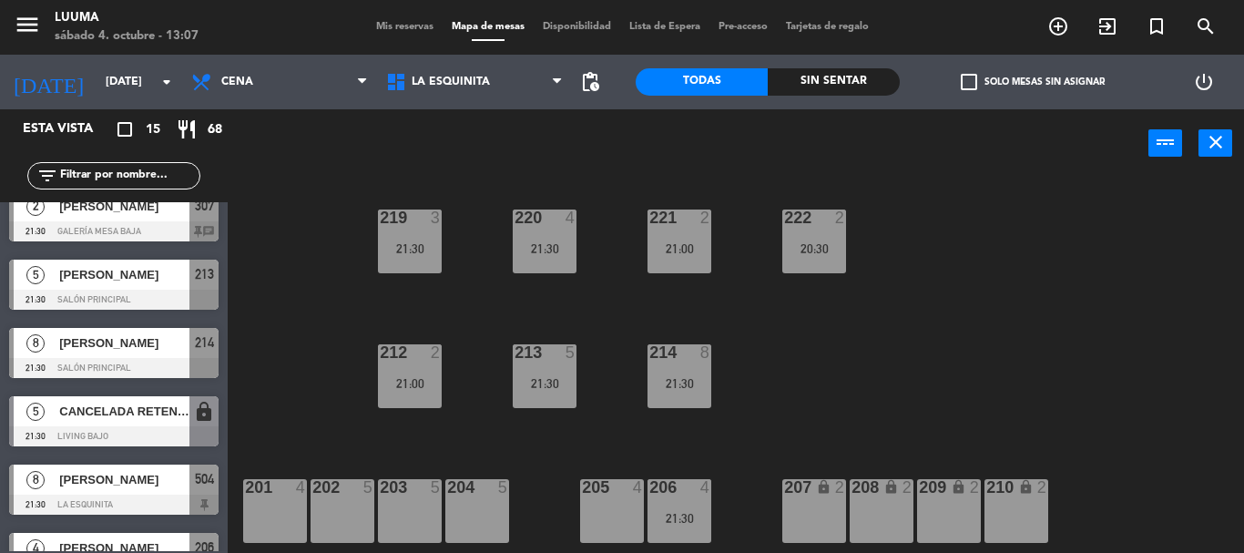
scroll to position [455, 0]
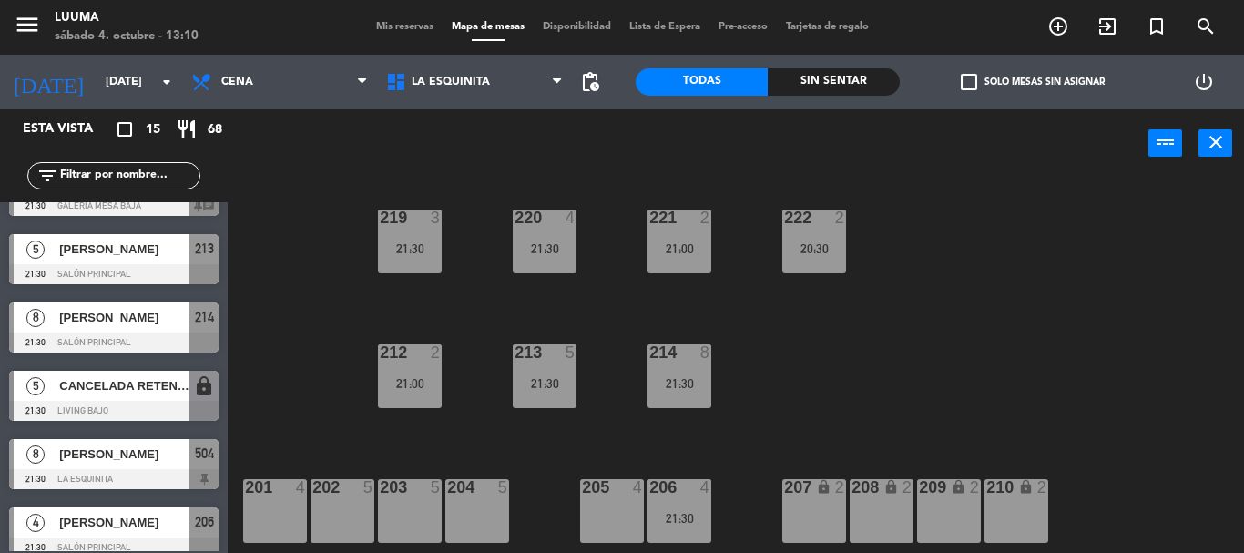
drag, startPoint x: 623, startPoint y: 505, endPoint x: 619, endPoint y: 399, distance: 105.8
click at [623, 502] on div "205 4" at bounding box center [612, 511] width 64 height 64
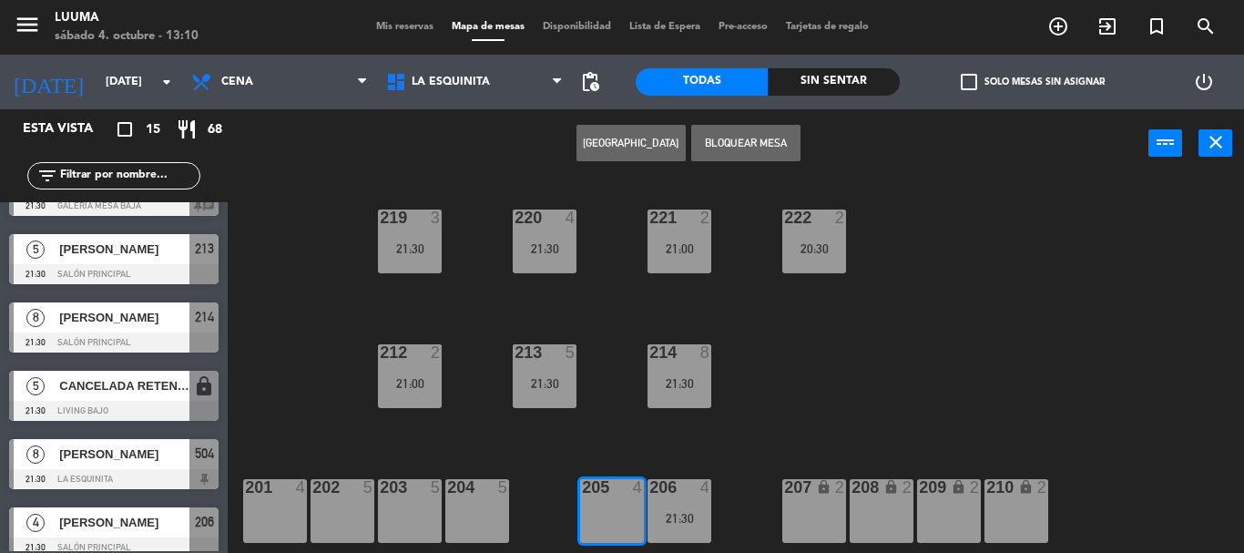
click at [630, 147] on button "[GEOGRAPHIC_DATA]" at bounding box center [631, 143] width 109 height 36
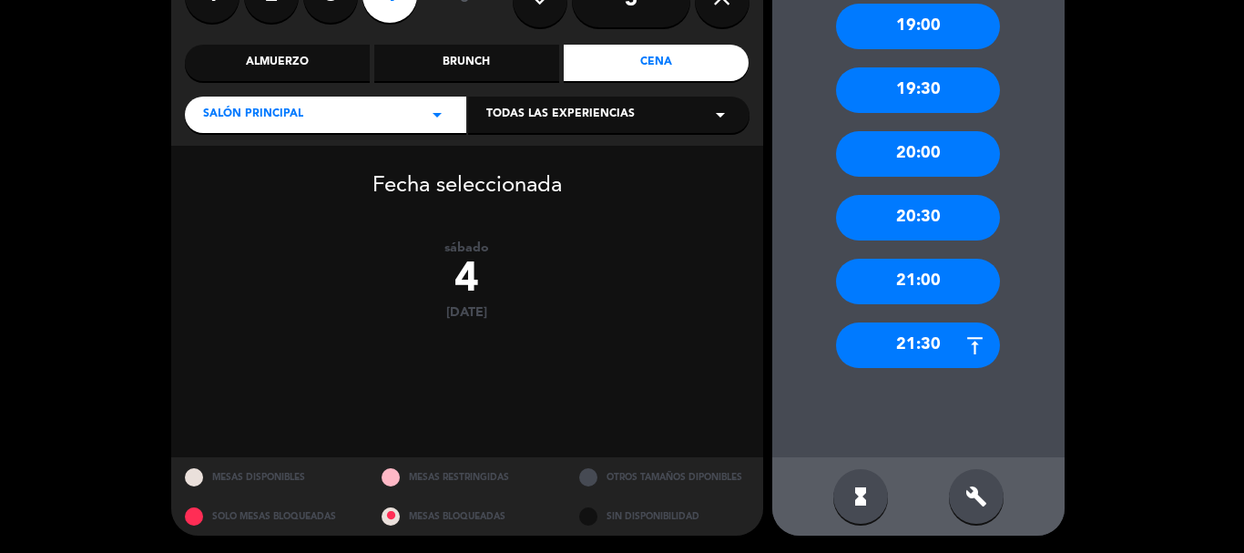
scroll to position [188, 0]
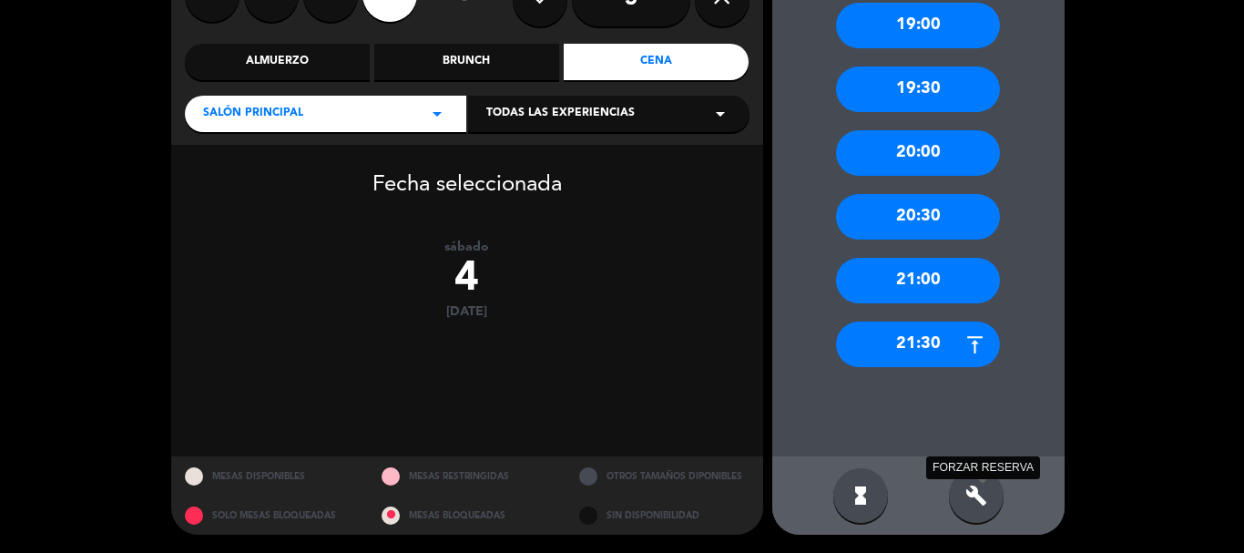
click at [985, 486] on icon "build" at bounding box center [977, 496] width 22 height 22
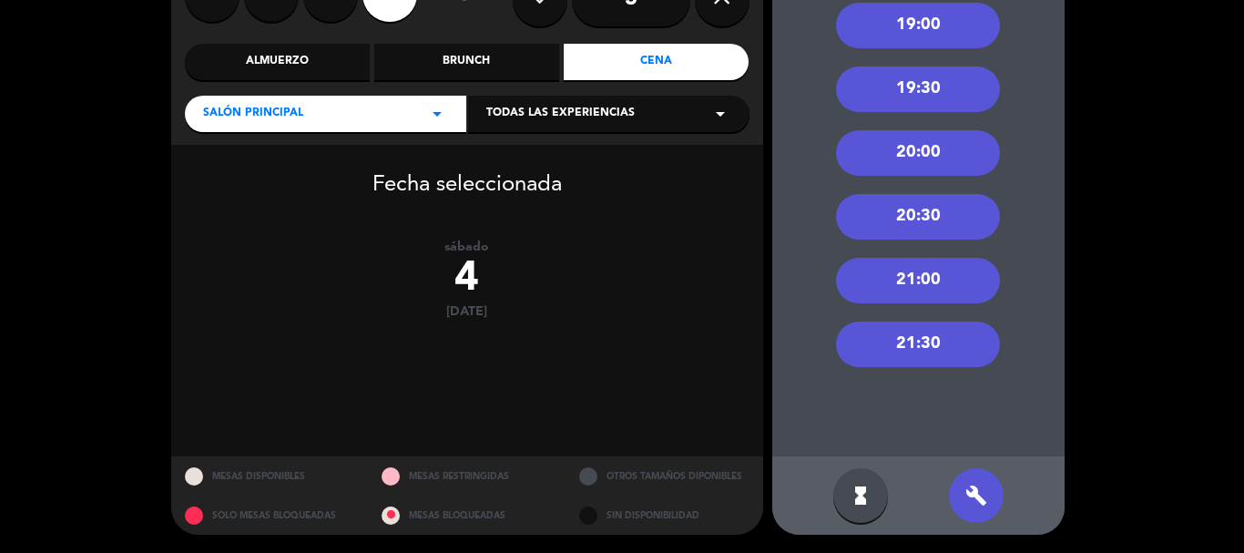
click at [932, 332] on div "21:30" at bounding box center [918, 345] width 164 height 46
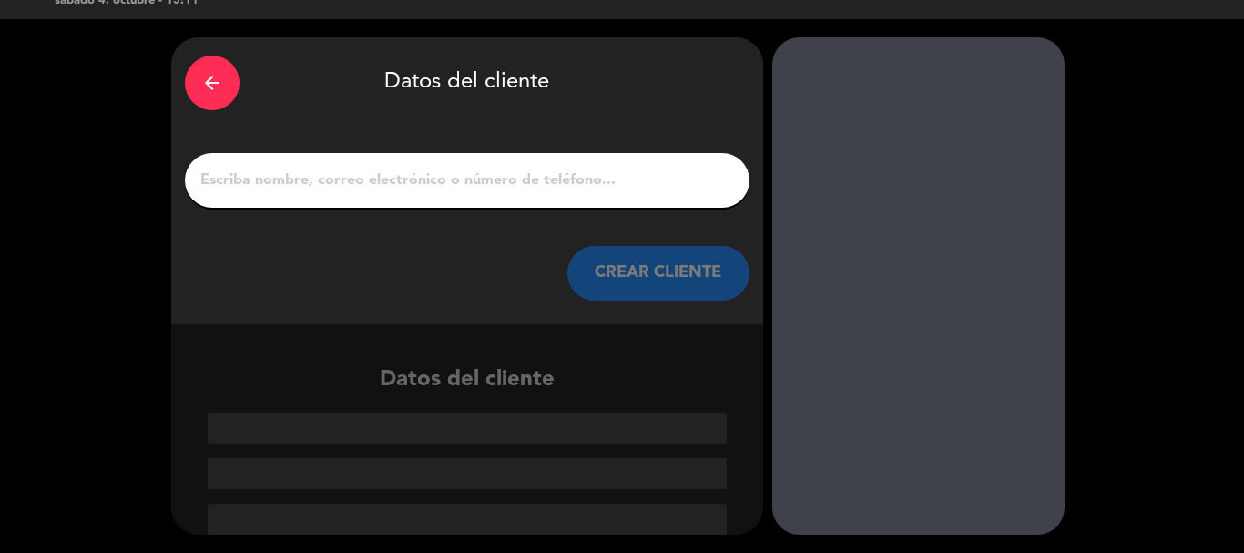
scroll to position [36, 0]
click at [393, 176] on input "1" at bounding box center [467, 181] width 537 height 26
paste input "[PERSON_NAME]"
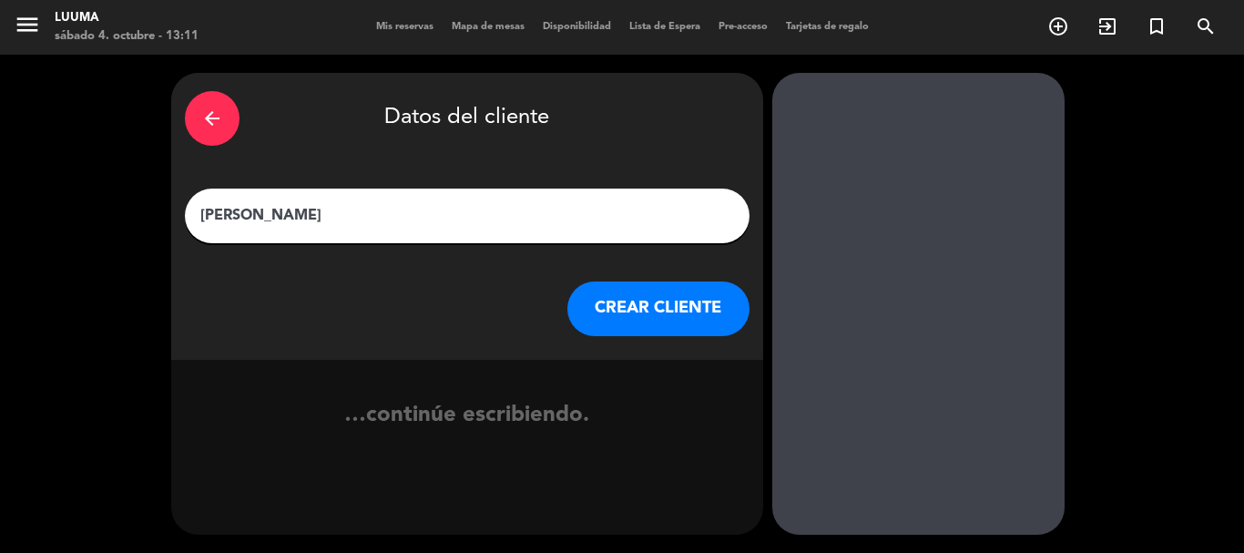
scroll to position [0, 0]
type input "[PERSON_NAME]"
click at [639, 317] on button "CREAR CLIENTE" at bounding box center [659, 308] width 182 height 55
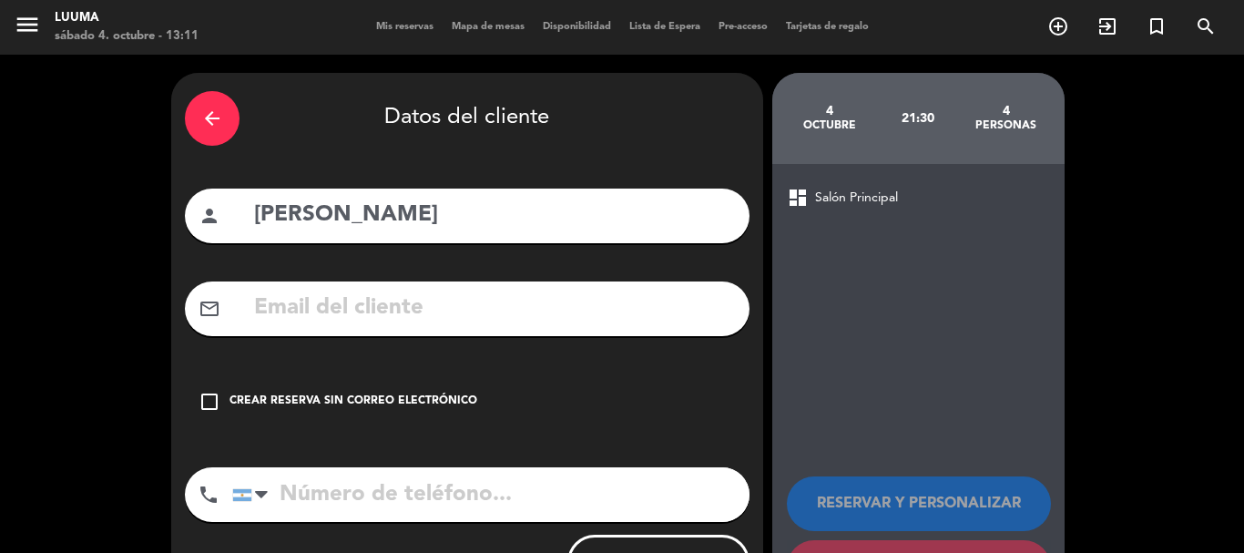
click at [404, 398] on div "Crear reserva sin correo electrónico" at bounding box center [354, 402] width 248 height 18
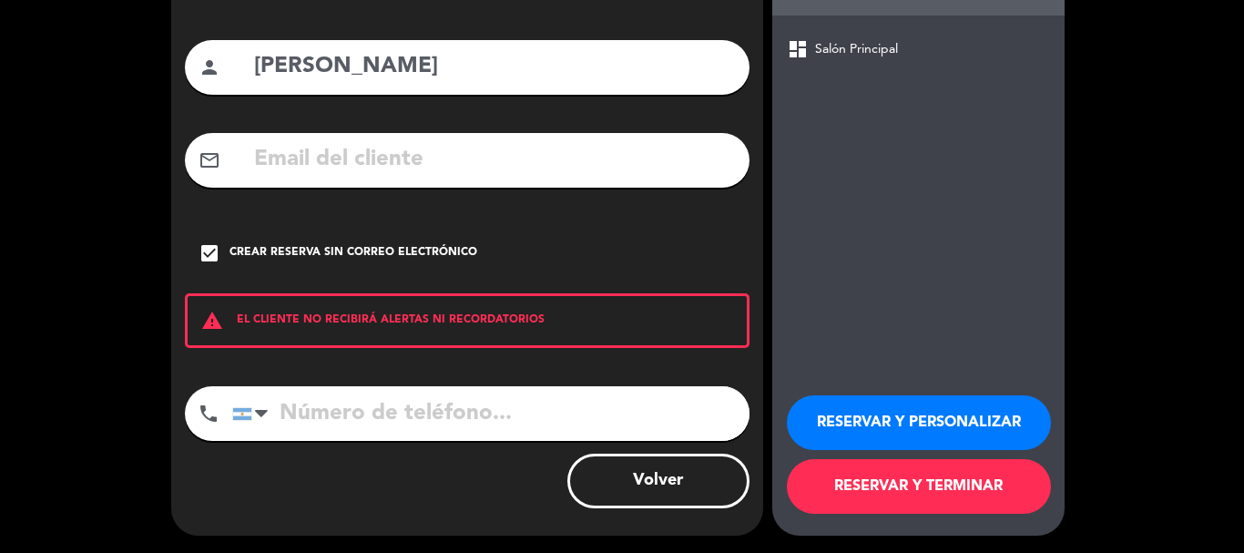
scroll to position [149, 0]
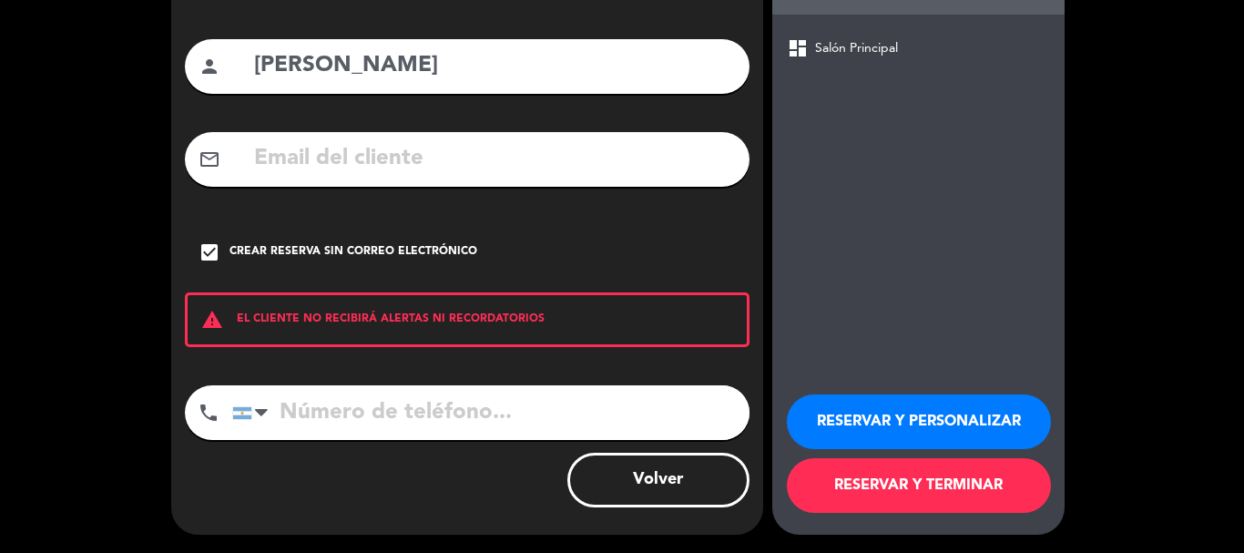
drag, startPoint x: 875, startPoint y: 485, endPoint x: 871, endPoint y: 476, distance: 10.2
click at [874, 485] on button "RESERVAR Y TERMINAR" at bounding box center [919, 485] width 264 height 55
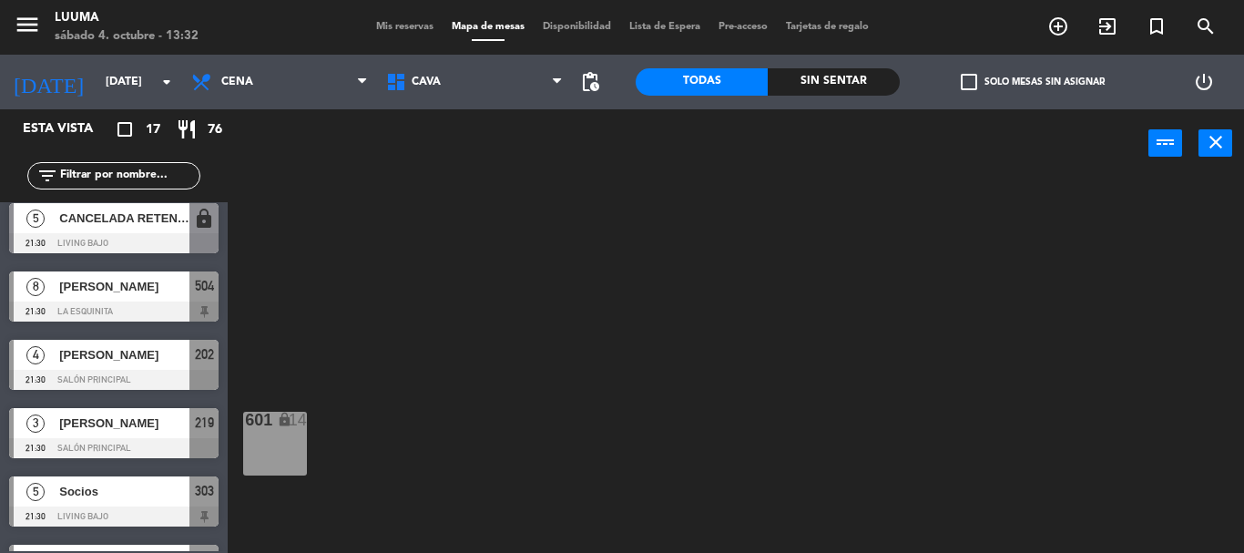
scroll to position [820, 0]
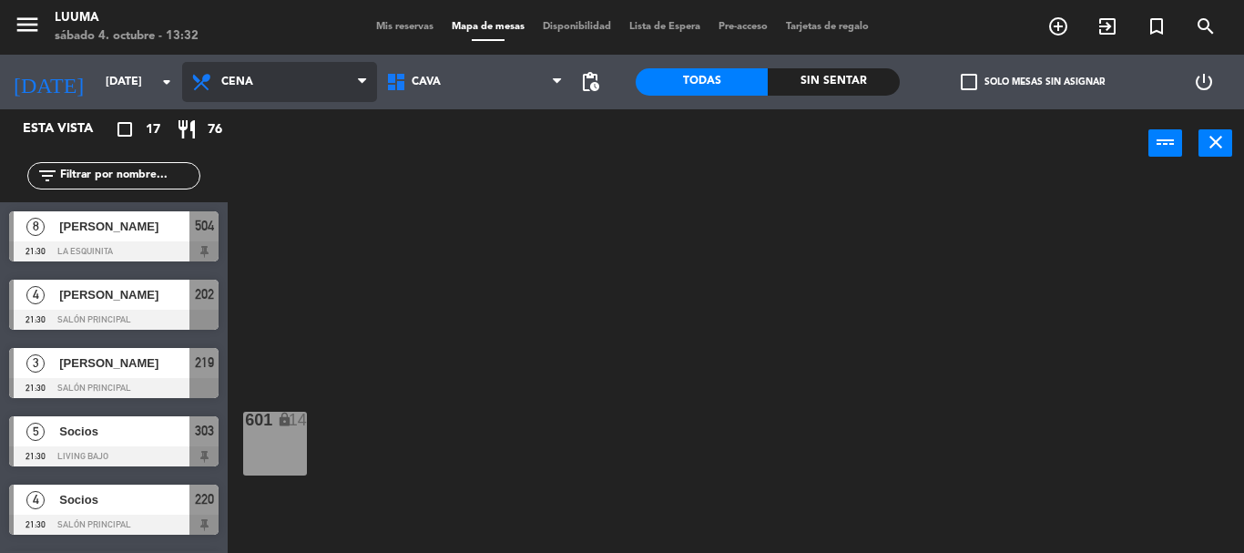
click at [271, 96] on span "Cena" at bounding box center [279, 82] width 195 height 40
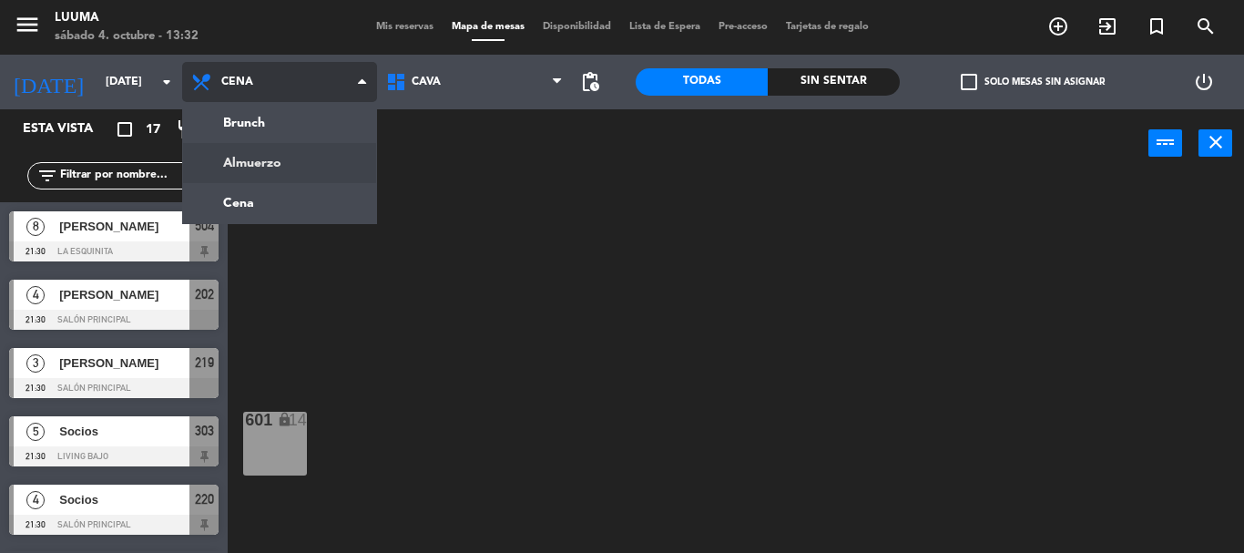
click at [269, 159] on ng-component "menu Luuma [DATE] 4. octubre - 13:32 Mis reservas Mapa de mesas Disponibilidad …" at bounding box center [622, 276] width 1244 height 553
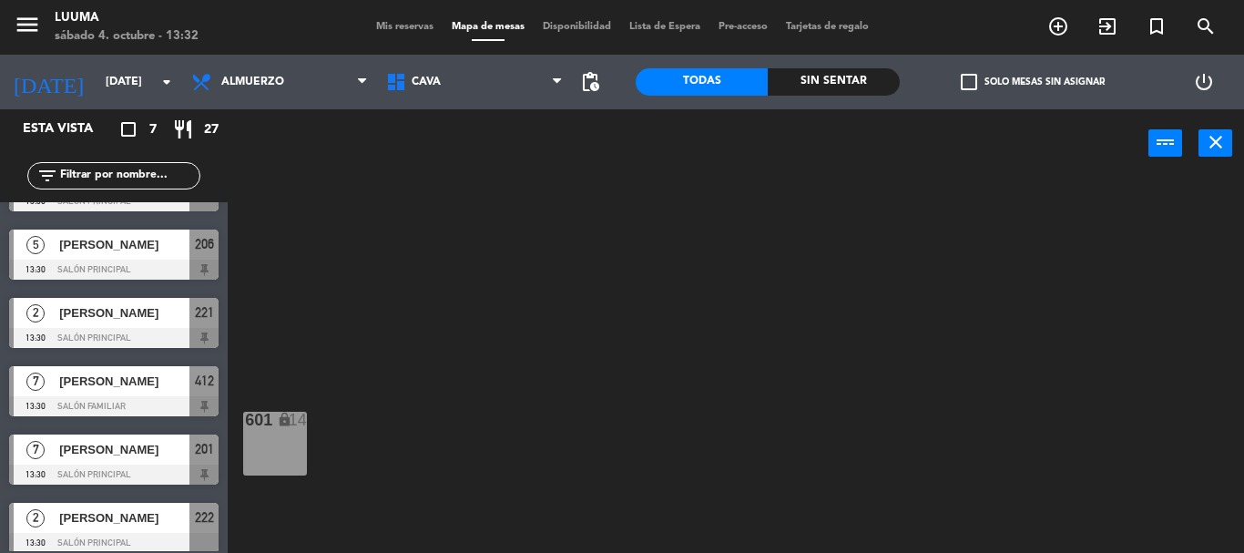
scroll to position [129, 0]
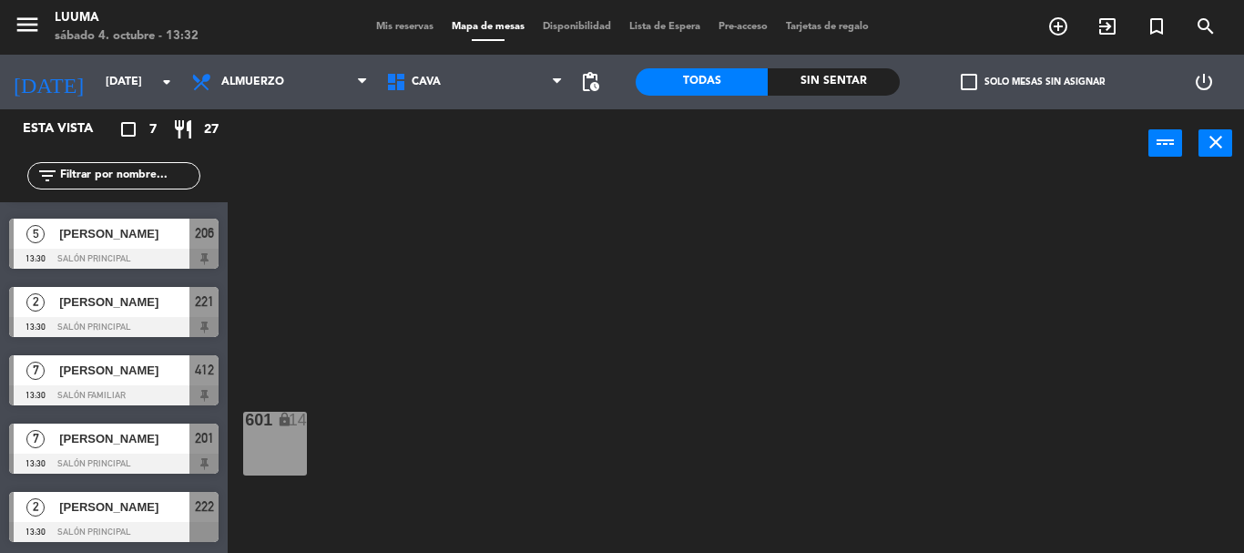
click at [109, 493] on div "[PERSON_NAME]" at bounding box center [123, 507] width 132 height 30
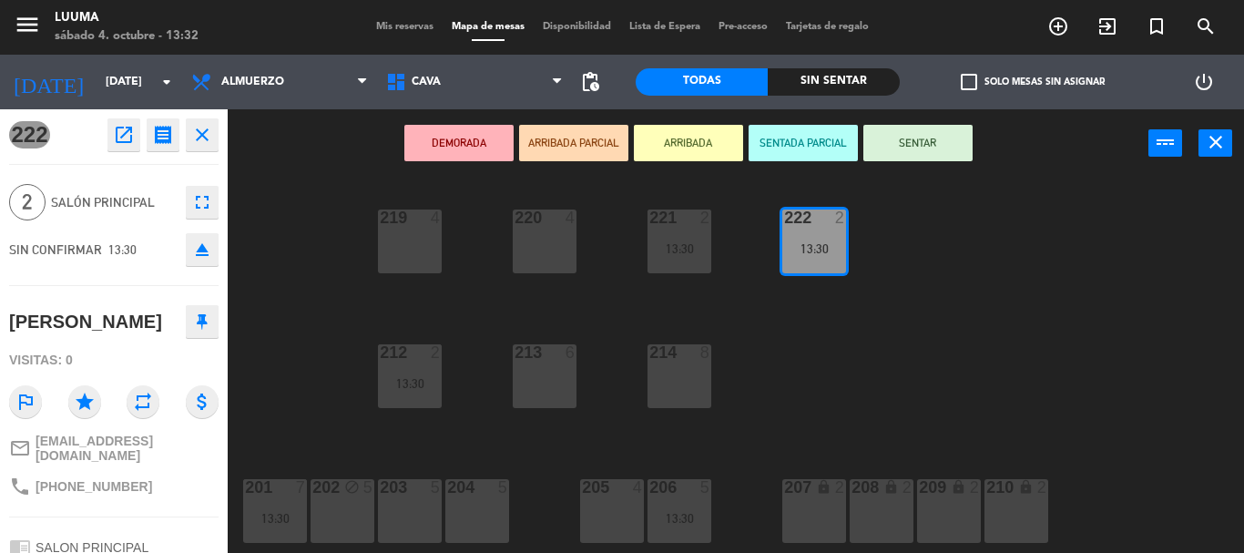
click at [113, 130] on icon "open_in_new" at bounding box center [124, 135] width 22 height 22
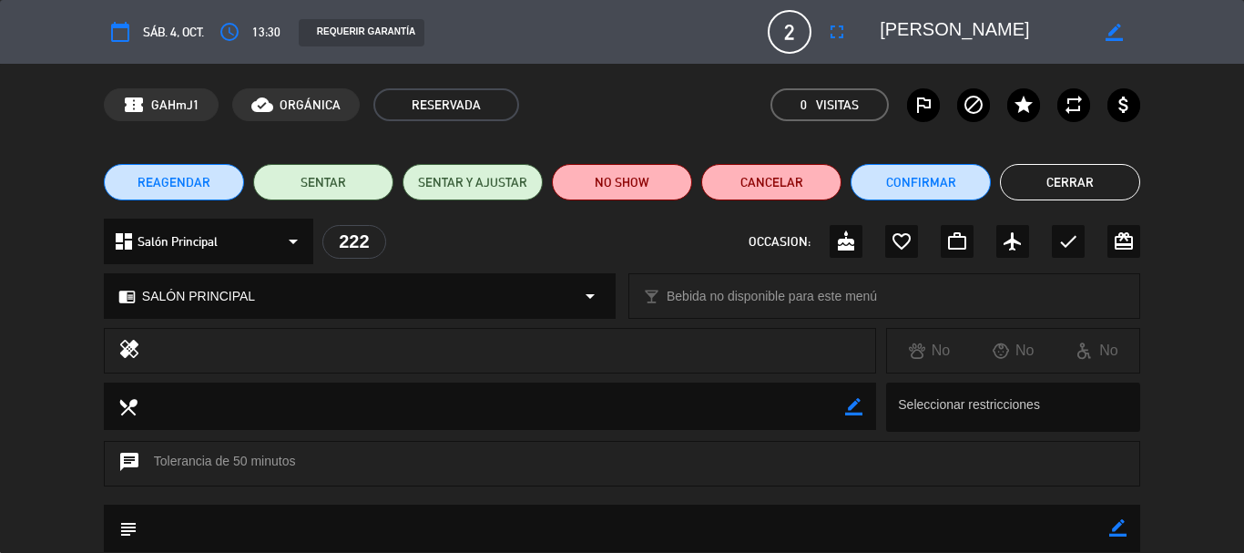
scroll to position [228, 0]
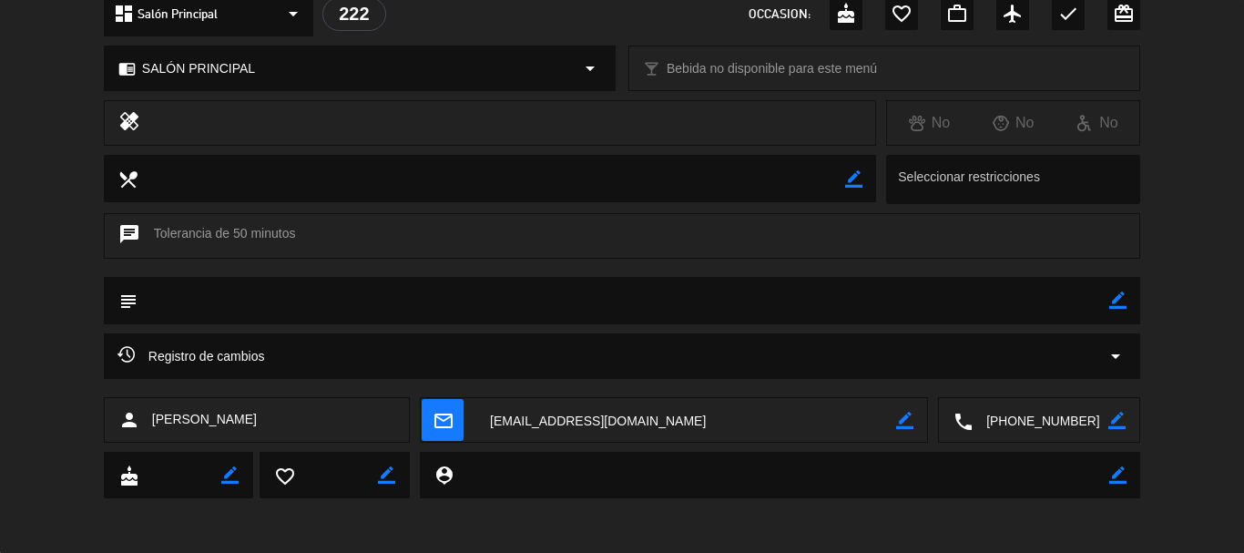
click at [250, 349] on span "Registro de cambios" at bounding box center [192, 356] width 148 height 22
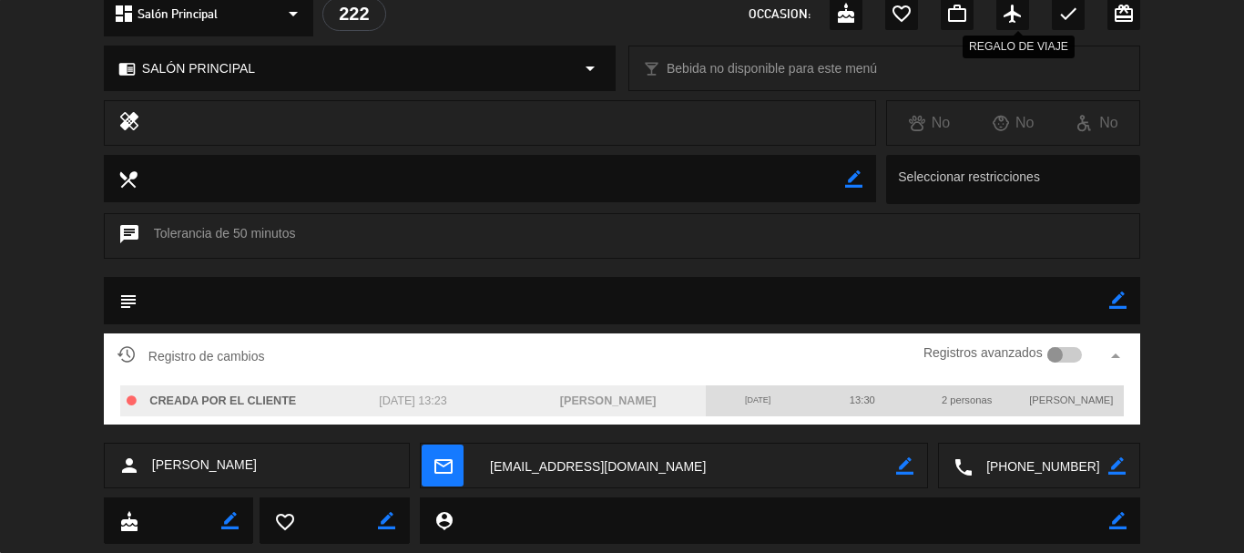
scroll to position [0, 0]
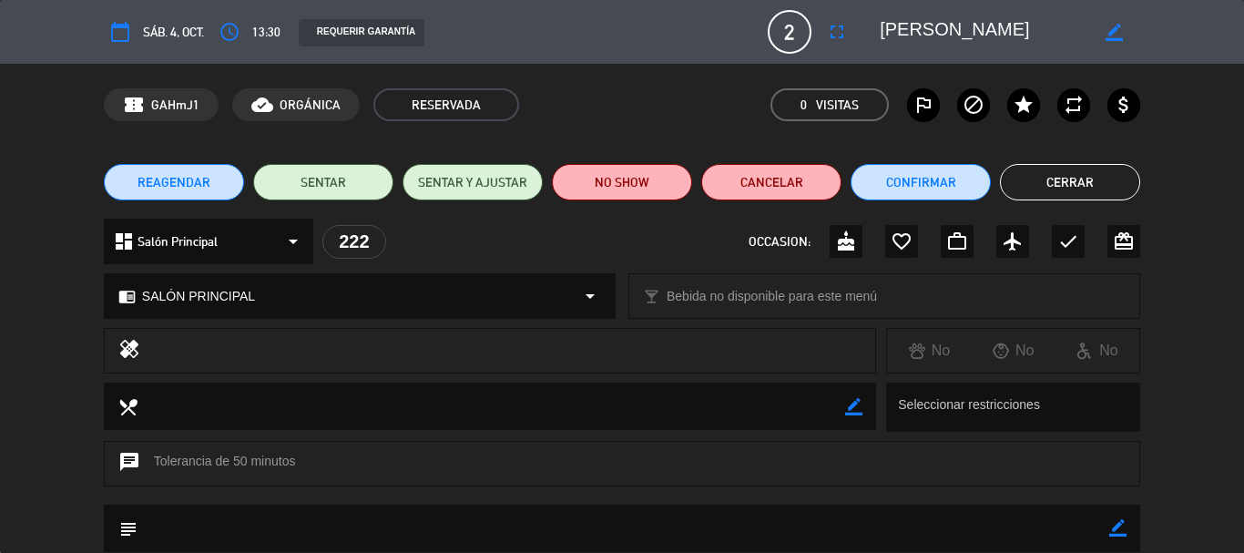
click at [1056, 176] on button "Cerrar" at bounding box center [1070, 182] width 140 height 36
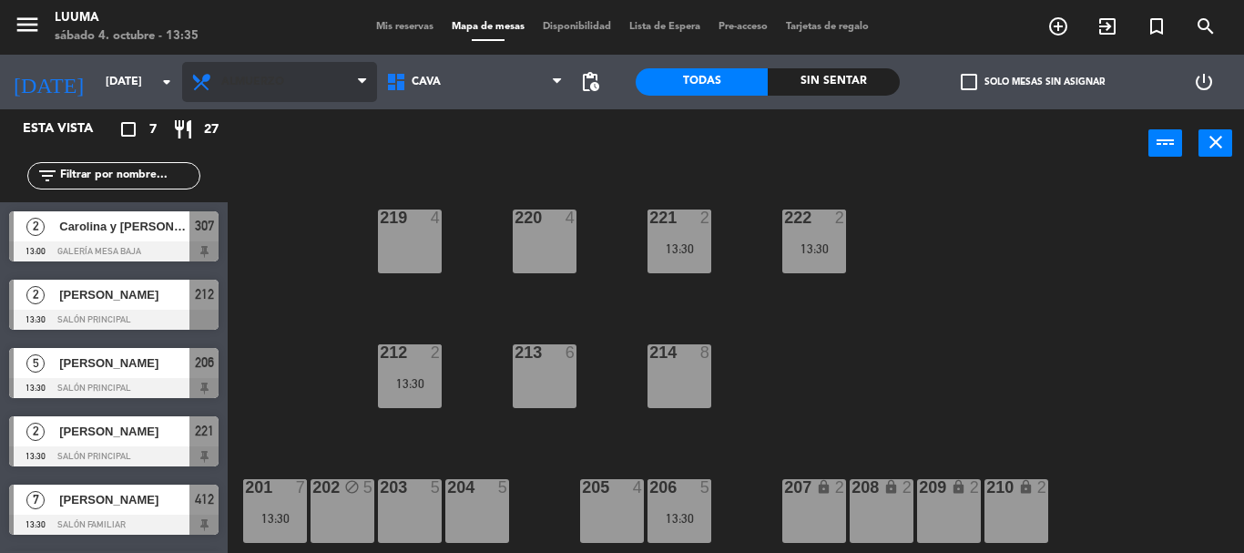
click at [291, 90] on span "Almuerzo" at bounding box center [279, 82] width 195 height 40
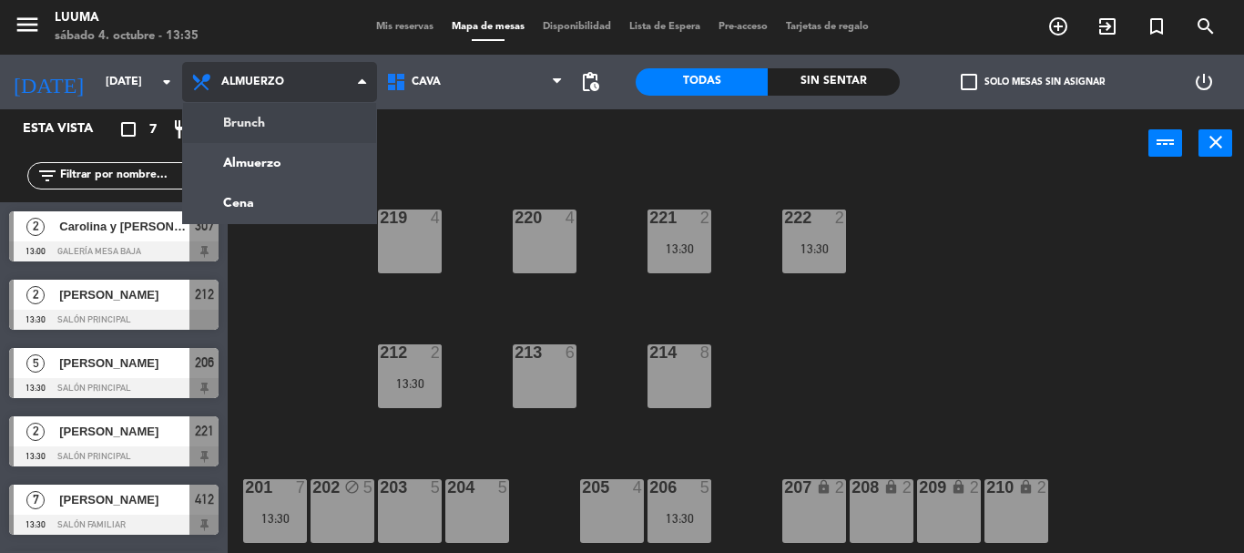
click at [268, 111] on ng-component "menu Luuma [DATE] 4. octubre - 13:35 Mis reservas Mapa de mesas Disponibilidad …" at bounding box center [622, 276] width 1244 height 553
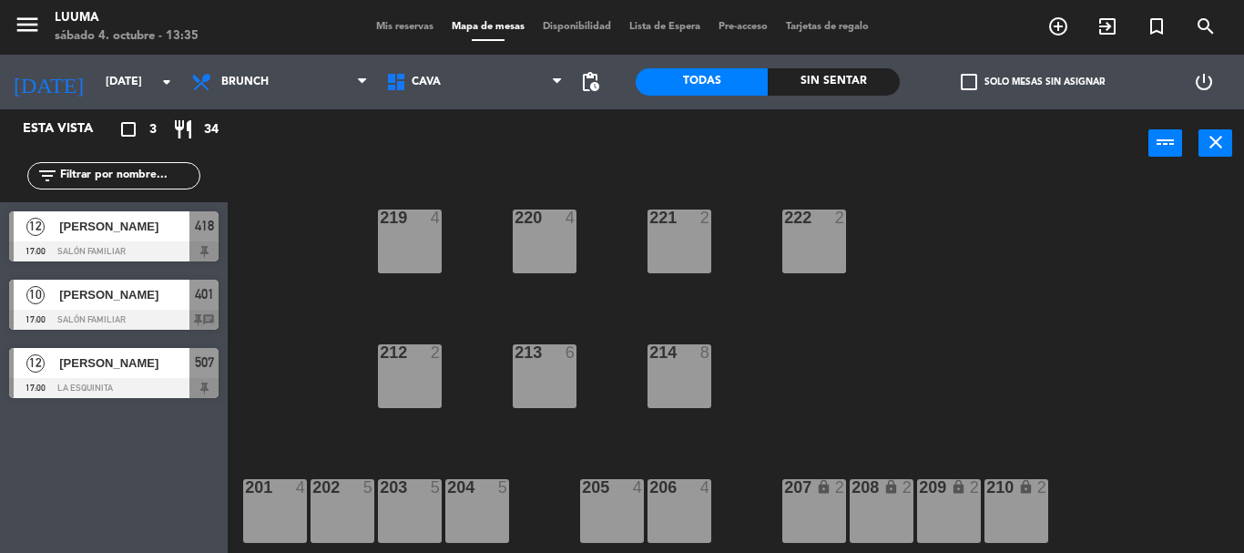
click at [101, 352] on div "[PERSON_NAME]" at bounding box center [123, 363] width 132 height 30
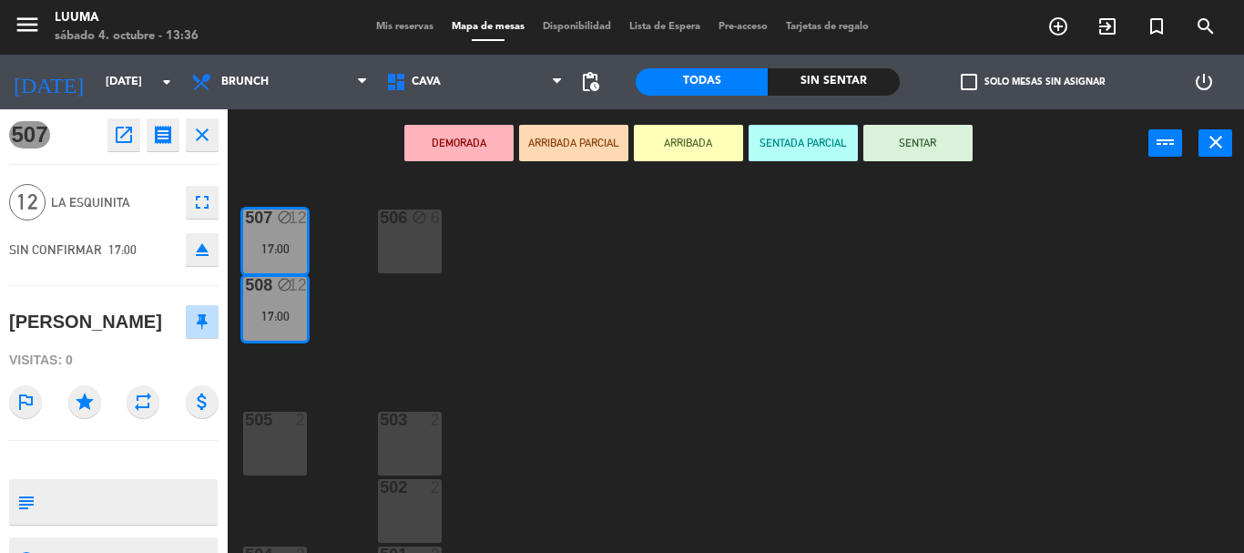
click at [210, 127] on icon "close" at bounding box center [202, 135] width 22 height 22
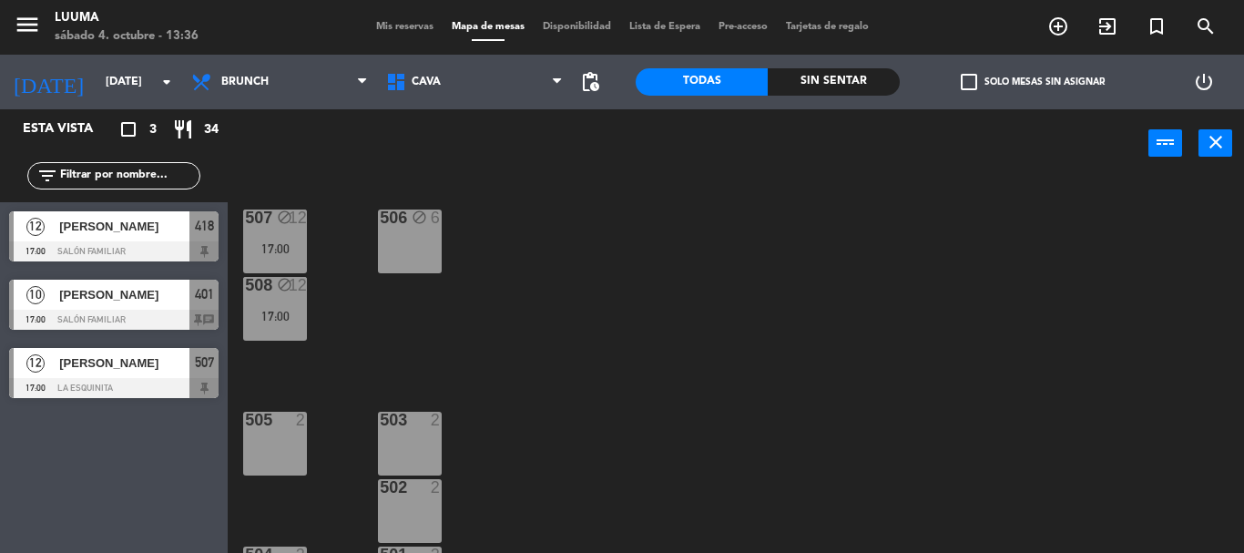
click at [157, 290] on span "[PERSON_NAME]" at bounding box center [124, 294] width 130 height 19
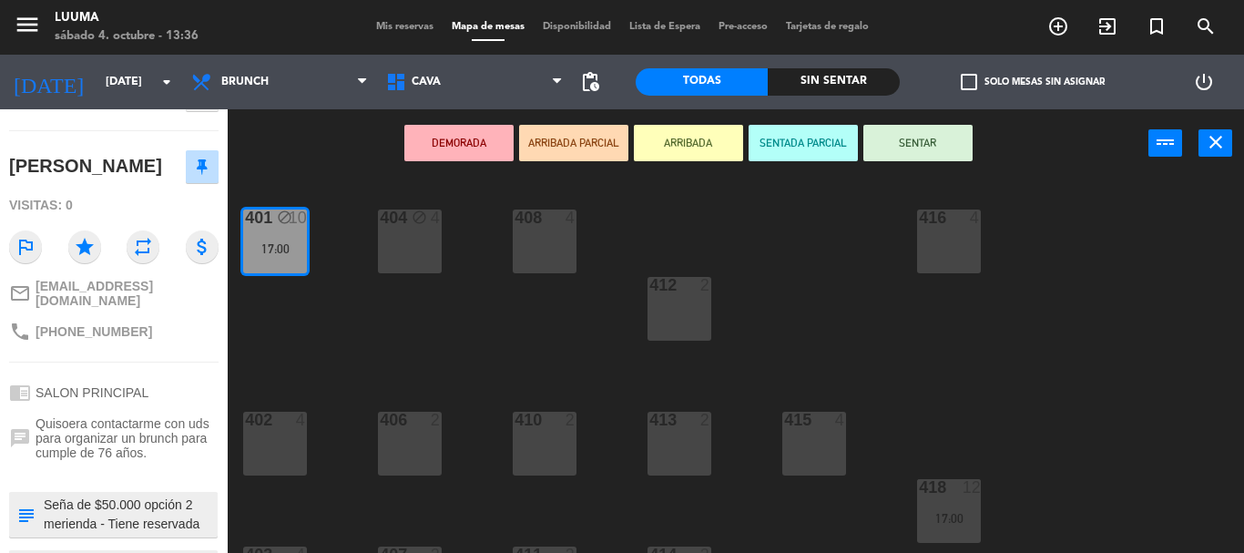
scroll to position [182, 0]
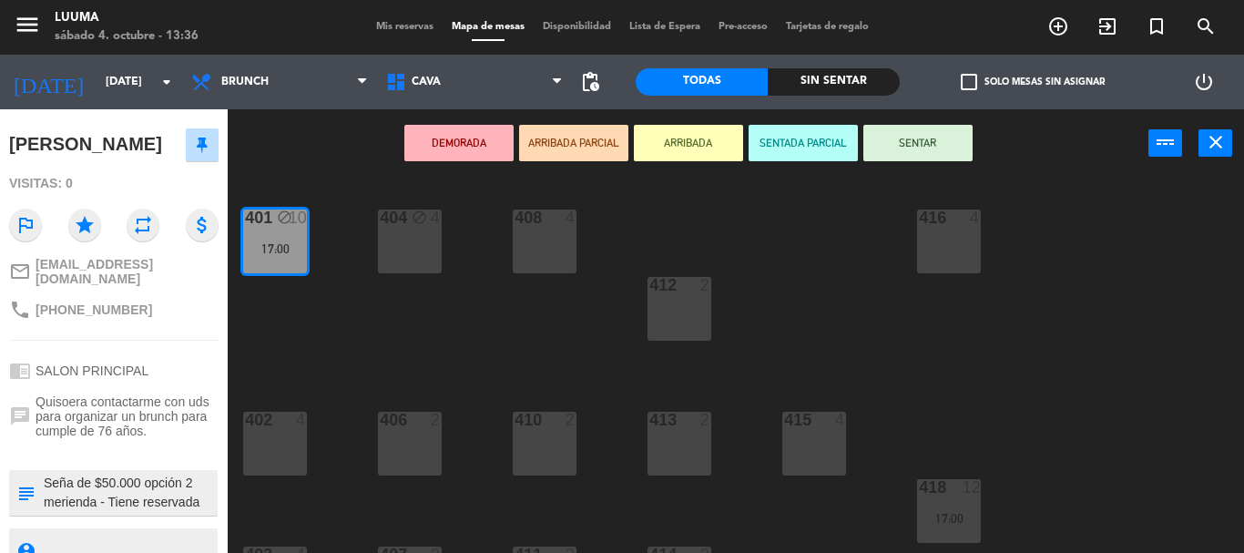
click at [175, 486] on textarea at bounding box center [129, 493] width 174 height 38
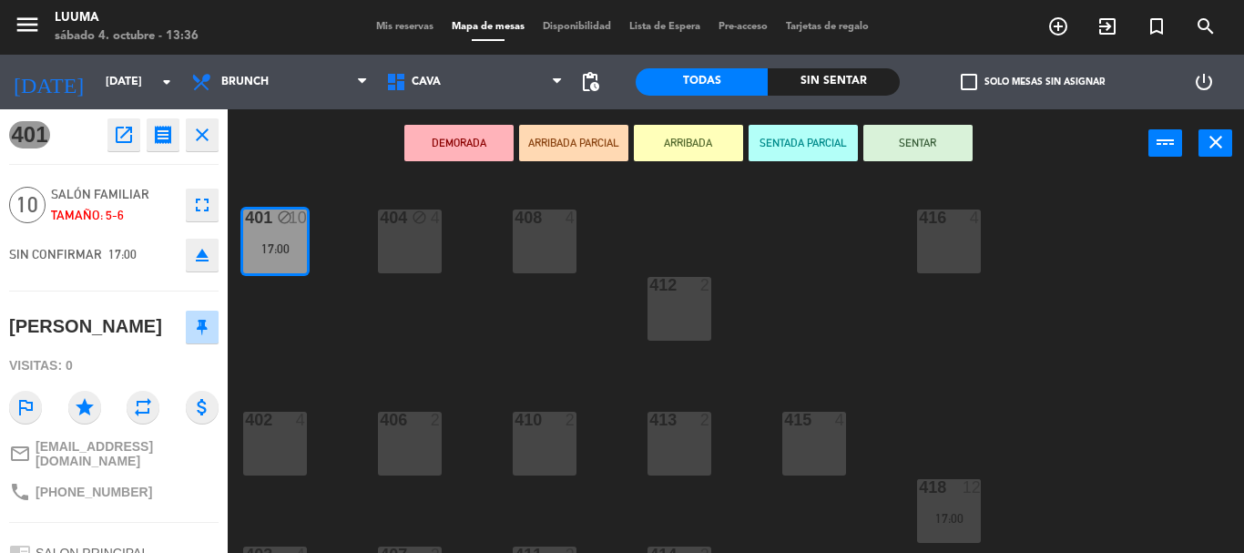
click at [130, 125] on icon "open_in_new" at bounding box center [124, 135] width 22 height 22
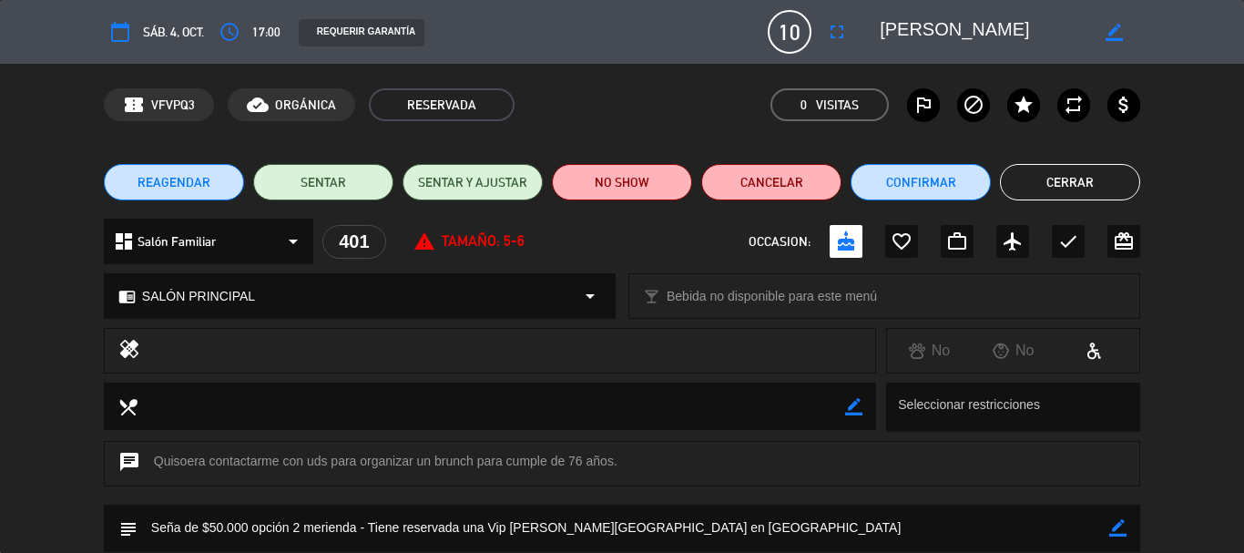
drag, startPoint x: 874, startPoint y: 27, endPoint x: 956, endPoint y: 35, distance: 83.2
click at [956, 35] on div "border_color" at bounding box center [1003, 31] width 273 height 33
click at [929, 32] on textarea at bounding box center [984, 31] width 209 height 33
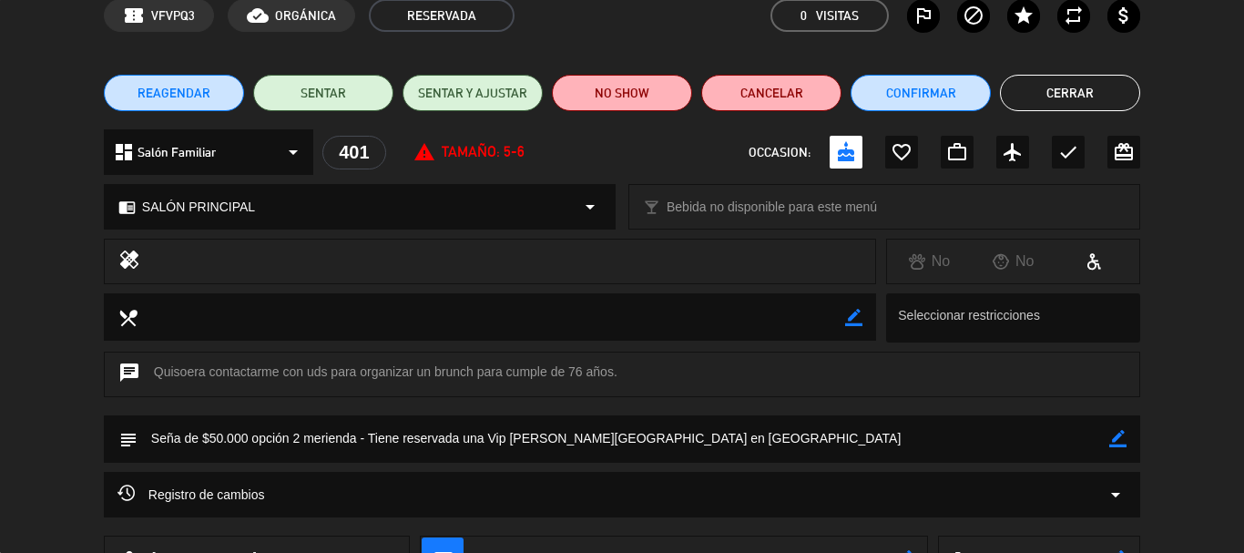
scroll to position [182, 0]
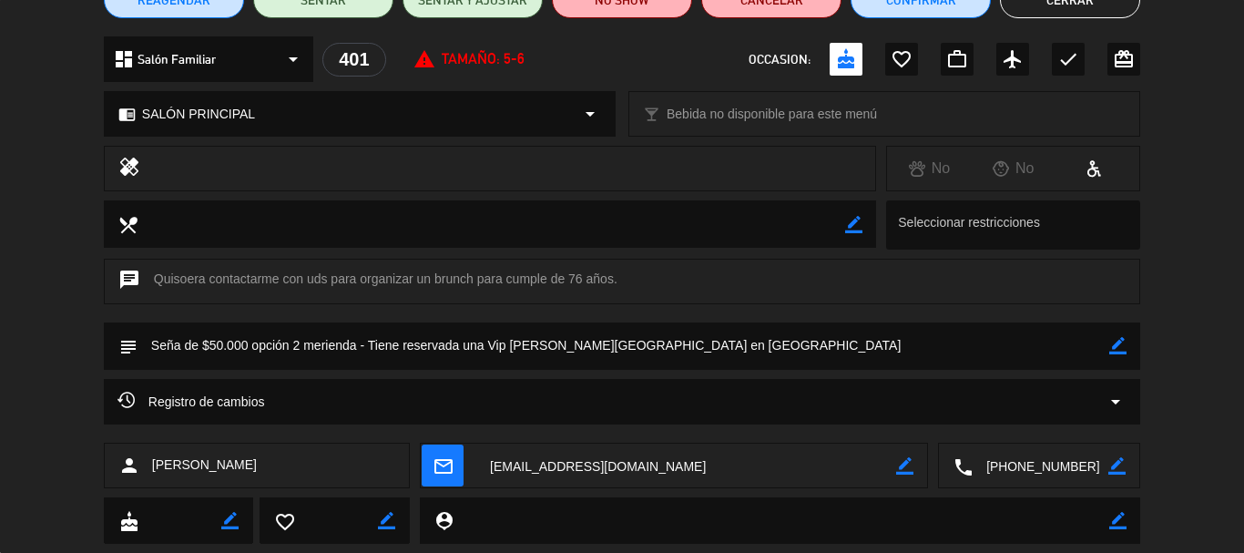
click at [1034, 21] on div "REAGENDAR SENTAR SENTAR Y AJUSTAR NO SHOW Cancelar Confirmar Cerrar" at bounding box center [622, 0] width 1244 height 73
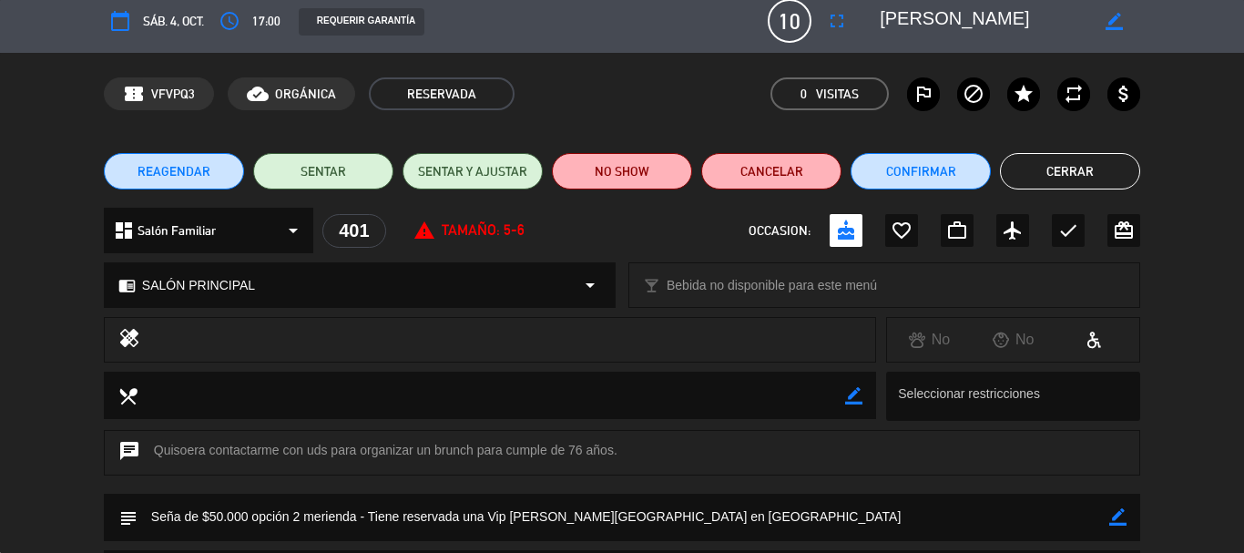
scroll to position [0, 0]
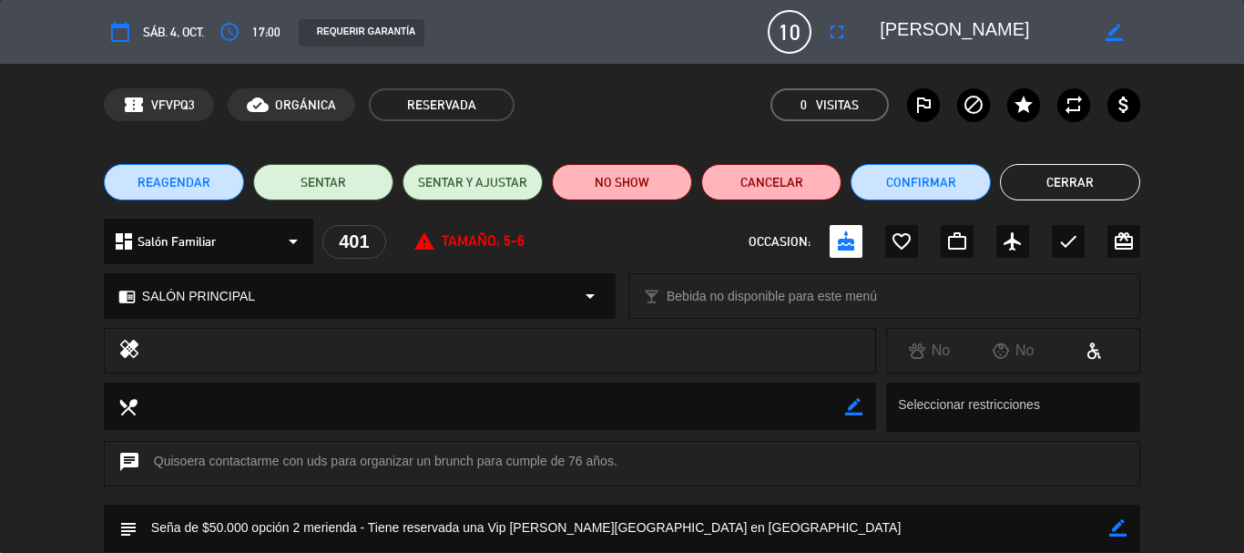
click at [896, 25] on textarea at bounding box center [984, 31] width 209 height 33
click at [1053, 198] on button "Cerrar" at bounding box center [1070, 182] width 140 height 36
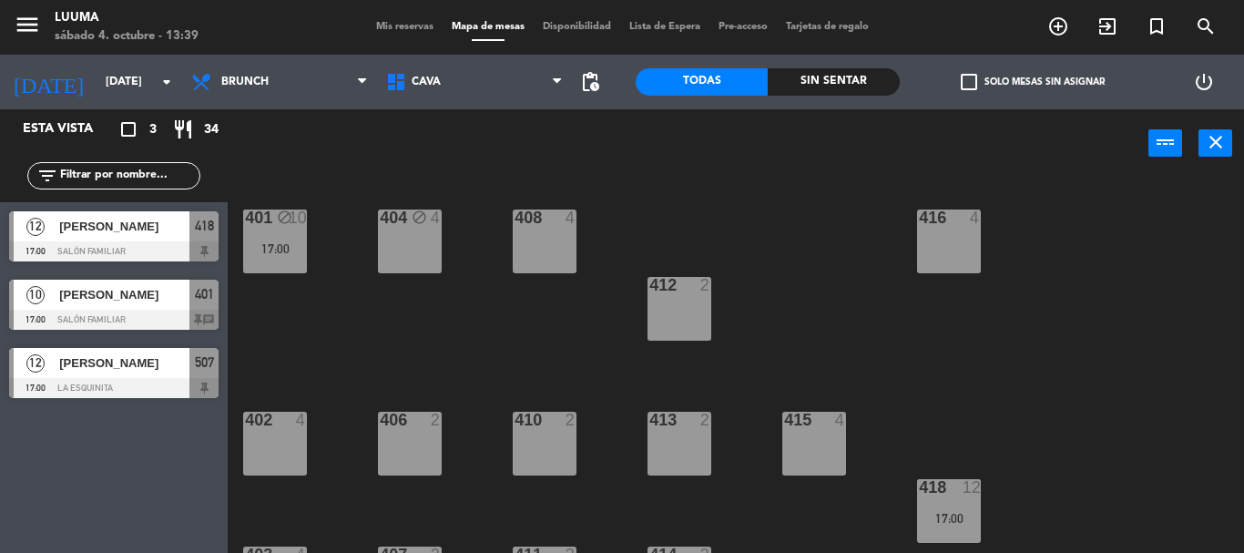
click at [124, 231] on span "[PERSON_NAME]" at bounding box center [124, 226] width 130 height 19
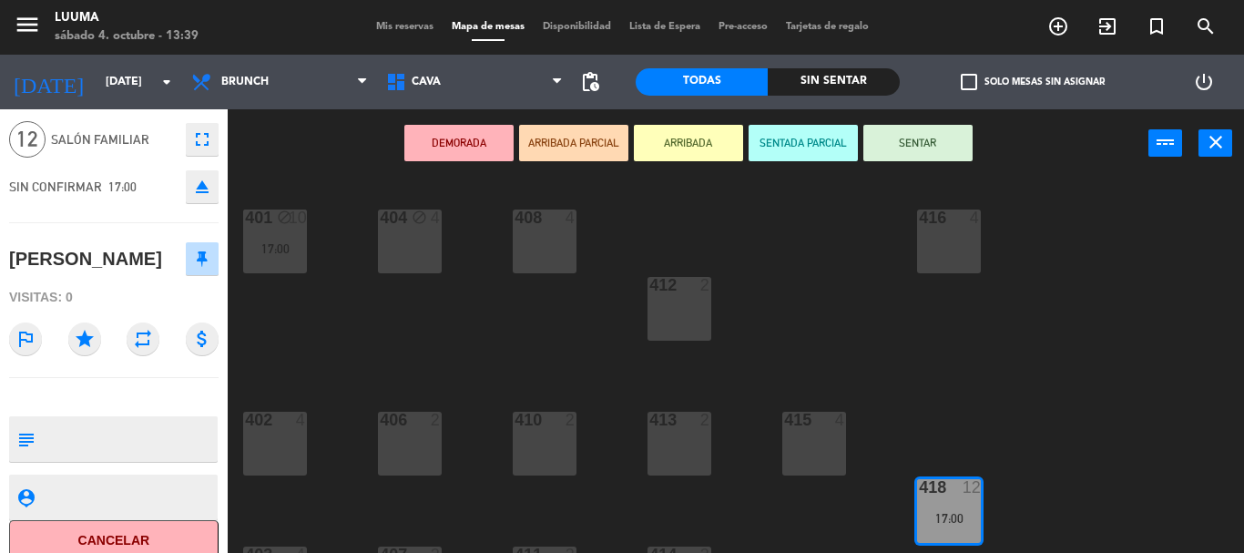
scroll to position [80, 0]
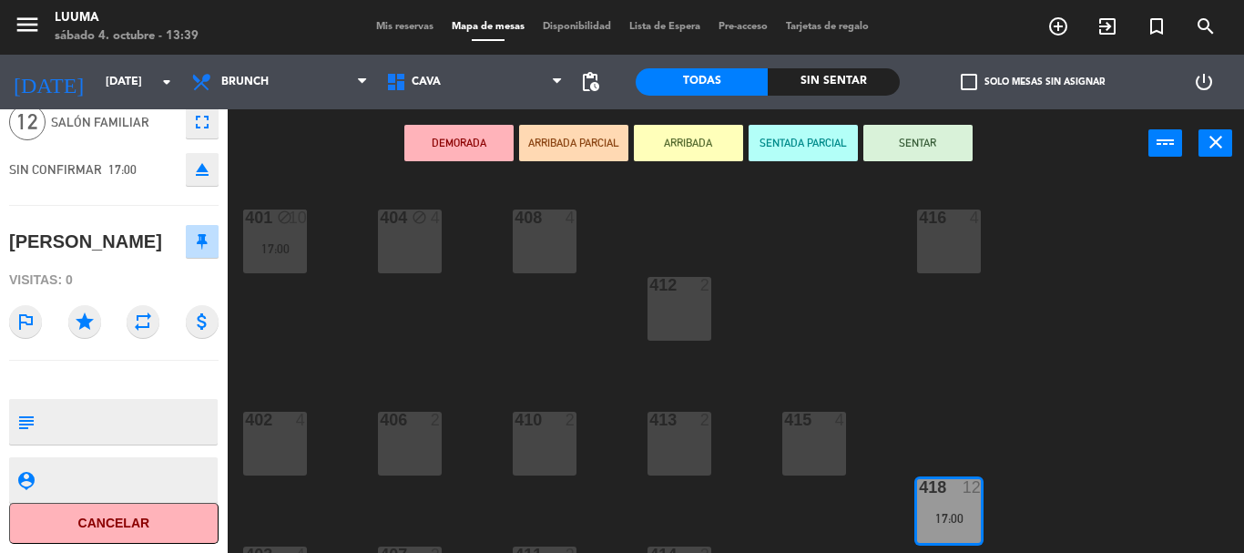
click at [195, 119] on icon "fullscreen" at bounding box center [202, 122] width 22 height 22
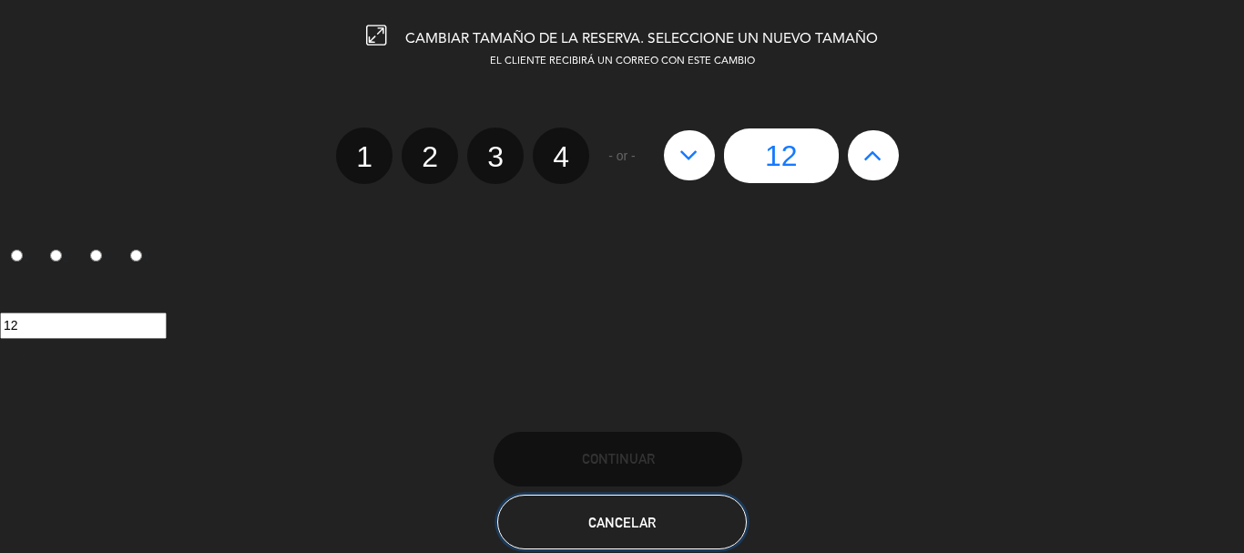
drag, startPoint x: 608, startPoint y: 523, endPoint x: 598, endPoint y: 504, distance: 21.6
click at [605, 523] on span "Cancelar" at bounding box center [621, 522] width 67 height 15
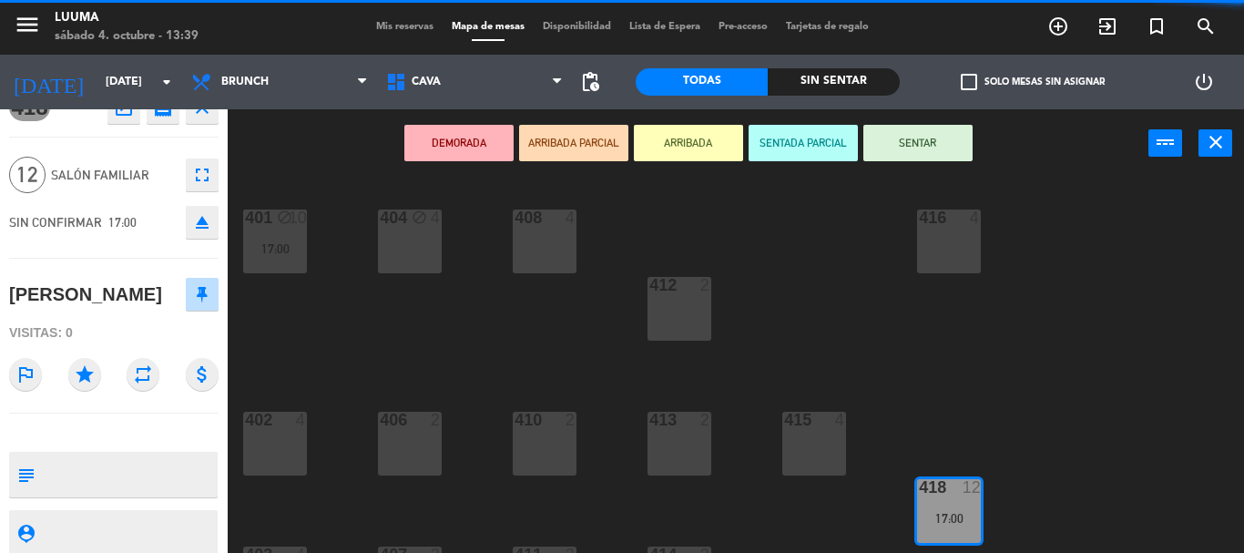
scroll to position [0, 0]
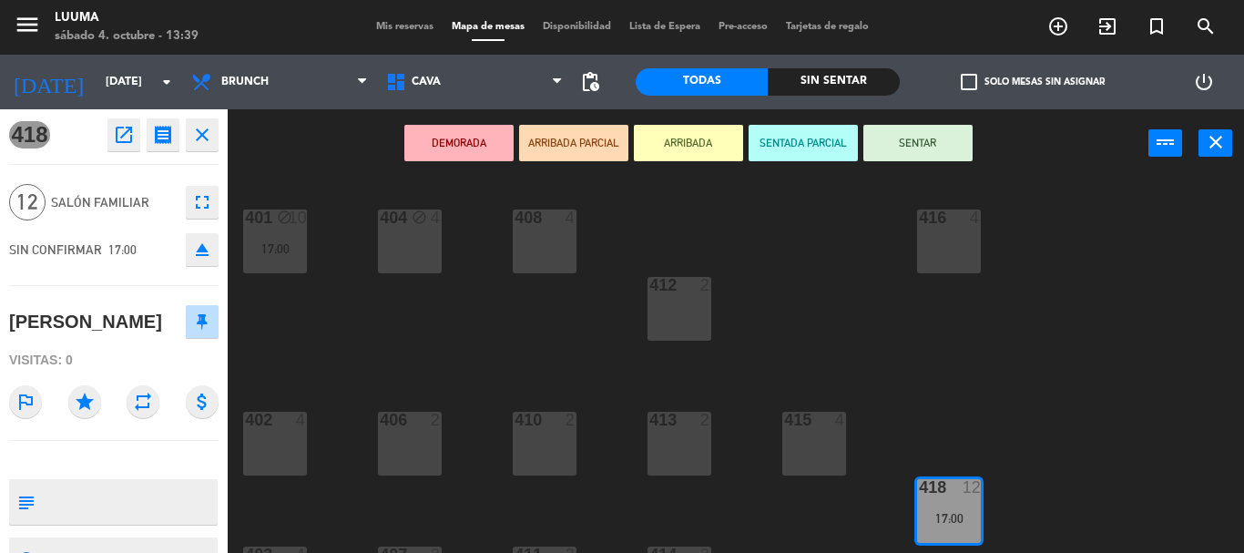
click at [196, 144] on icon "close" at bounding box center [202, 135] width 22 height 22
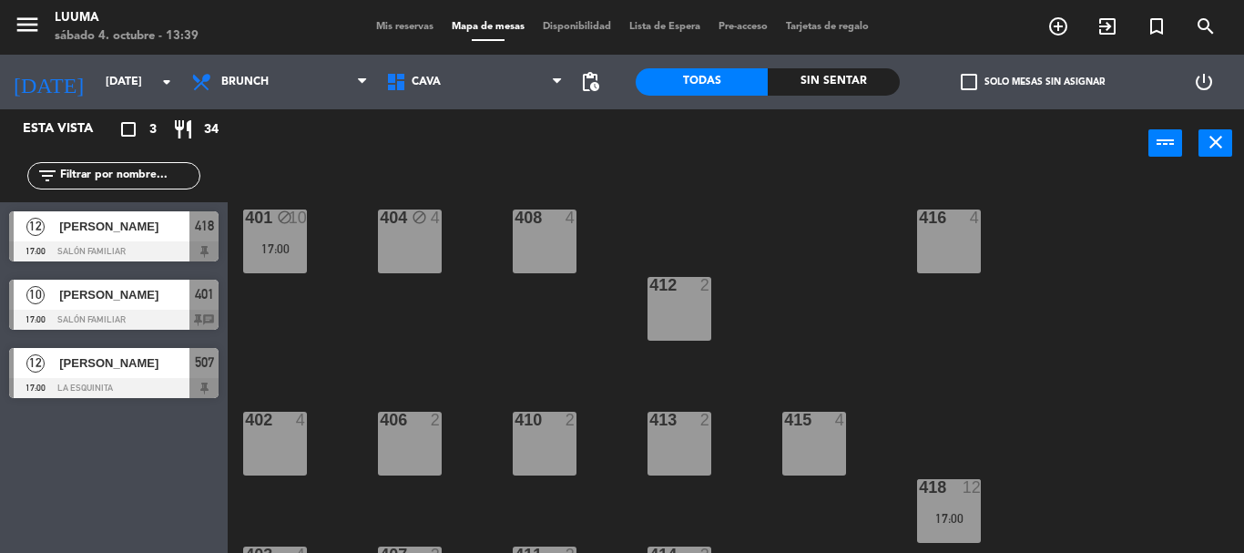
click at [125, 366] on span "[PERSON_NAME]" at bounding box center [124, 362] width 130 height 19
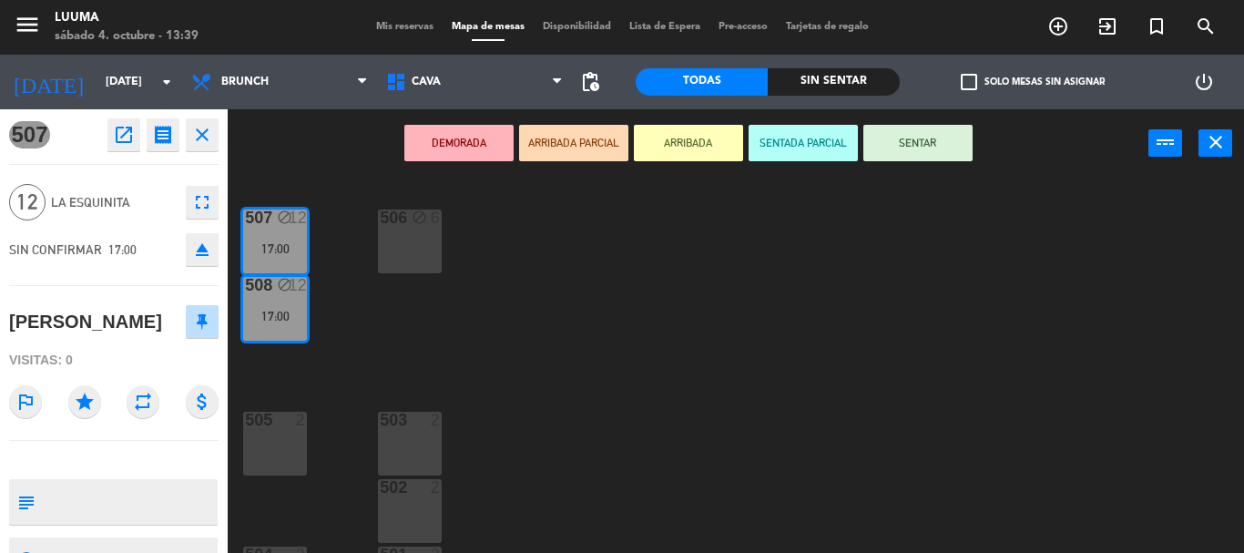
click at [215, 130] on button "close" at bounding box center [202, 134] width 33 height 33
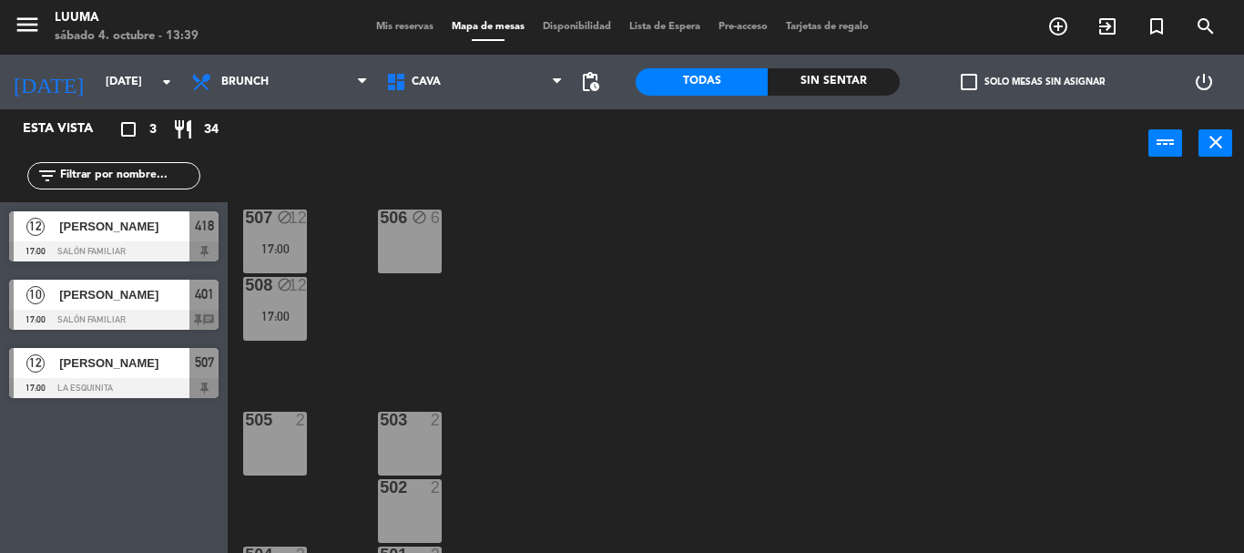
click at [138, 296] on span "[PERSON_NAME]" at bounding box center [124, 294] width 130 height 19
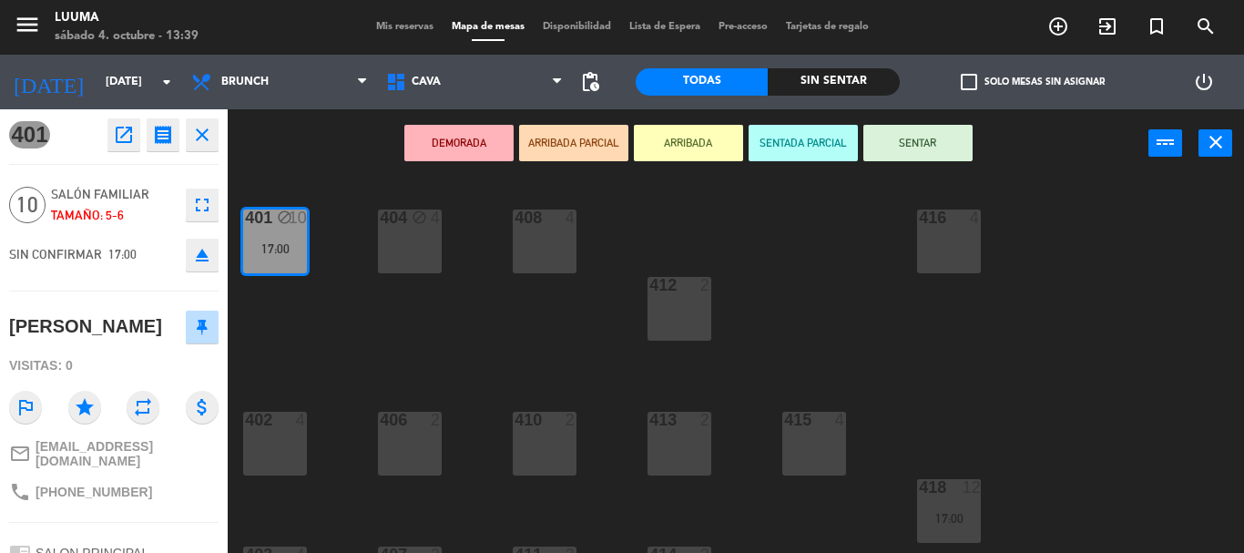
click at [126, 138] on icon "open_in_new" at bounding box center [124, 135] width 22 height 22
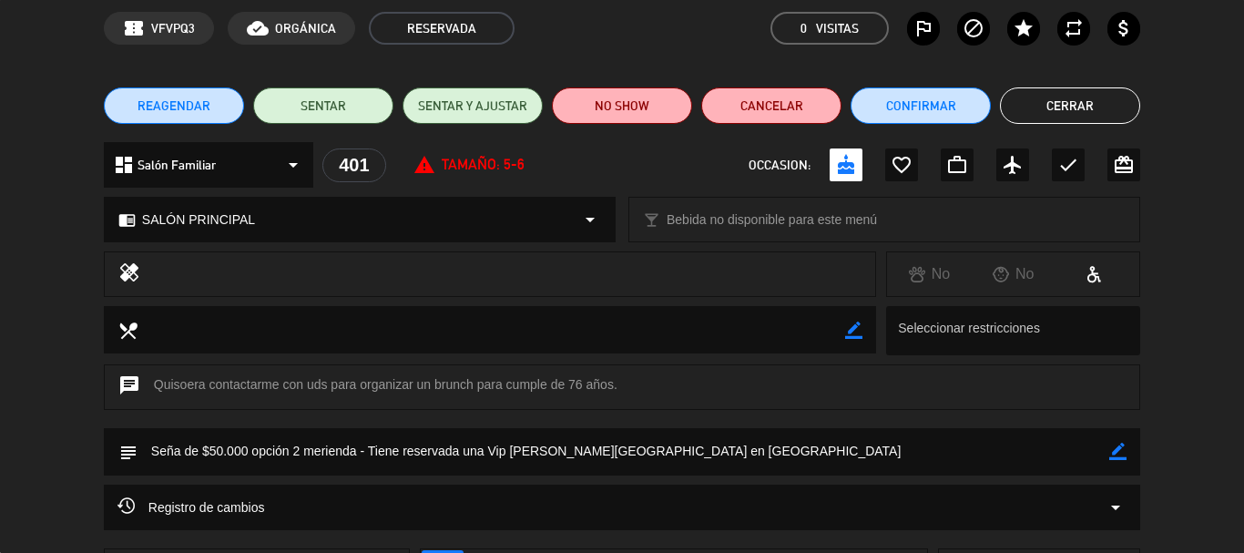
scroll to position [91, 0]
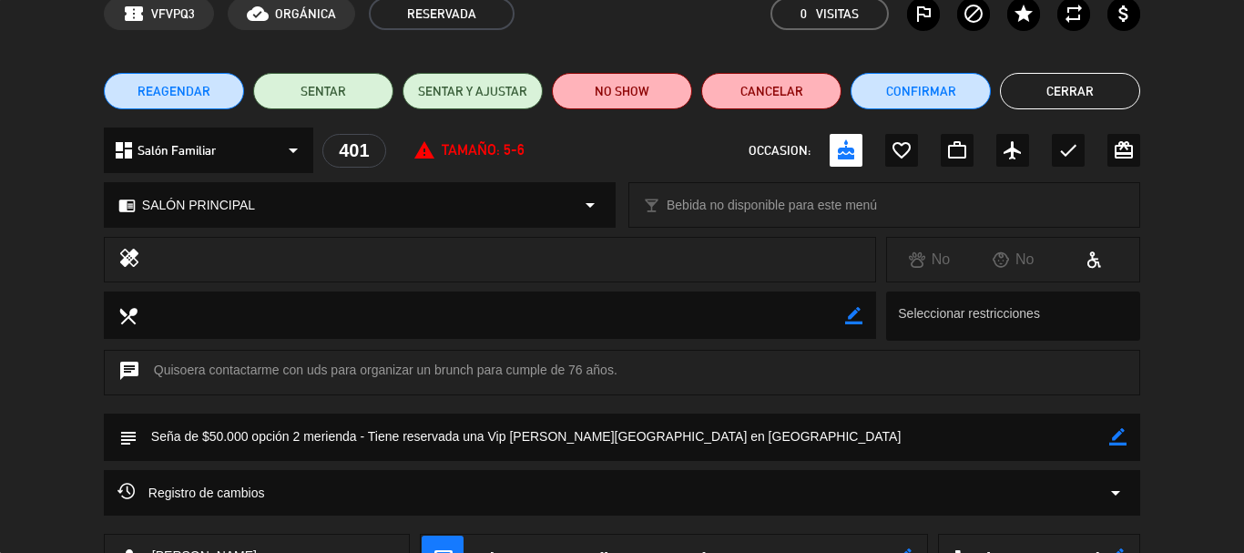
click at [249, 491] on span "Registro de cambios" at bounding box center [192, 493] width 148 height 22
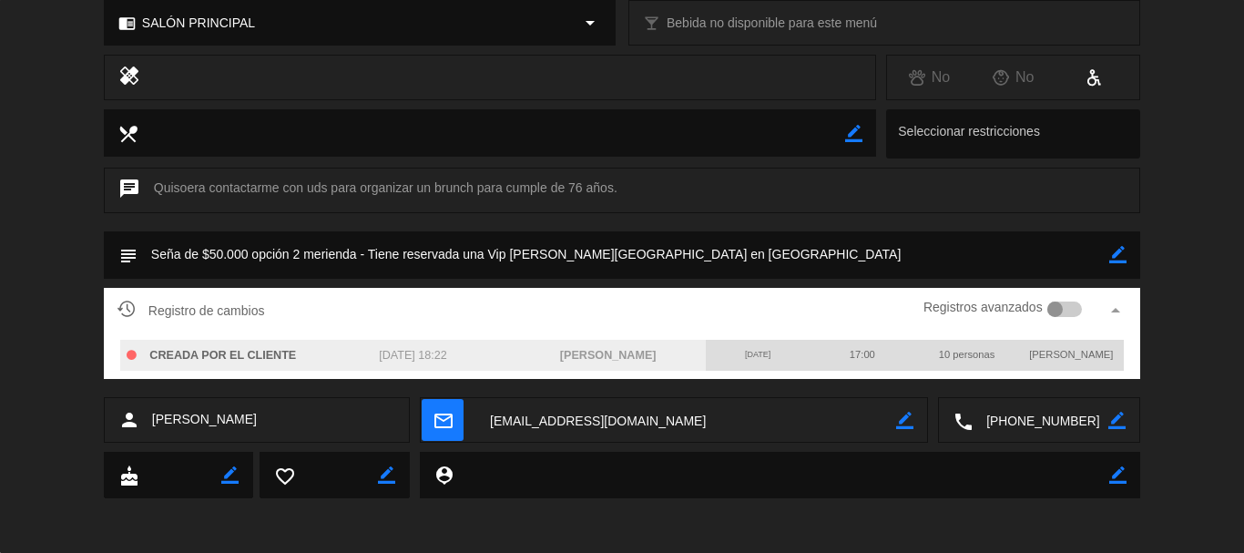
scroll to position [0, 0]
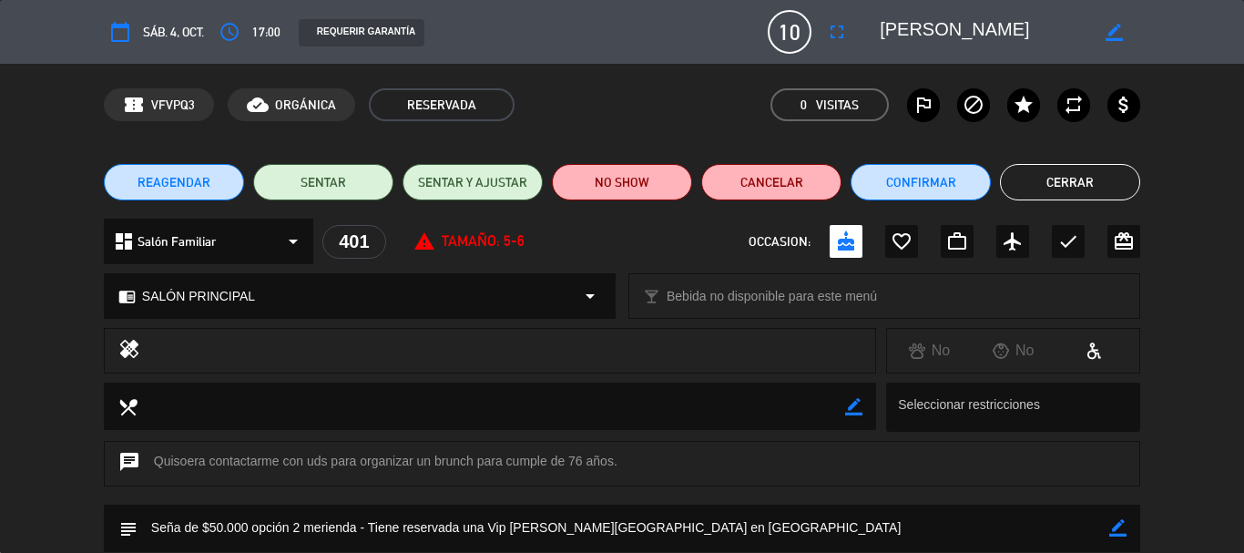
click at [1069, 180] on button "Cerrar" at bounding box center [1070, 182] width 140 height 36
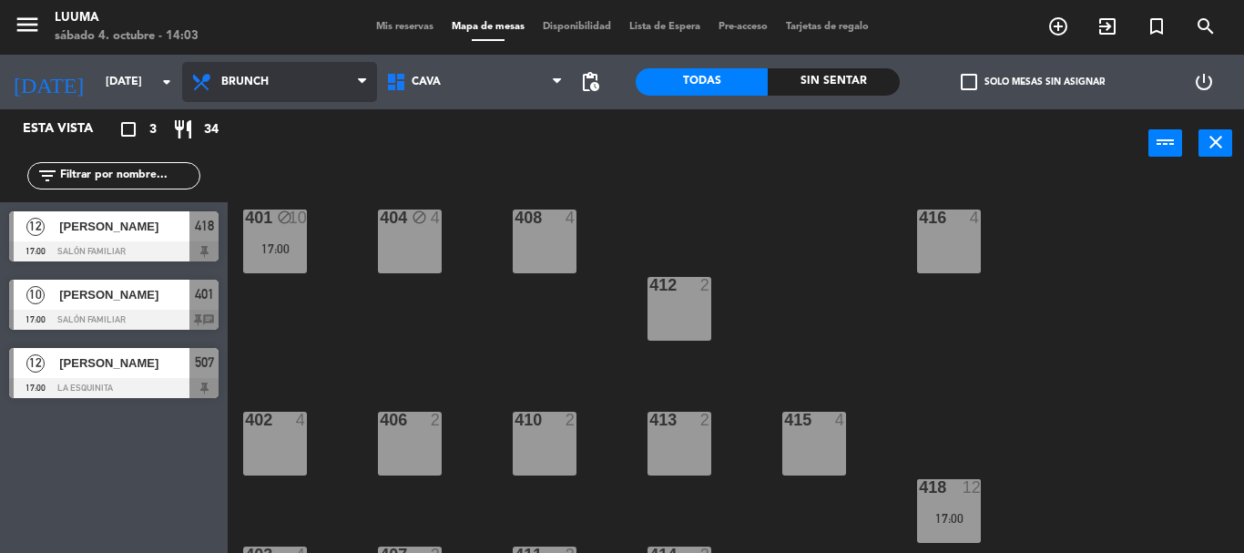
click at [328, 71] on span "Brunch" at bounding box center [279, 82] width 195 height 40
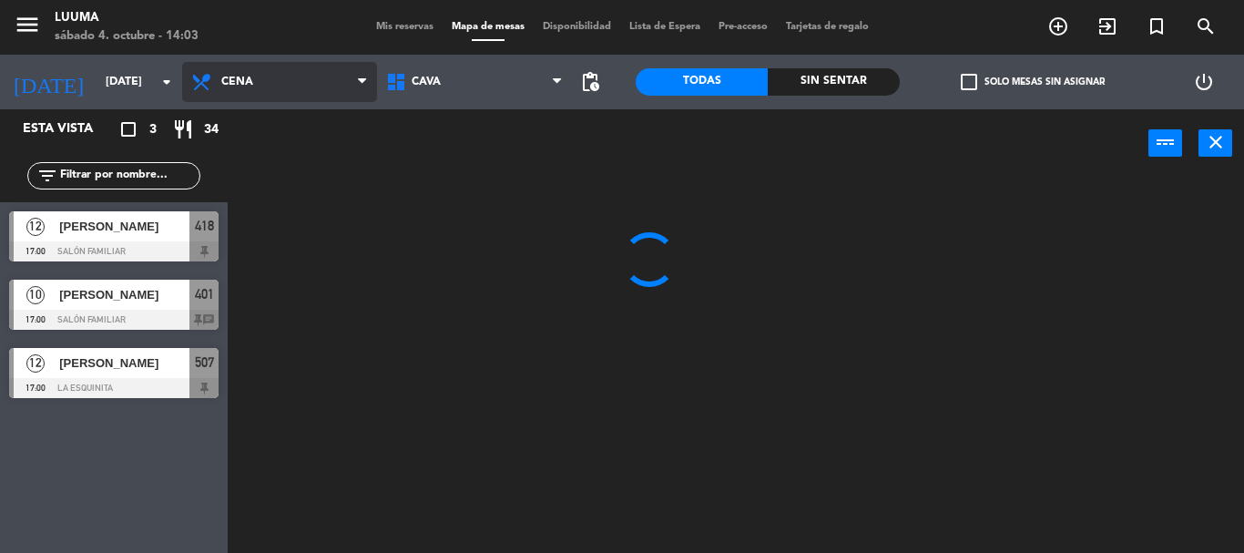
click at [269, 188] on ng-component "menu Luuma [DATE] 4. octubre - 14:03 Mis reservas Mapa de mesas Disponibilidad …" at bounding box center [622, 276] width 1244 height 553
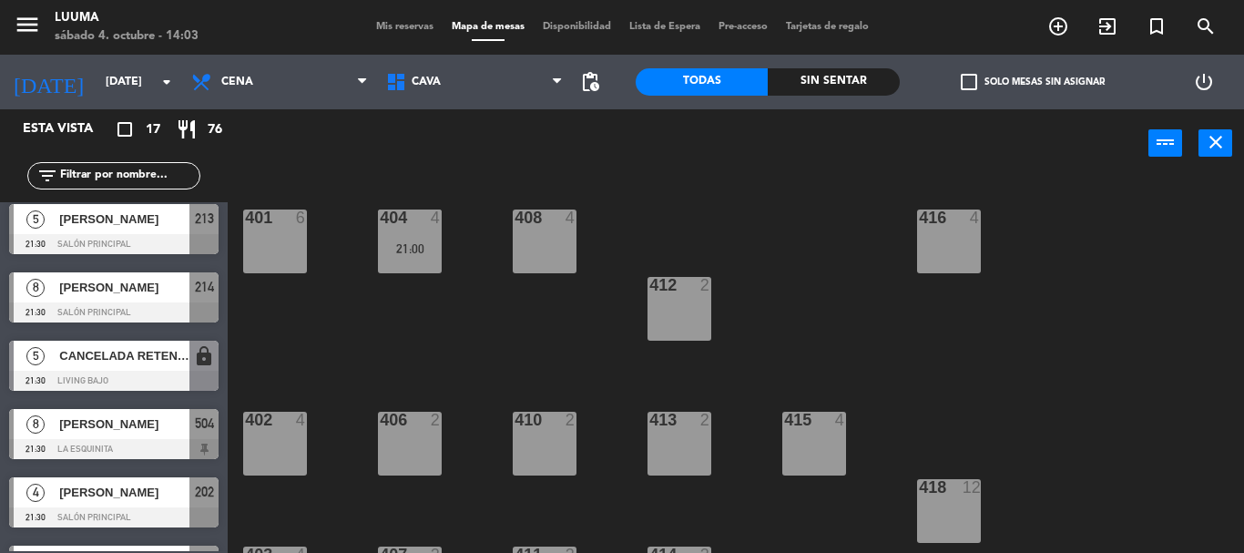
scroll to position [638, 0]
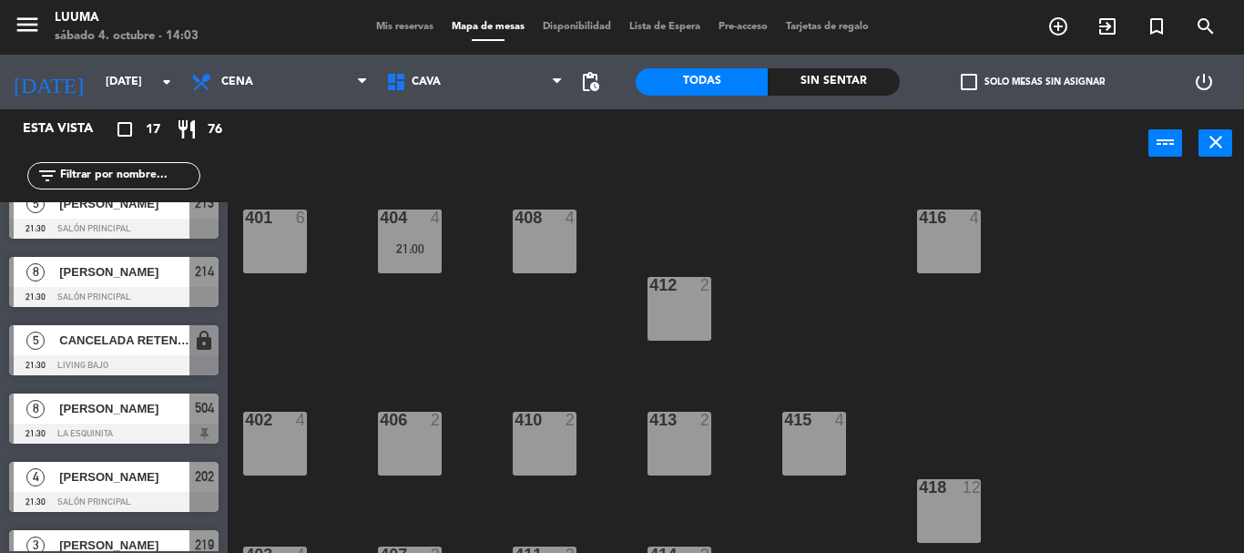
click at [107, 398] on div "[PERSON_NAME]" at bounding box center [123, 409] width 132 height 30
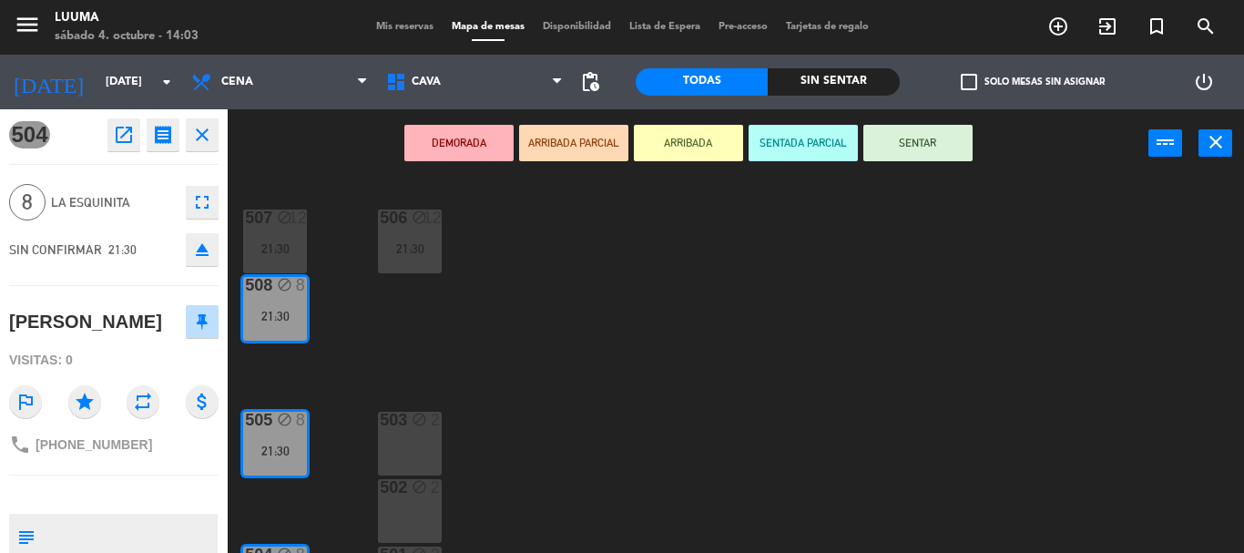
click at [199, 200] on icon "fullscreen" at bounding box center [202, 202] width 22 height 22
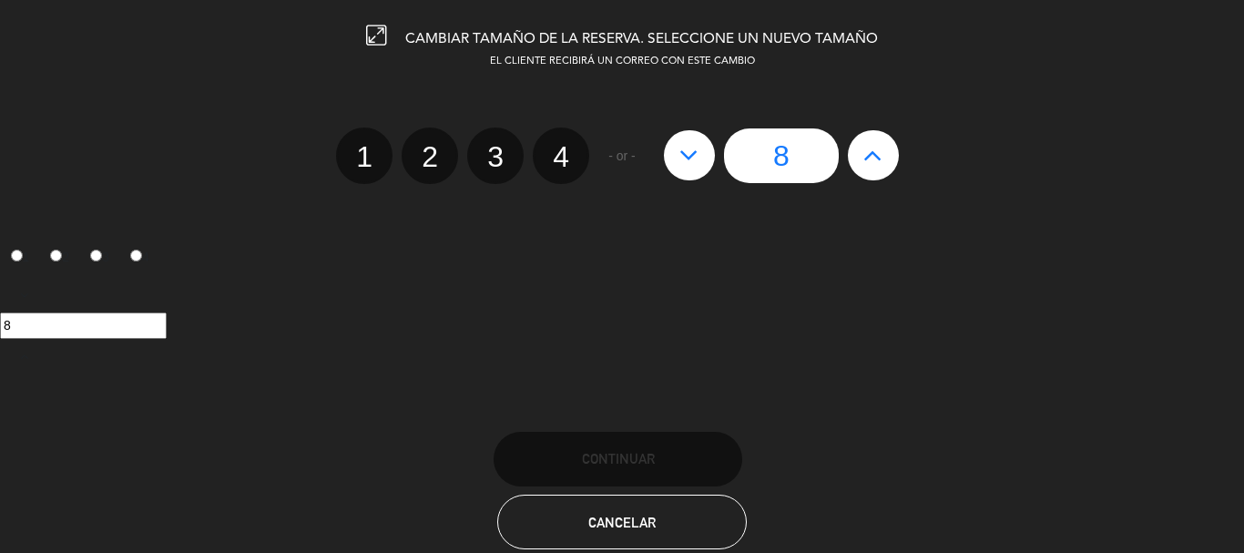
click at [687, 151] on icon at bounding box center [689, 154] width 19 height 29
type input "7"
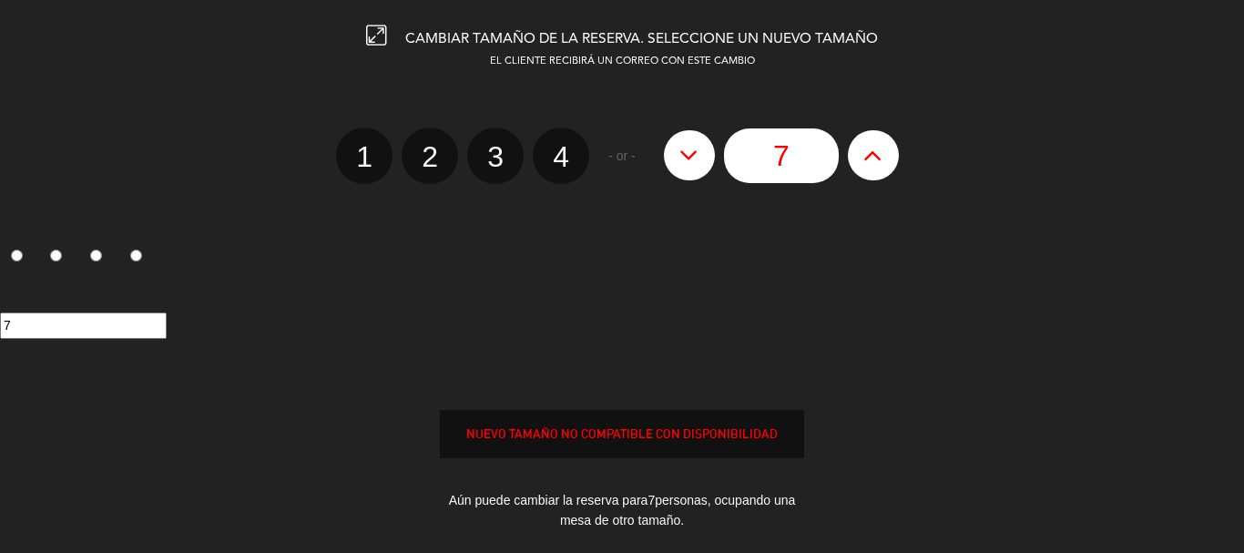
click at [687, 151] on icon at bounding box center [689, 154] width 19 height 29
type input "6"
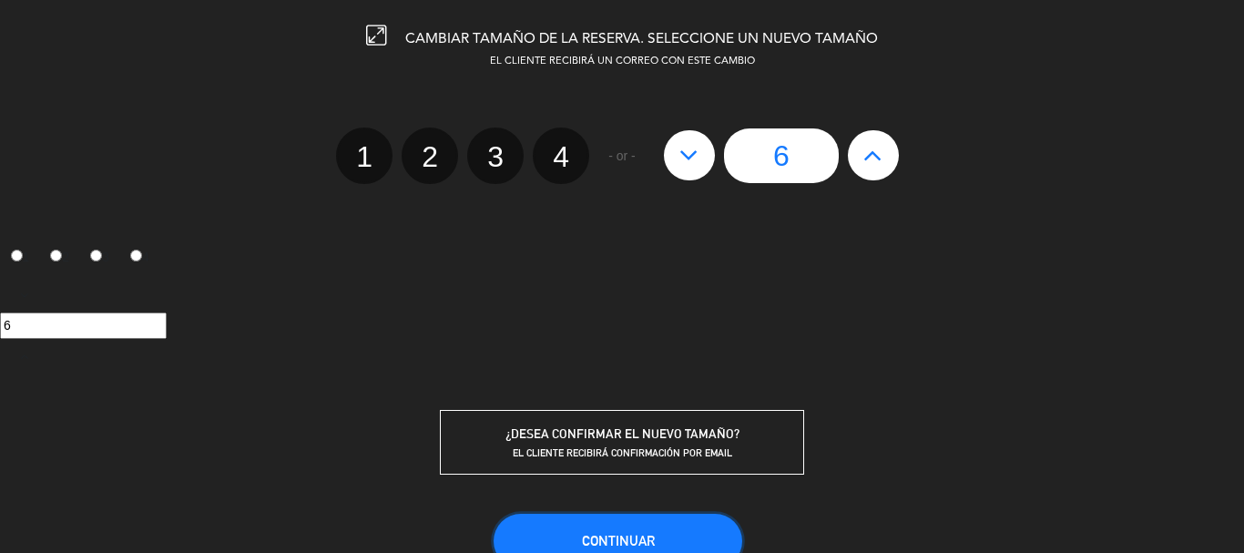
click at [694, 526] on button "Continuar" at bounding box center [618, 541] width 249 height 55
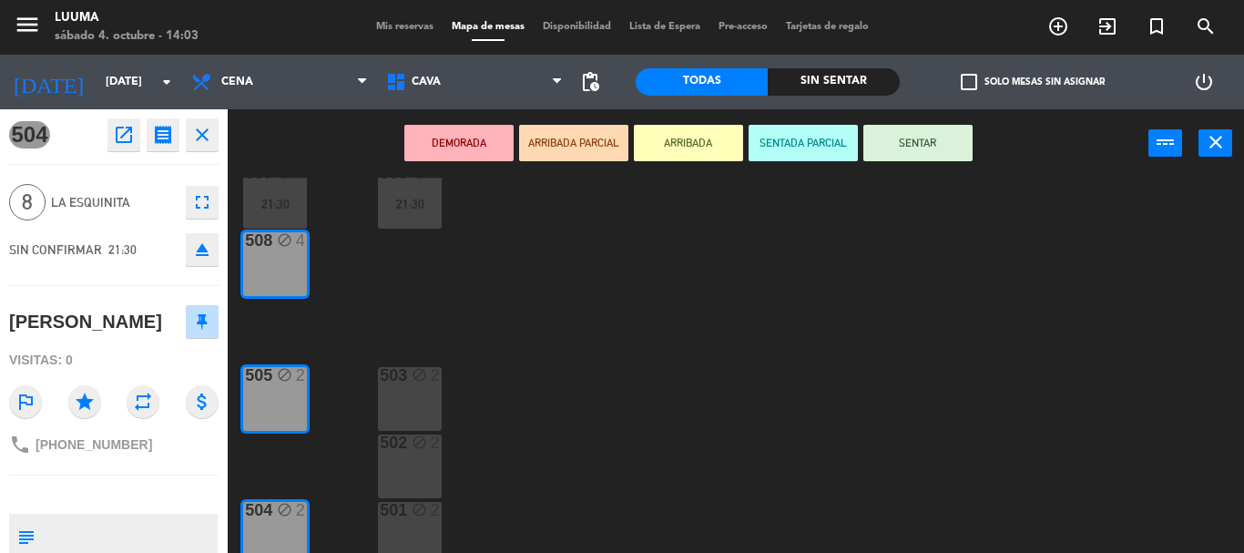
scroll to position [57, 0]
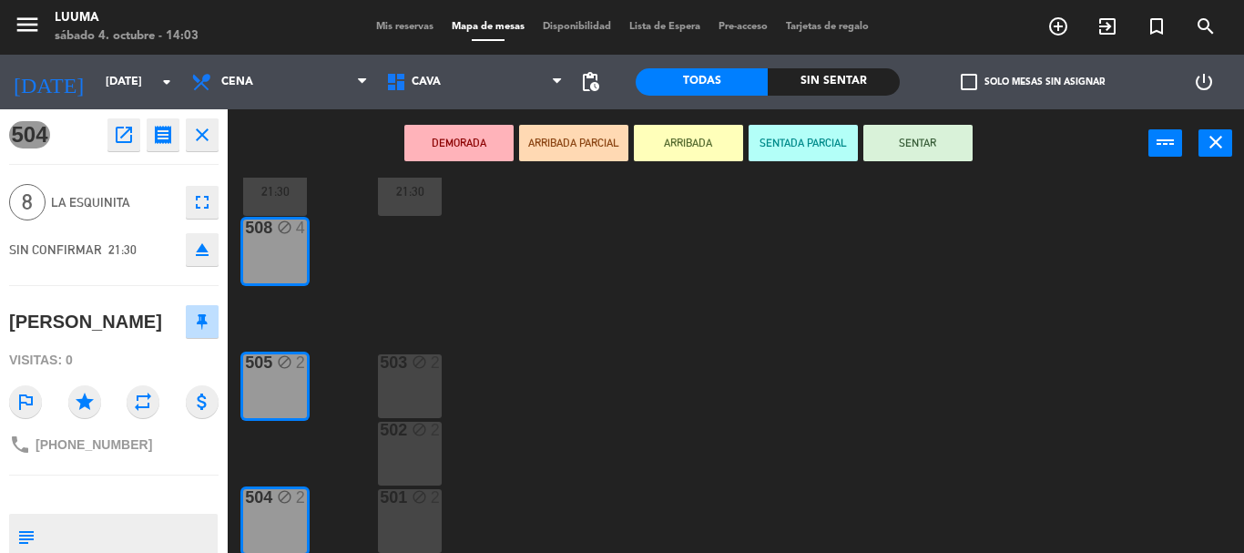
click at [291, 516] on div "504 block 2" at bounding box center [275, 521] width 64 height 64
click at [356, 281] on div "507 block 12 21:30 506 block 12 21:30 508 block 4 505 block 2 503 block 2 502 b…" at bounding box center [742, 365] width 1004 height 375
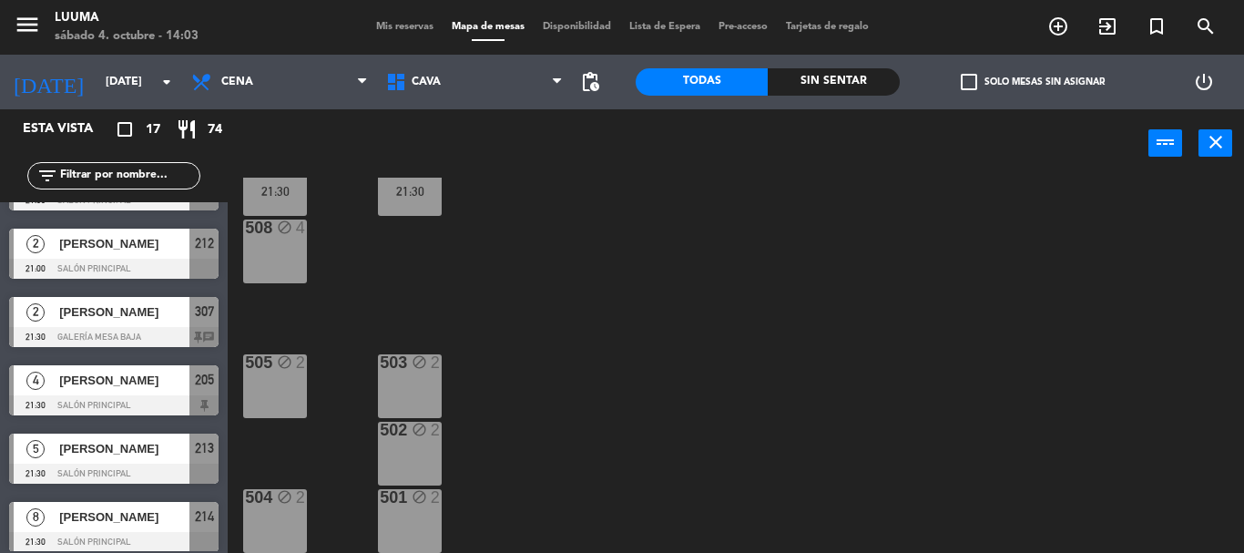
scroll to position [575, 0]
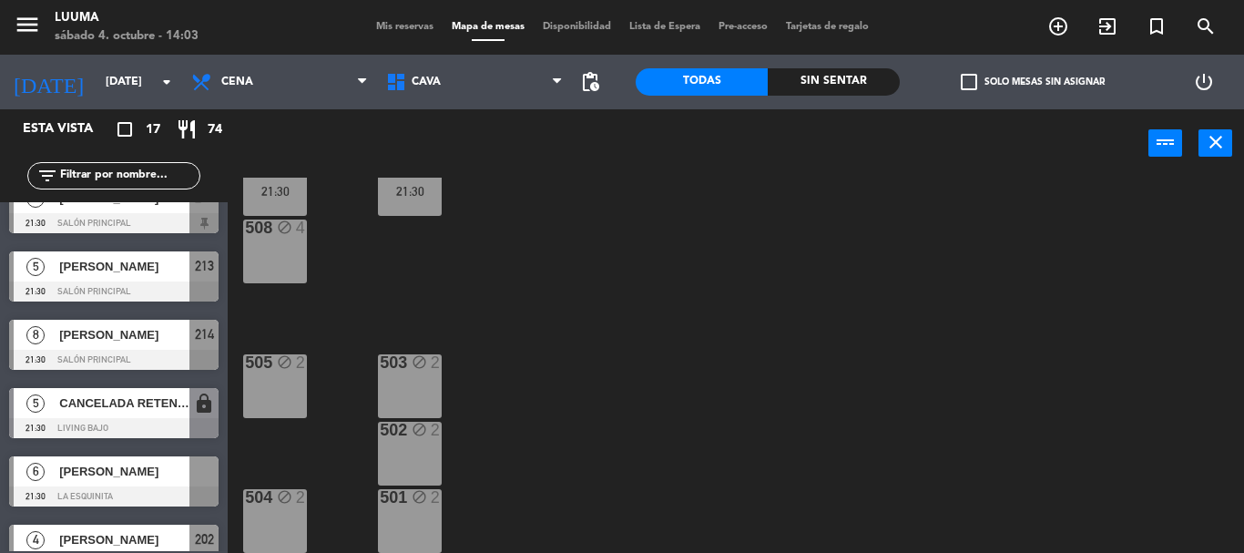
click at [140, 470] on span "[PERSON_NAME]" at bounding box center [124, 471] width 130 height 19
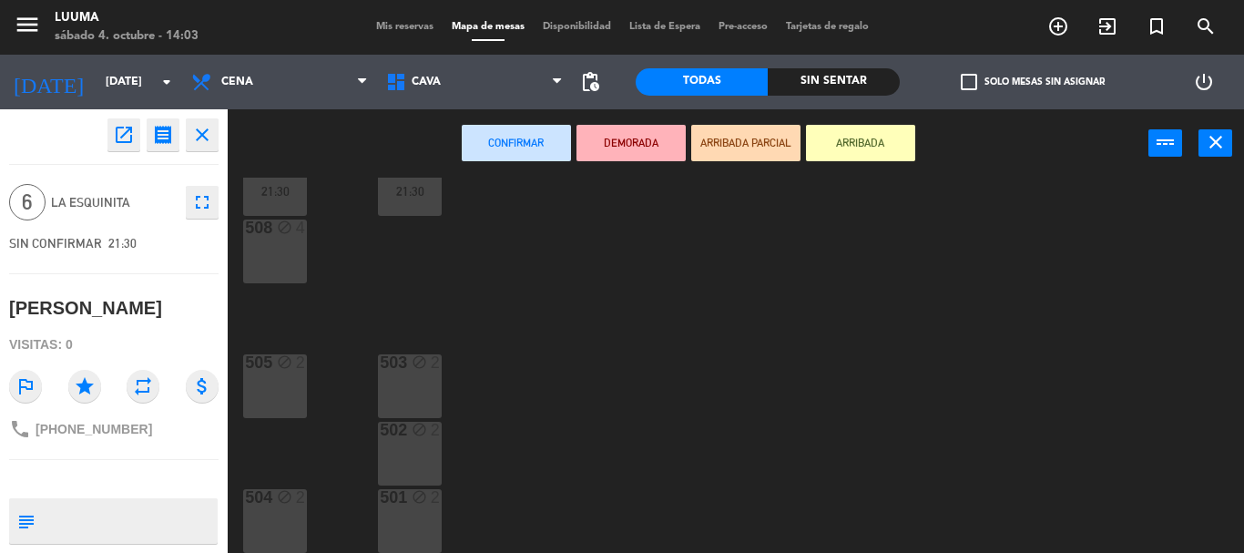
click at [294, 265] on div "508 block 4" at bounding box center [275, 252] width 64 height 64
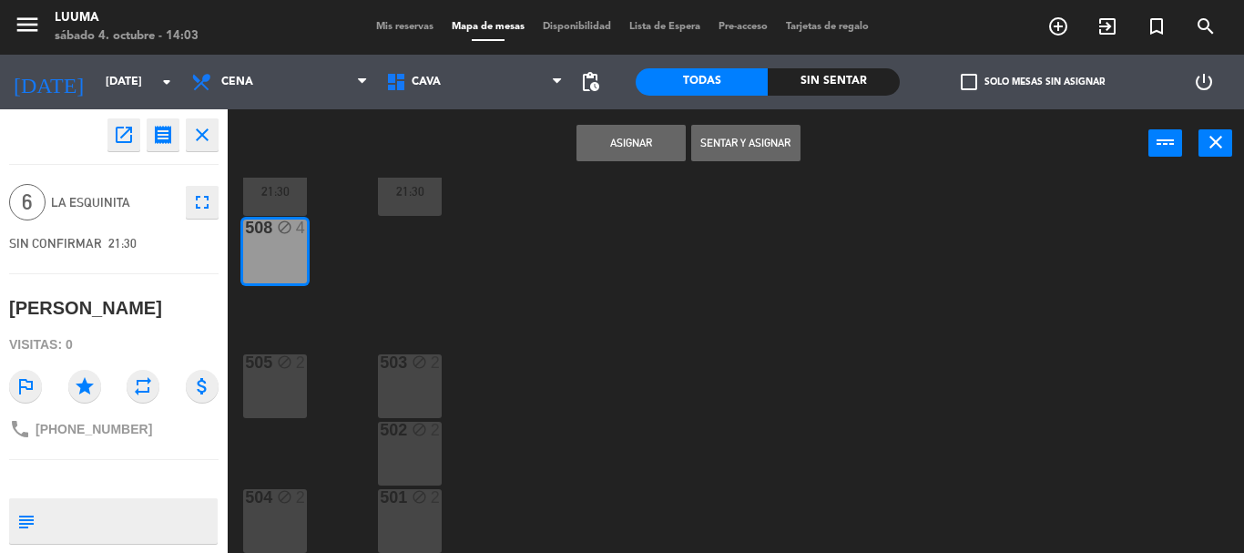
click at [299, 271] on div "508 block 4" at bounding box center [275, 252] width 64 height 64
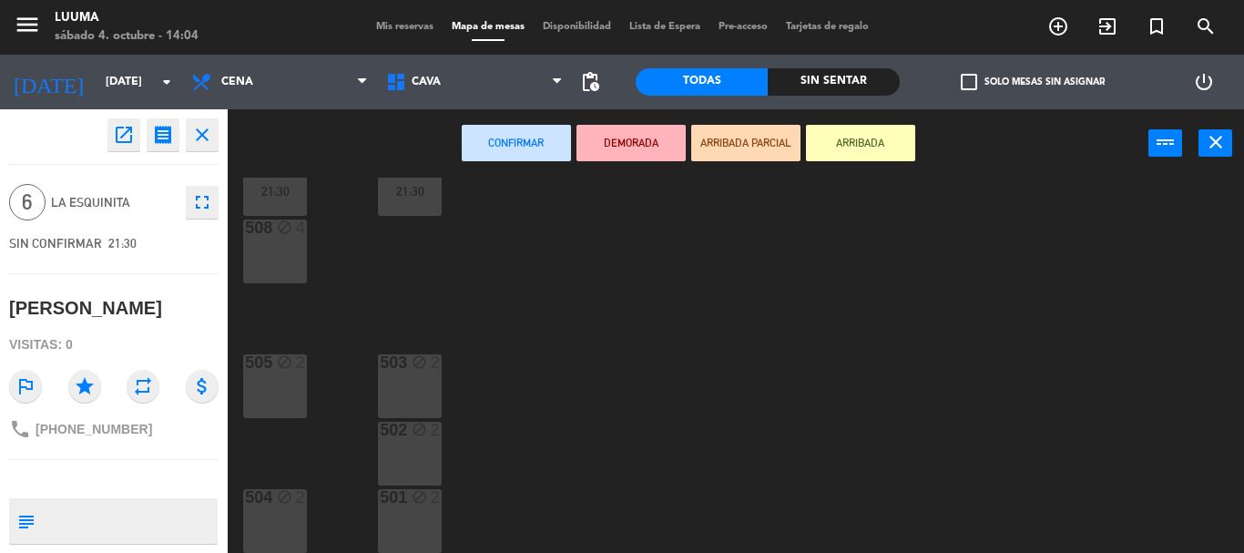
click at [293, 271] on div "508 block 4" at bounding box center [275, 252] width 64 height 64
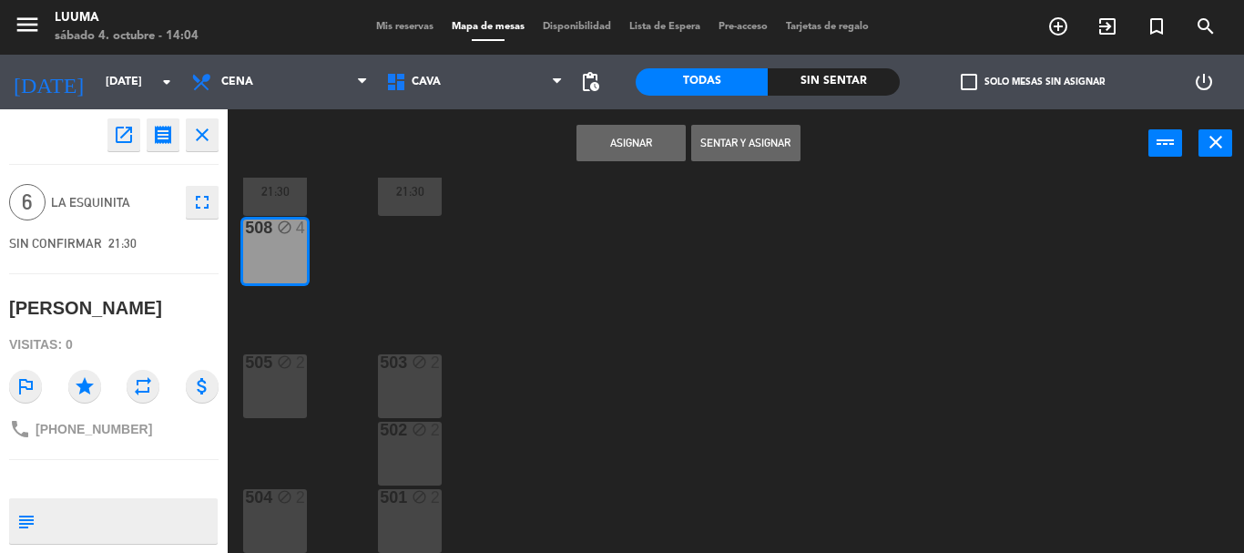
click at [275, 366] on div "block" at bounding box center [275, 362] width 30 height 17
click at [601, 140] on button "Asignar" at bounding box center [631, 143] width 109 height 36
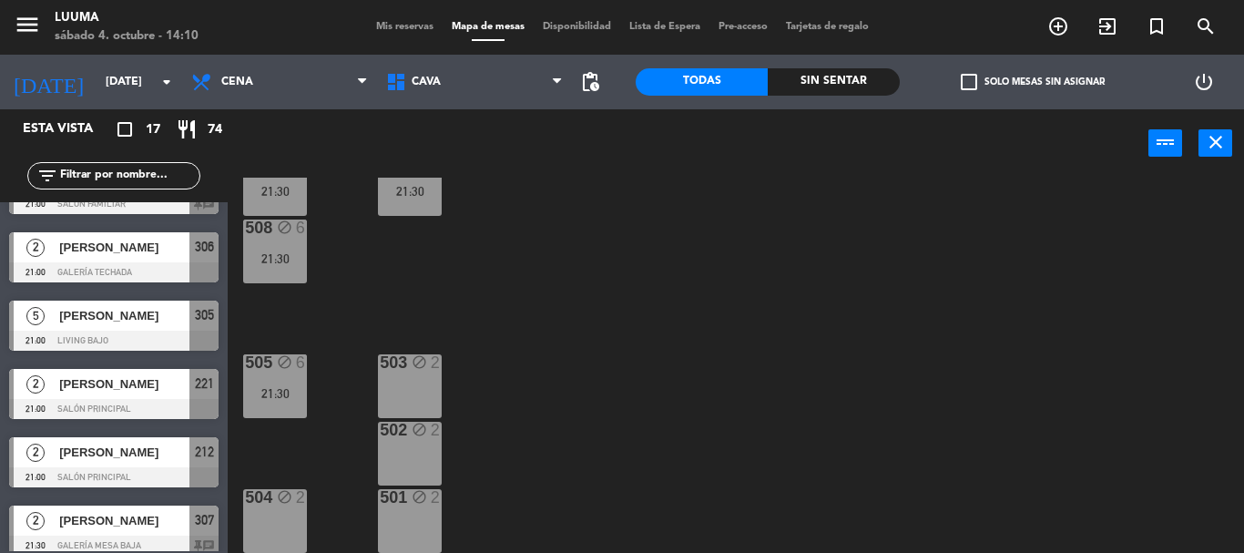
scroll to position [302, 0]
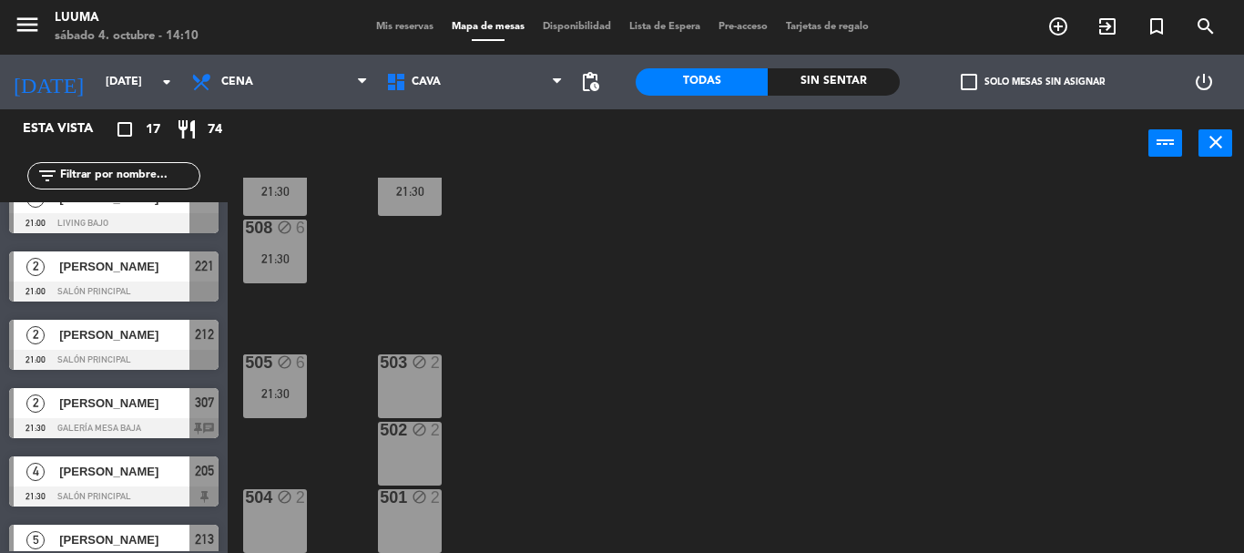
click at [93, 402] on span "[PERSON_NAME]" at bounding box center [124, 403] width 130 height 19
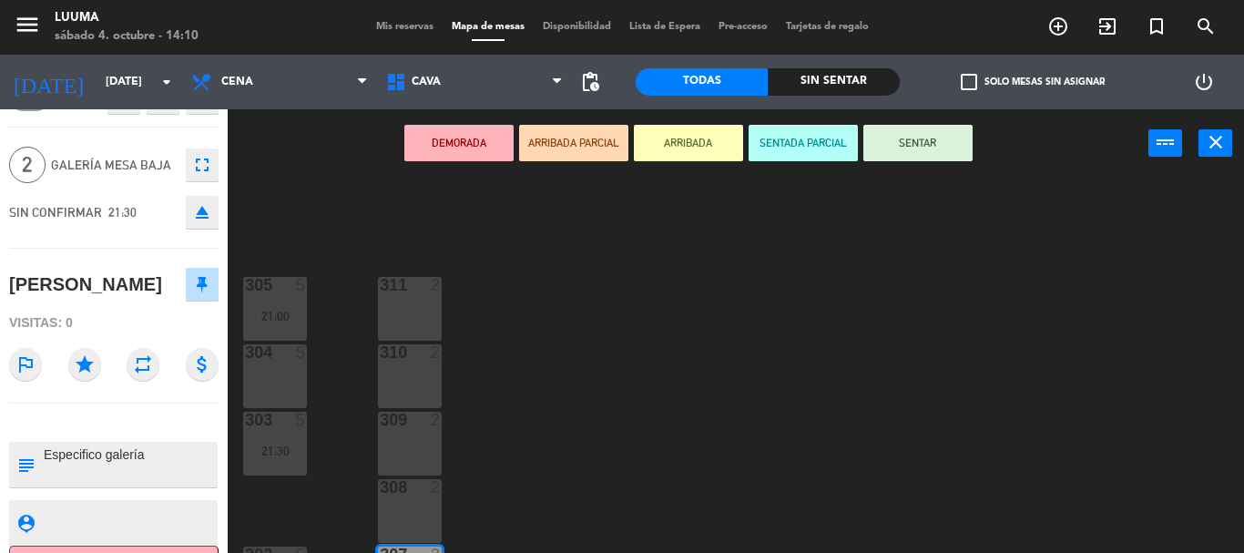
scroll to position [39, 0]
click at [159, 541] on div at bounding box center [129, 521] width 174 height 46
click at [171, 550] on button "Cancelar" at bounding box center [114, 564] width 210 height 41
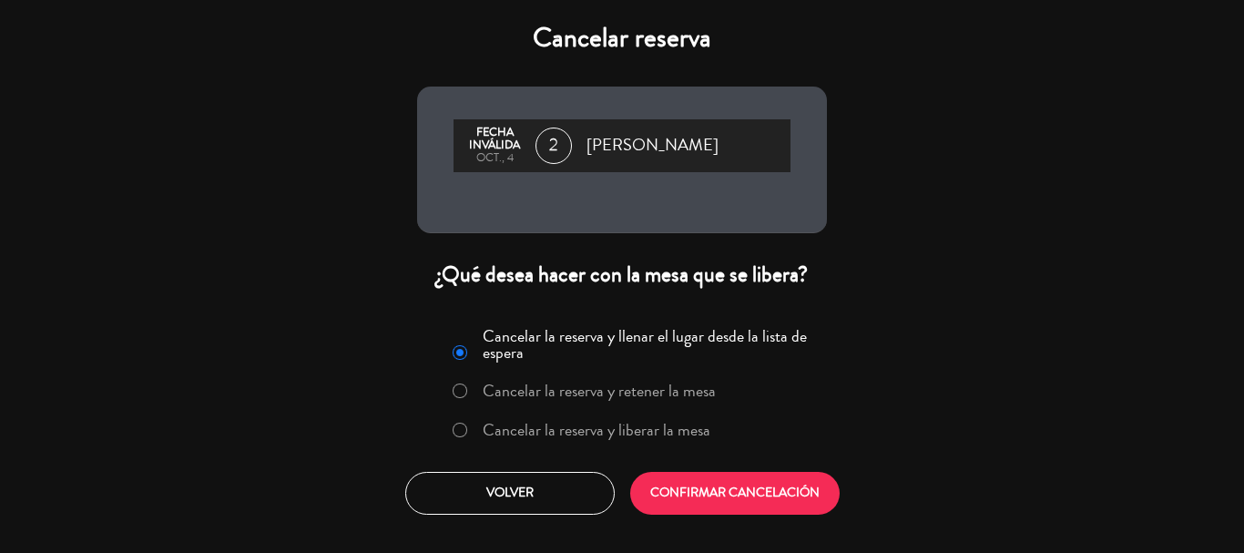
click at [561, 384] on label "Cancelar la reserva y retener la mesa" at bounding box center [599, 391] width 233 height 16
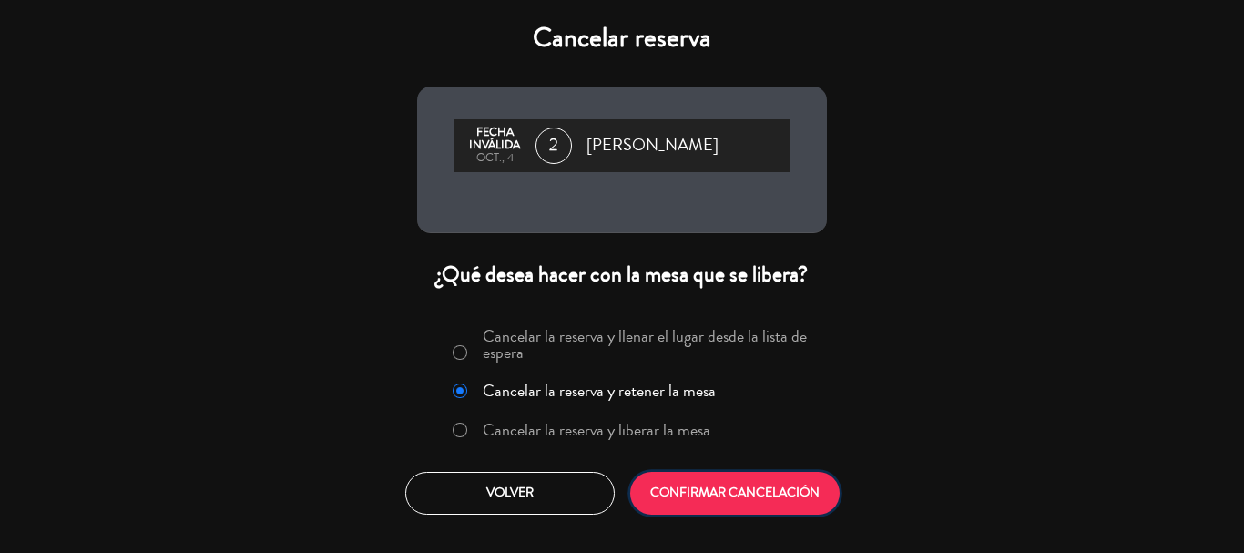
click at [648, 478] on button "CONFIRMAR CANCELACIÓN" at bounding box center [735, 493] width 210 height 43
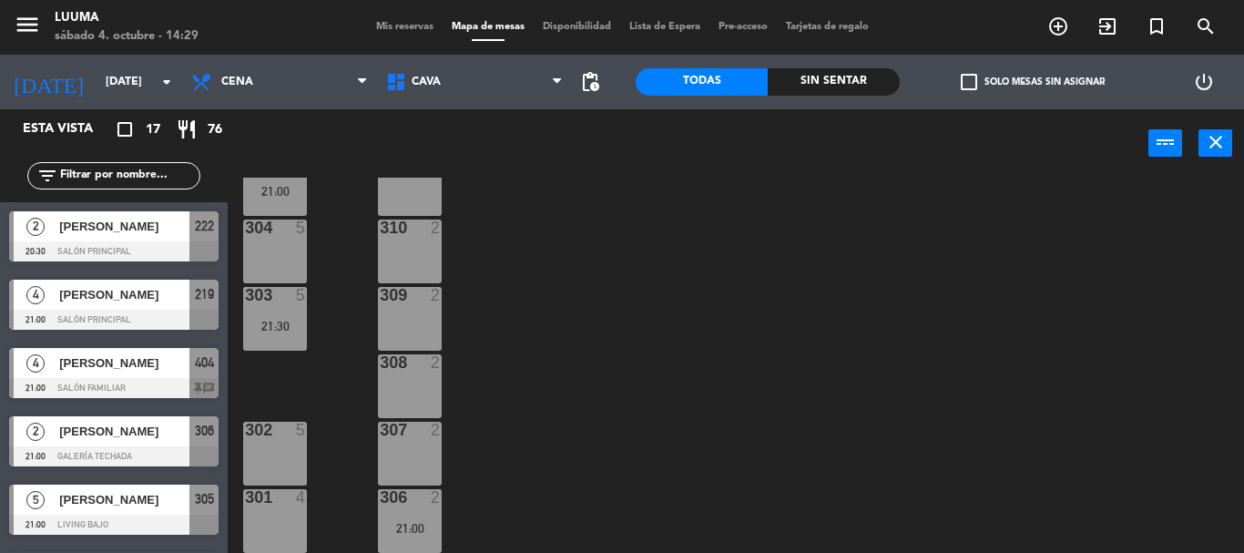
scroll to position [91, 0]
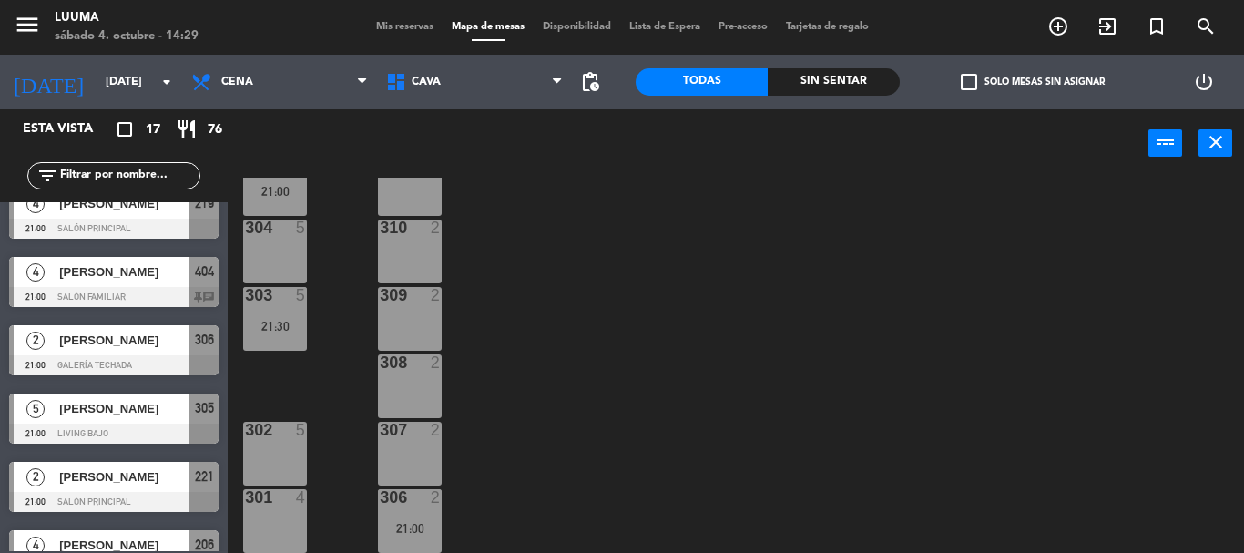
click at [1222, 336] on div "305 5 21:00 311 2 304 5 310 2 303 5 21:30 309 2 308 2 302 5 307 2 306 2 21:00 3…" at bounding box center [742, 365] width 1004 height 375
click at [263, 94] on span "Cena" at bounding box center [279, 82] width 195 height 40
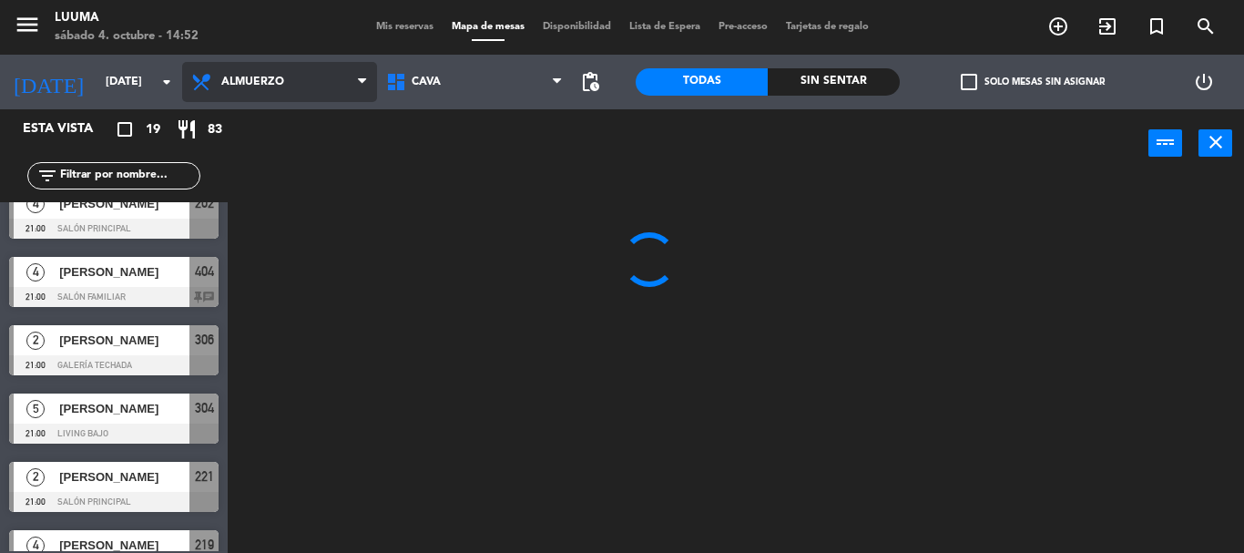
scroll to position [0, 0]
drag, startPoint x: 264, startPoint y: 175, endPoint x: 261, endPoint y: 104, distance: 71.1
click at [264, 167] on ng-component "menu Luuma [DATE] 4. octubre - 14:52 Mis reservas Mapa de mesas Disponibilidad …" at bounding box center [622, 276] width 1244 height 553
click at [266, 93] on span "Almuerzo" at bounding box center [279, 82] width 195 height 40
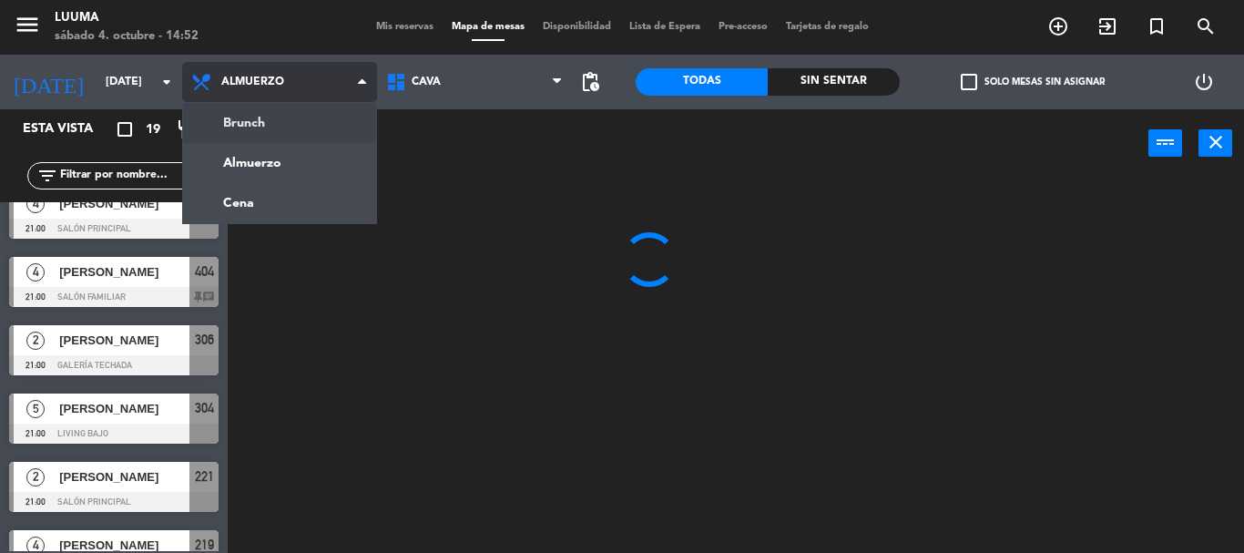
click at [263, 126] on ng-component "menu Luuma [DATE] 4. octubre - 14:52 Mis reservas Mapa de mesas Disponibilidad …" at bounding box center [622, 276] width 1244 height 553
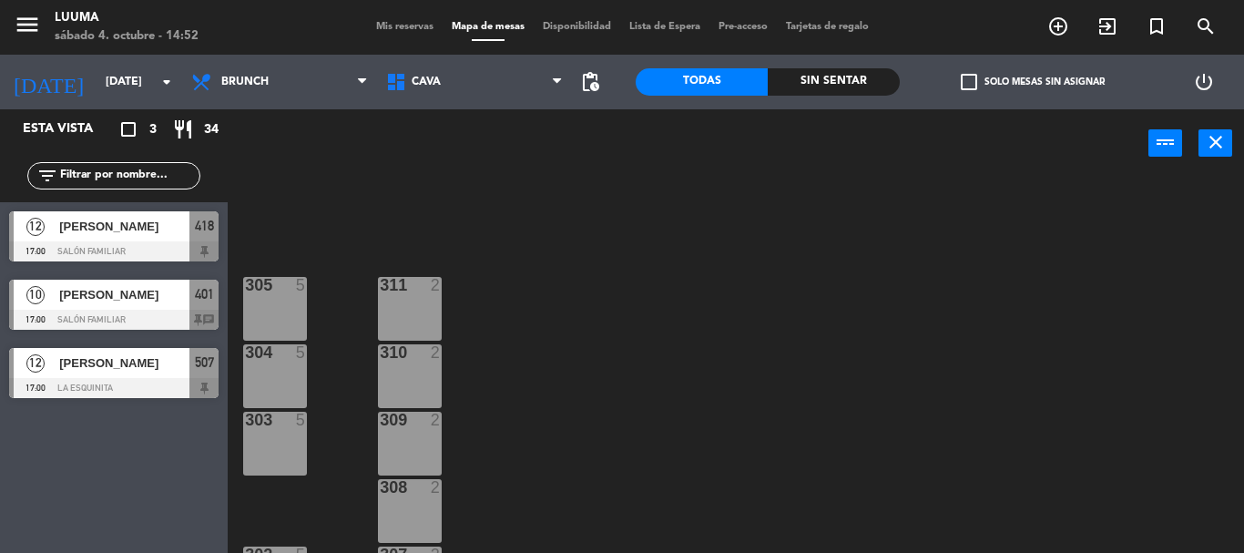
click at [124, 294] on span "[PERSON_NAME]" at bounding box center [124, 294] width 130 height 19
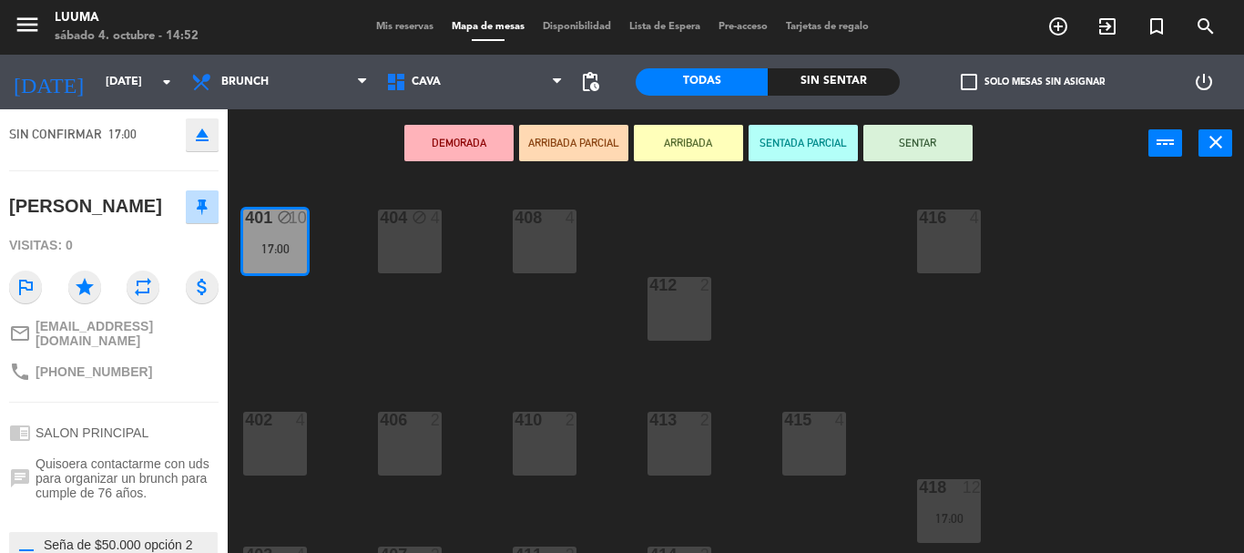
scroll to position [246, 0]
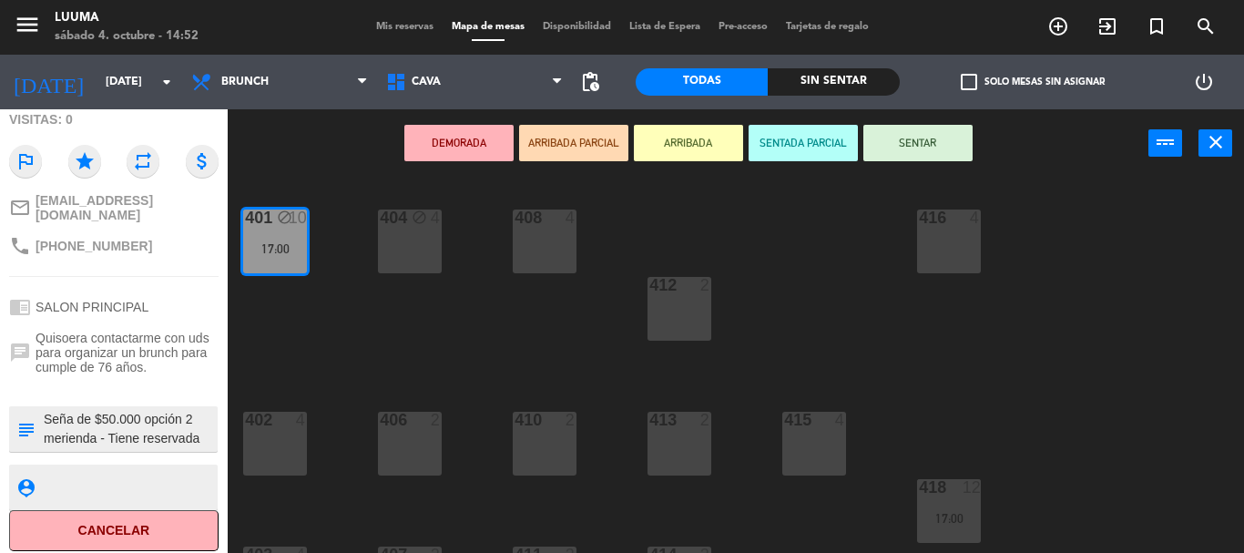
click at [171, 437] on textarea at bounding box center [129, 429] width 174 height 38
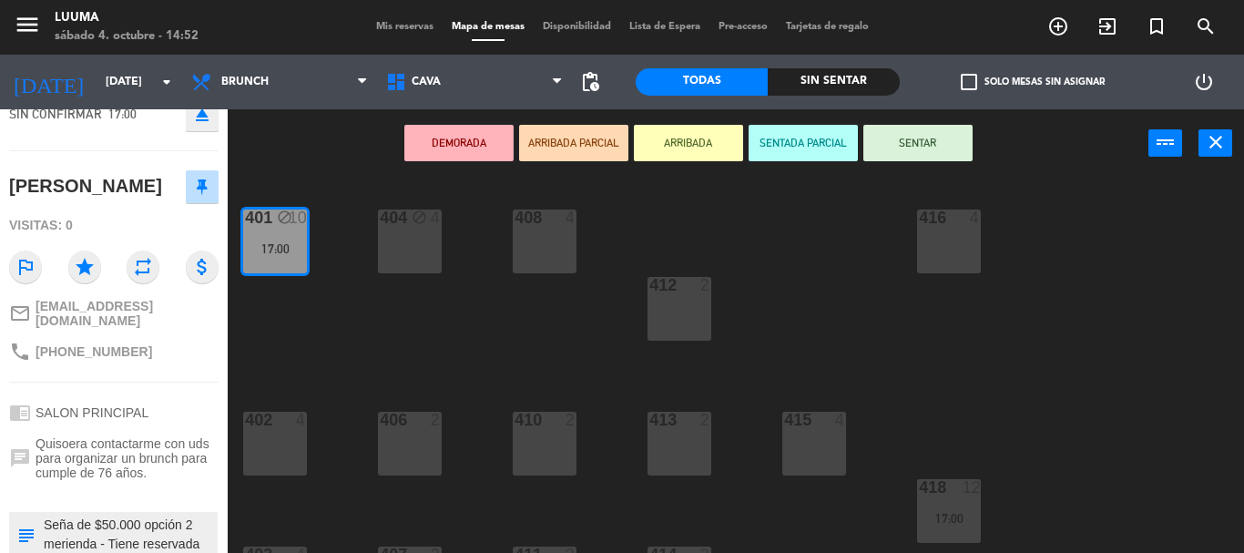
scroll to position [0, 0]
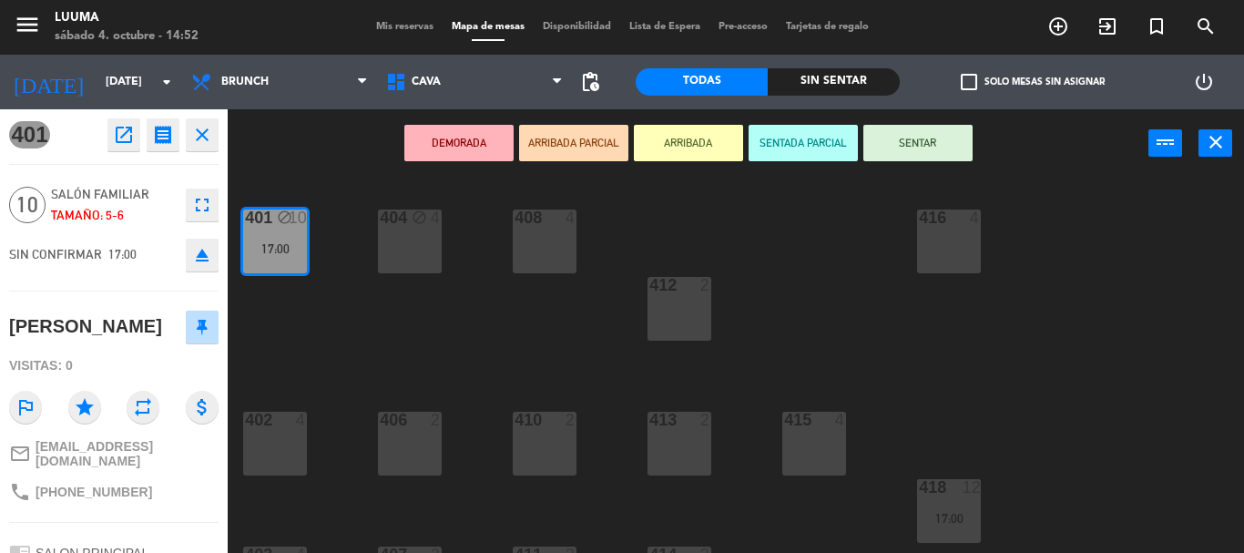
click at [122, 142] on icon "open_in_new" at bounding box center [124, 135] width 22 height 22
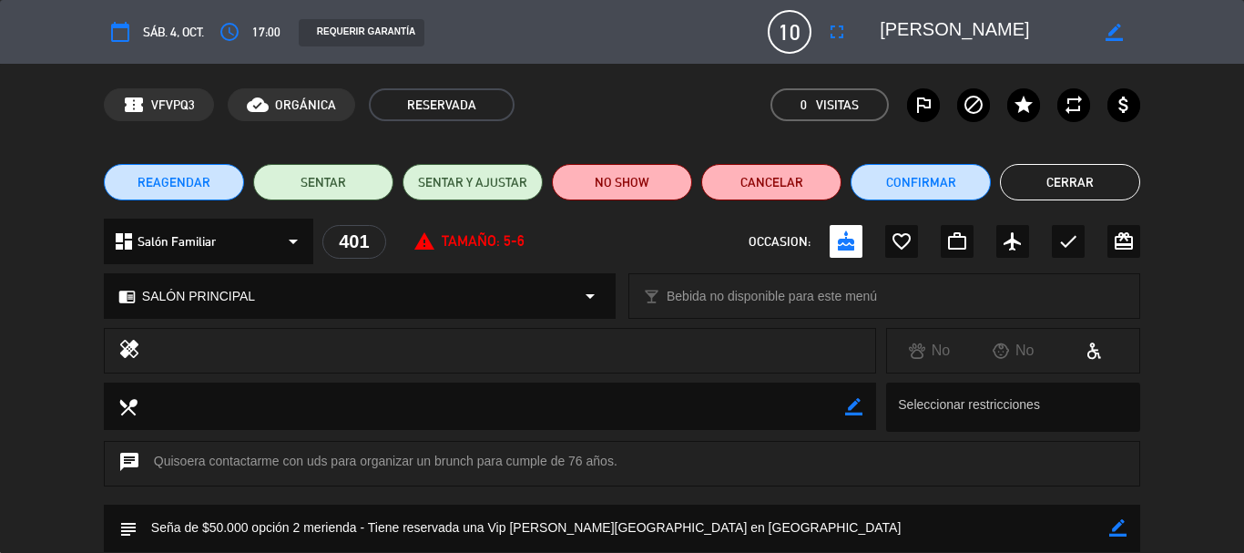
click at [1031, 175] on button "Cerrar" at bounding box center [1070, 182] width 140 height 36
